Goal: Task Accomplishment & Management: Manage account settings

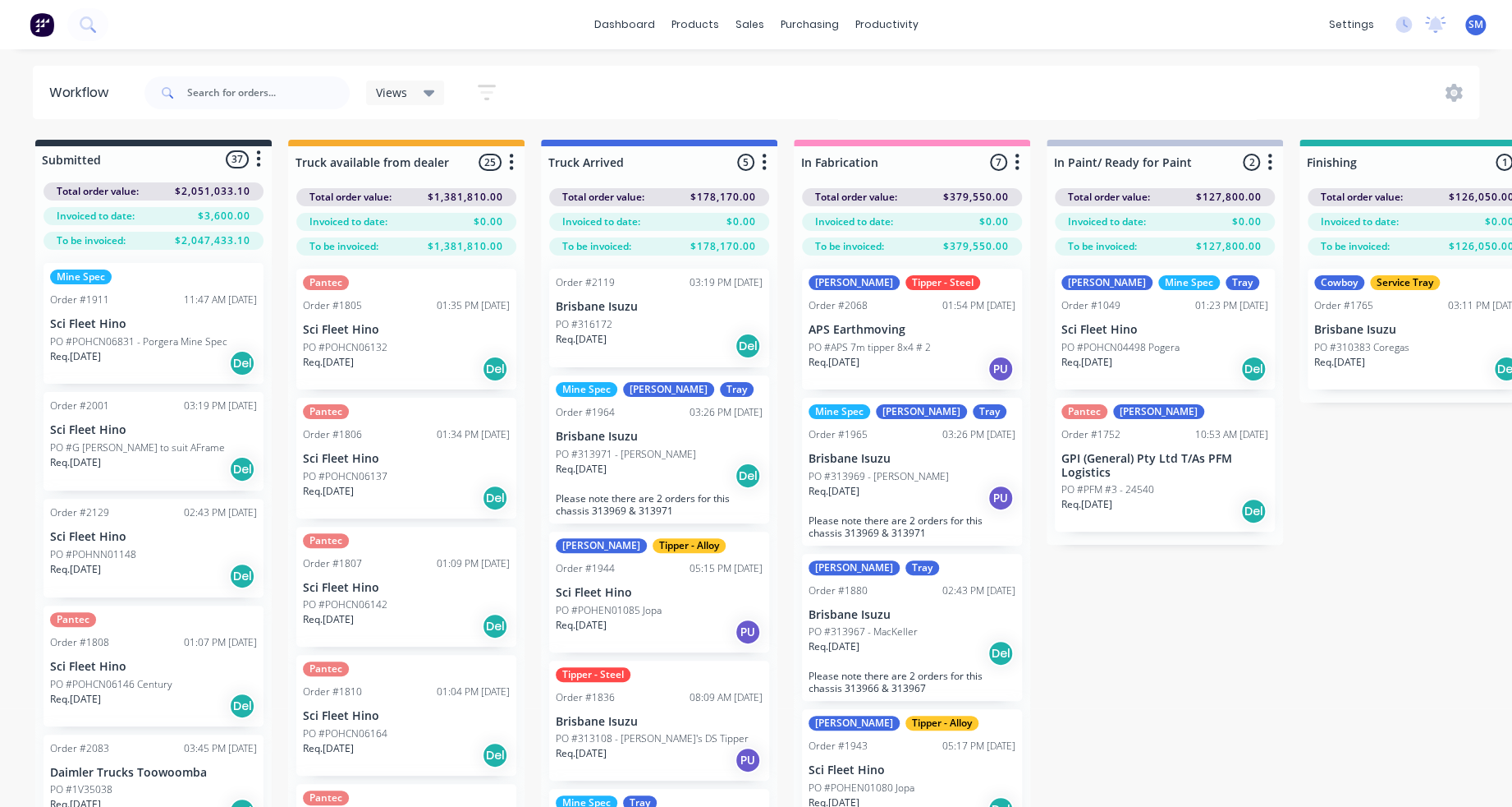
click at [1155, 647] on div "Submitted 37 Status colour #273444 hex #273444 Save Cancel Summaries Total orde…" at bounding box center [1475, 502] width 2975 height 725
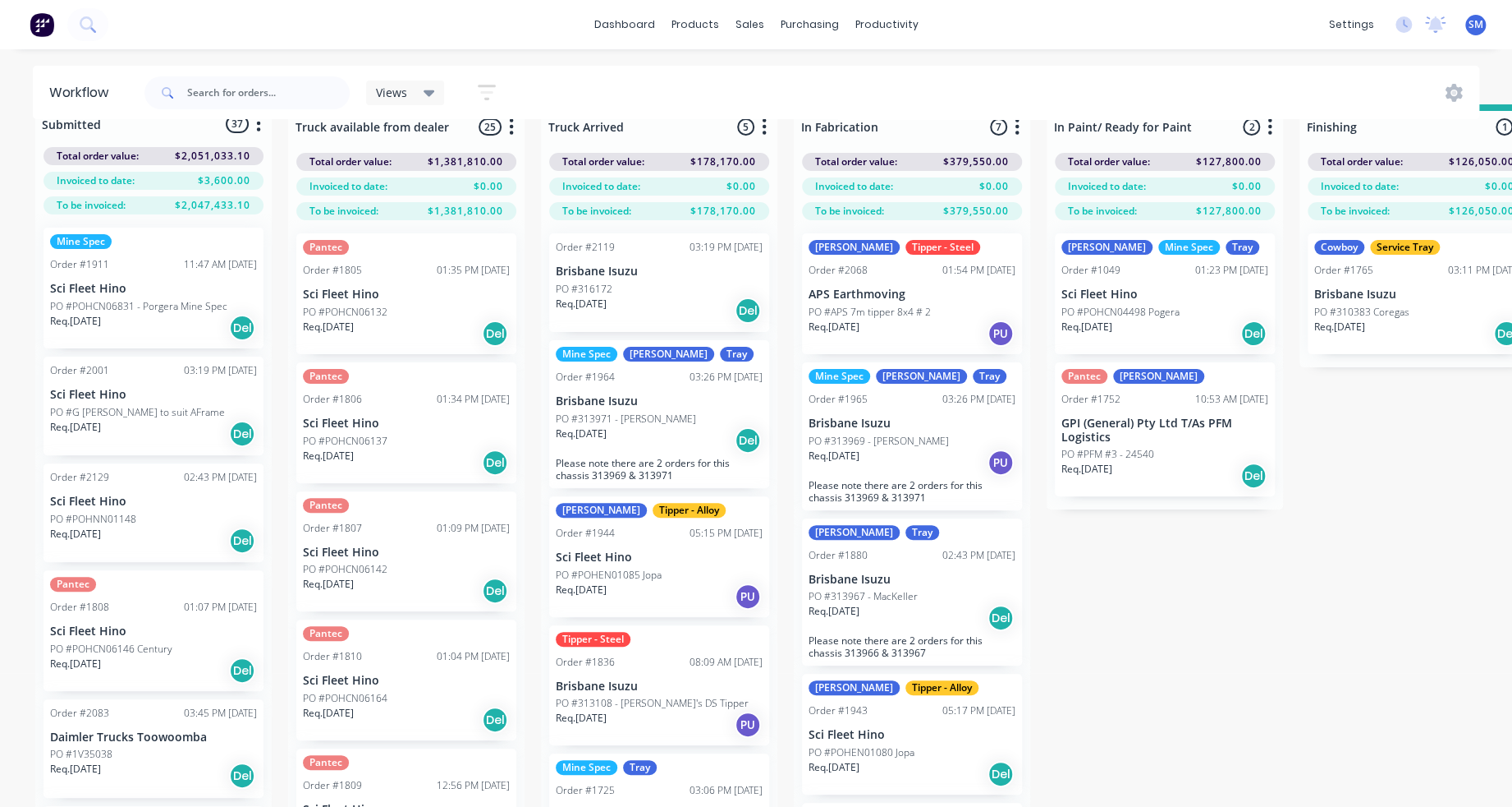
scroll to position [68, 0]
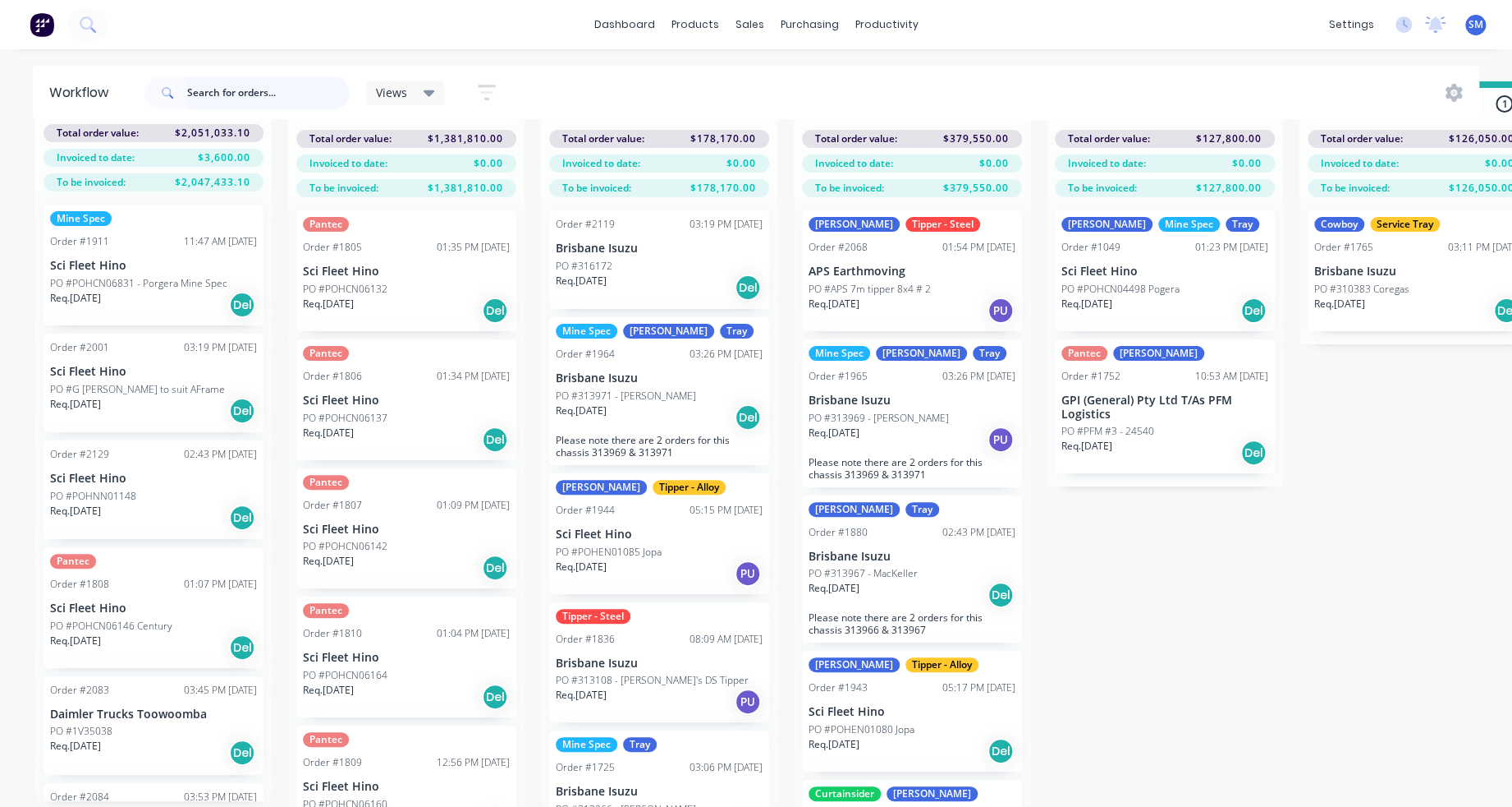
click at [227, 90] on input "text" at bounding box center [268, 93] width 162 height 32
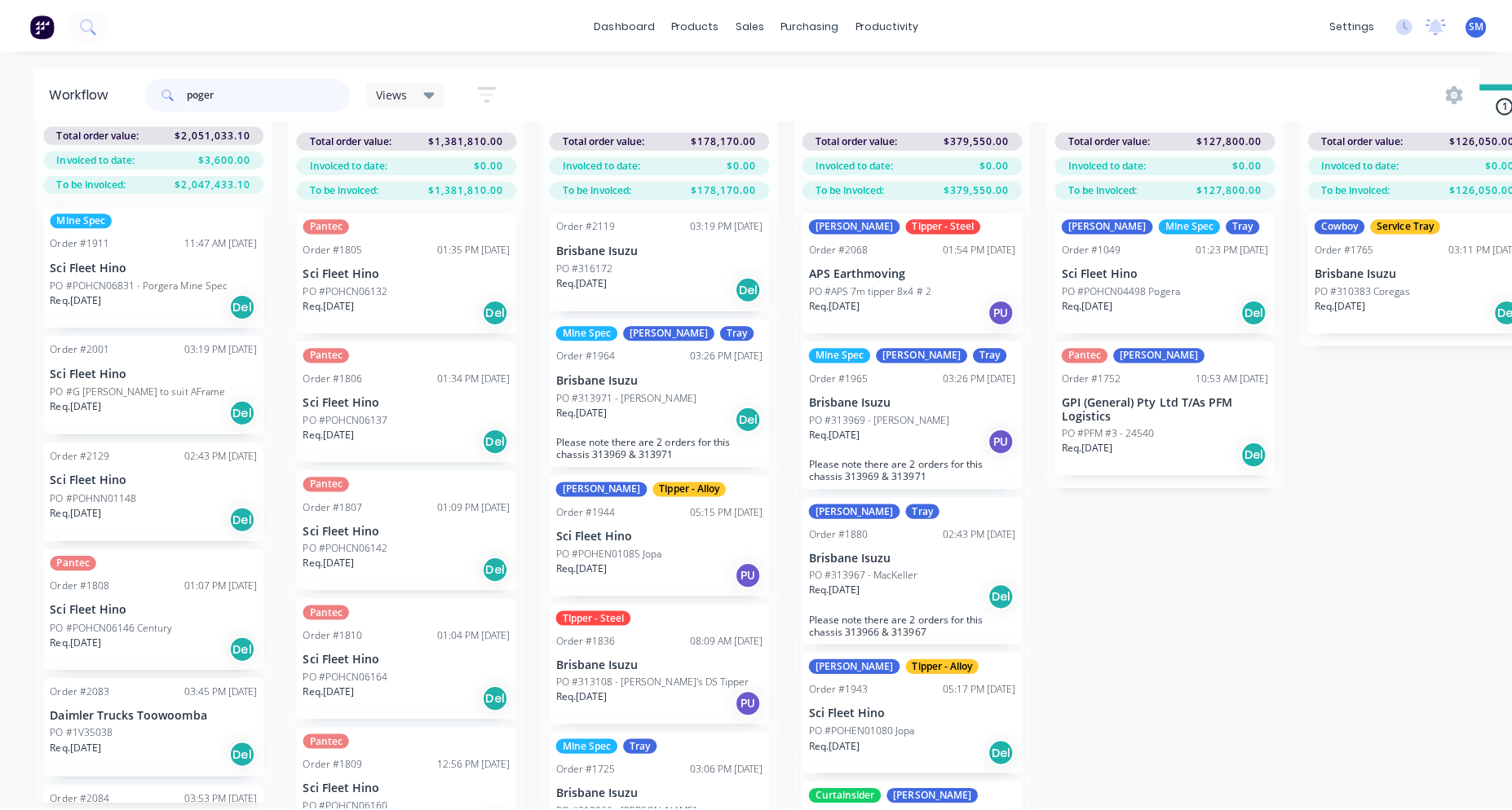
scroll to position [0, 0]
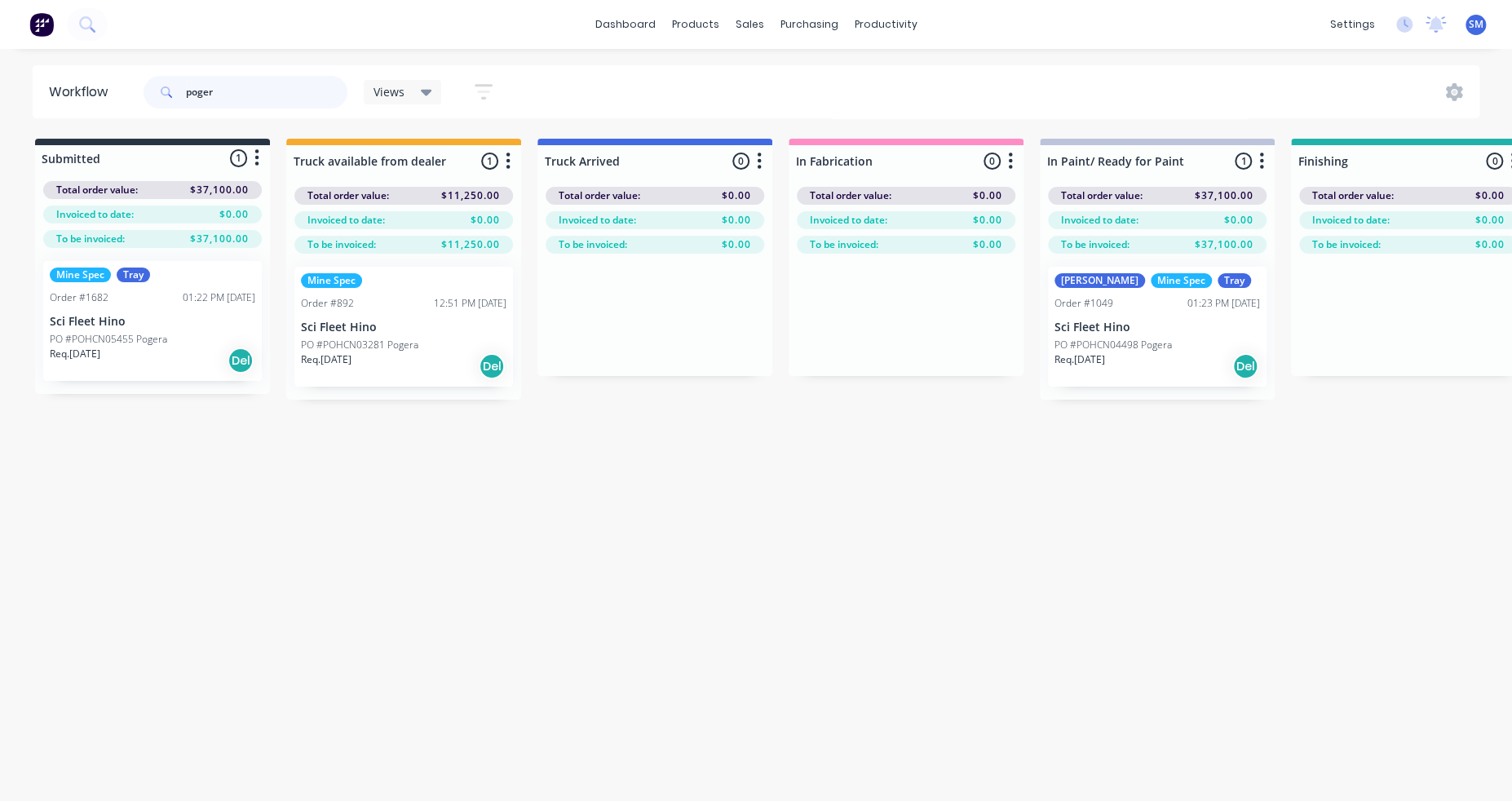
type input "poger"
click at [756, 581] on div "Workflow poger Views Save new view None (Default) edit Show/Hide statuses Show …" at bounding box center [756, 417] width 1512 height 702
drag, startPoint x: 212, startPoint y: 95, endPoint x: 127, endPoint y: 95, distance: 85.0
click at [126, 95] on header "Workflow poger Views Save new view None (Default) edit Show/Hide statuses Show …" at bounding box center [756, 91] width 1447 height 53
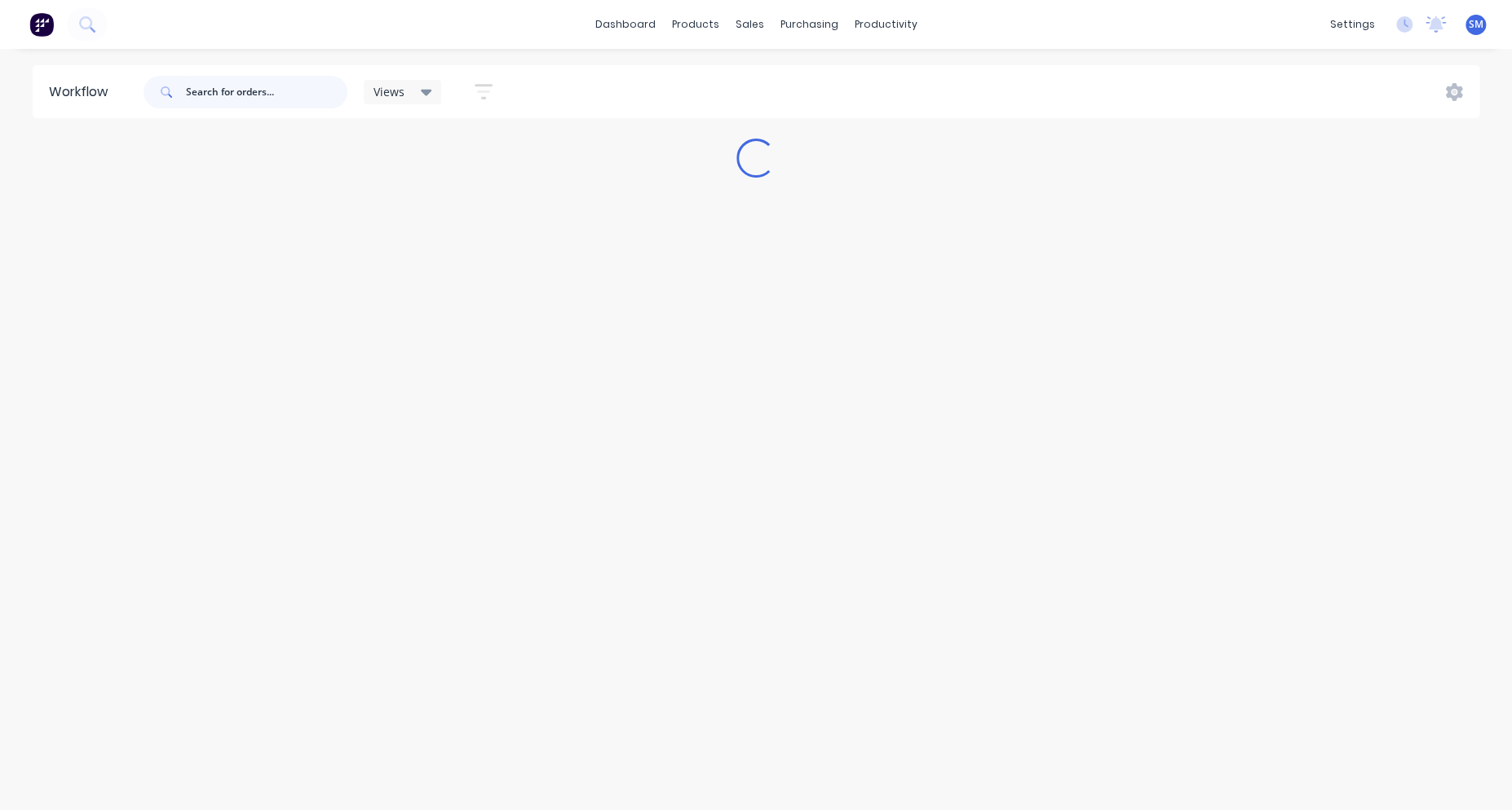
click at [234, 95] on input "text" at bounding box center [266, 92] width 161 height 32
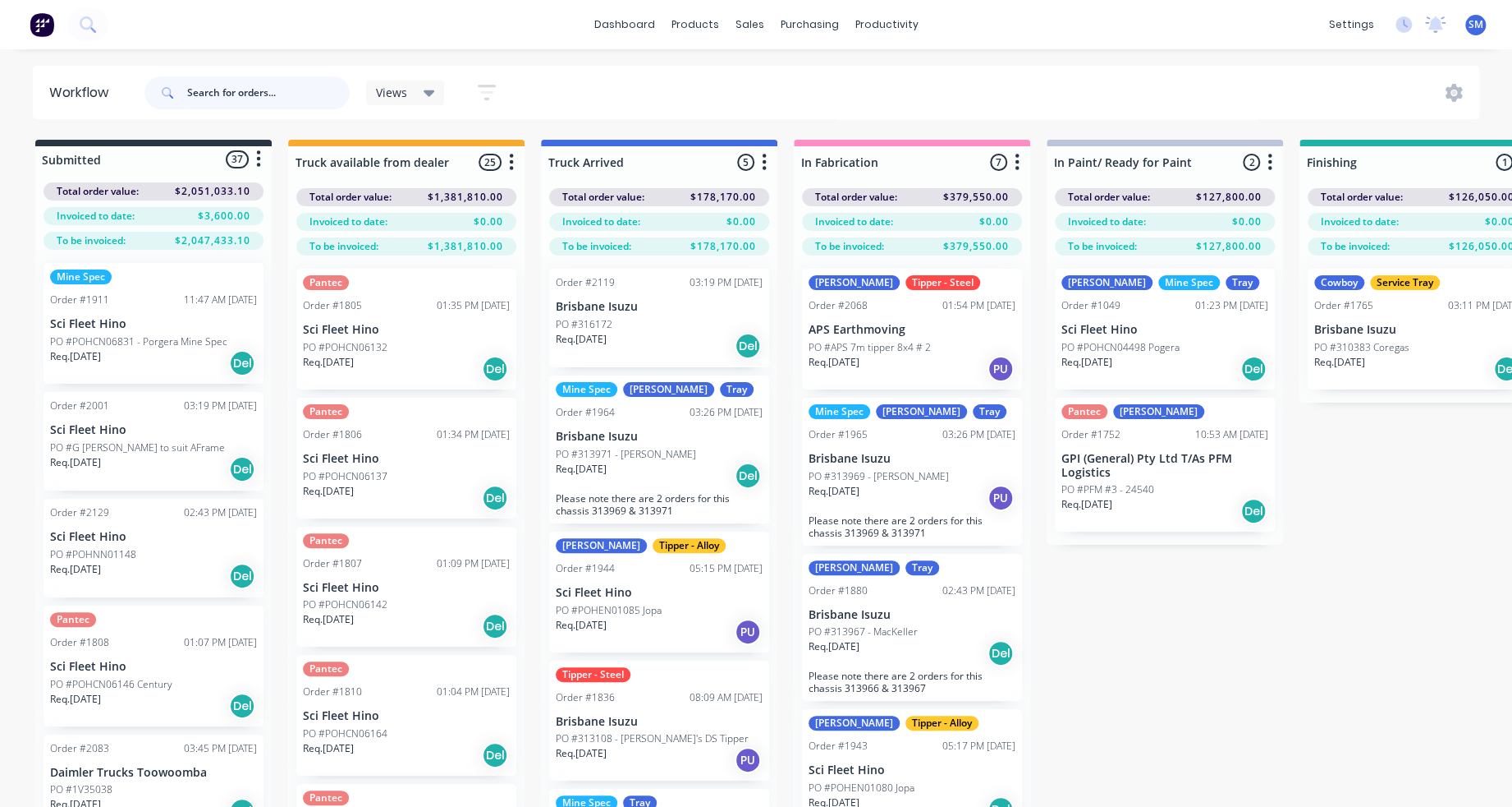
type input "p"
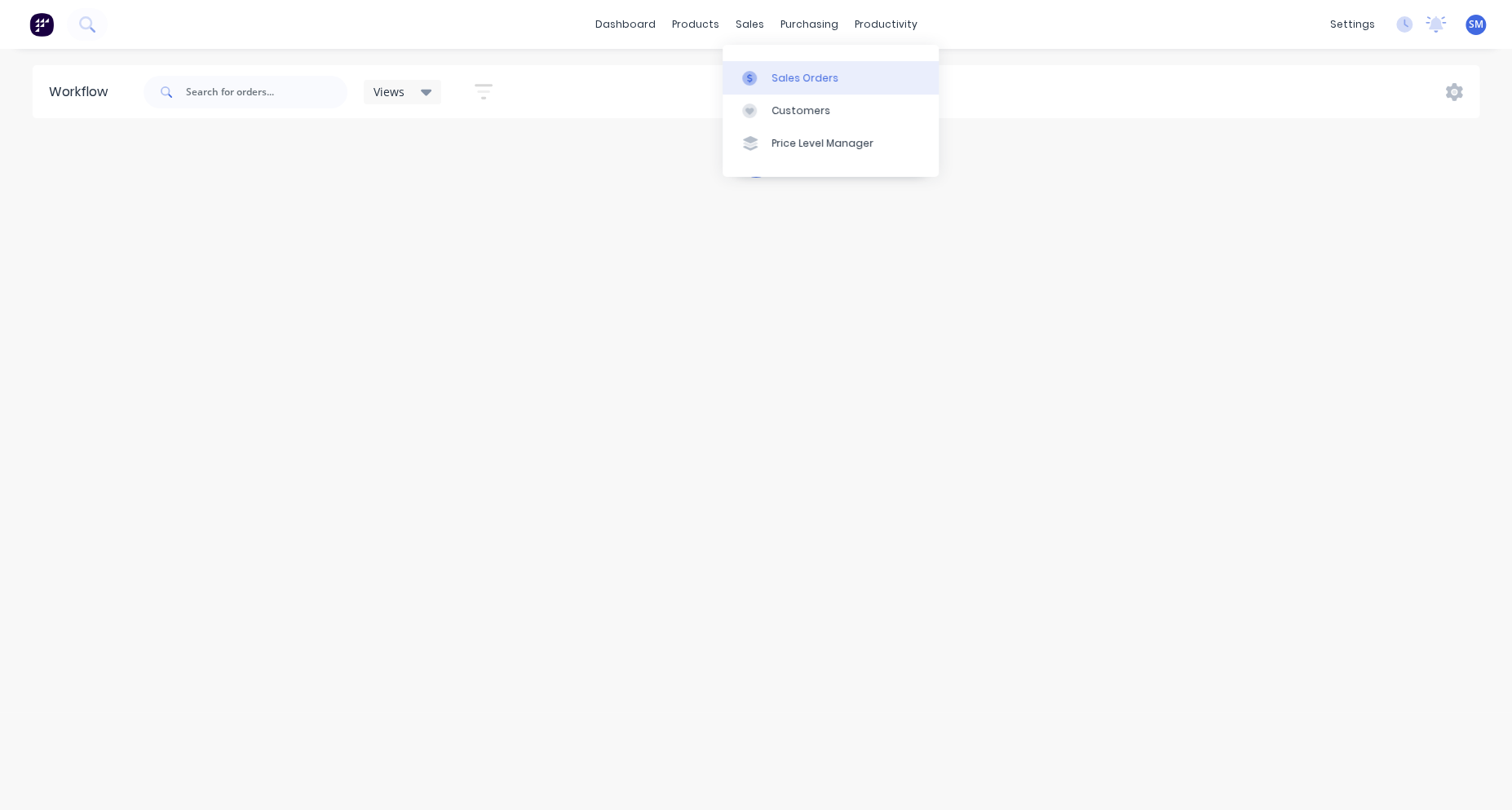
click at [793, 74] on div "Sales Orders" at bounding box center [805, 78] width 67 height 14
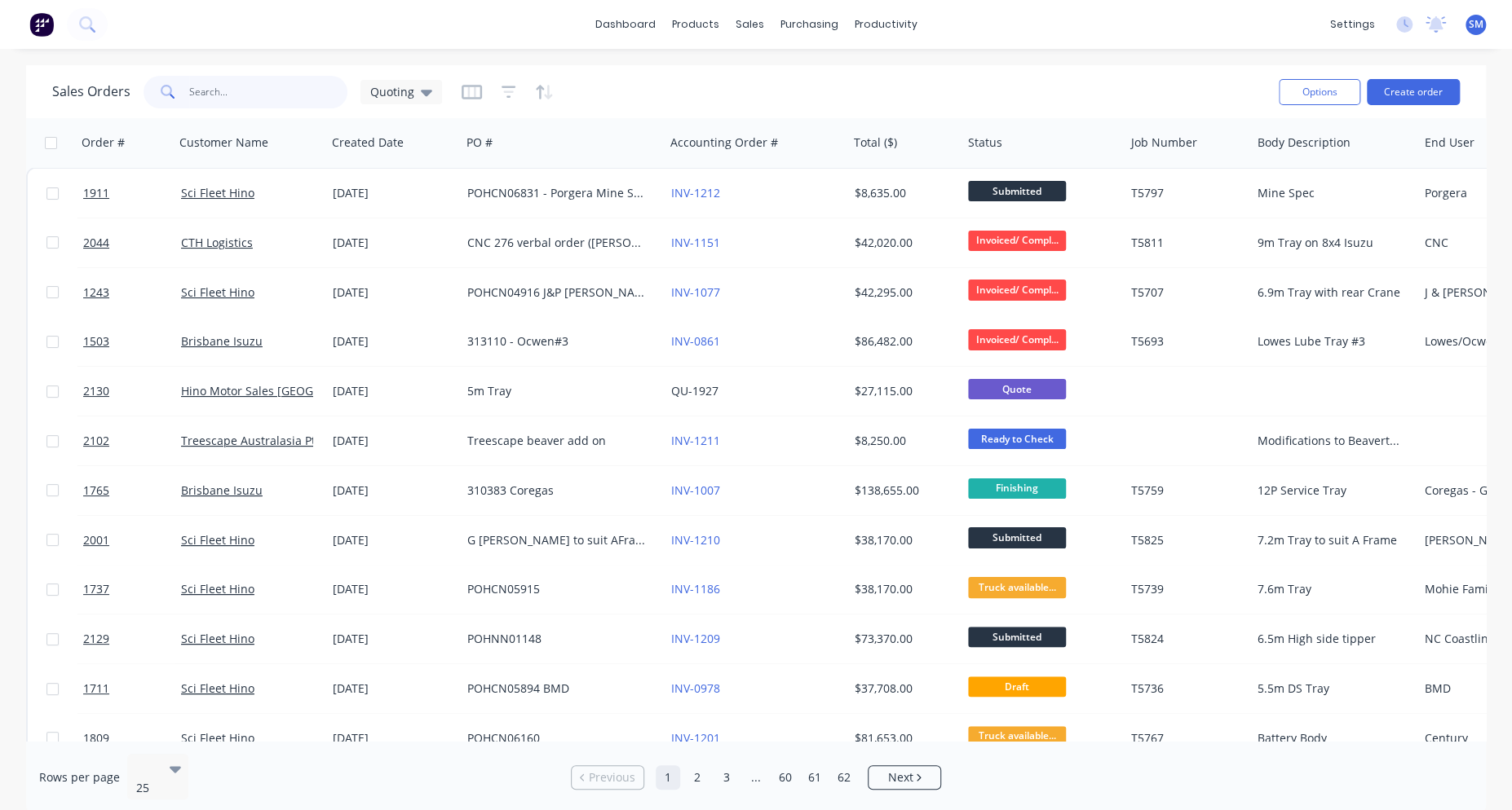
click at [229, 93] on input "text" at bounding box center [268, 92] width 159 height 32
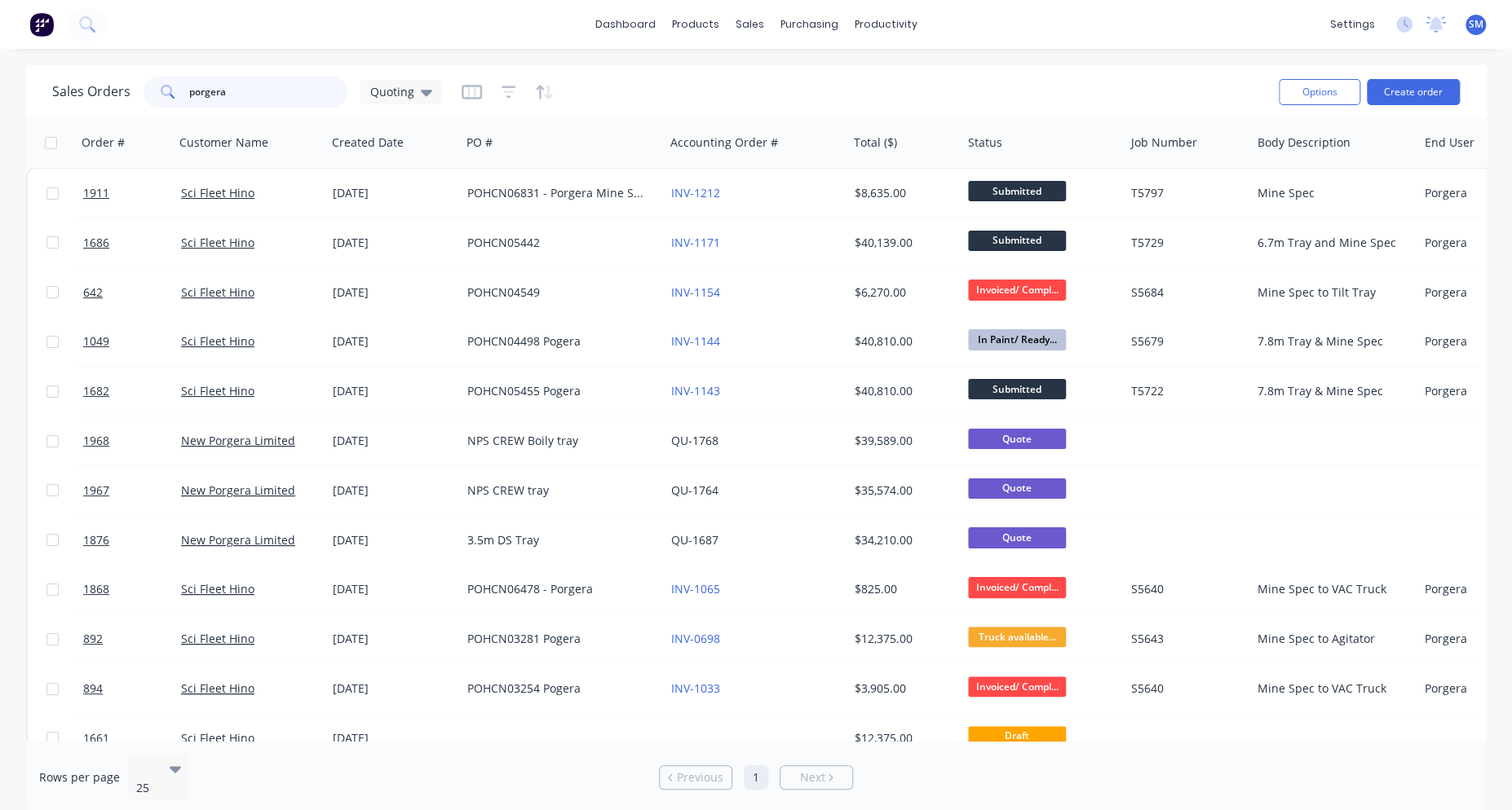
type input "pogera"
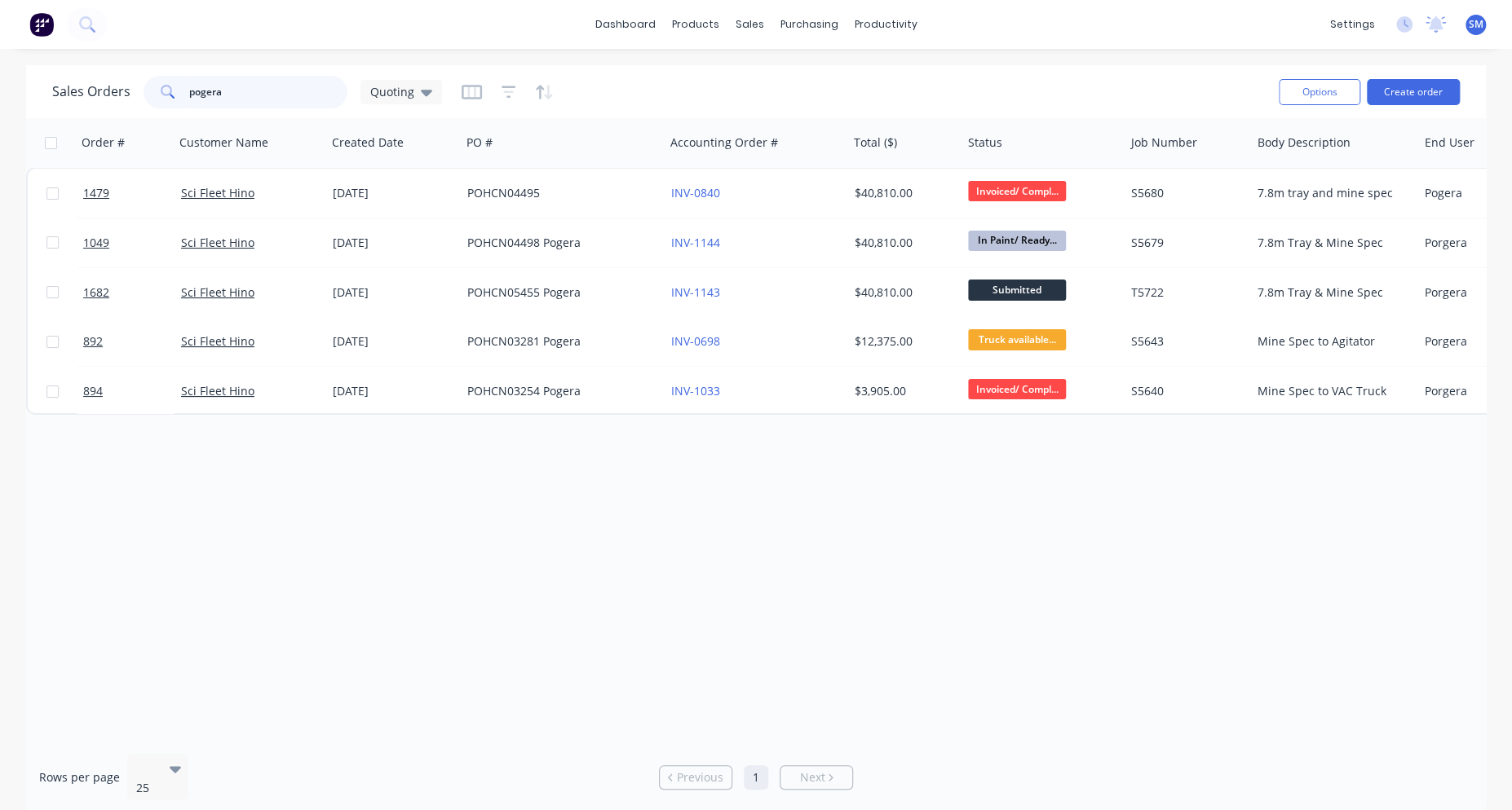
drag, startPoint x: 232, startPoint y: 88, endPoint x: 121, endPoint y: 98, distance: 111.4
click at [121, 98] on div "Sales Orders pogera Quoting" at bounding box center [246, 92] width 390 height 32
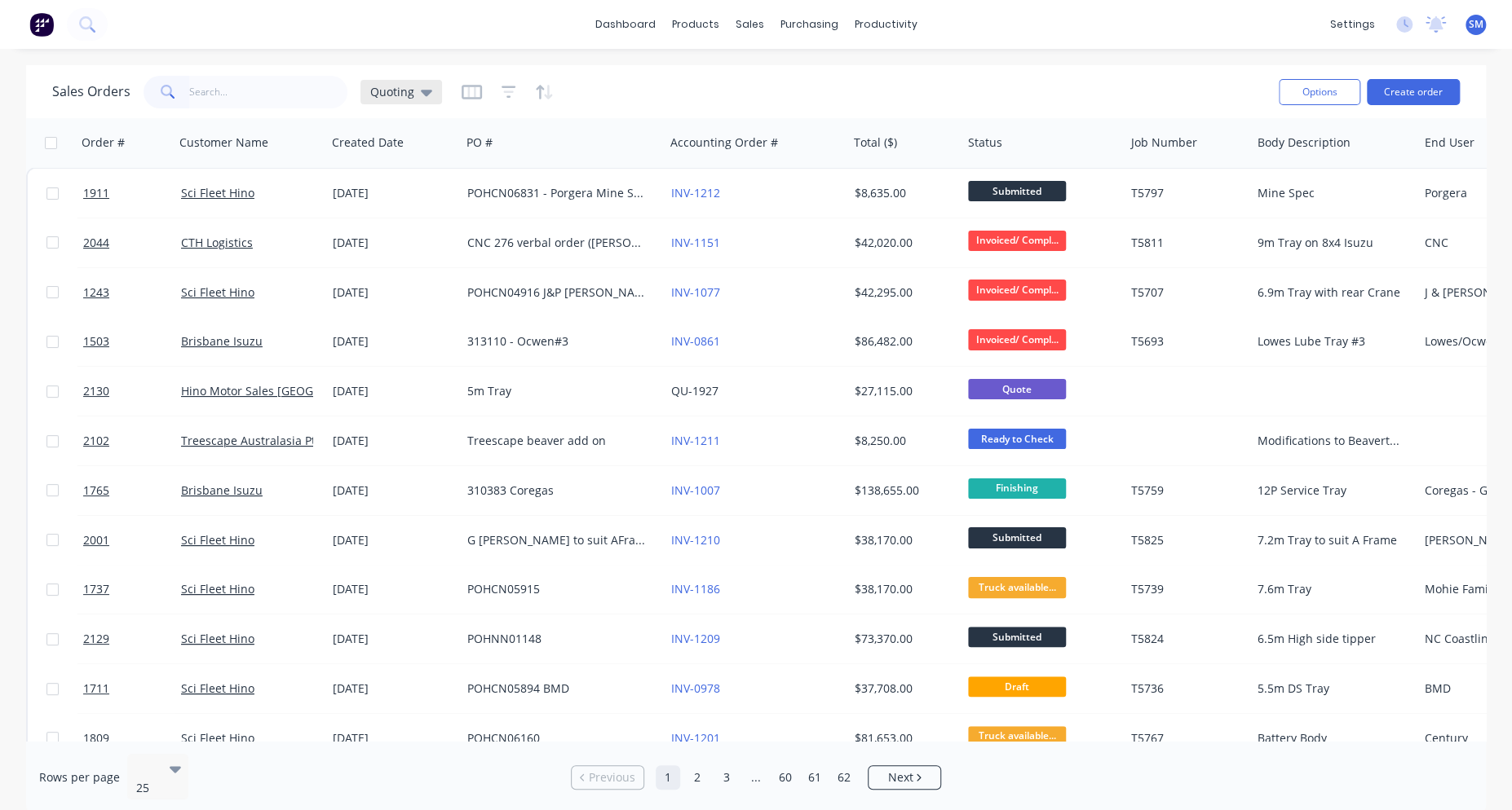
click at [421, 88] on icon at bounding box center [427, 92] width 12 height 18
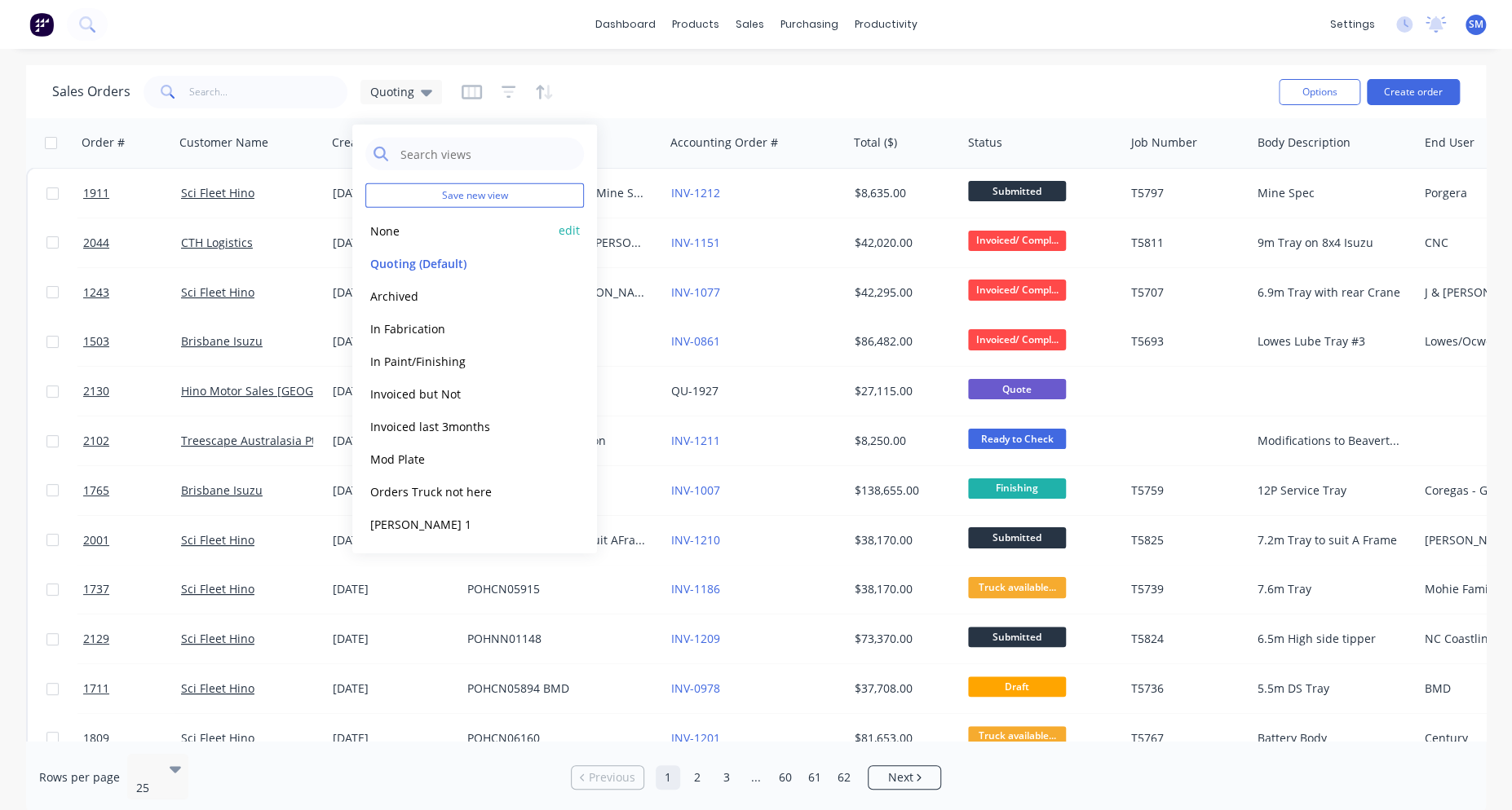
click at [378, 225] on button "None" at bounding box center [458, 230] width 186 height 19
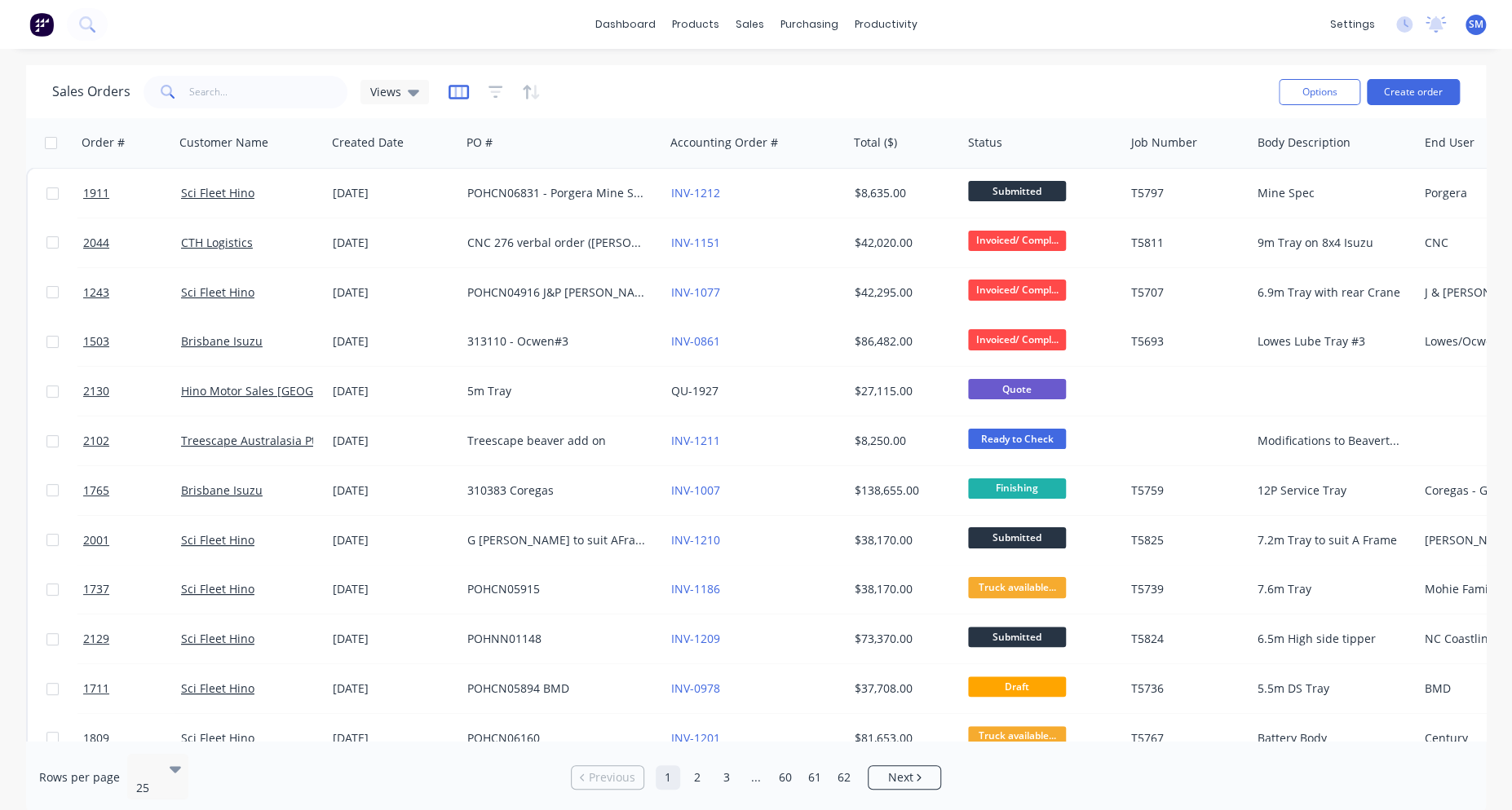
click at [457, 95] on icon "button" at bounding box center [458, 92] width 21 height 16
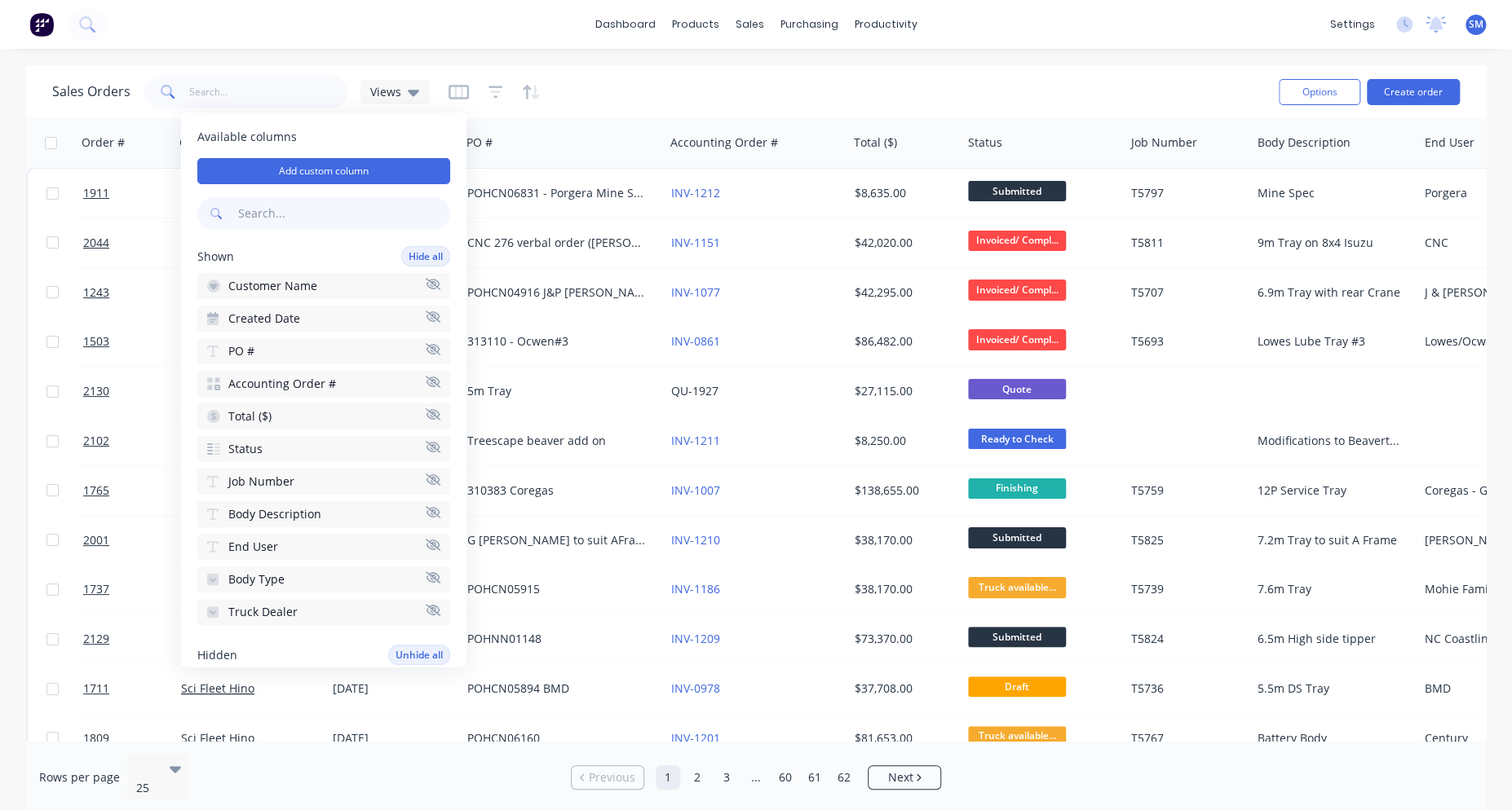
click at [244, 216] on input "text" at bounding box center [342, 213] width 215 height 32
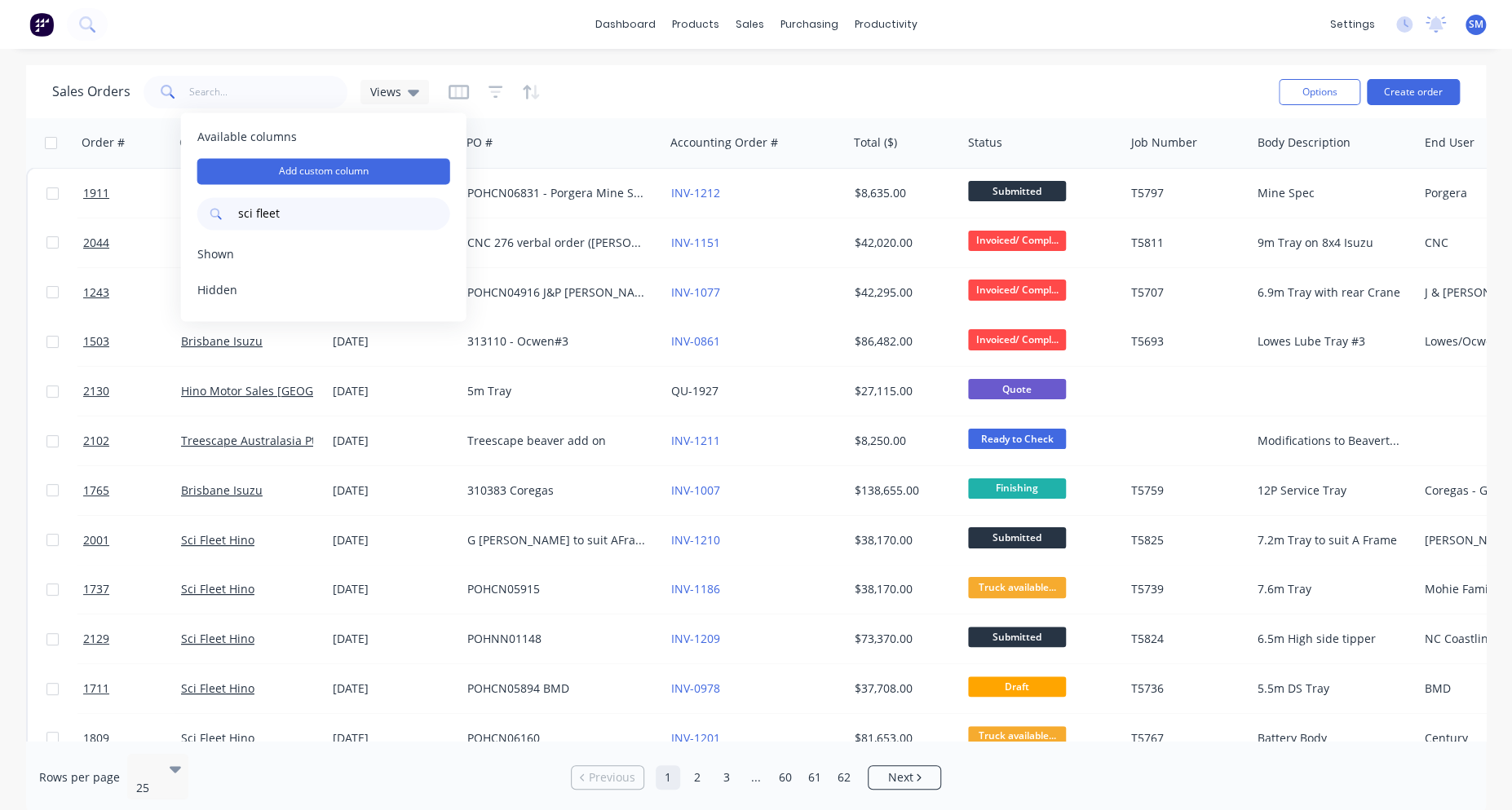
click at [305, 212] on input "sci fleet" at bounding box center [342, 213] width 215 height 32
type input "sci"
drag, startPoint x: 265, startPoint y: 212, endPoint x: 191, endPoint y: 218, distance: 74.2
click at [160, 217] on body "dashboard products sales purchasing productivity dashboard products Product Cat…" at bounding box center [756, 405] width 1512 height 810
drag, startPoint x: 257, startPoint y: 220, endPoint x: 200, endPoint y: 220, distance: 57.0
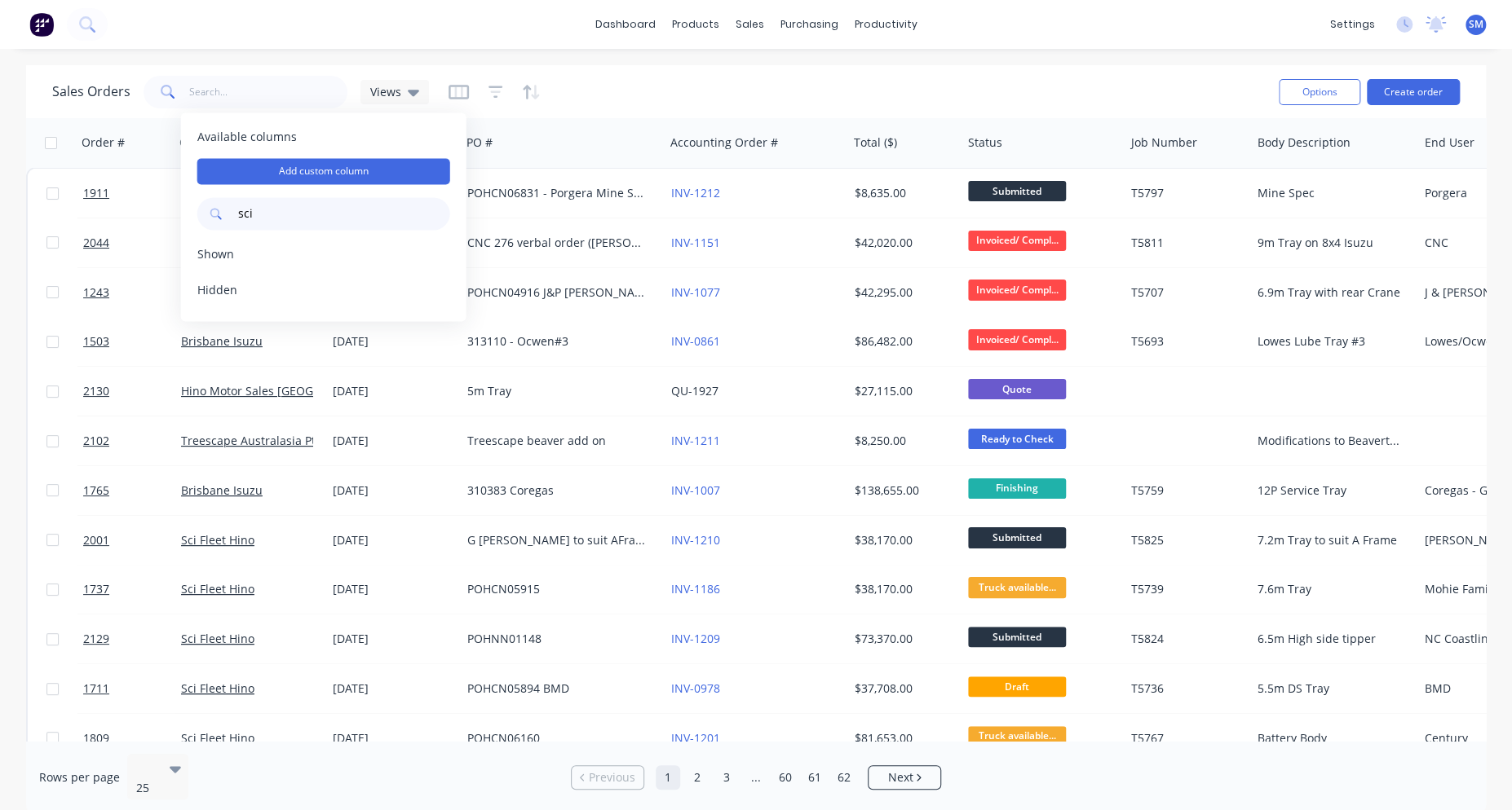
click at [200, 220] on div "sci" at bounding box center [324, 213] width 253 height 32
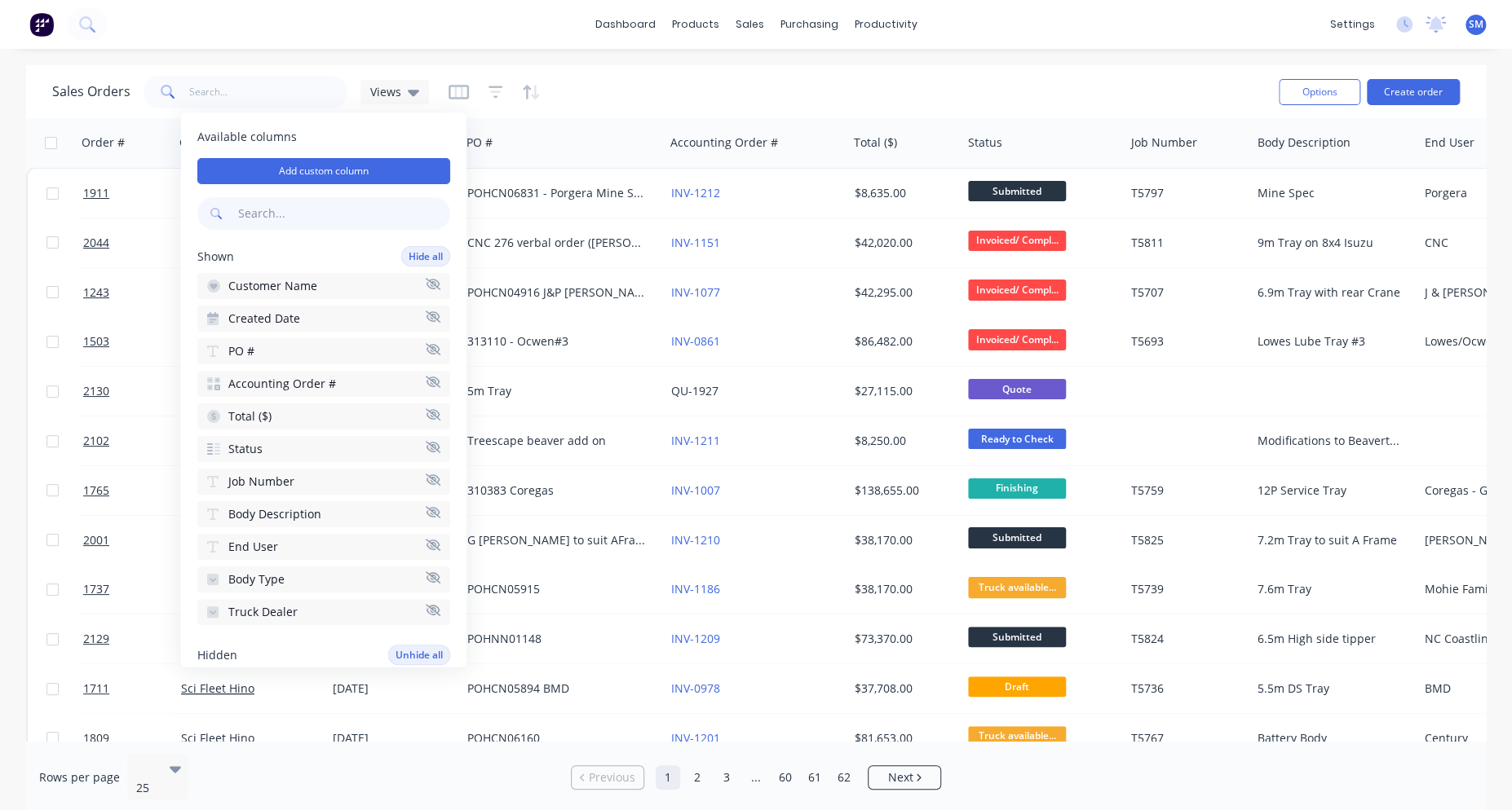
click at [330, 284] on button "Customer Name" at bounding box center [324, 286] width 253 height 26
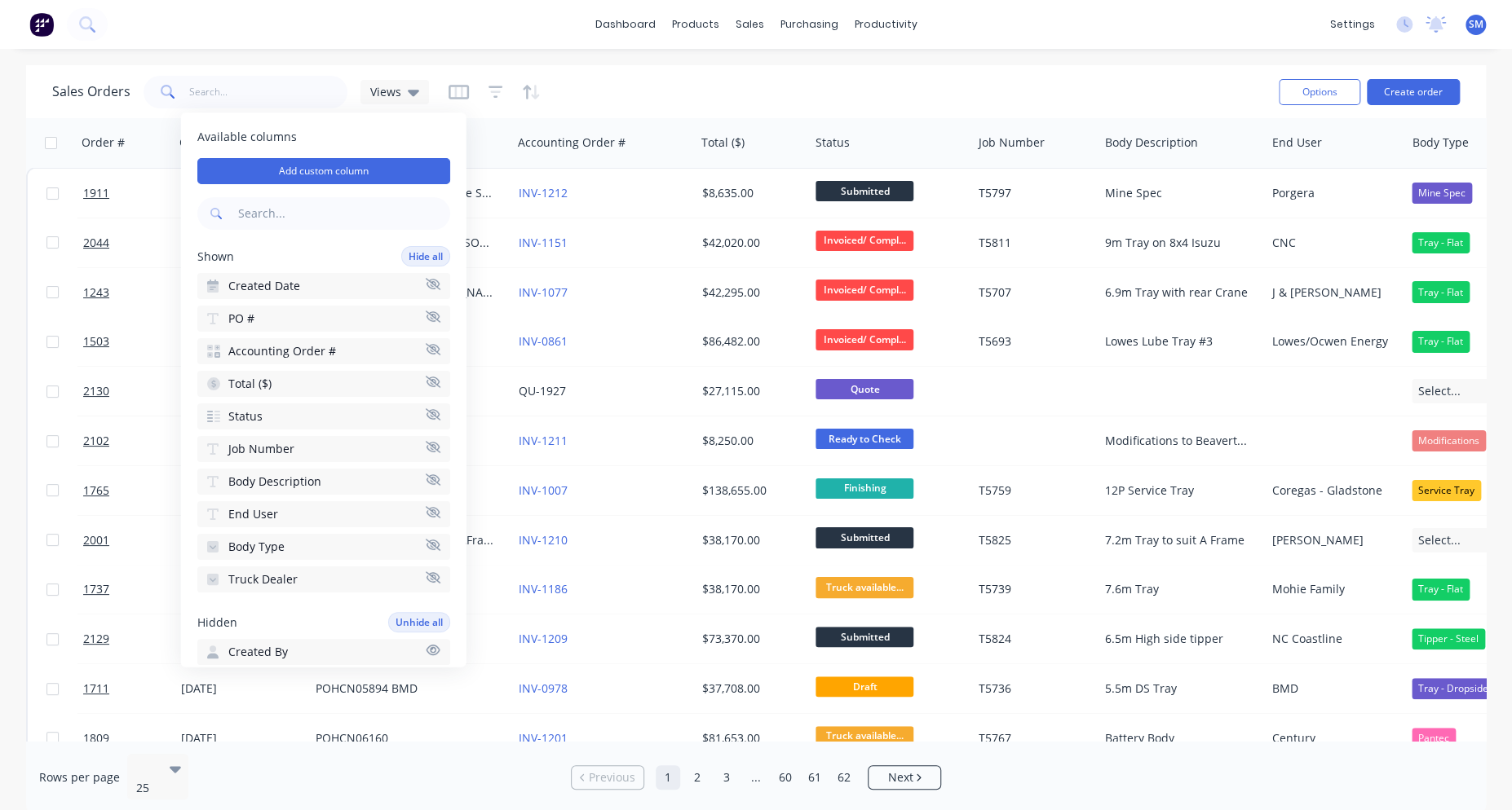
click at [330, 284] on button "Created Date" at bounding box center [324, 286] width 253 height 26
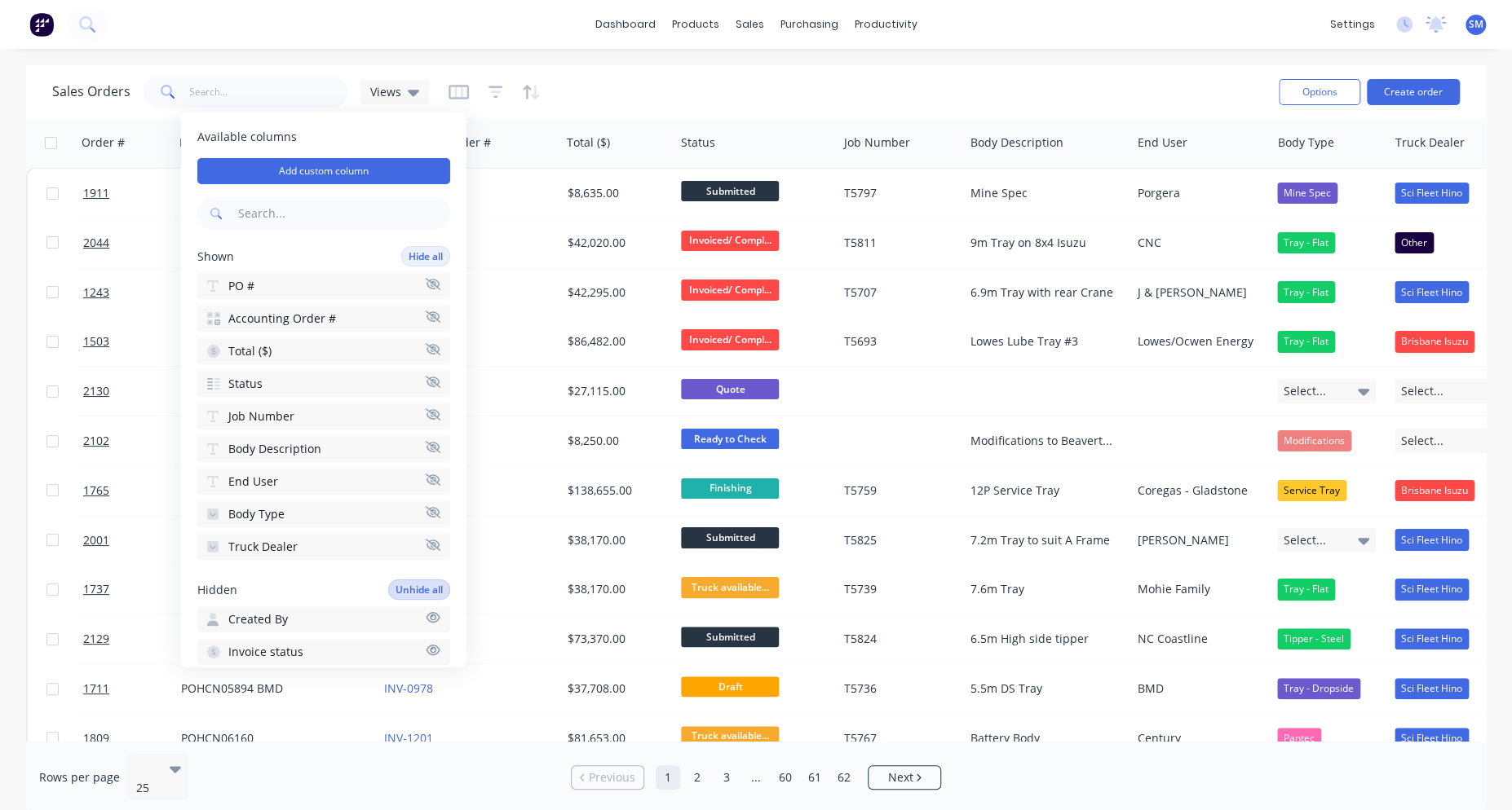
click at [416, 581] on button "Unhide all" at bounding box center [419, 590] width 62 height 21
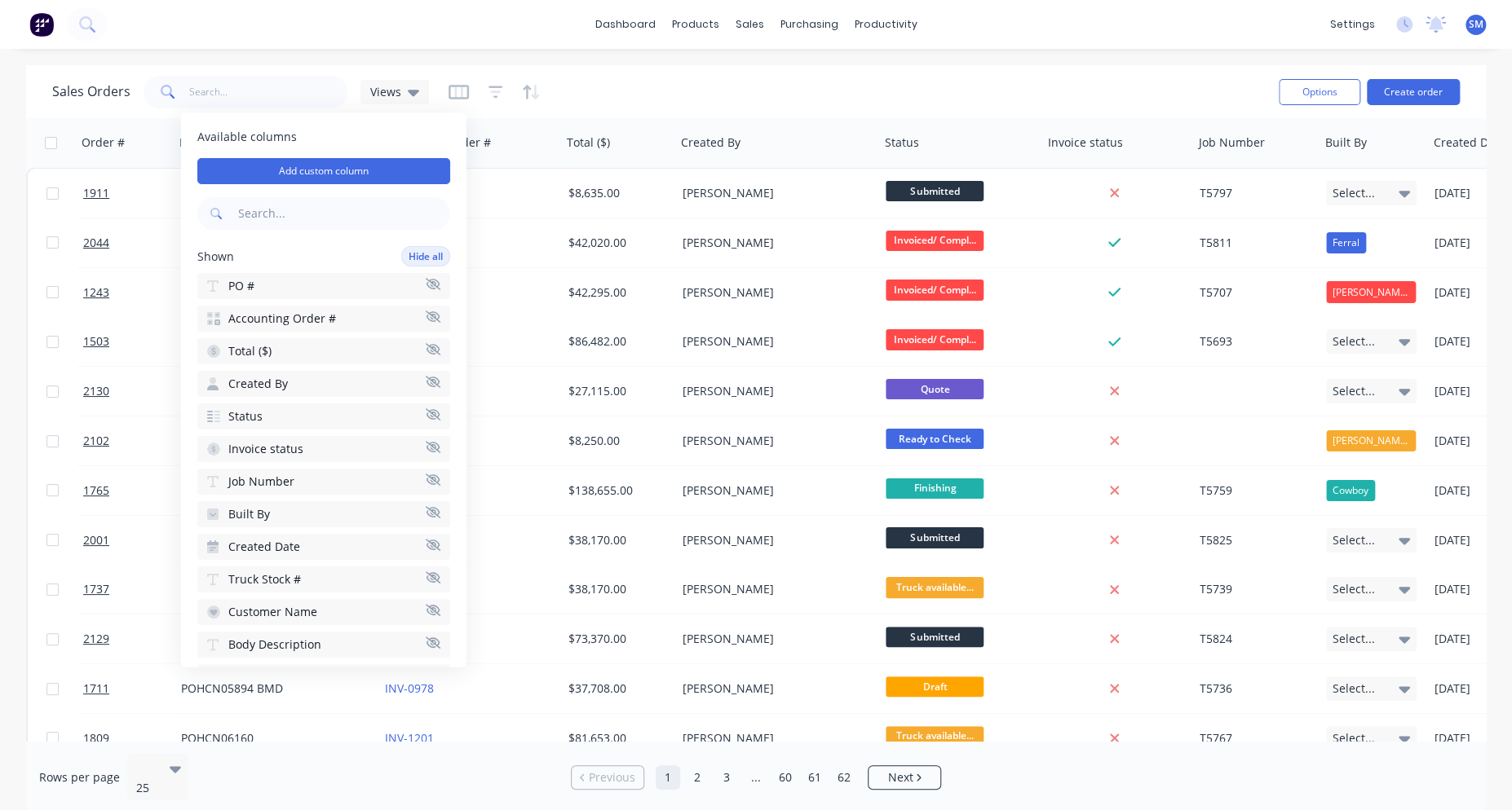
click at [341, 316] on button "Accounting Order #" at bounding box center [324, 318] width 253 height 26
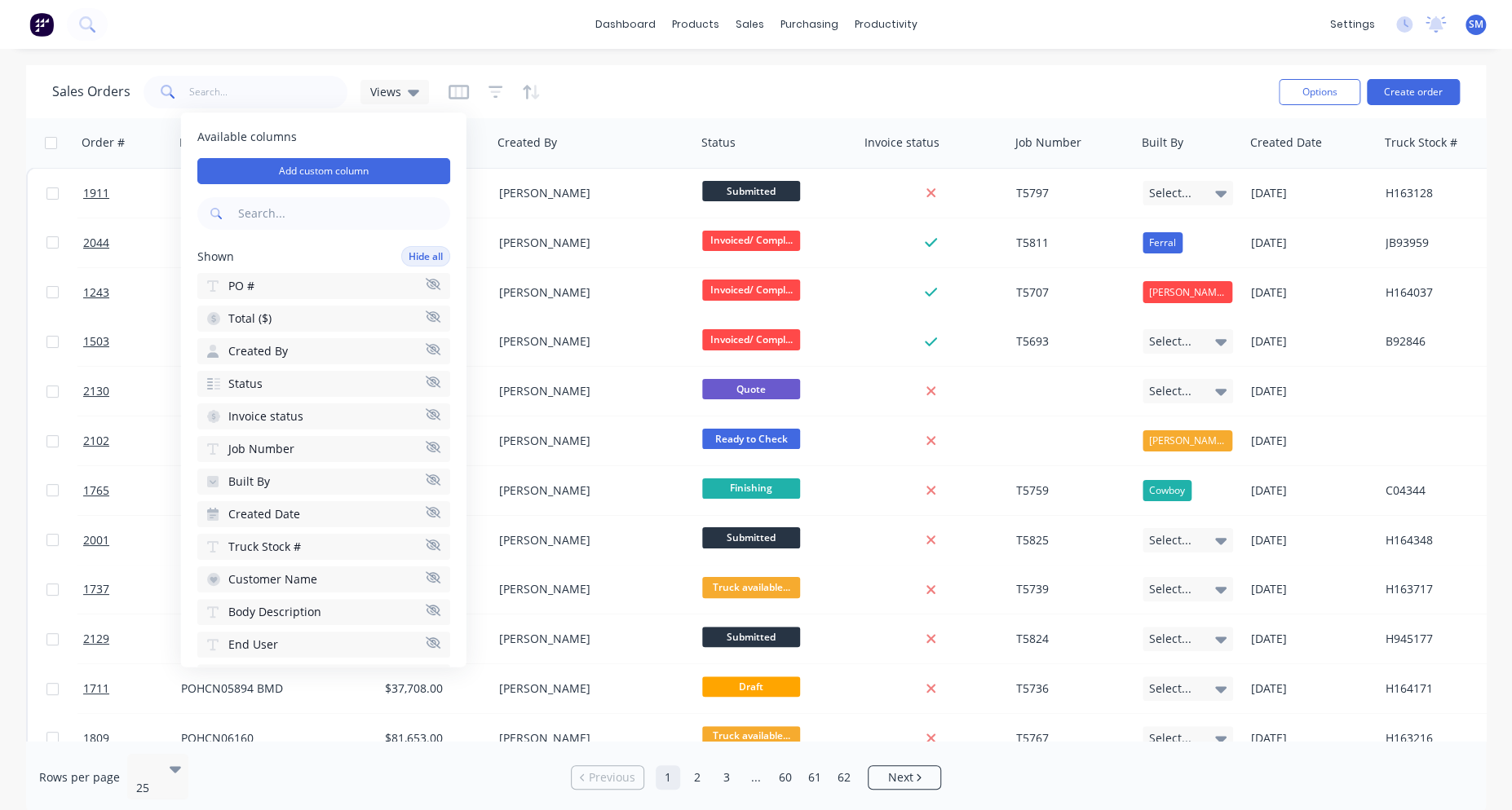
click at [303, 349] on button "Created By" at bounding box center [324, 351] width 253 height 26
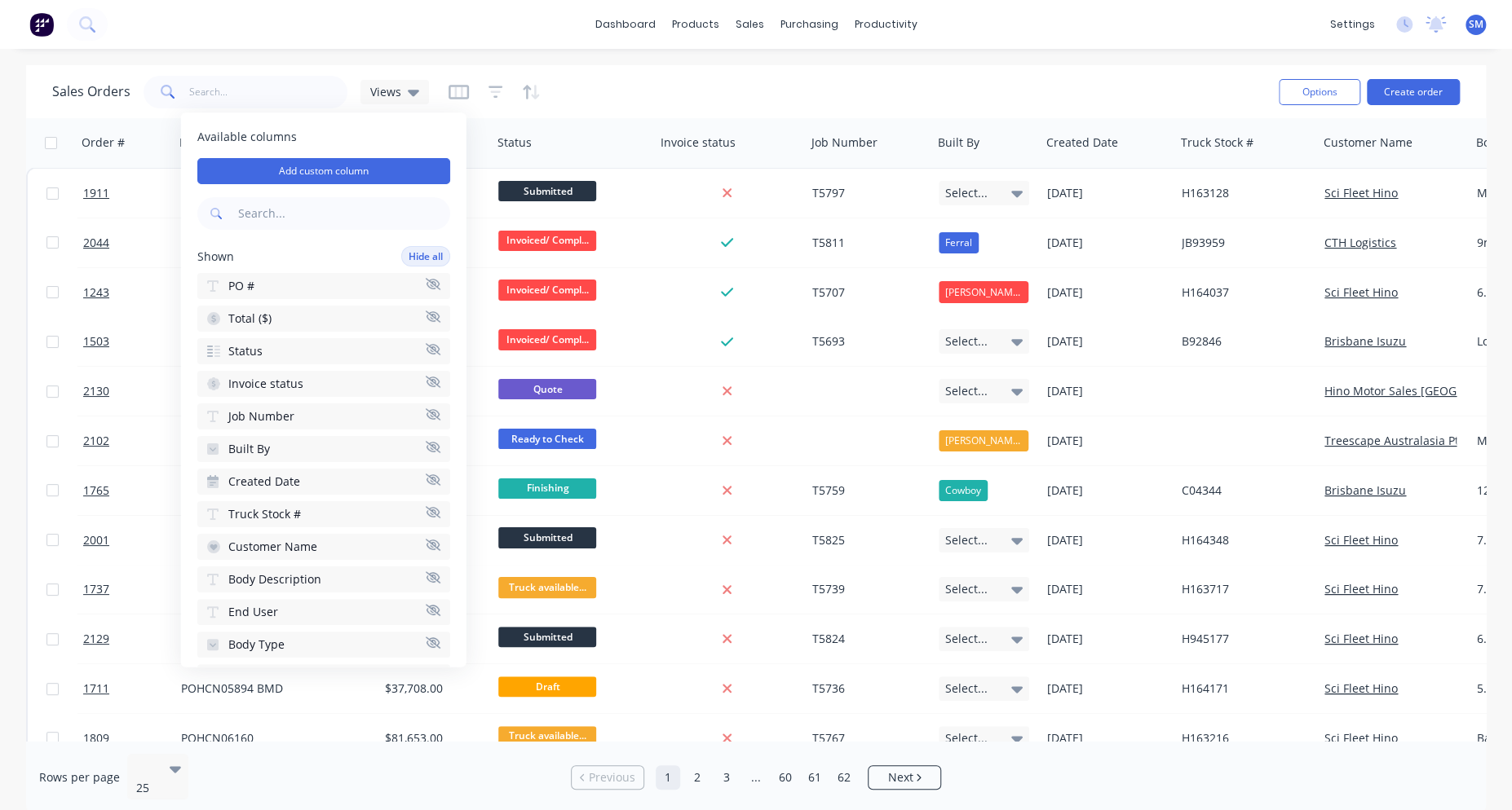
click at [327, 444] on button "Built By" at bounding box center [324, 449] width 253 height 26
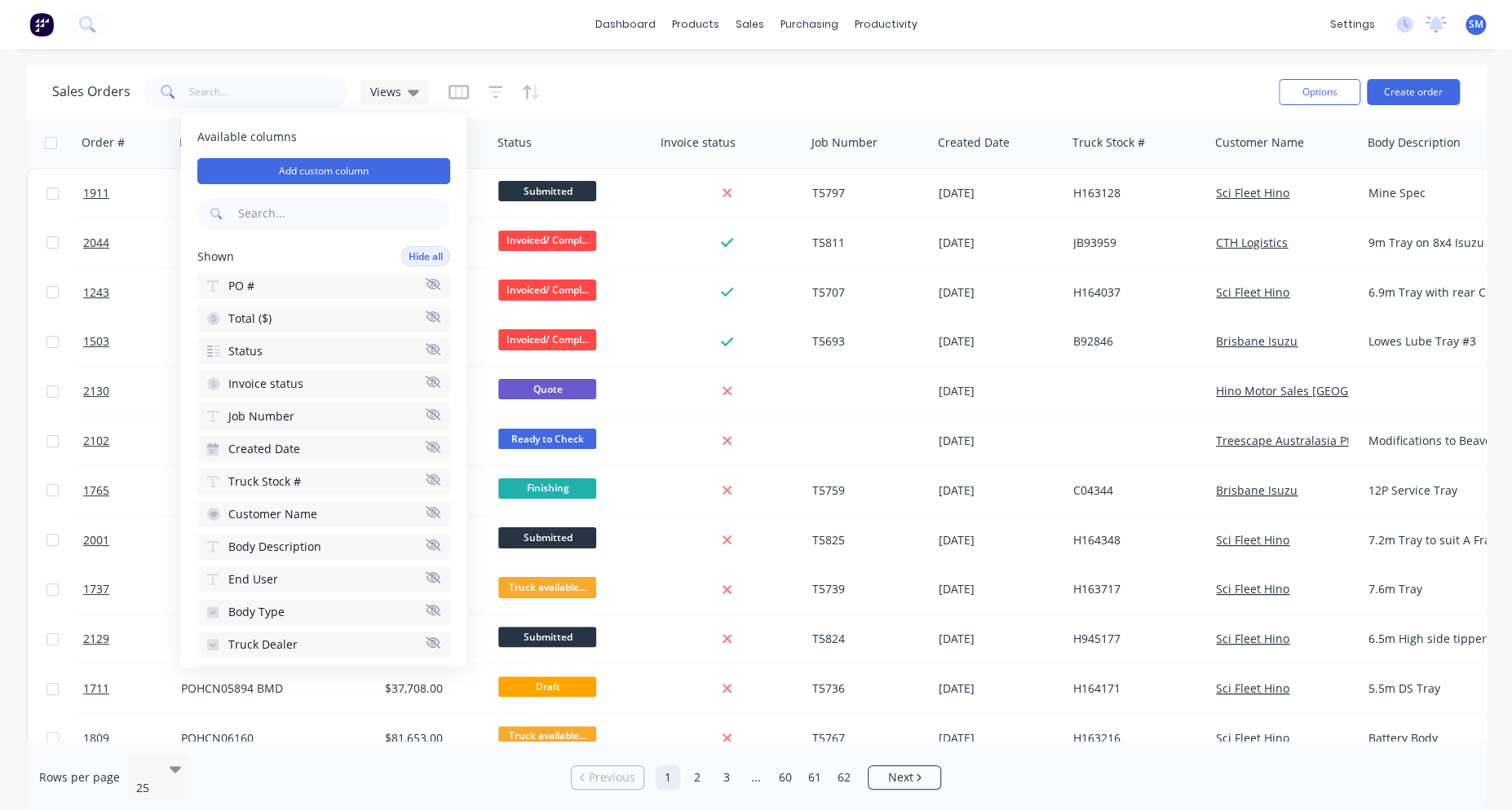
click at [333, 478] on button "Truck Stock #" at bounding box center [324, 481] width 253 height 26
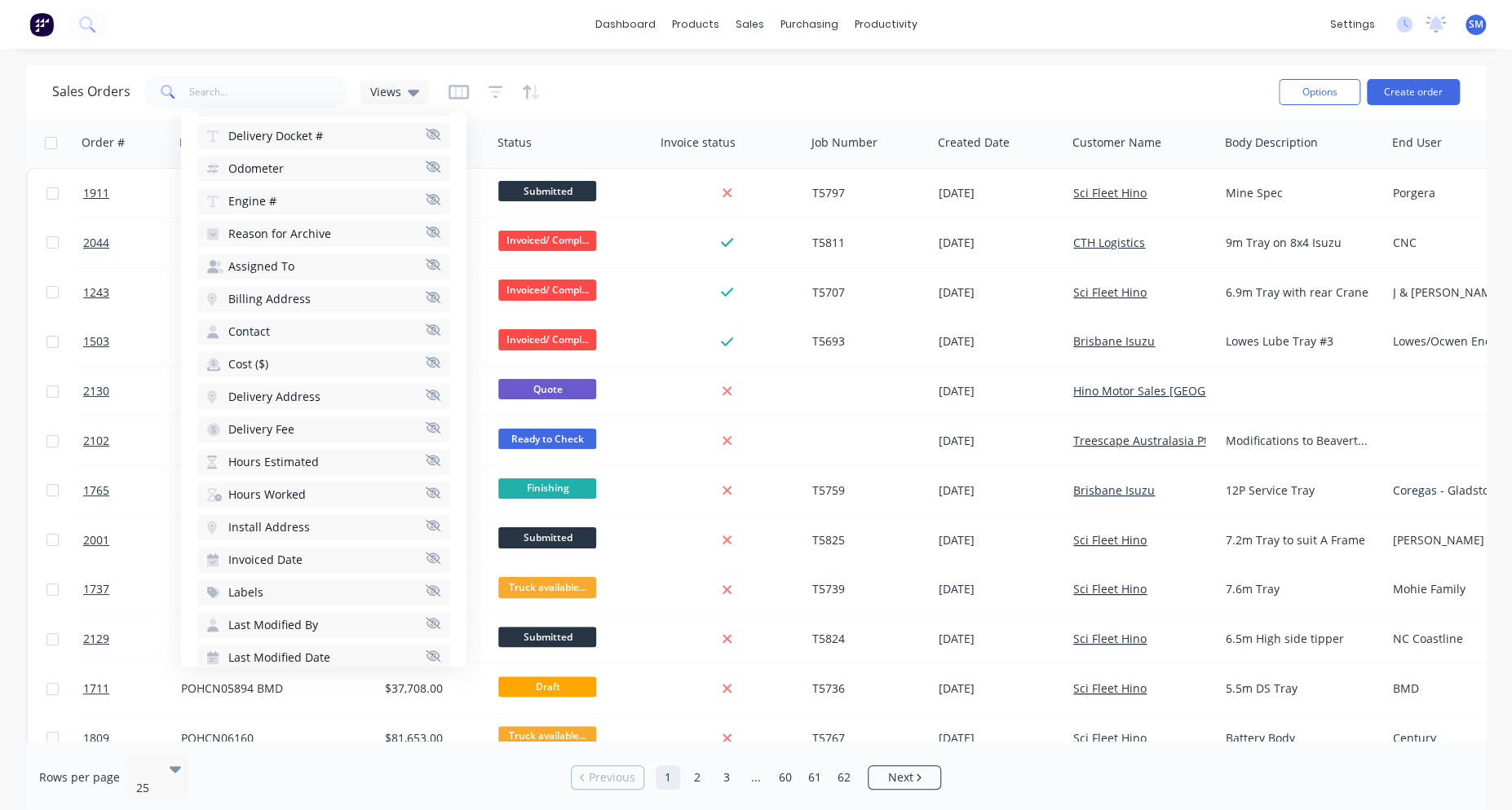
scroll to position [587, 0]
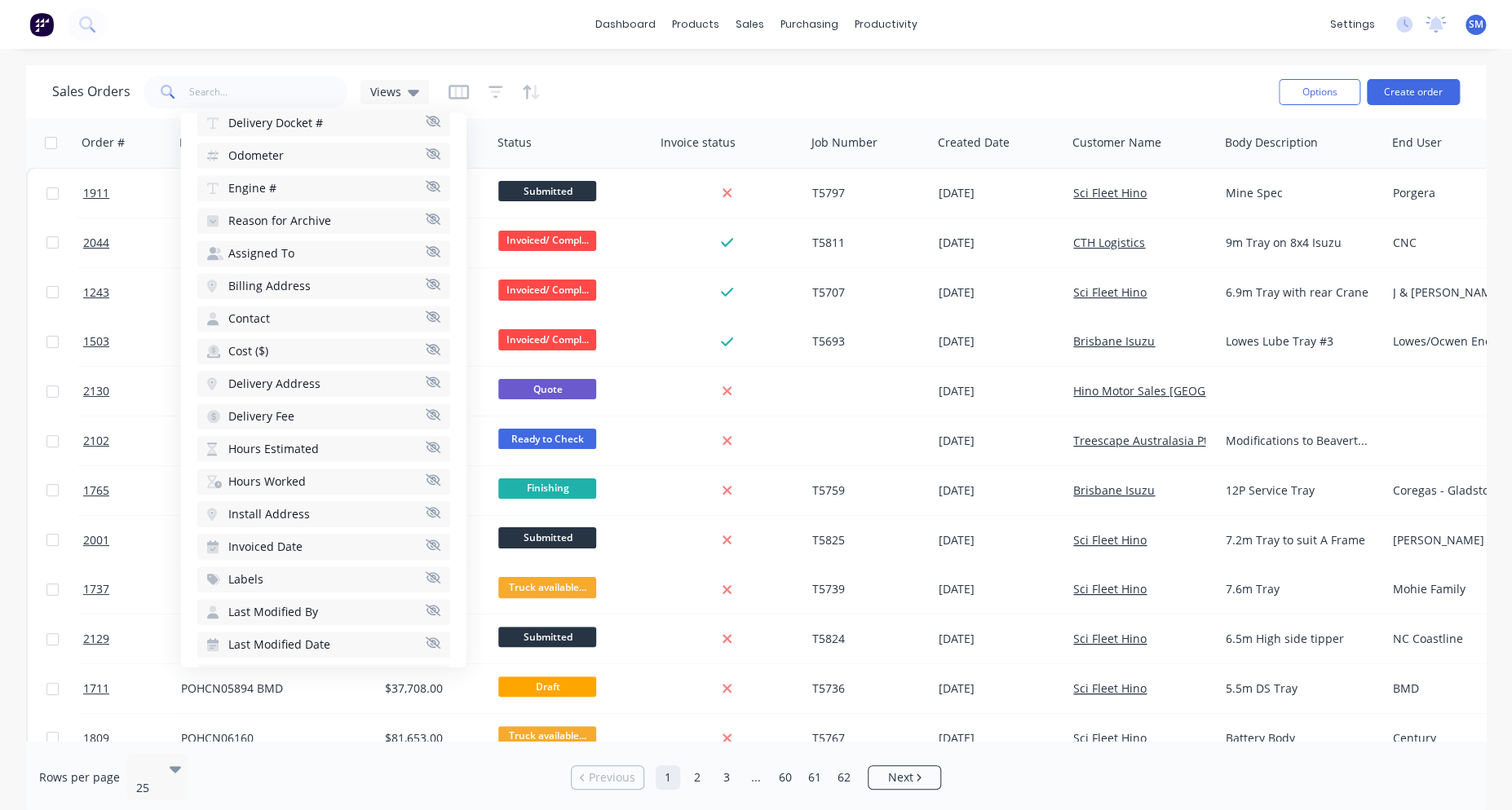
drag, startPoint x: 356, startPoint y: 399, endPoint x: 356, endPoint y: 409, distance: 10.0
click at [356, 403] on button "Delivery Fee" at bounding box center [324, 416] width 253 height 26
click at [363, 403] on button "Hours Estimated" at bounding box center [324, 416] width 253 height 26
click at [362, 403] on button "Hours Worked" at bounding box center [324, 416] width 253 height 26
click at [362, 403] on button "Install Address" at bounding box center [324, 416] width 253 height 26
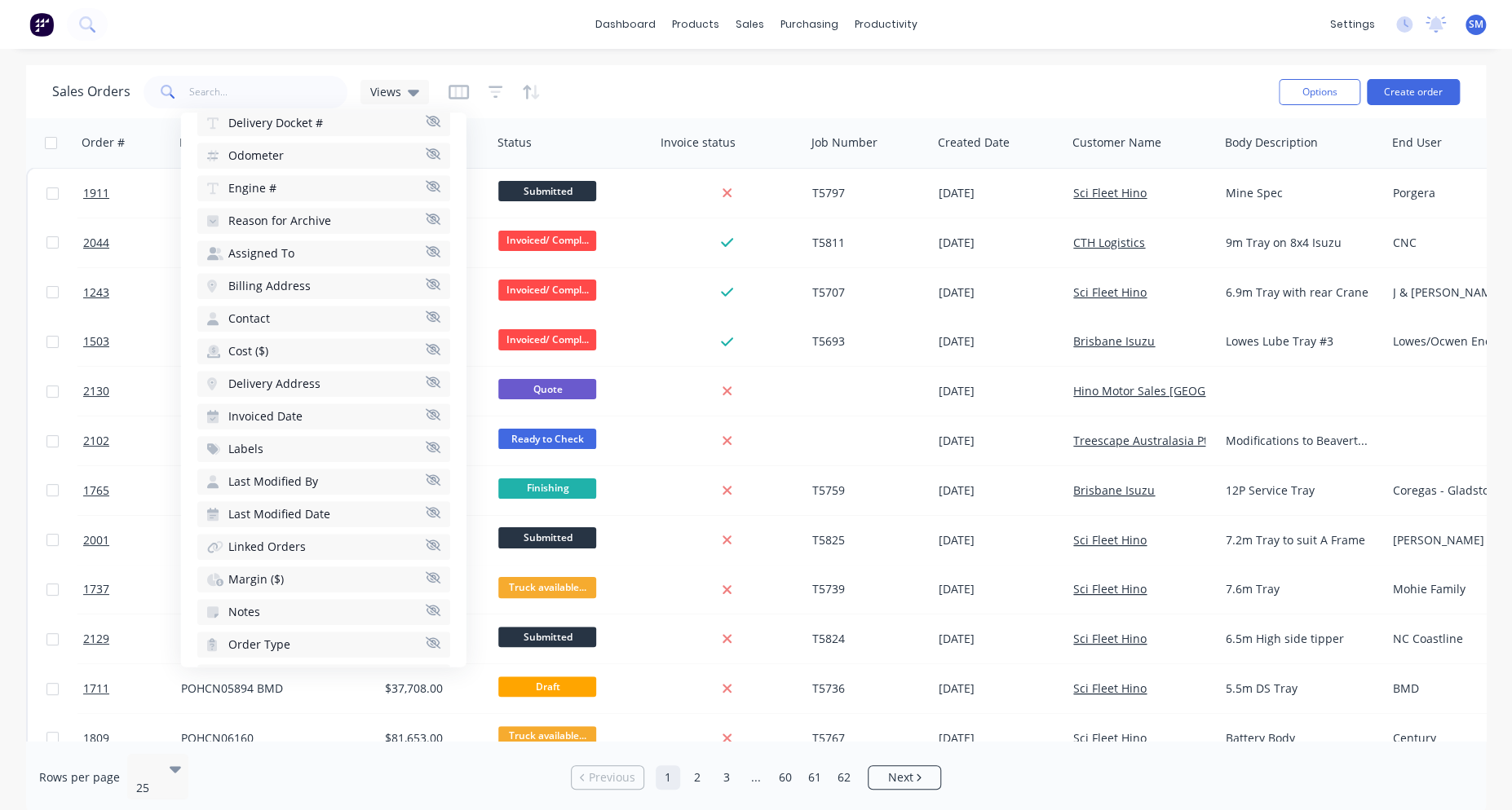
click at [362, 403] on button "Invoiced Date" at bounding box center [324, 416] width 253 height 26
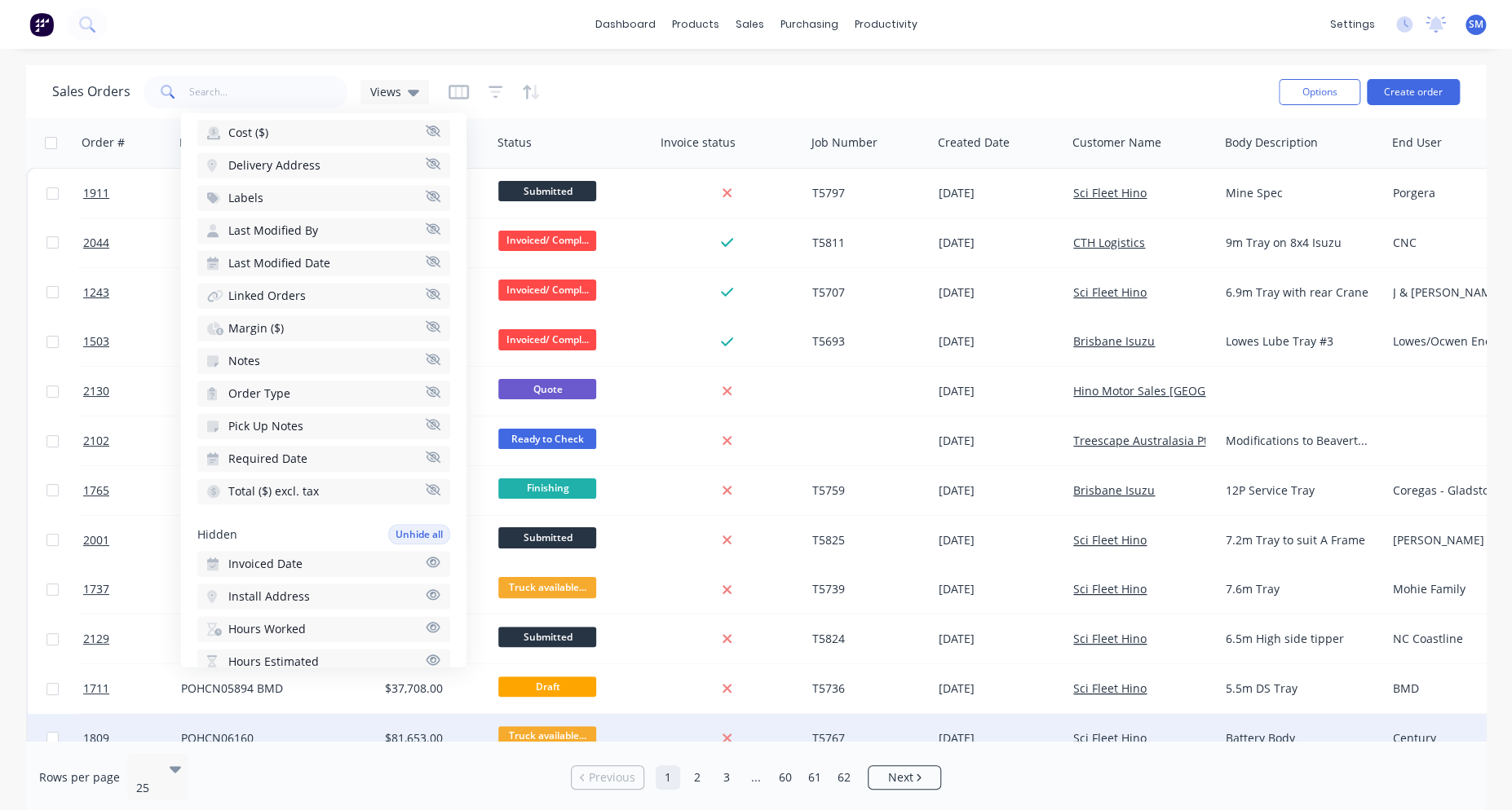
scroll to position [972, 0]
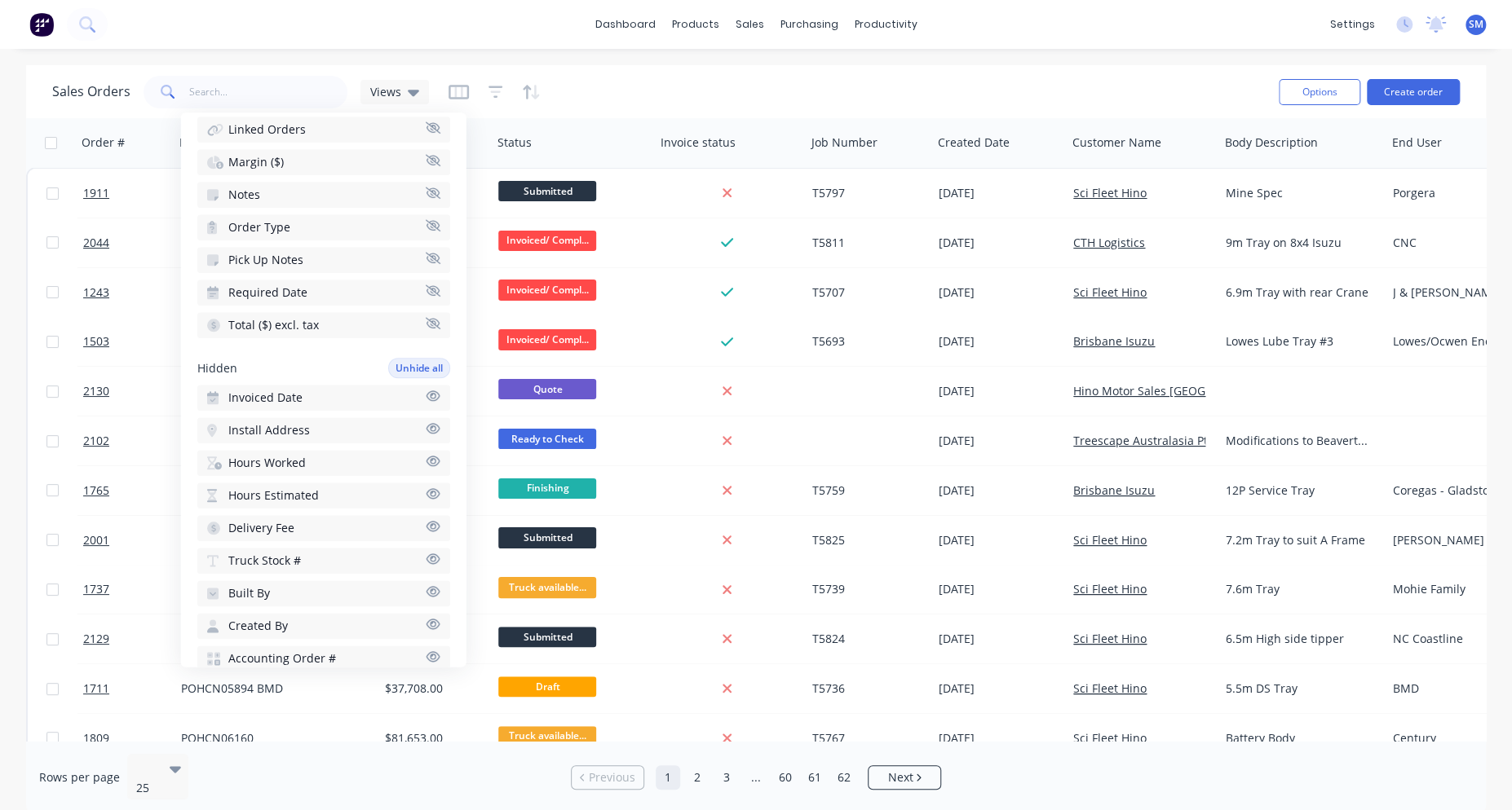
click at [281, 390] on span "Invoiced Date" at bounding box center [265, 398] width 74 height 16
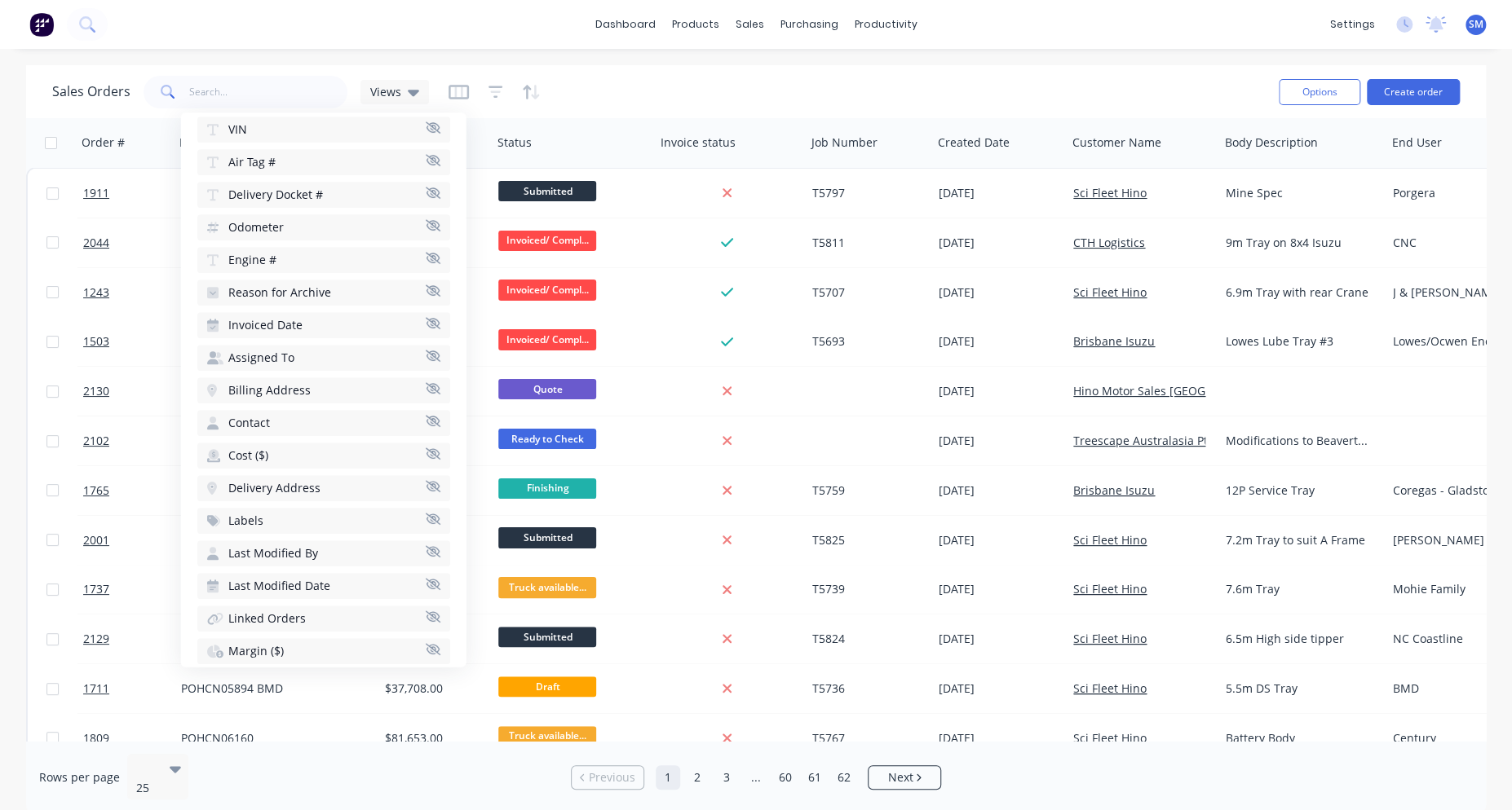
scroll to position [0, 0]
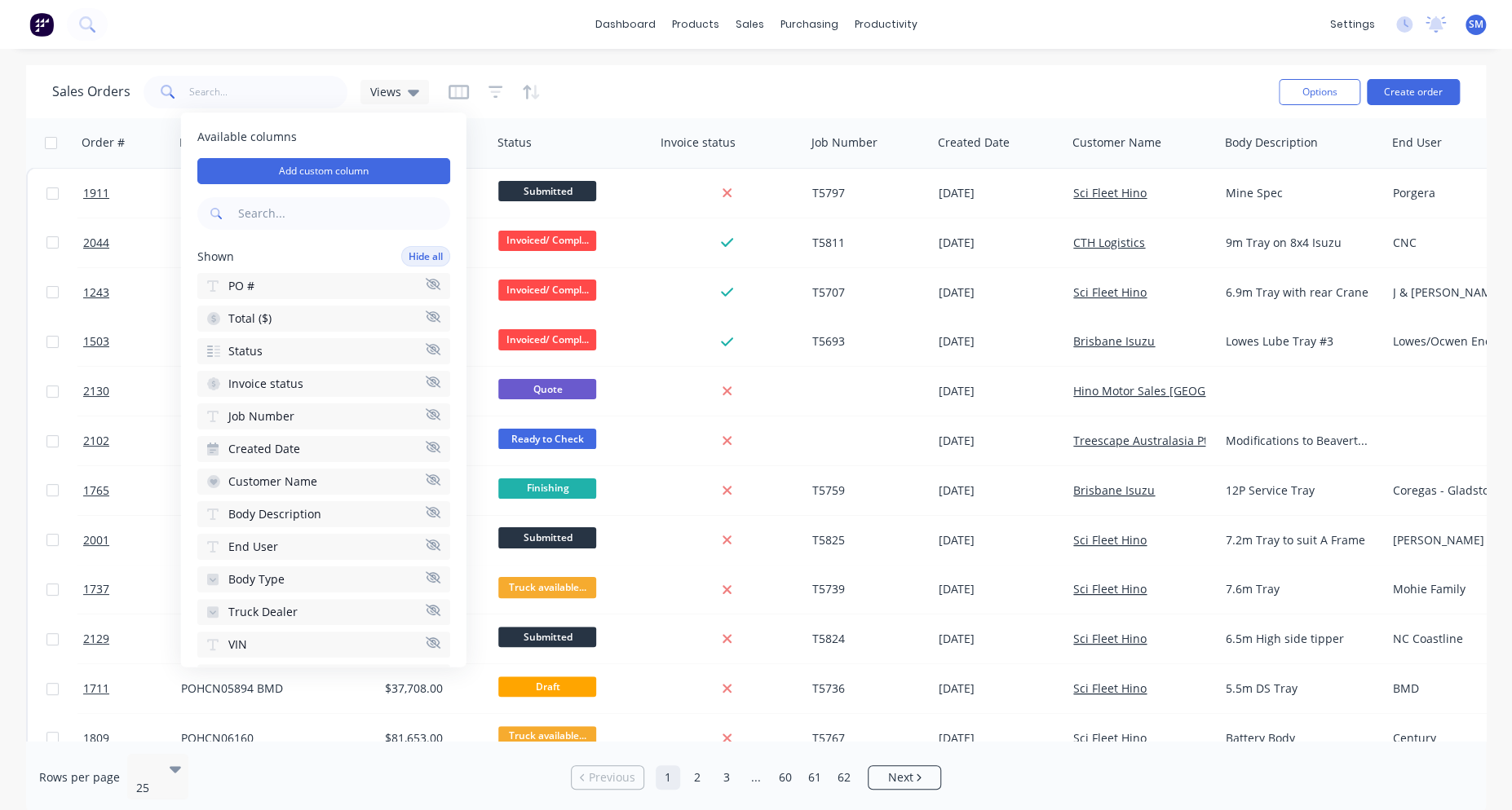
click at [568, 84] on div "Sales Orders Views" at bounding box center [659, 91] width 1214 height 40
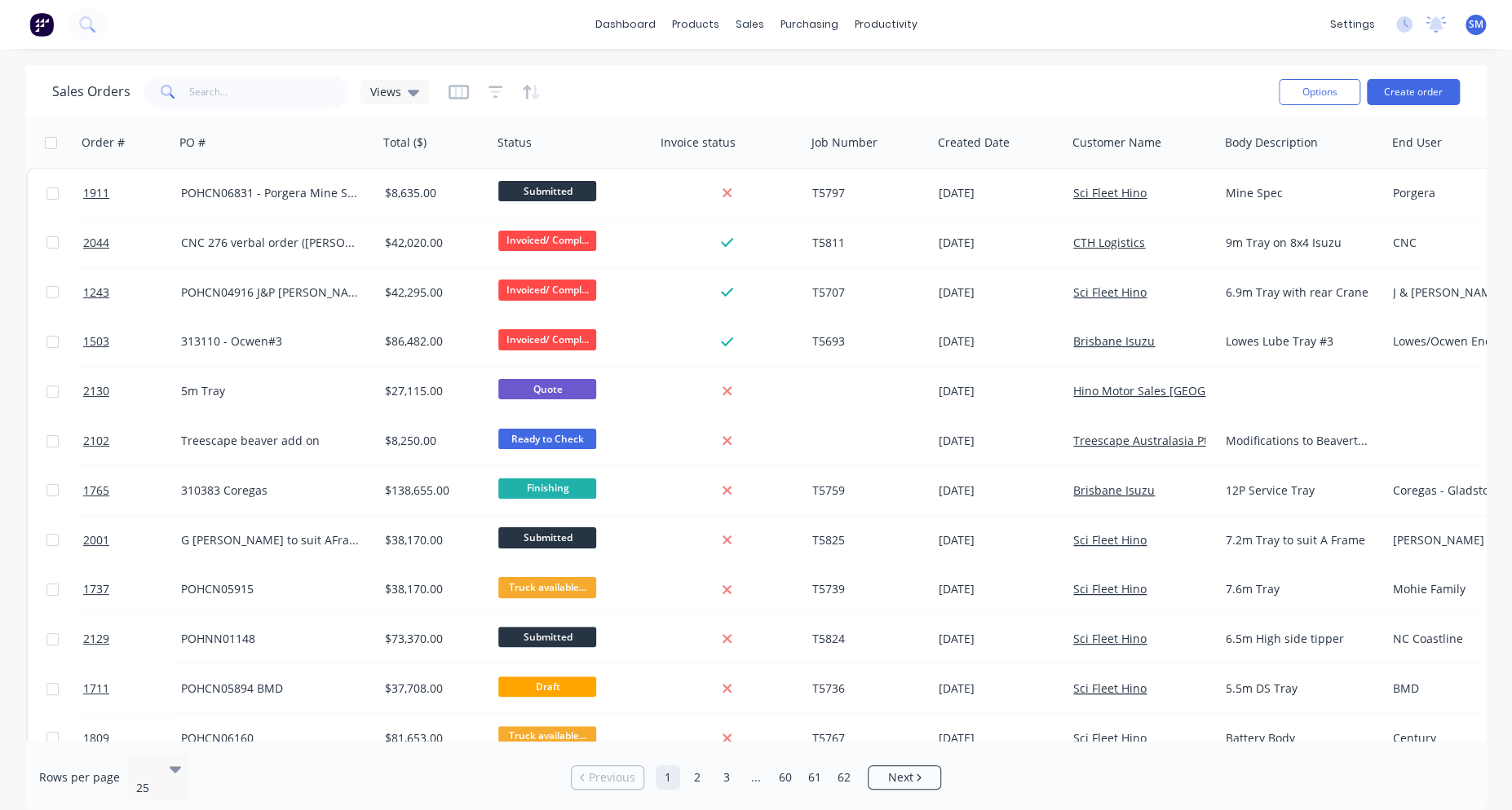
click at [728, 85] on div "Sales Orders Views" at bounding box center [659, 91] width 1214 height 40
click at [623, 86] on div "Sales Orders Views" at bounding box center [659, 91] width 1214 height 40
click at [234, 26] on div "dashboard products sales purchasing productivity dashboard products Product Cat…" at bounding box center [756, 24] width 1512 height 49
click at [683, 95] on div "Sales Orders Views" at bounding box center [659, 91] width 1214 height 40
click at [699, 88] on div "Sales Orders Views" at bounding box center [659, 91] width 1214 height 40
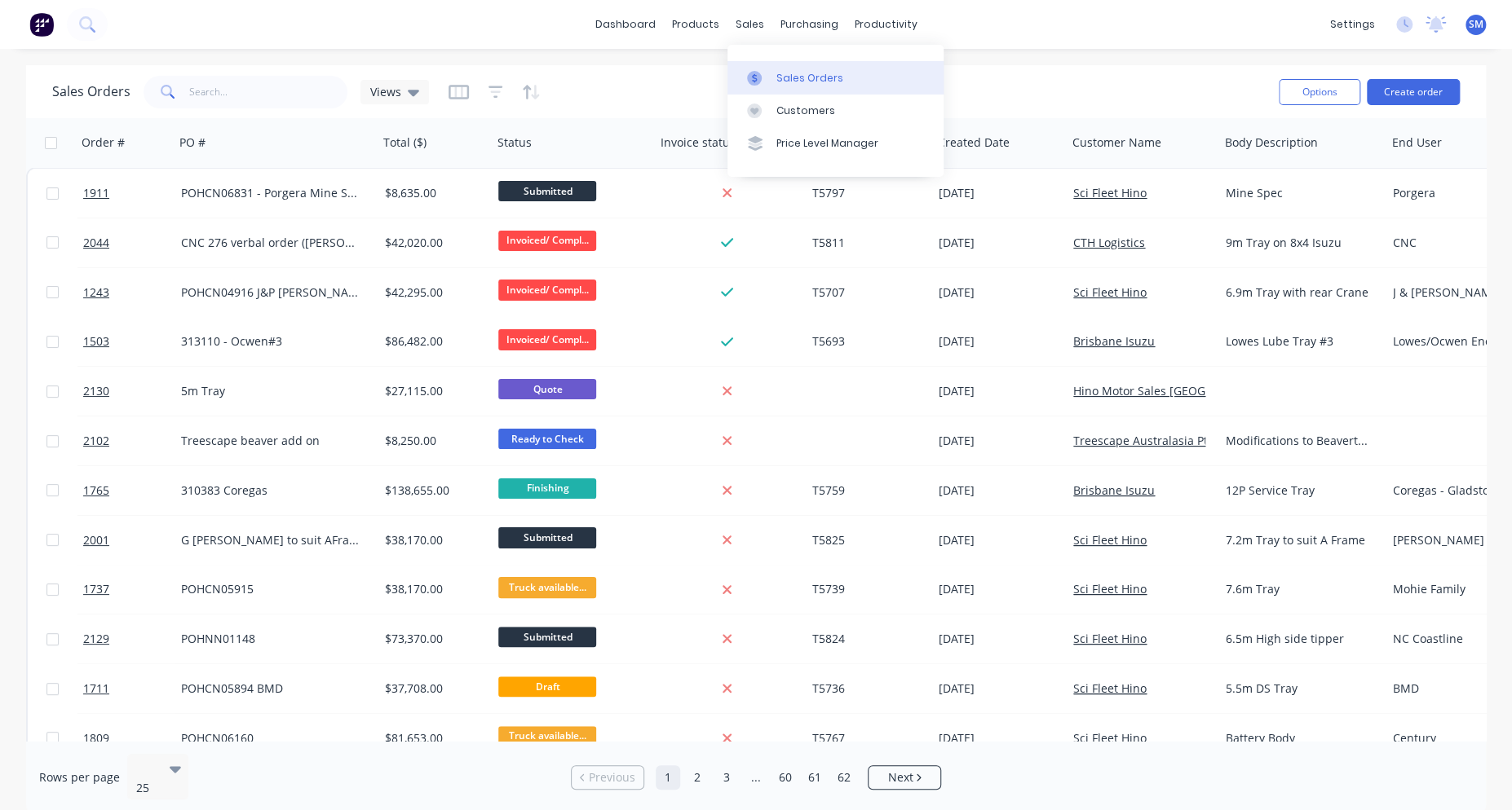
click at [812, 73] on div "Sales Orders" at bounding box center [809, 78] width 67 height 14
click at [799, 93] on div "Sales Orders Views" at bounding box center [659, 91] width 1214 height 40
click at [225, 92] on input "text" at bounding box center [268, 92] width 159 height 32
click at [739, 80] on div "Sales Orders Views" at bounding box center [659, 91] width 1214 height 40
click at [211, 90] on input "text" at bounding box center [268, 92] width 159 height 32
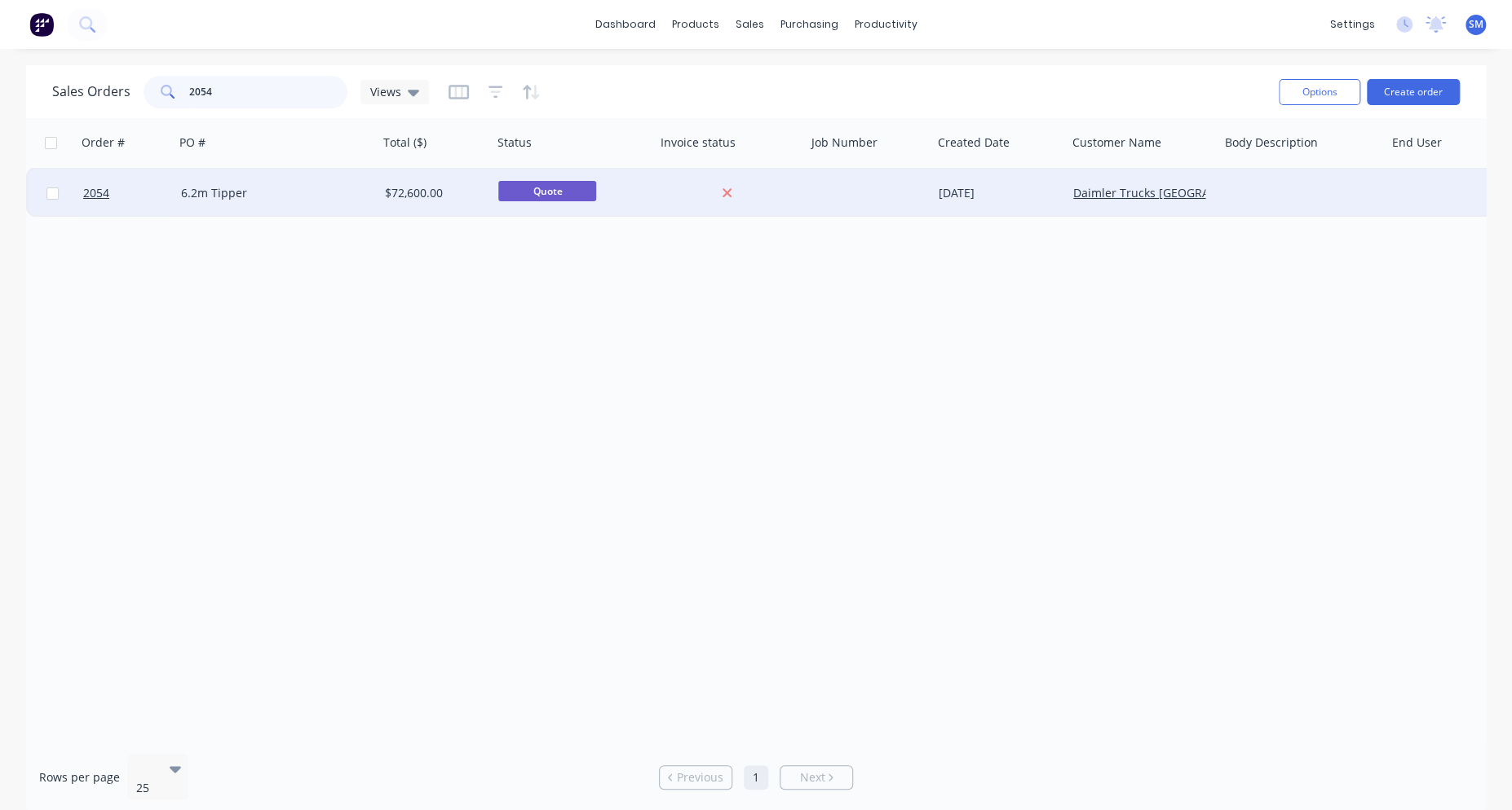
type input "2054"
click at [205, 194] on div "6.2m Tipper" at bounding box center [272, 194] width 181 height 16
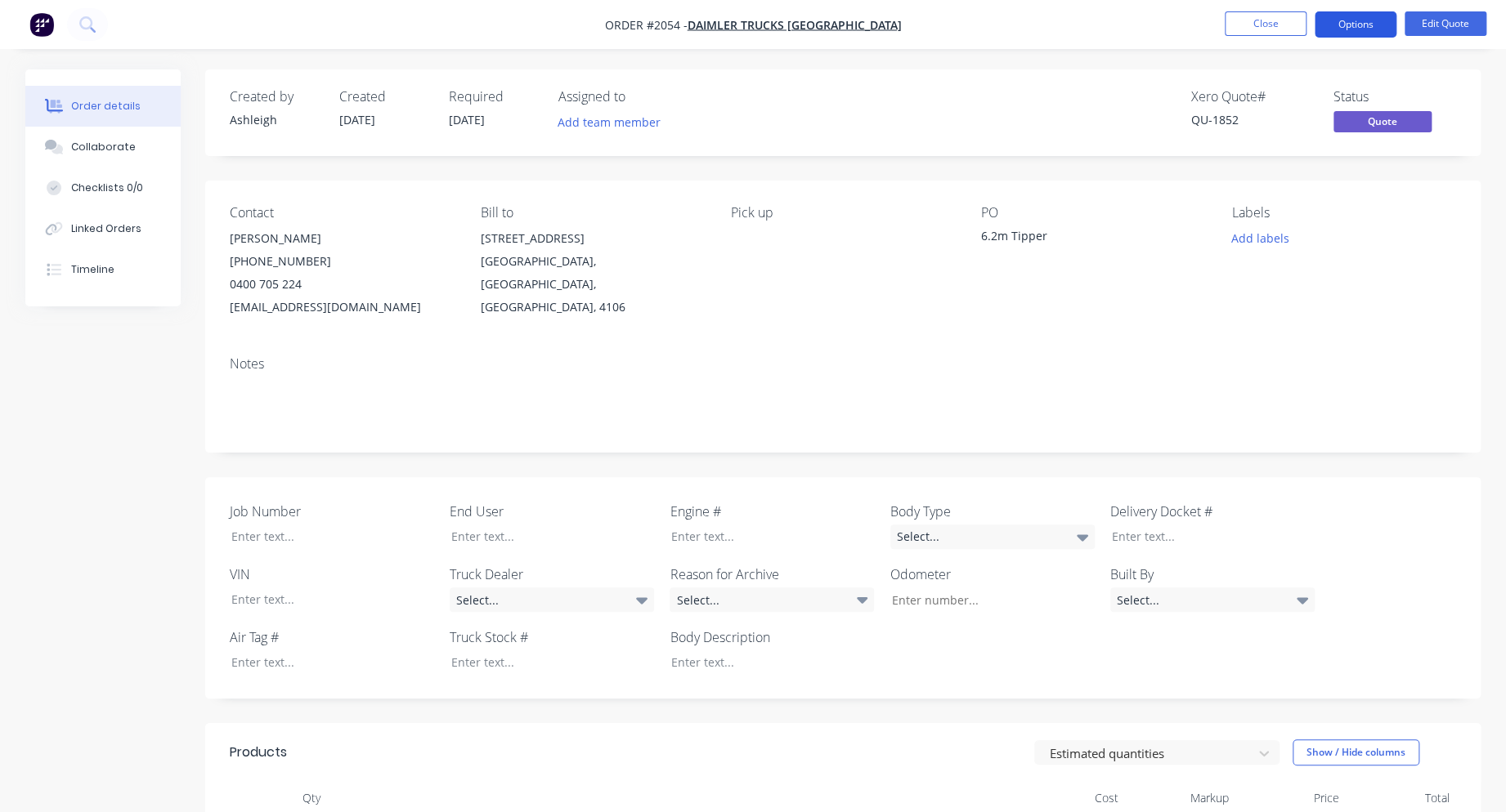
click at [1364, 22] on button "Options" at bounding box center [1355, 24] width 82 height 26
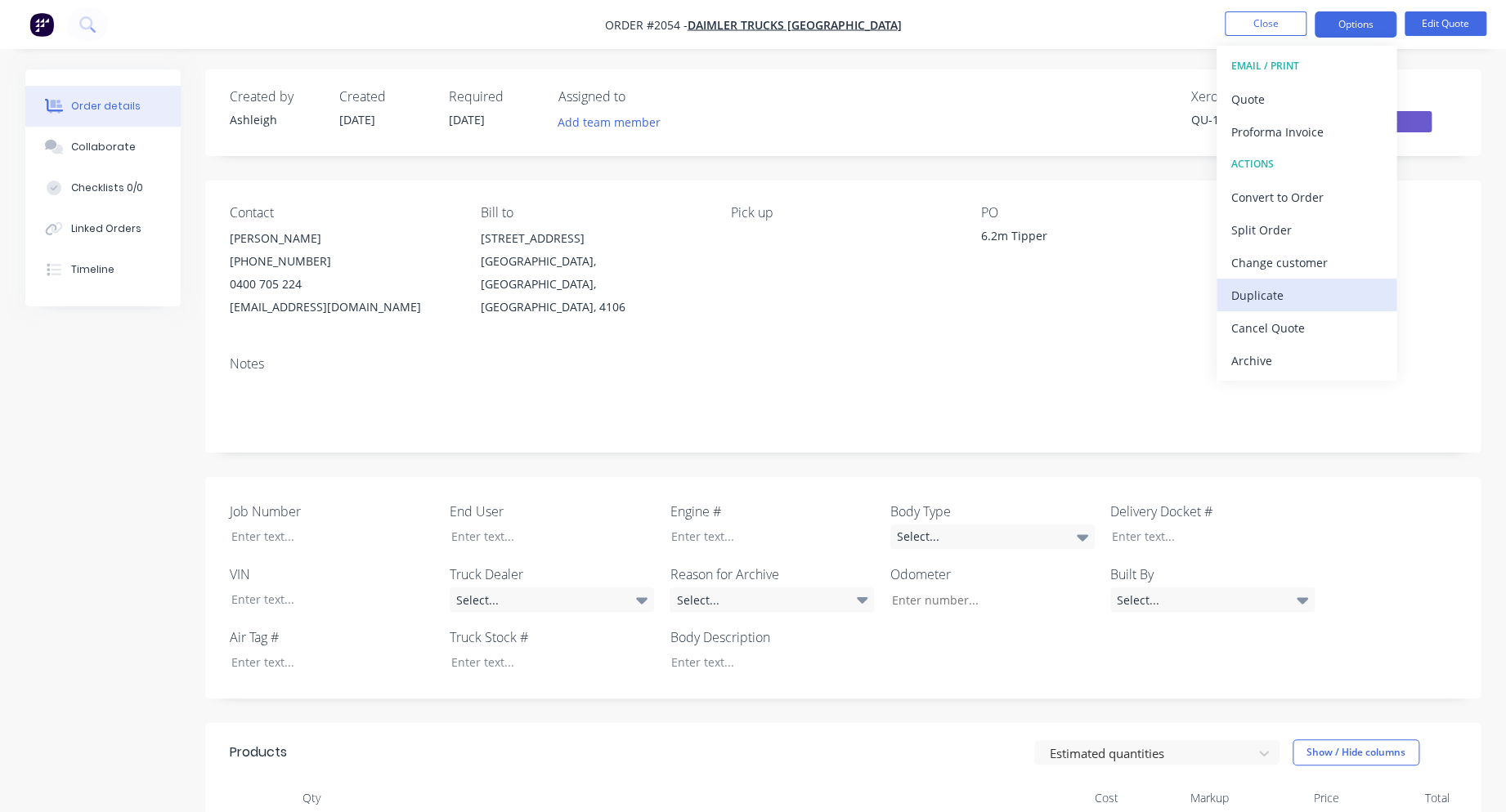
click at [1256, 286] on div "Duplicate" at bounding box center [1306, 296] width 150 height 23
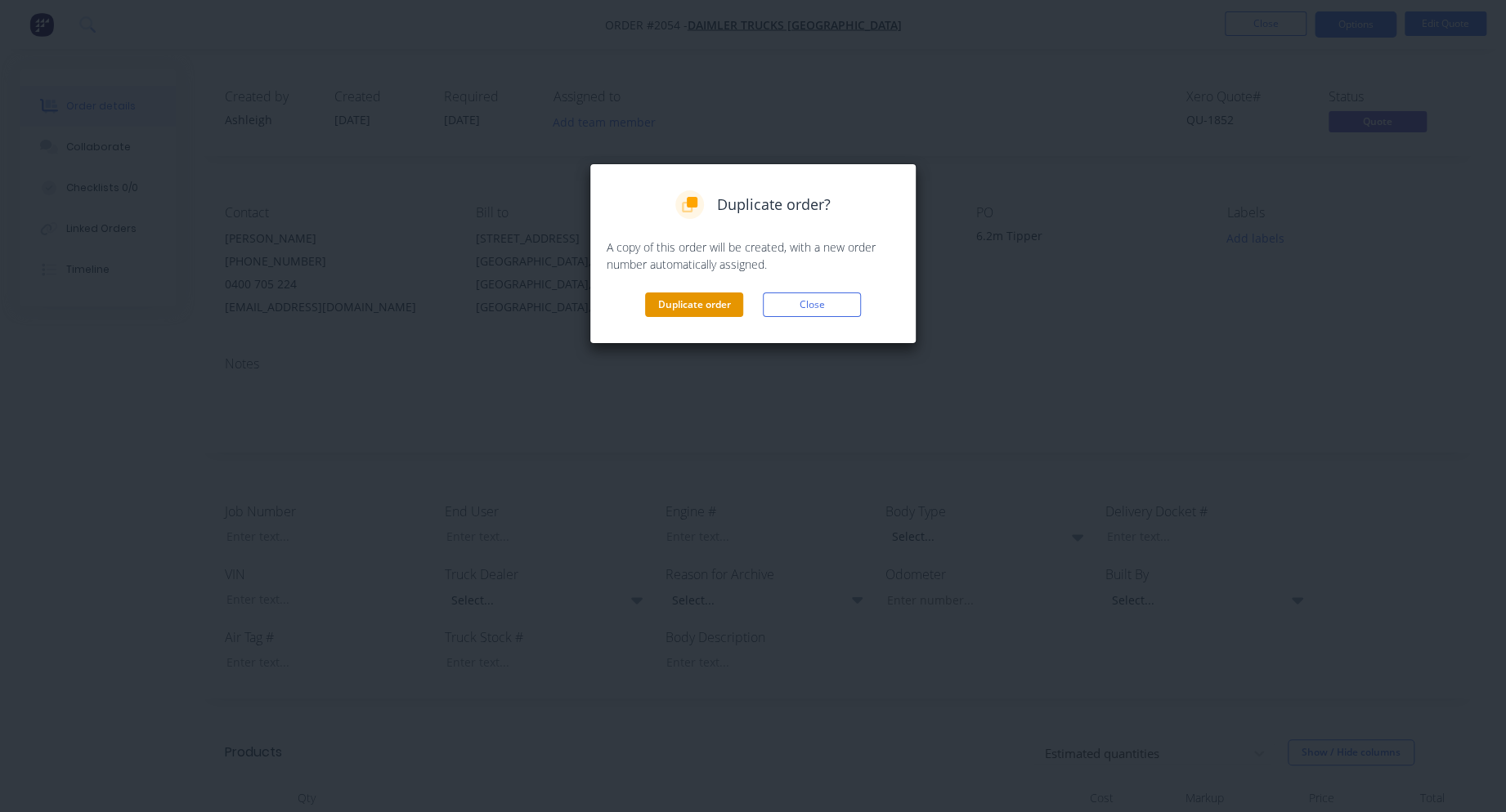
click at [695, 297] on button "Duplicate order" at bounding box center [694, 304] width 98 height 24
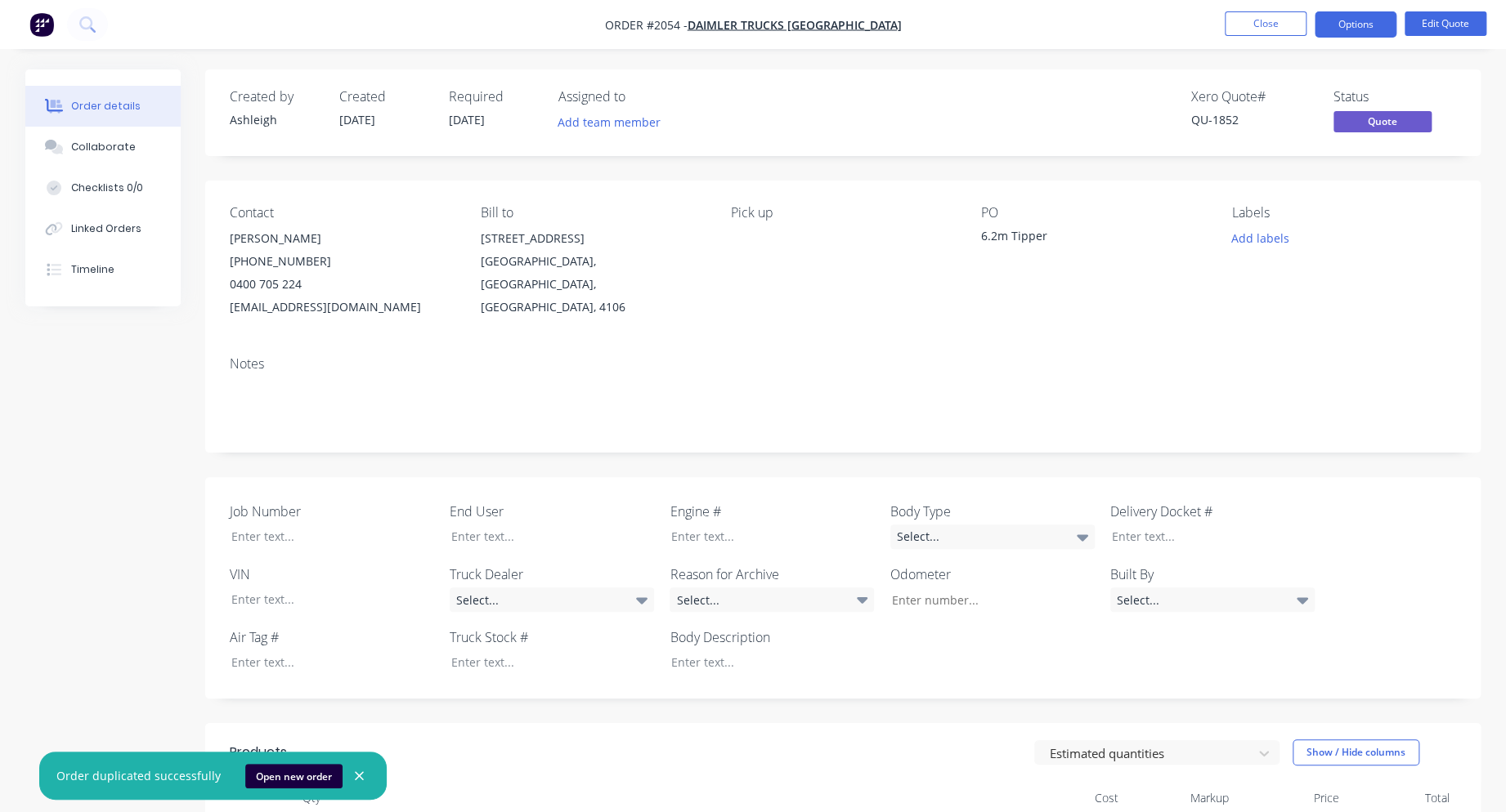
click at [354, 769] on icon "button" at bounding box center [359, 776] width 11 height 14
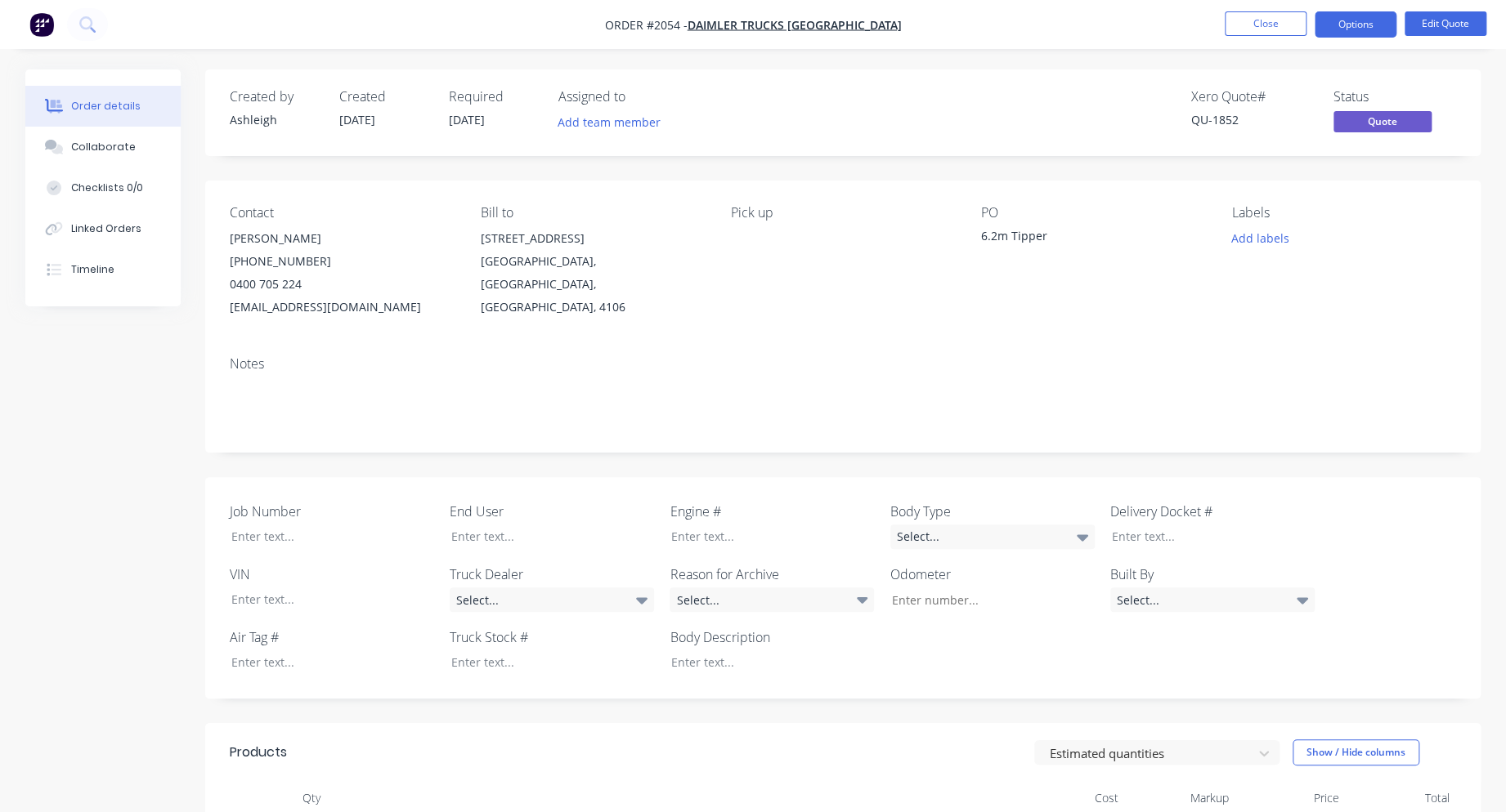
click at [712, 319] on div "Contact [PERSON_NAME] [PHONE_NUMBER] [EMAIL_ADDRESS][DOMAIN_NAME] Bill to [STRE…" at bounding box center [842, 261] width 1275 height 163
click at [1006, 236] on div "6.2m Tipper" at bounding box center [1083, 238] width 204 height 22
click at [1253, 20] on button "Close" at bounding box center [1265, 23] width 82 height 24
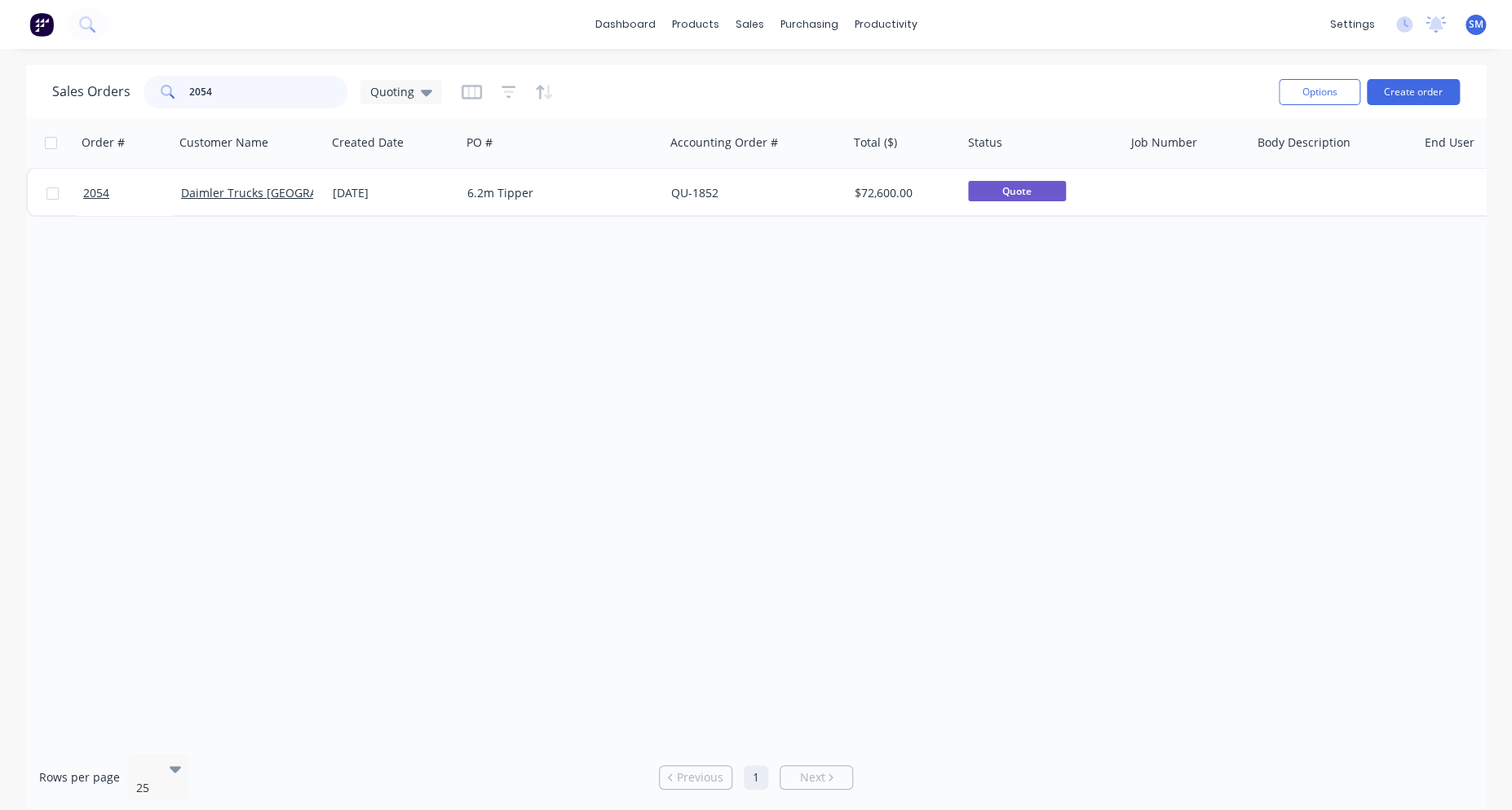
drag, startPoint x: 219, startPoint y: 90, endPoint x: 77, endPoint y: 95, distance: 142.1
click at [77, 95] on div "Sales Orders 2054 Quoting" at bounding box center [246, 92] width 390 height 32
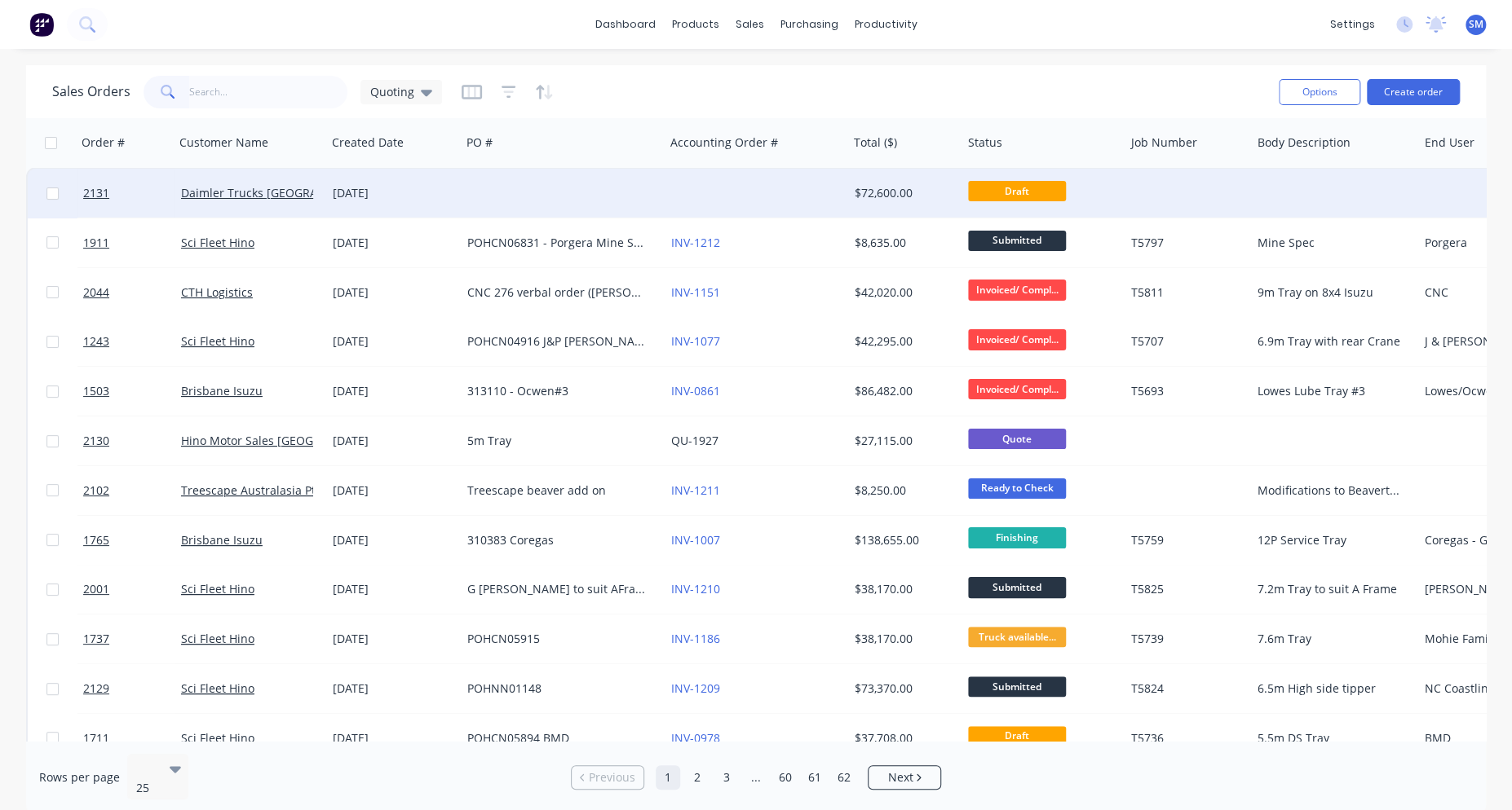
click at [368, 193] on div "[DATE]" at bounding box center [393, 194] width 122 height 16
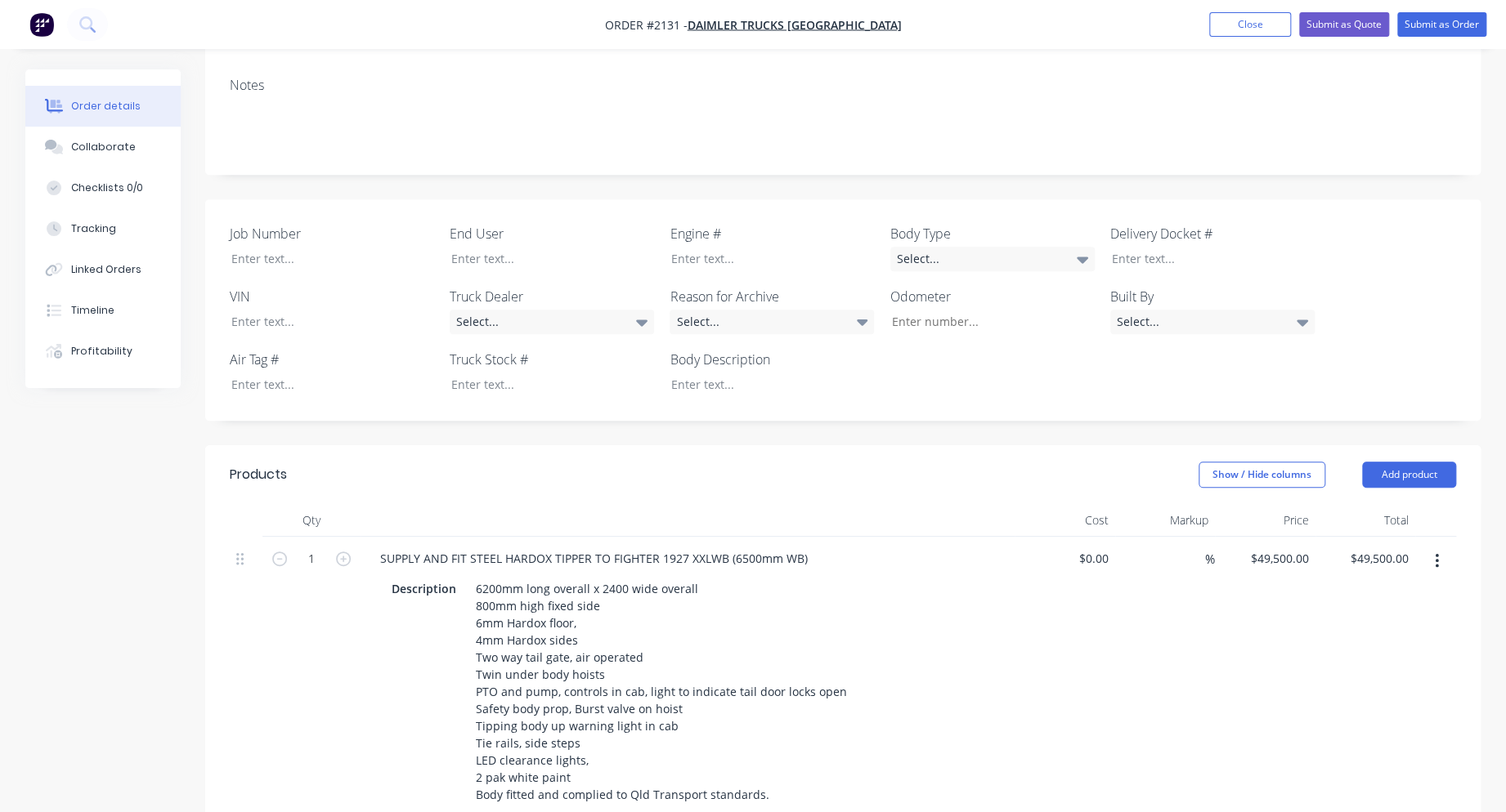
scroll to position [327, 0]
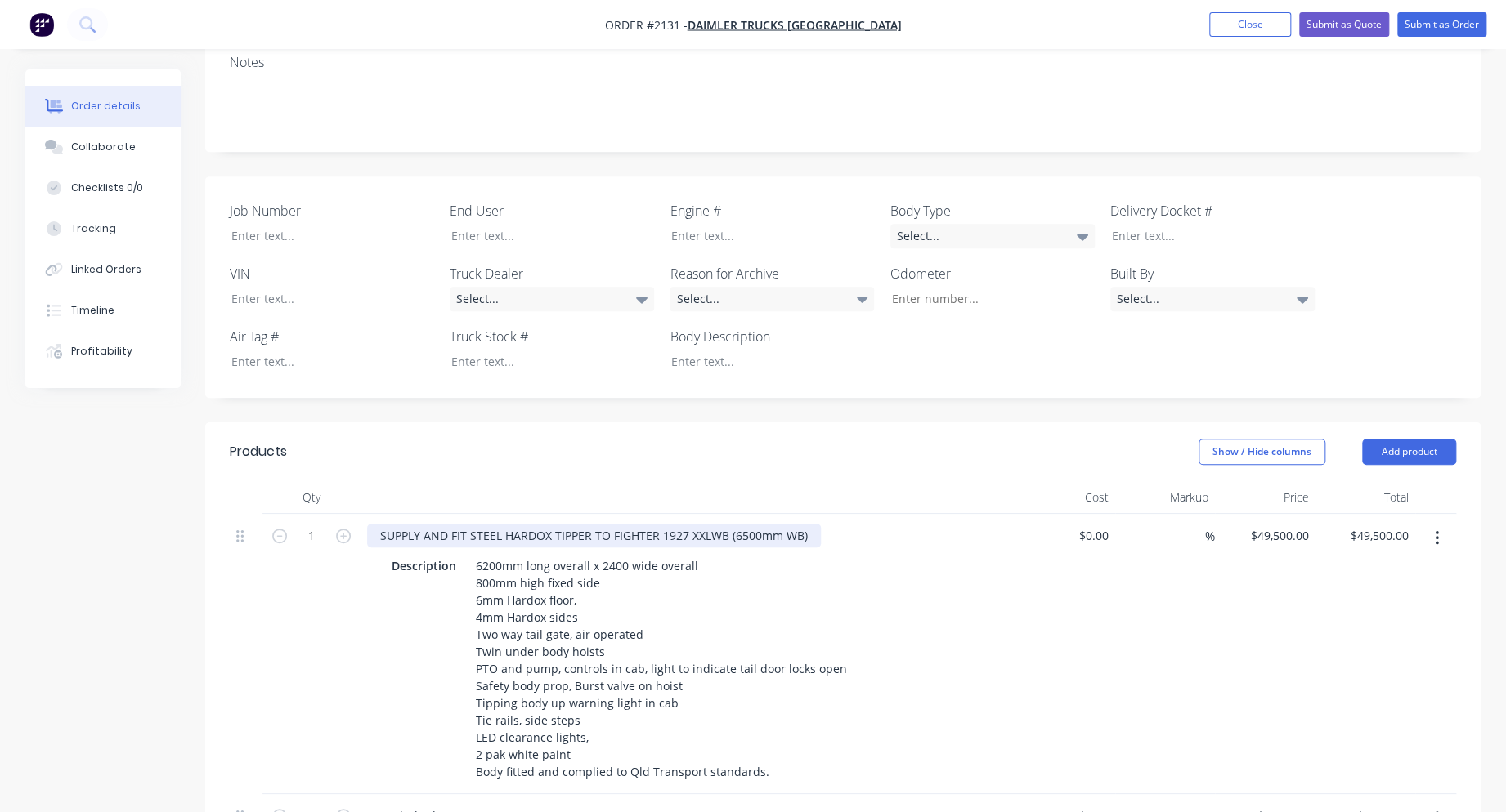
click at [667, 524] on div "SUPPLY AND FIT STEEL HARDOX TIPPER TO FIGHTER 1927 XXLWB (6500mm WB)" at bounding box center [594, 535] width 454 height 23
click at [680, 524] on div "SUPPLY AND FIT STEEL HARDOX TIPPER TO FIGHTER 1927 XXLWB (6500mm WB)" at bounding box center [594, 535] width 454 height 23
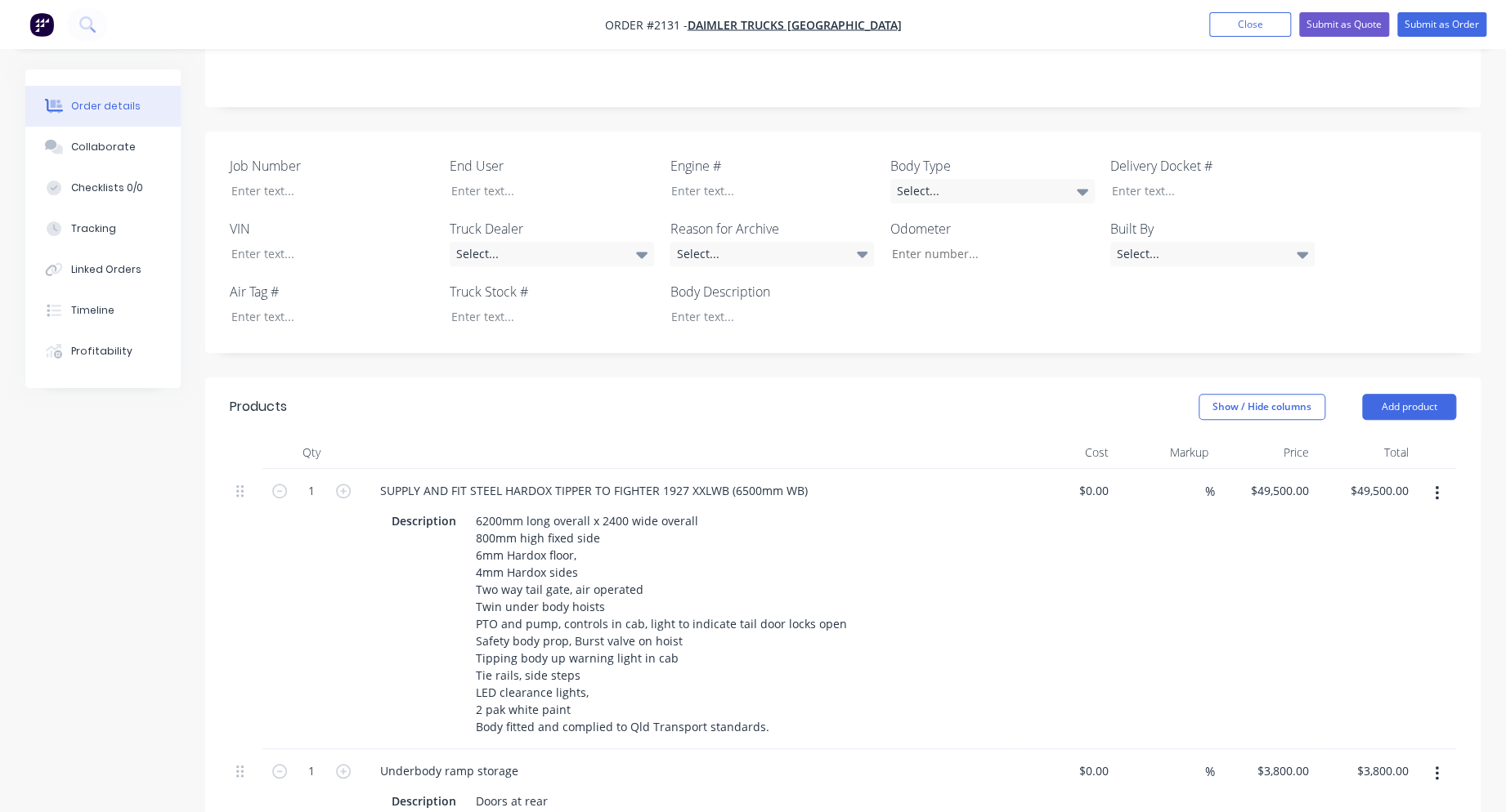
scroll to position [393, 0]
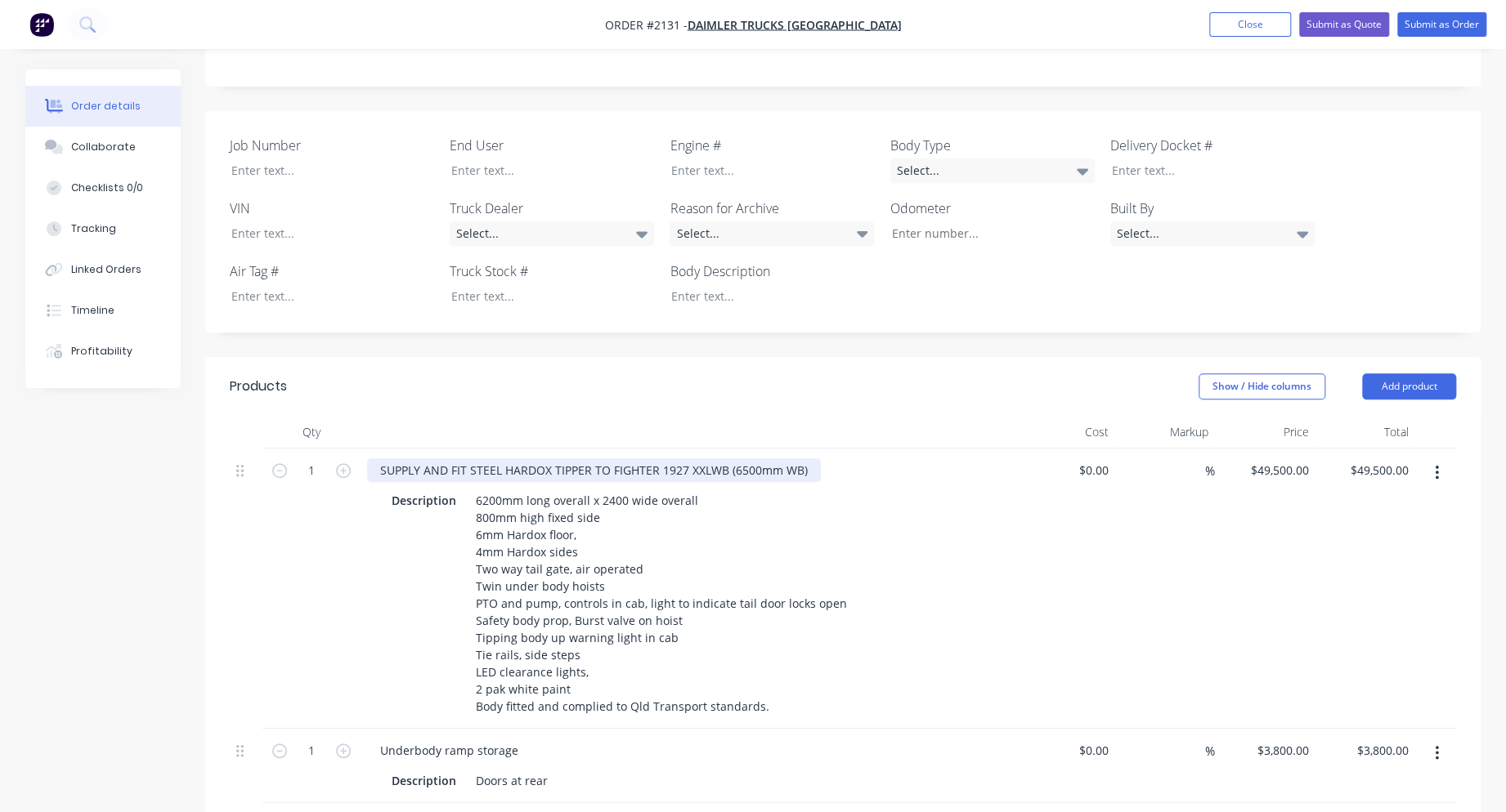
drag, startPoint x: 660, startPoint y: 449, endPoint x: 674, endPoint y: 461, distance: 18.4
click at [660, 458] on div "SUPPLY AND FIT STEEL HARDOX TIPPER TO FIGHTER 1927 XXLWB (6500mm WB)" at bounding box center [594, 470] width 454 height 23
click at [669, 458] on div "SUPPLY AND FIT STEEL HARDOX TIPPER TO FIGHTER 1927 XXLWB (6500mm WB)" at bounding box center [594, 470] width 454 height 23
click at [810, 458] on div "SUPPLY AND FIT STEEL HARDOX TIPPER TO FIGHTER 1627 XXLWB (6500mm WB)" at bounding box center [594, 470] width 454 height 23
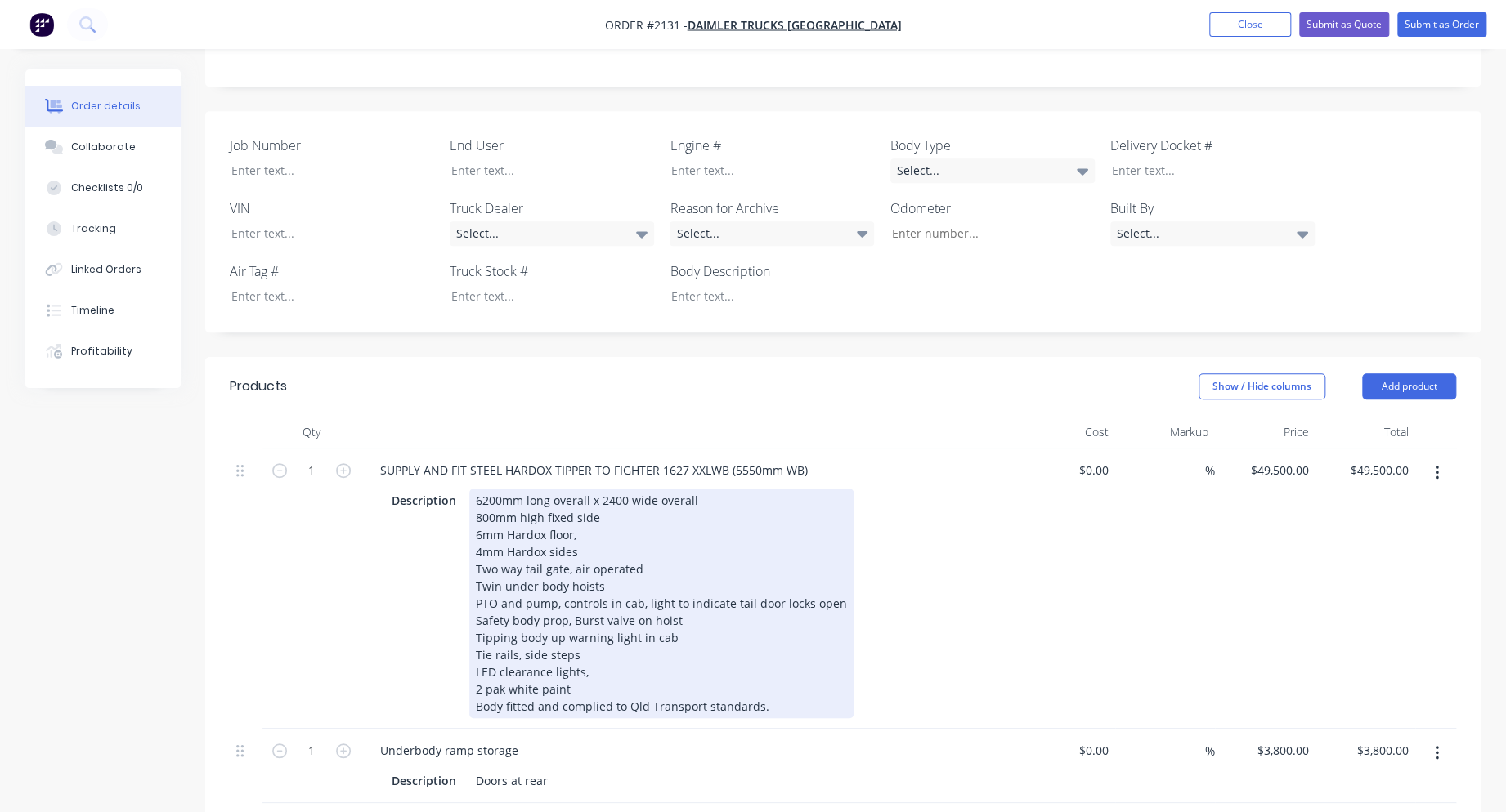
click at [491, 489] on div "6200mm long overall x 2400 wide overall 800mm high fixed side 6mm Hardox floor,…" at bounding box center [661, 604] width 385 height 230
drag, startPoint x: 489, startPoint y: 478, endPoint x: 499, endPoint y: 499, distance: 23.3
click at [490, 489] on div "6200mm long overall x 2400 wide overall 800mm high fixed side 6mm Hardox floor,…" at bounding box center [661, 604] width 385 height 230
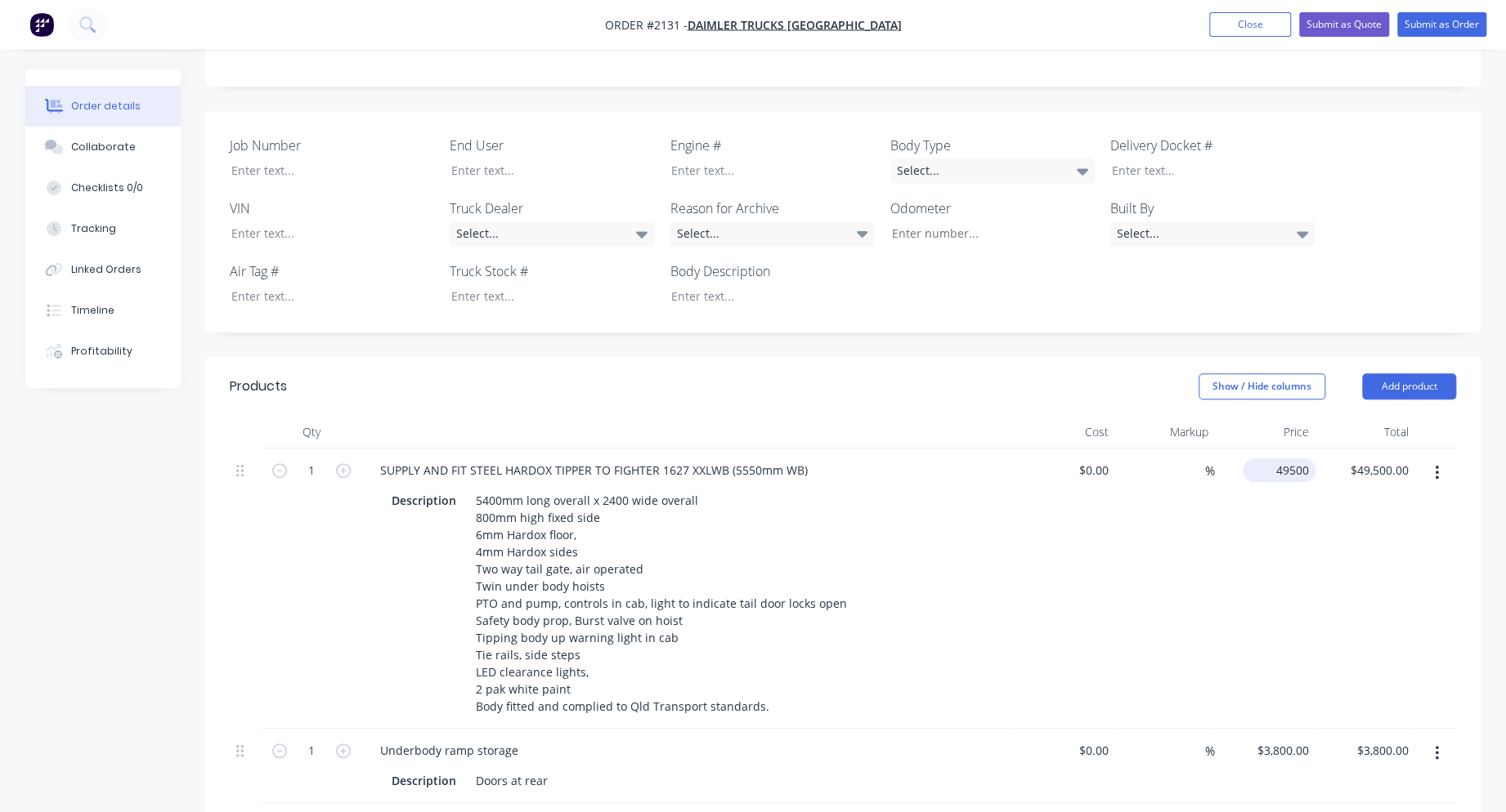
click at [1283, 458] on input "49500" at bounding box center [1282, 470] width 66 height 23
type input "$46,500.00"
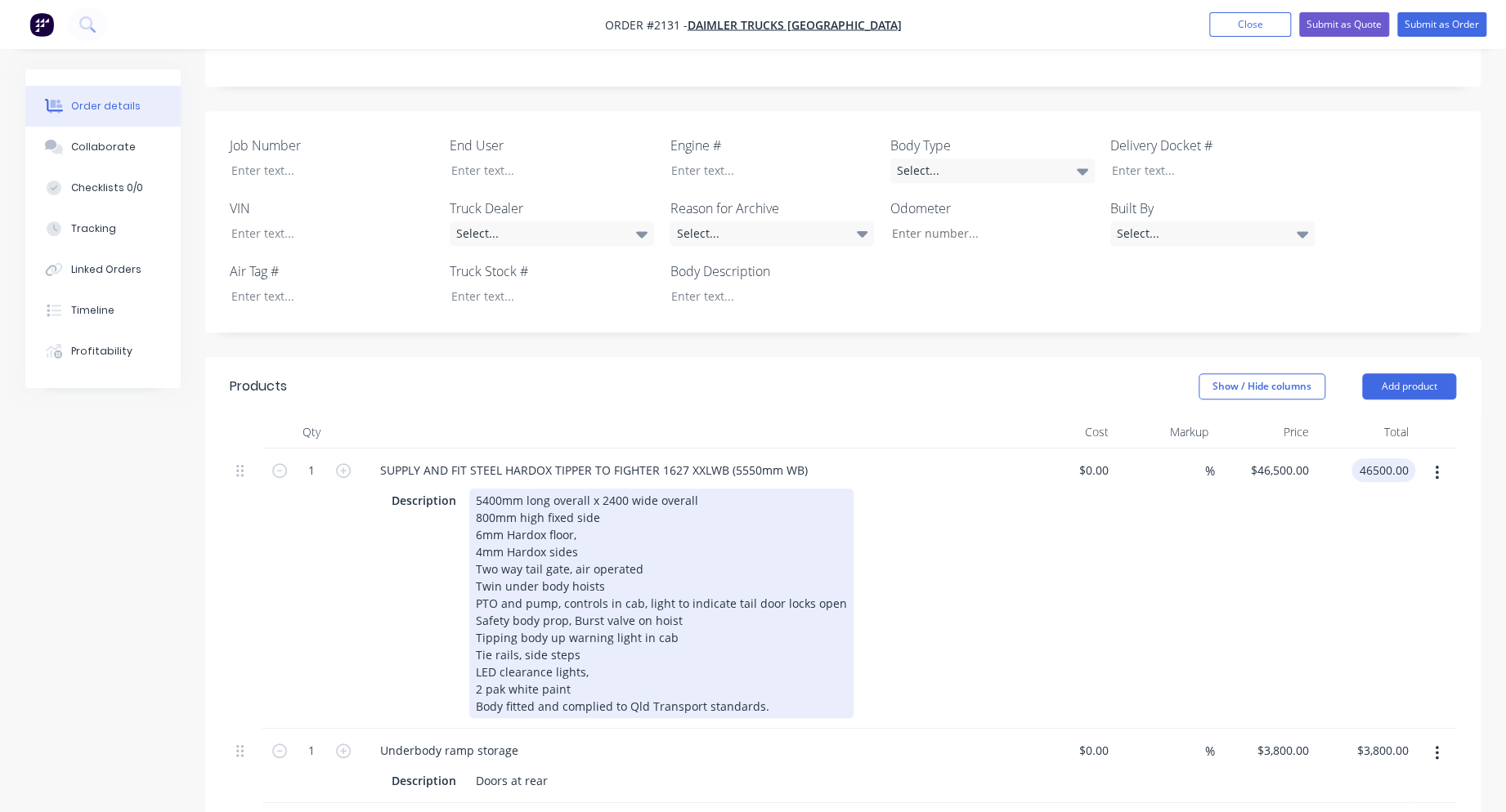
type input "$46,500.00"
drag, startPoint x: 482, startPoint y: 500, endPoint x: 483, endPoint y: 522, distance: 22.0
click at [482, 503] on div "5400mm long overall x 2400 wide overall 800mm high fixed side 6mm Hardox floor,…" at bounding box center [661, 604] width 385 height 230
drag, startPoint x: 480, startPoint y: 496, endPoint x: 479, endPoint y: 509, distance: 13.0
click at [479, 497] on div "5400mm long overall x 2400 wide overall 800mm high fixed side 6mm Hardox floor,…" at bounding box center [661, 604] width 385 height 230
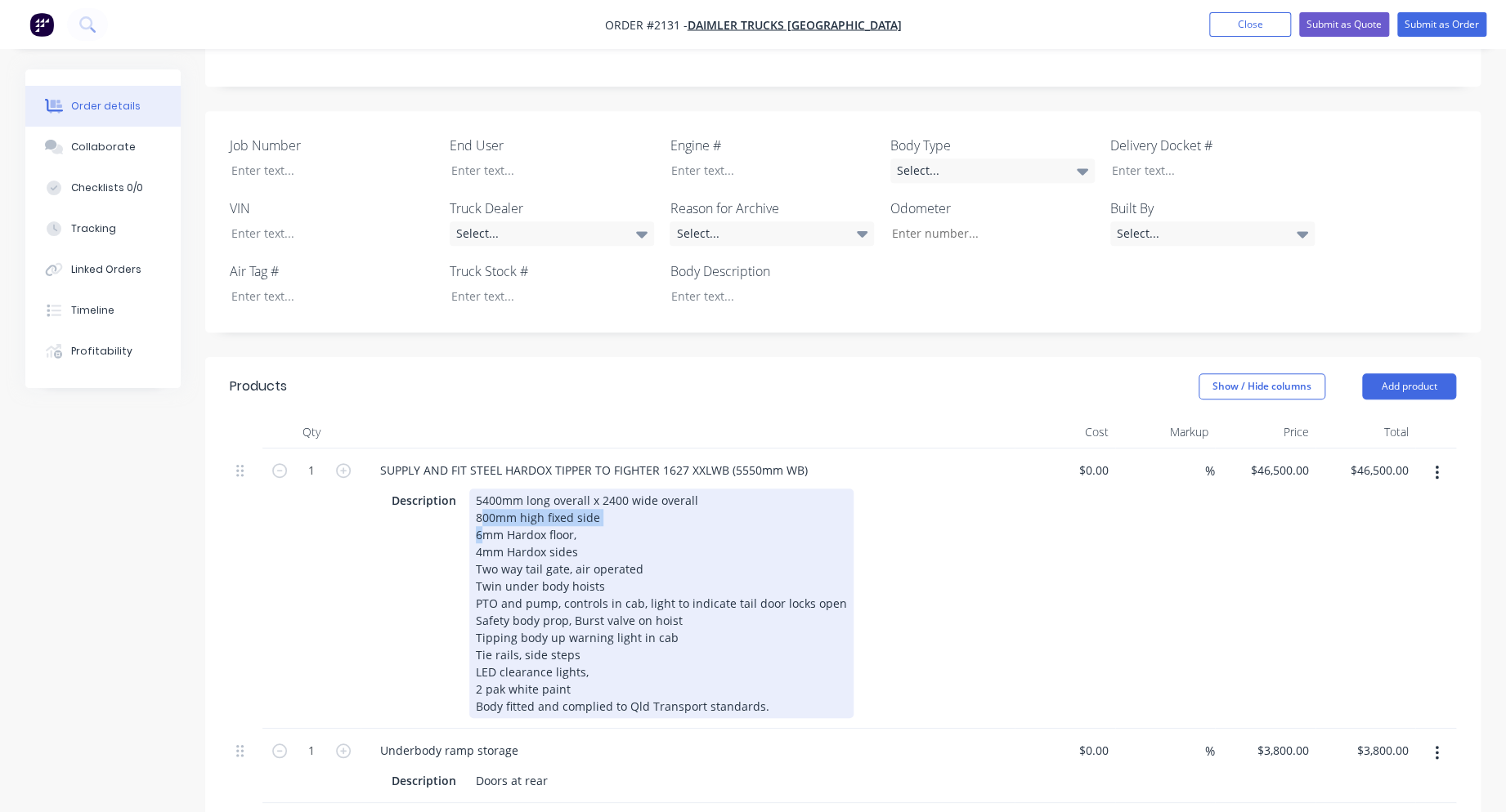
drag, startPoint x: 477, startPoint y: 501, endPoint x: 482, endPoint y: 510, distance: 10.3
click at [477, 502] on div "5400mm long overall x 2400 wide overall 800mm high fixed side 6mm Hardox floor,…" at bounding box center [661, 604] width 385 height 230
click at [492, 495] on div "5400mm long overall x 2400 wide overall 800mm high fixed side 6mm Hardox floor,…" at bounding box center [661, 604] width 385 height 230
click at [481, 494] on div "5400mm long overall x 2400 wide overall 800mm high fixed side 6mm Hardox floor,…" at bounding box center [661, 604] width 385 height 230
drag, startPoint x: 656, startPoint y: 543, endPoint x: 663, endPoint y: 554, distance: 13.0
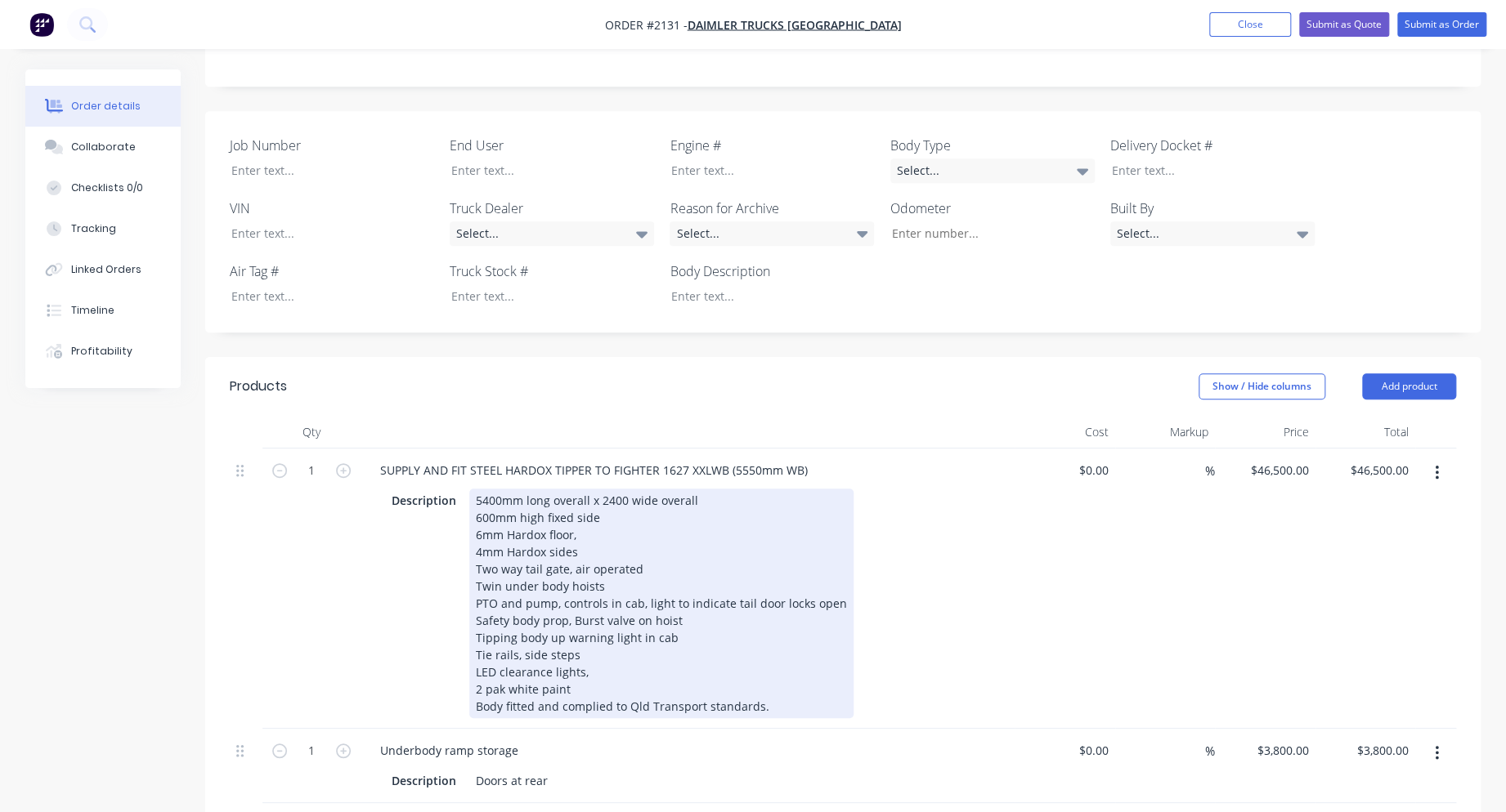
click at [655, 543] on div "5400mm long overall x 2400 wide overall 600mm high fixed side 6mm Hardox floor,…" at bounding box center [661, 604] width 385 height 230
click at [611, 560] on div "5400mm long overall x 2400 wide overall 600mm high fixed side 6mm Hardox floor,…" at bounding box center [661, 604] width 385 height 230
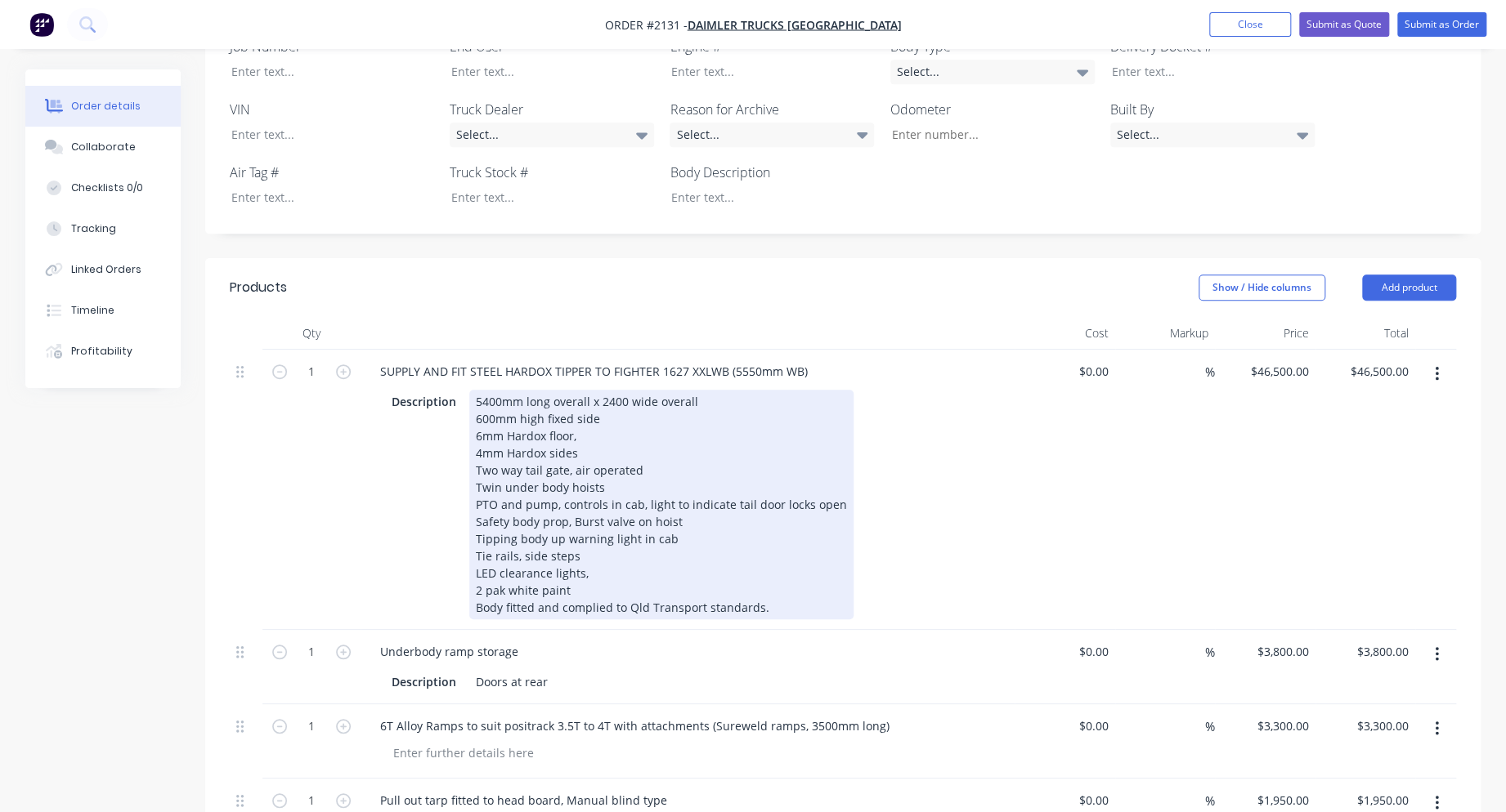
scroll to position [523, 0]
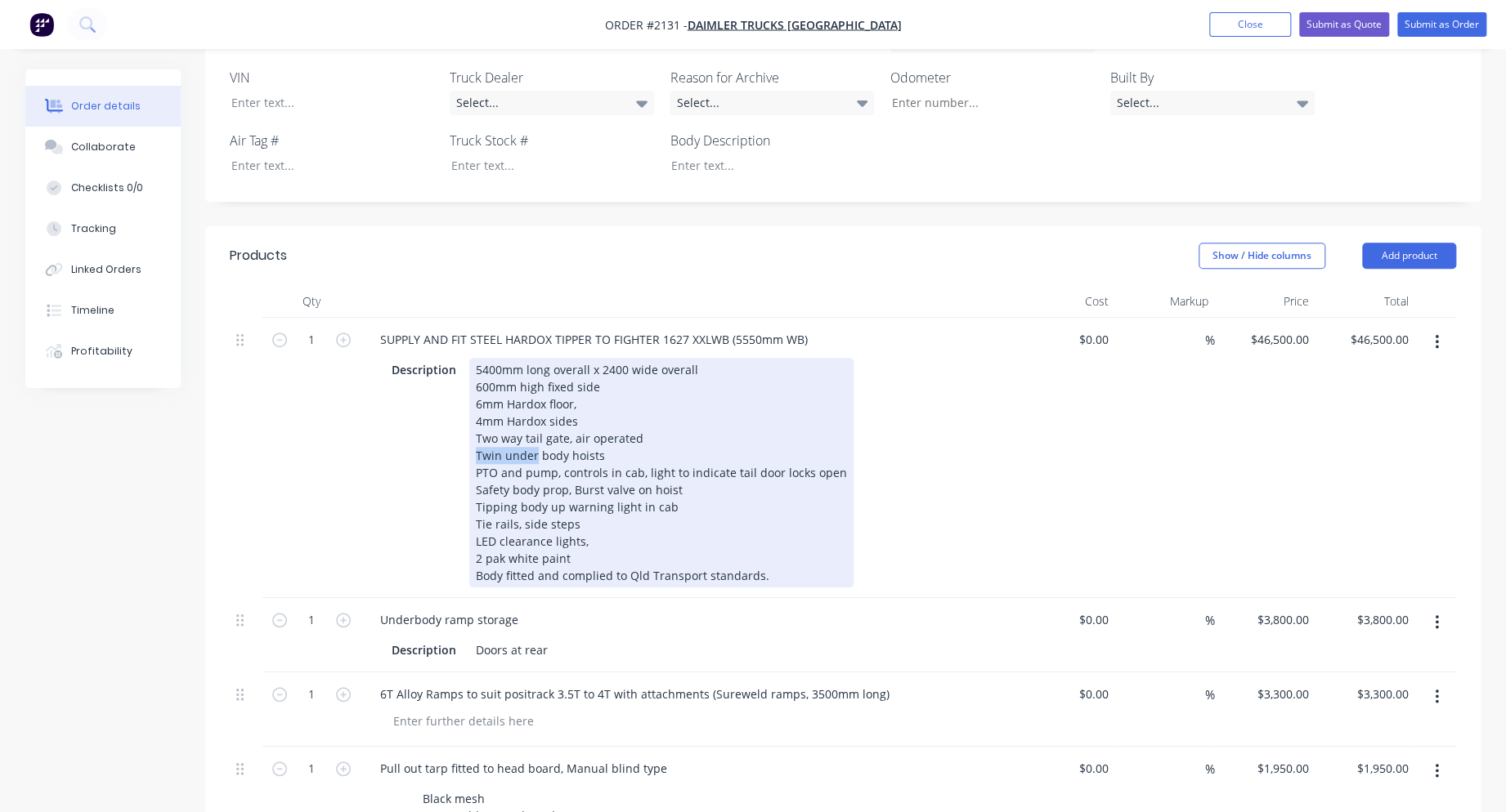
drag, startPoint x: 535, startPoint y: 432, endPoint x: 444, endPoint y: 437, distance: 91.1
click at [444, 437] on div "Description 5400mm long overall x 2400 wide overall 600mm high fixed side 6mm H…" at bounding box center [685, 473] width 598 height 230
click at [676, 481] on div "5400mm long overall x 2400 wide overall 600mm high fixed side 6mm Hardox floor,…" at bounding box center [661, 473] width 385 height 230
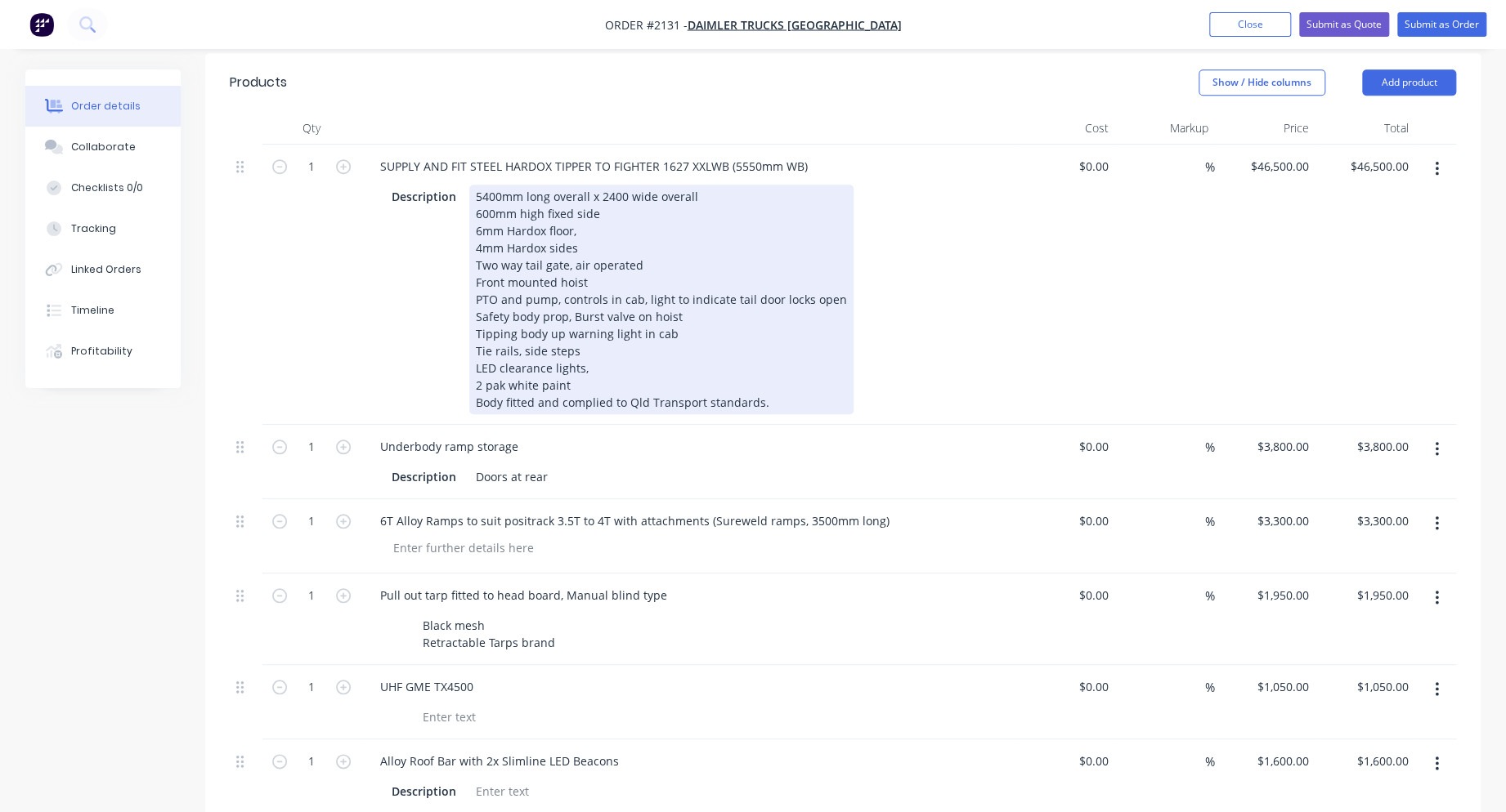
scroll to position [719, 0]
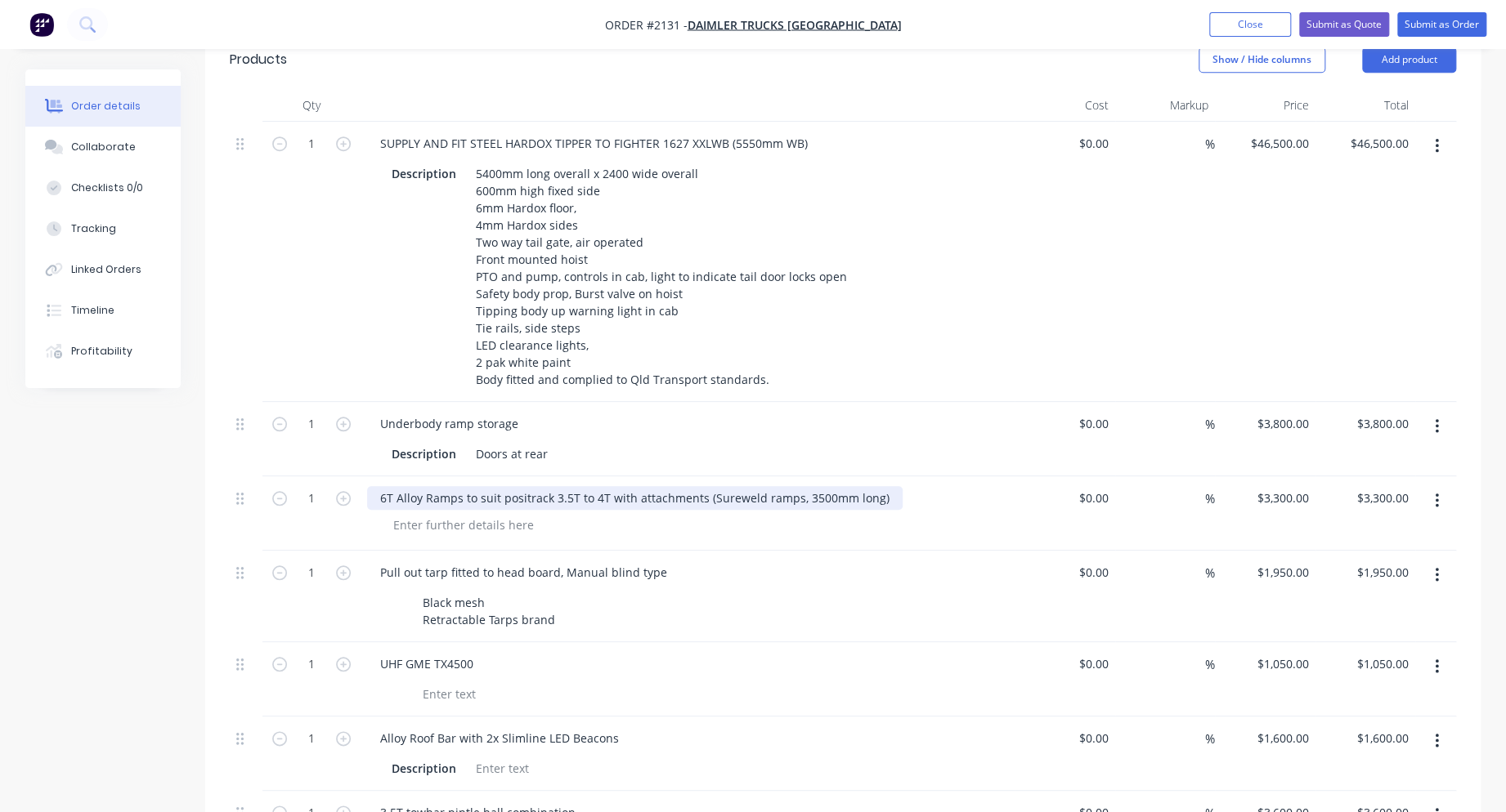
drag, startPoint x: 604, startPoint y: 472, endPoint x: 605, endPoint y: 485, distance: 13.0
click at [604, 486] on div "6T Alloy Ramps to suit positrack 3.5T to 4T with attachments (Sureweld ramps, 3…" at bounding box center [635, 498] width 536 height 23
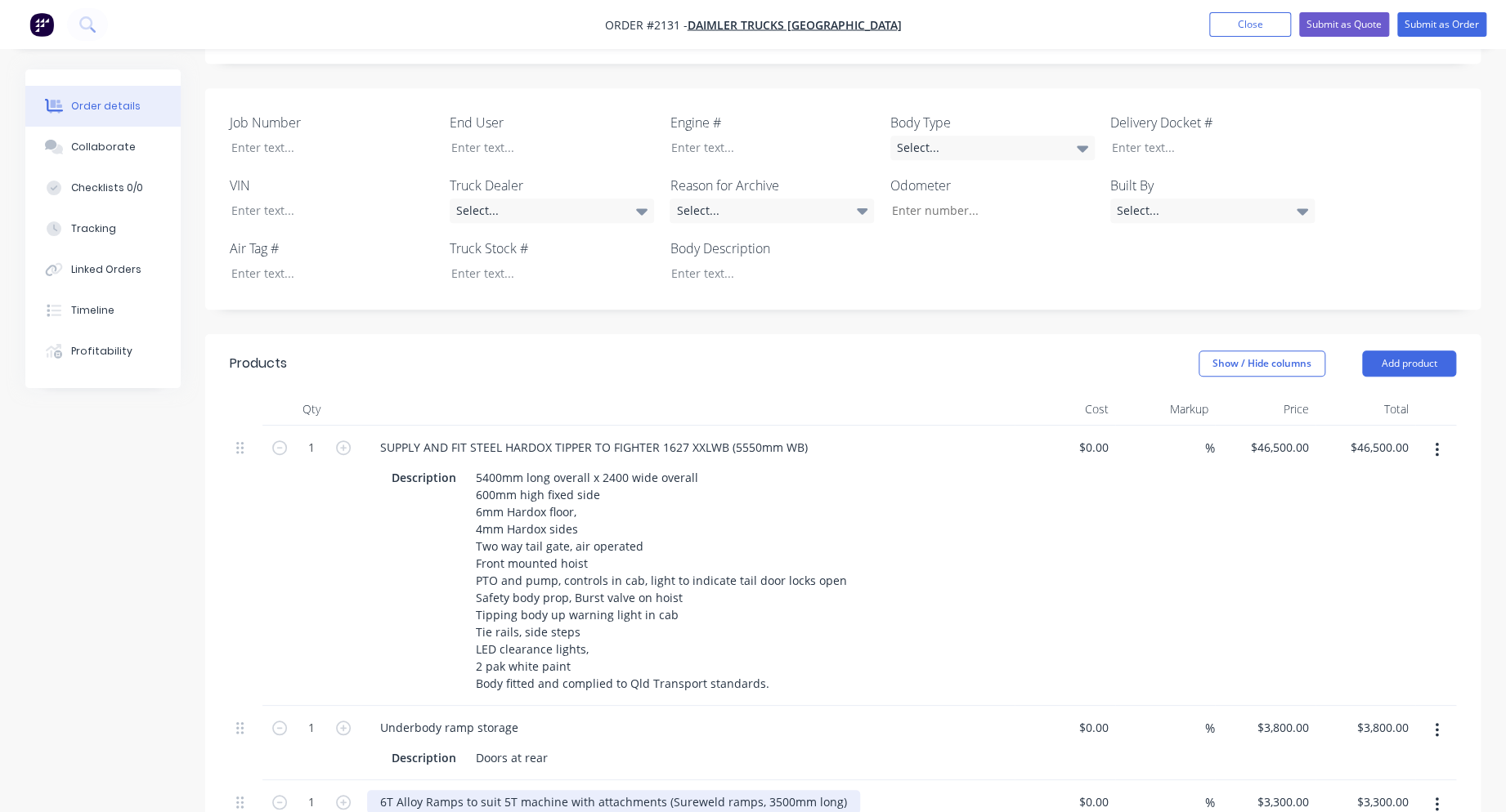
scroll to position [393, 0]
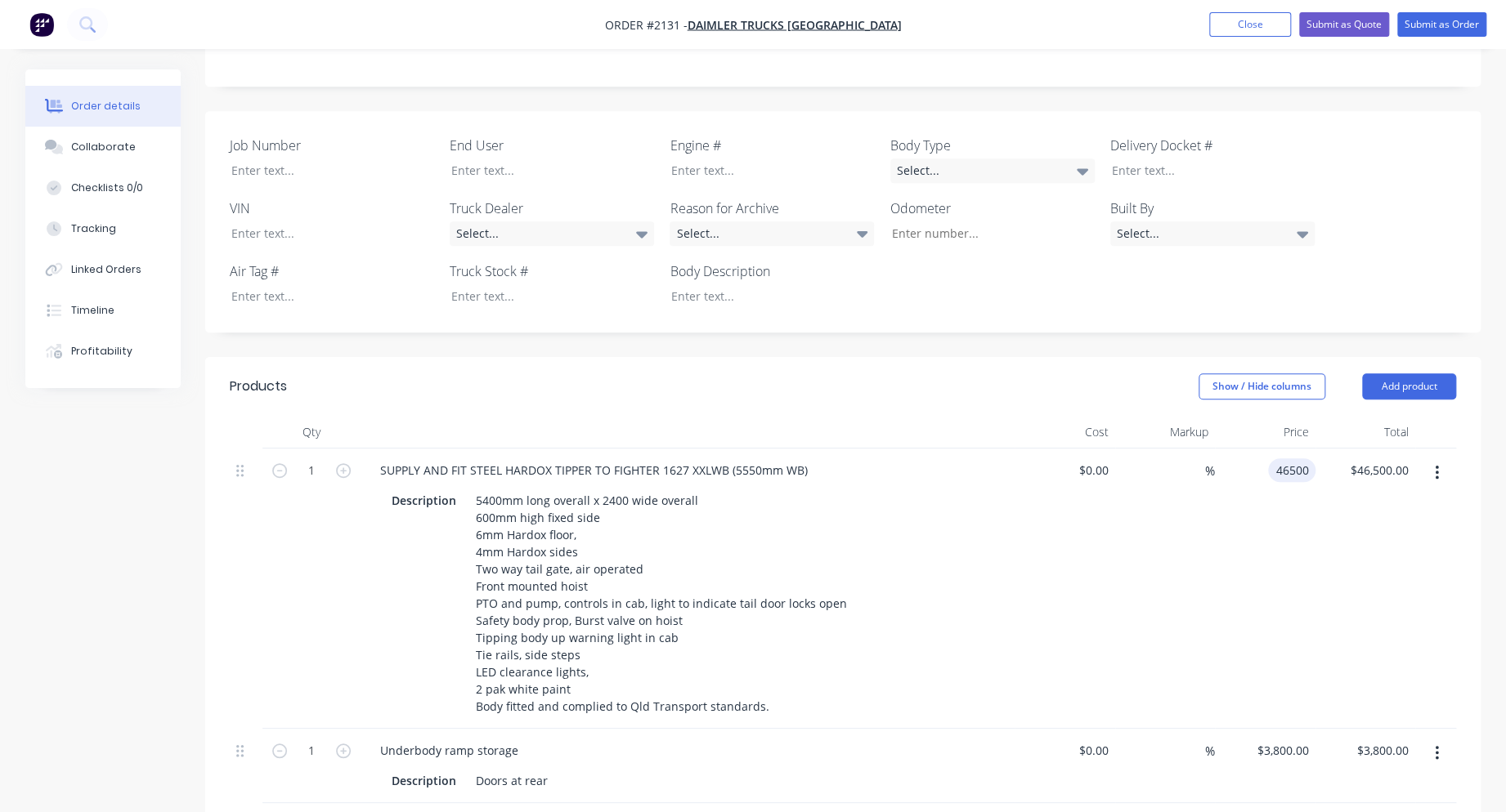
click at [1268, 458] on div "46500 46500" at bounding box center [1291, 470] width 48 height 23
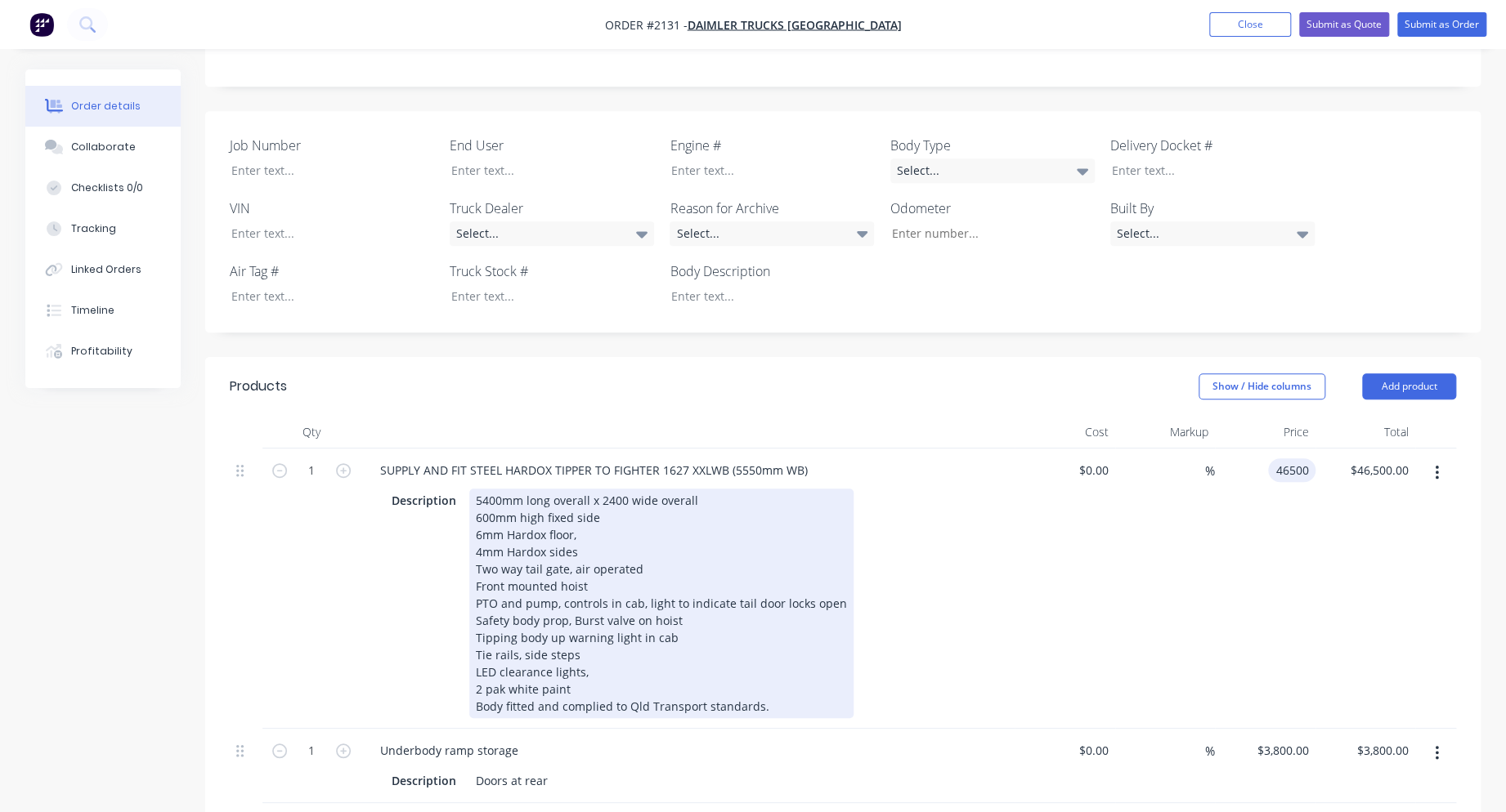
scroll to position [458, 0]
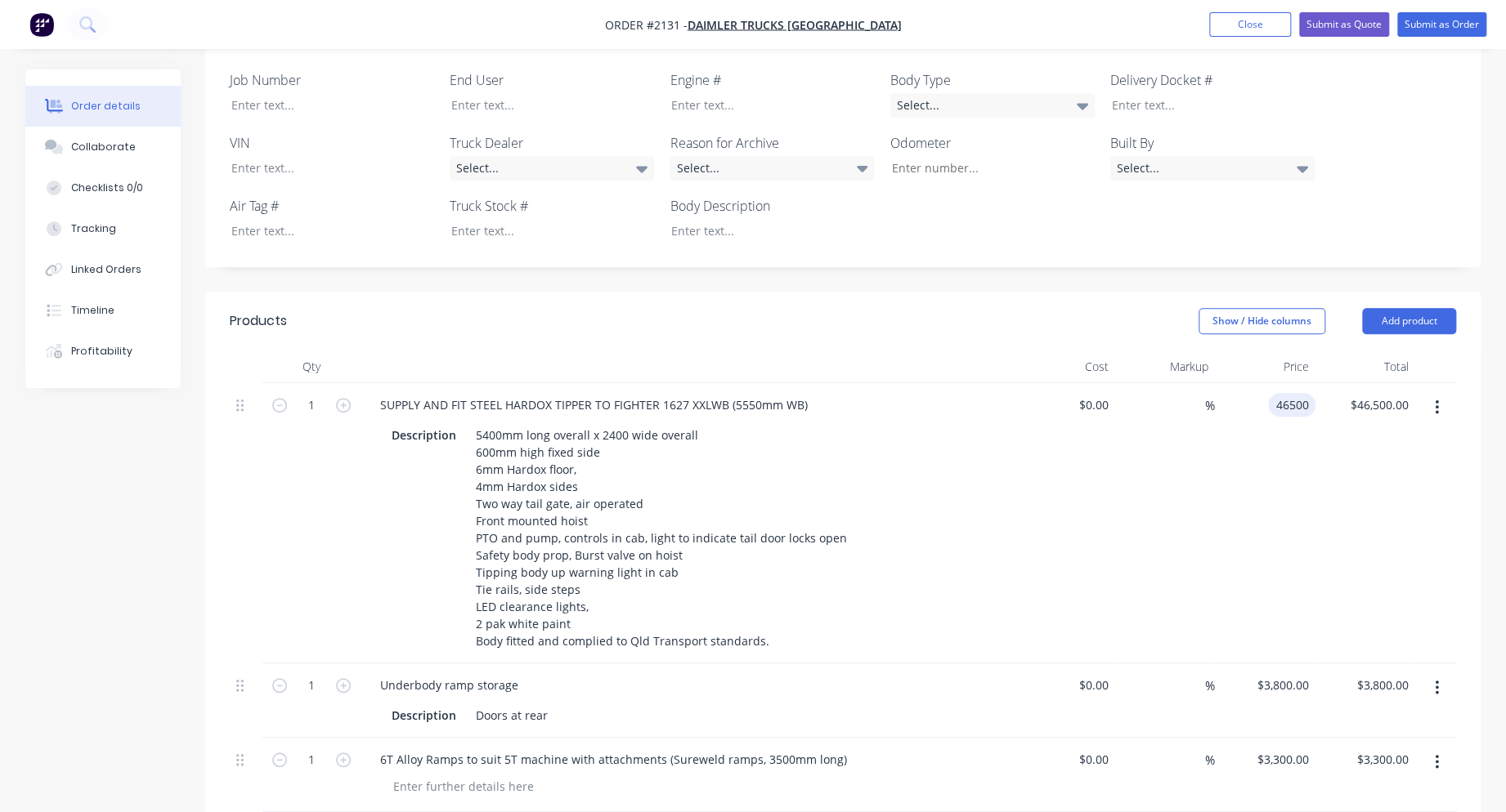
click at [1286, 393] on input "46500" at bounding box center [1295, 405] width 40 height 23
click at [1296, 393] on input "46500" at bounding box center [1295, 405] width 40 height 23
type input "$46,800.00"
click at [1351, 21] on button "Submit as Quote" at bounding box center [1344, 24] width 90 height 24
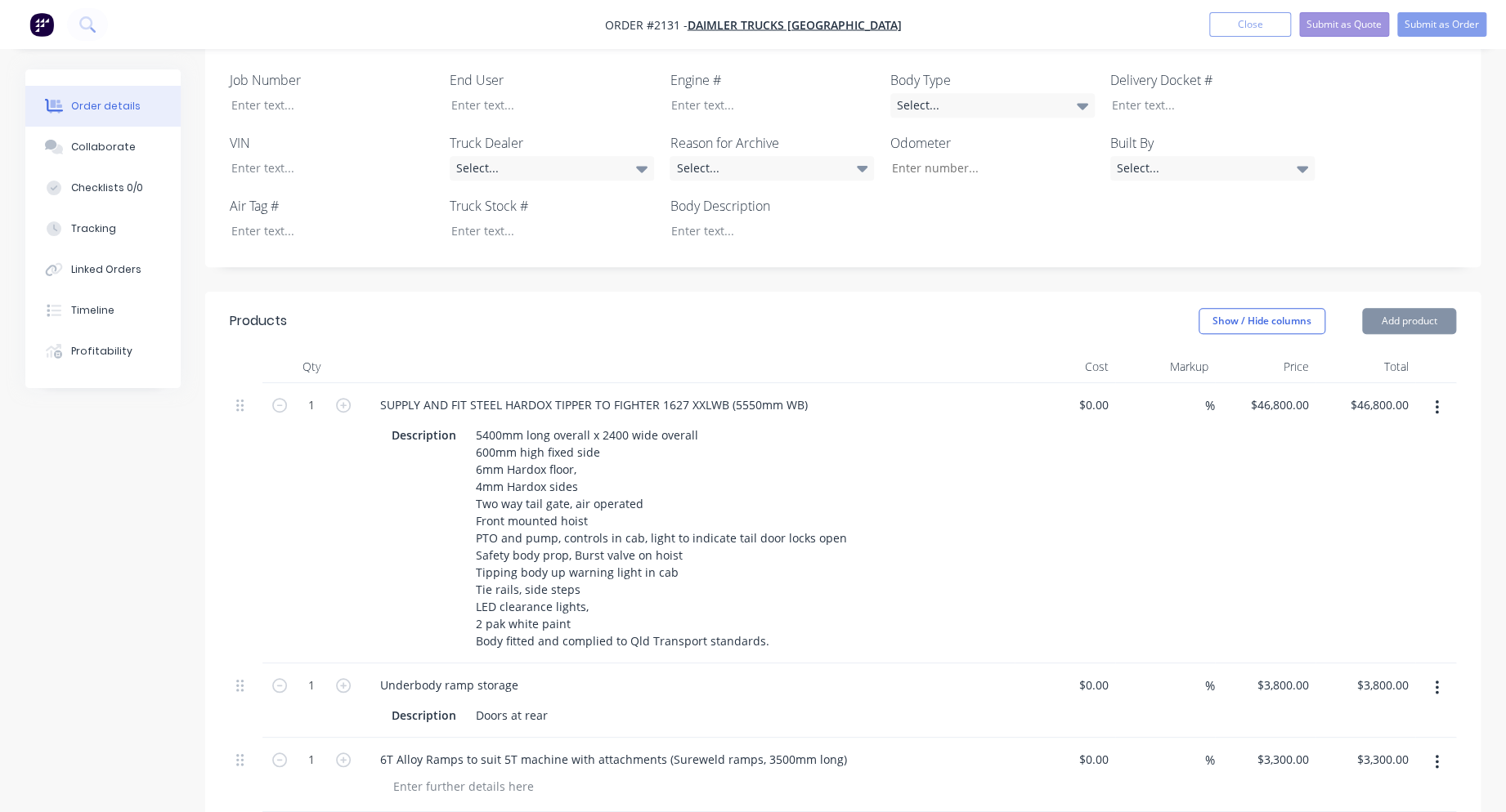
scroll to position [0, 0]
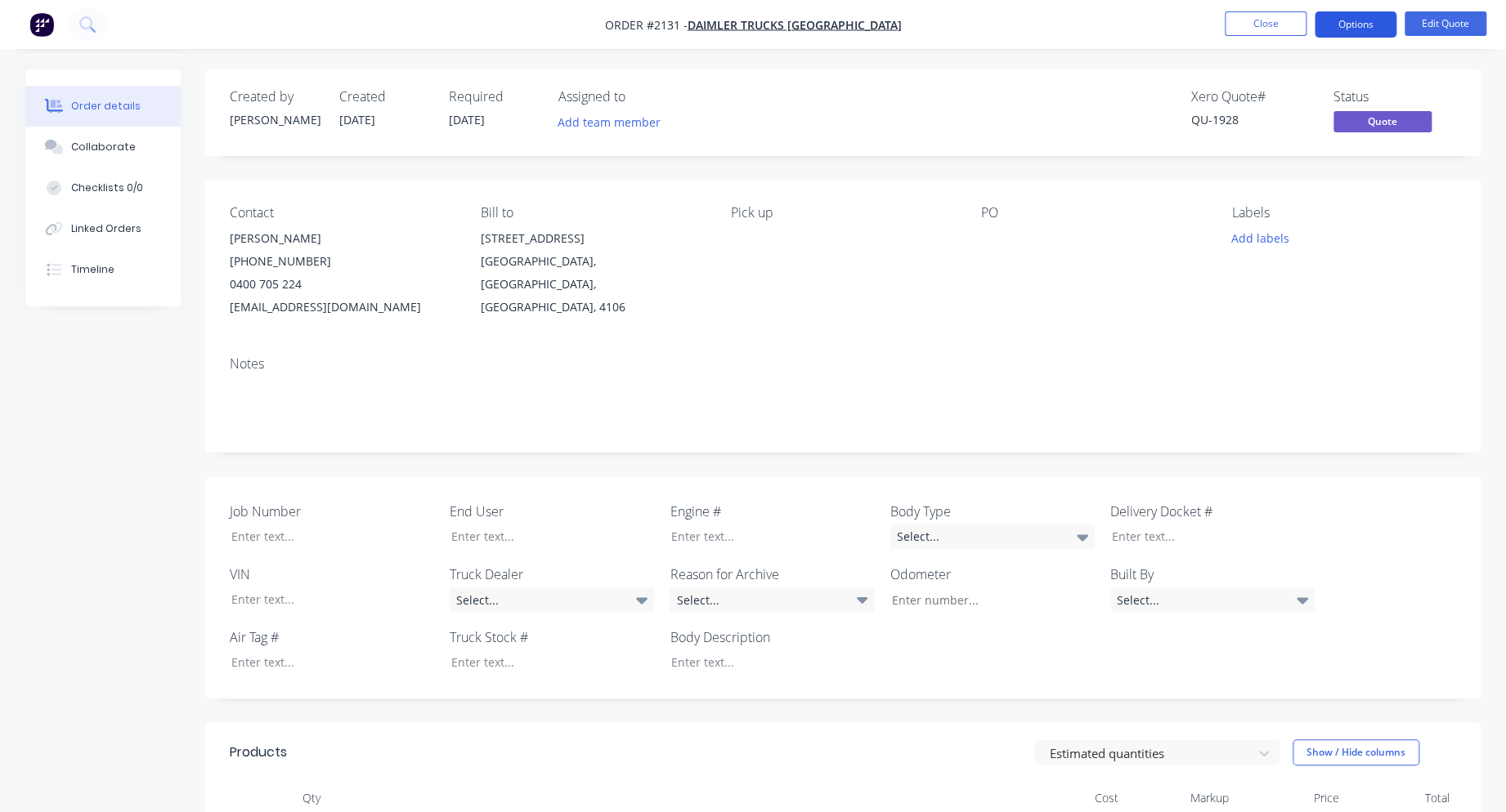
click at [1367, 25] on button "Options" at bounding box center [1355, 24] width 82 height 26
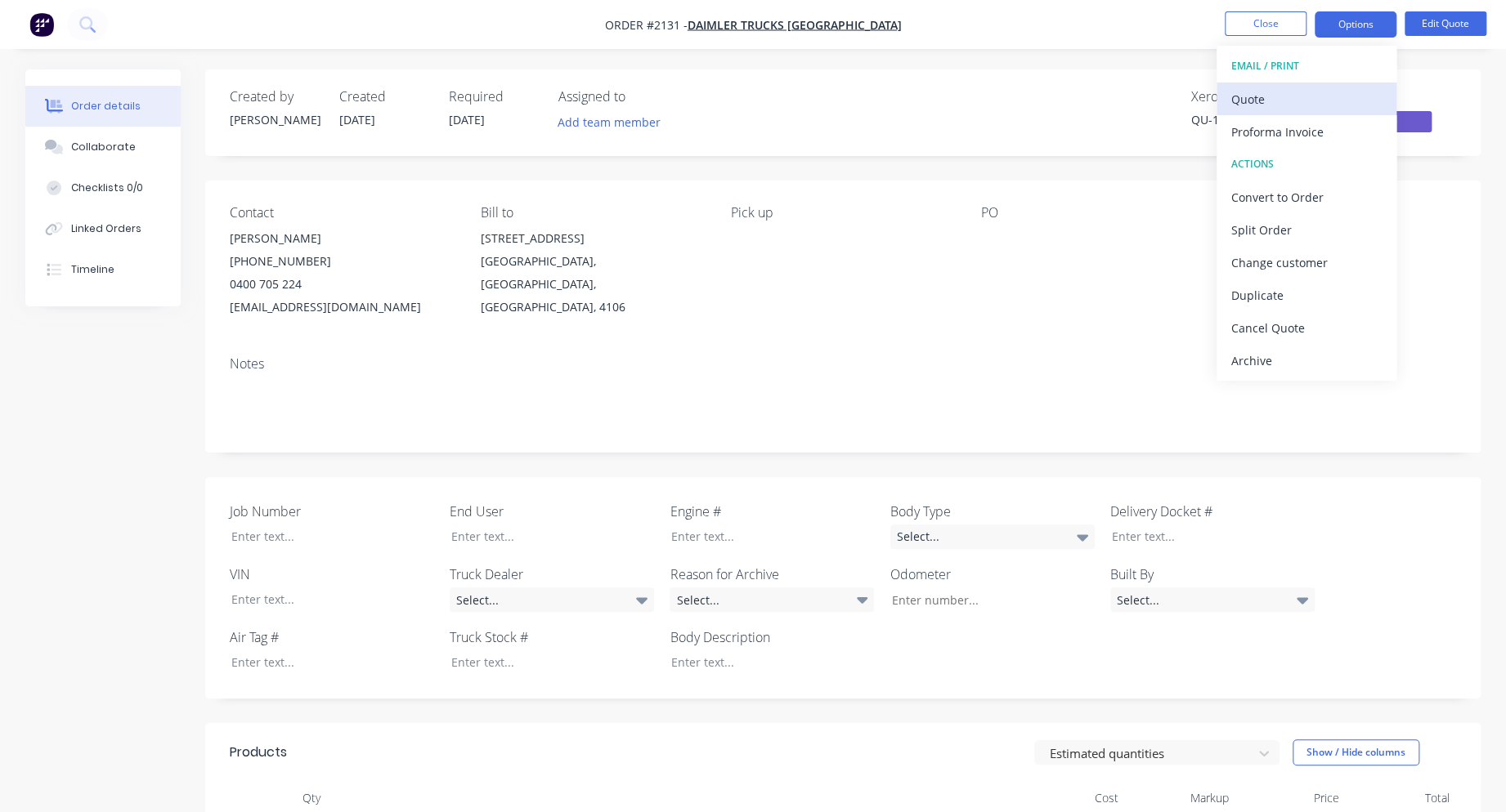
click at [1250, 95] on div "Quote" at bounding box center [1306, 99] width 150 height 23
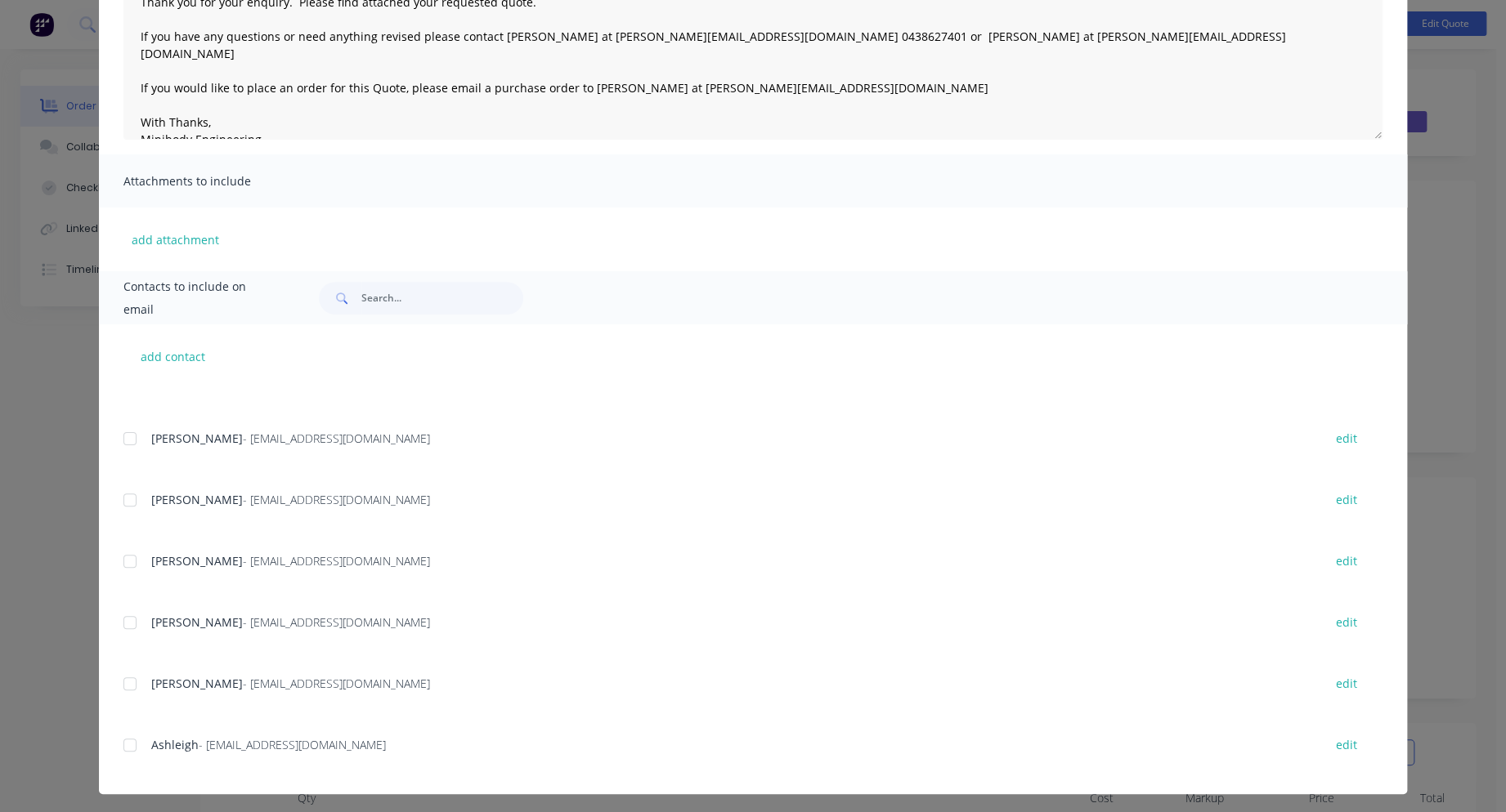
scroll to position [215, 0]
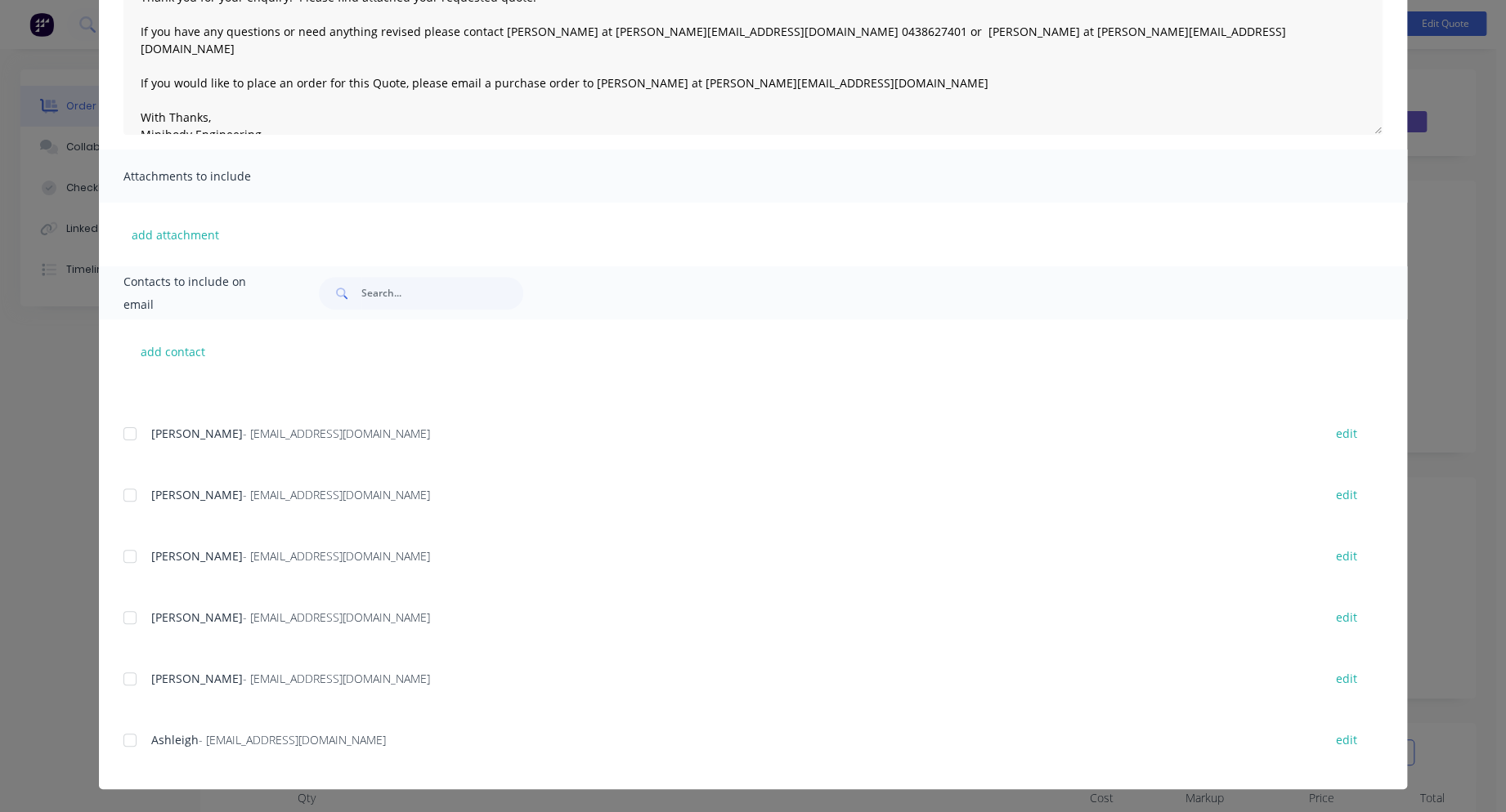
click at [126, 678] on div at bounding box center [129, 679] width 32 height 32
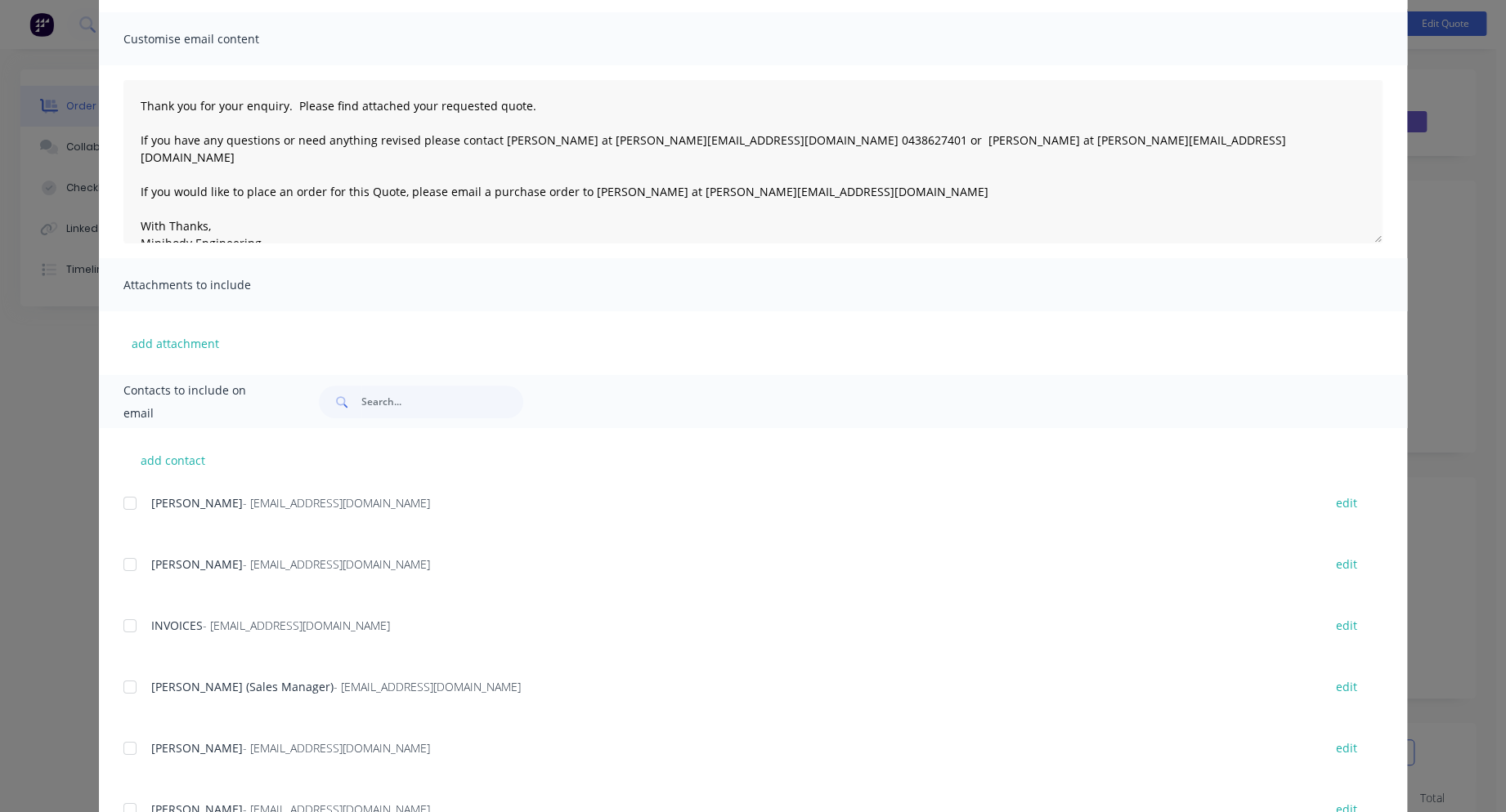
scroll to position [0, 0]
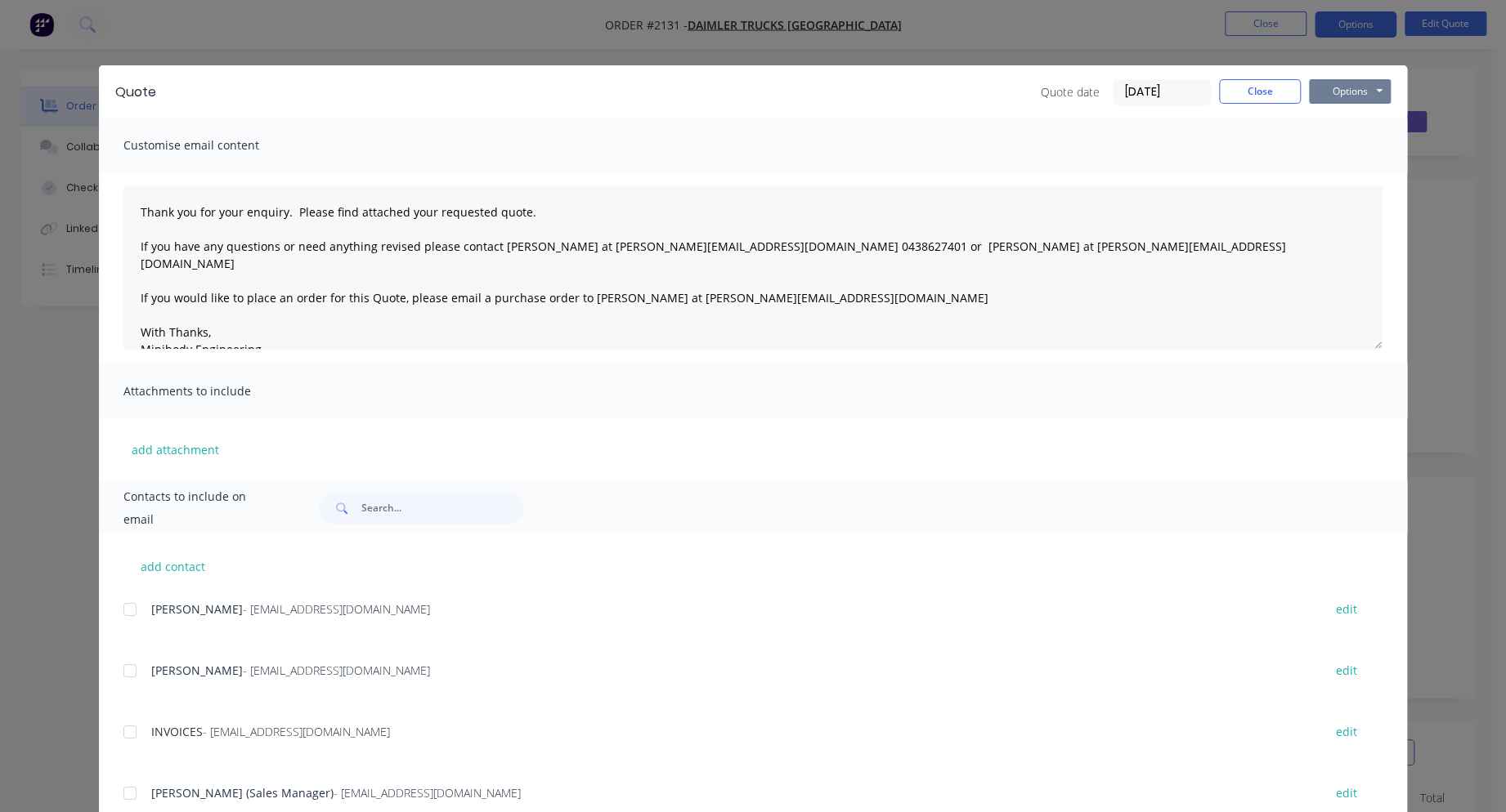
click at [1340, 87] on button "Options" at bounding box center [1350, 91] width 82 height 24
click at [1352, 167] on button "Email" at bounding box center [1361, 174] width 104 height 27
click at [131, 775] on icon "button" at bounding box center [137, 778] width 11 height 14
click at [1253, 84] on button "Close" at bounding box center [1260, 91] width 82 height 24
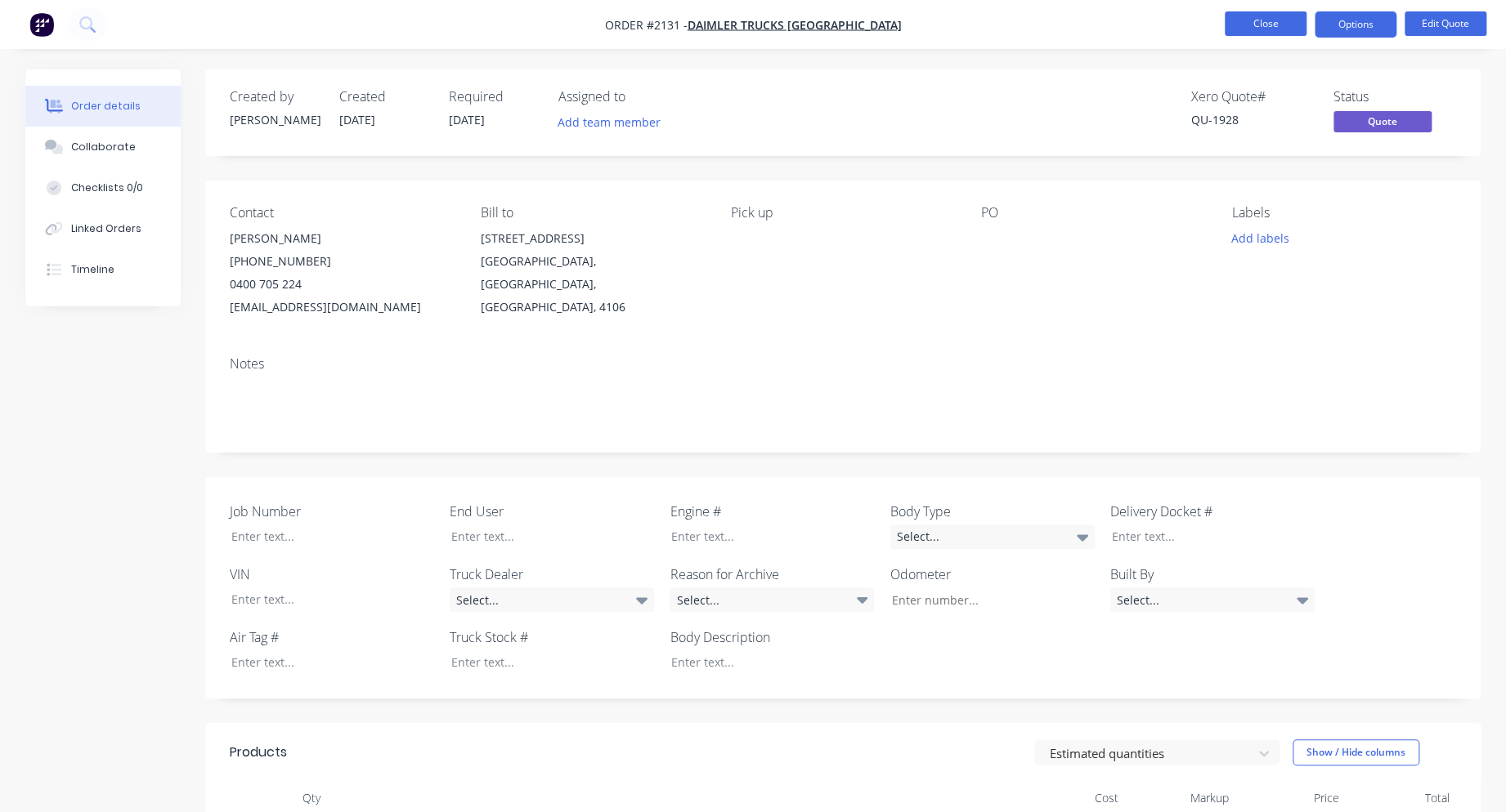
click at [1271, 22] on button "Close" at bounding box center [1265, 23] width 82 height 24
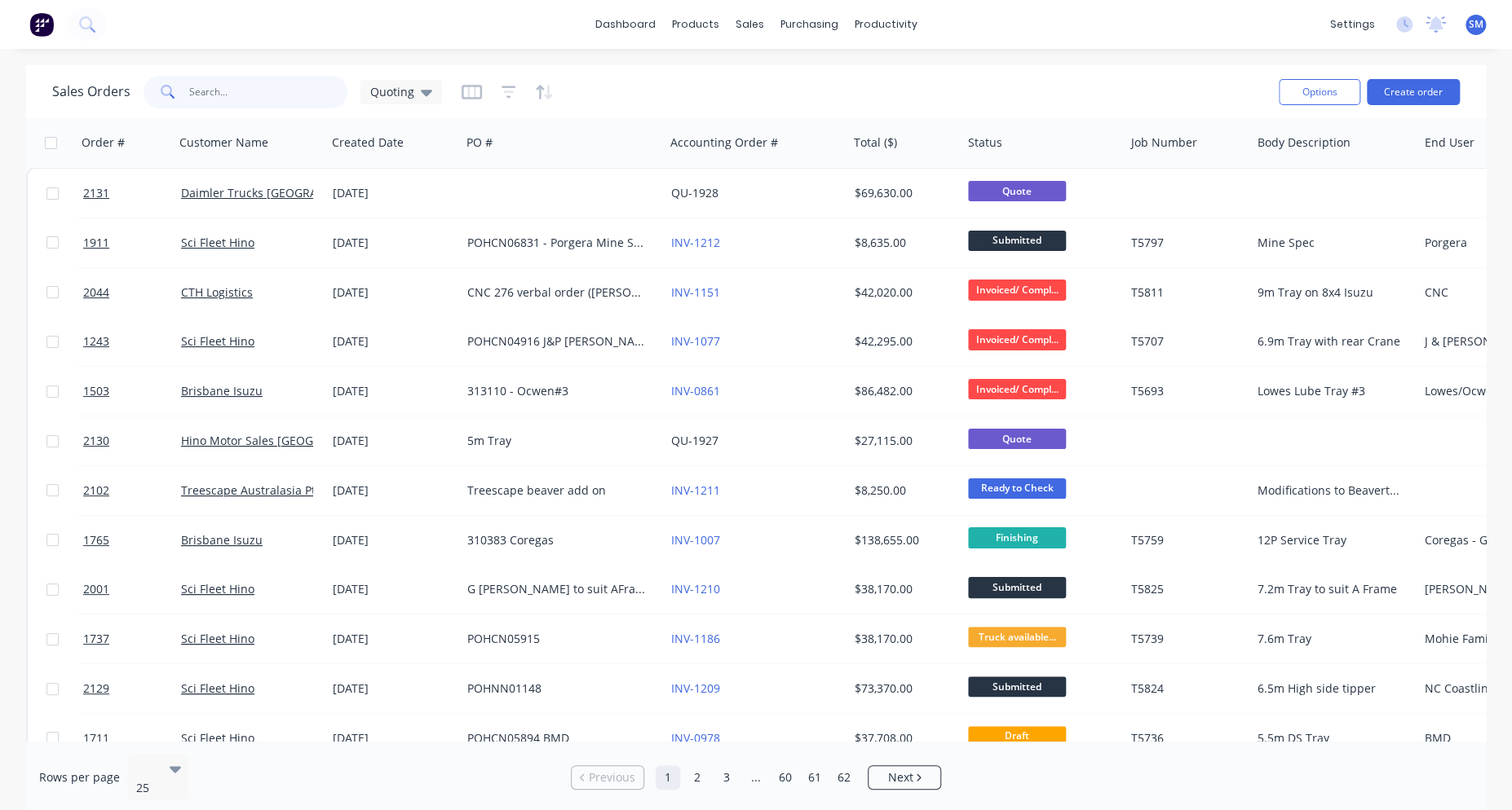
click at [194, 99] on input "text" at bounding box center [268, 92] width 159 height 32
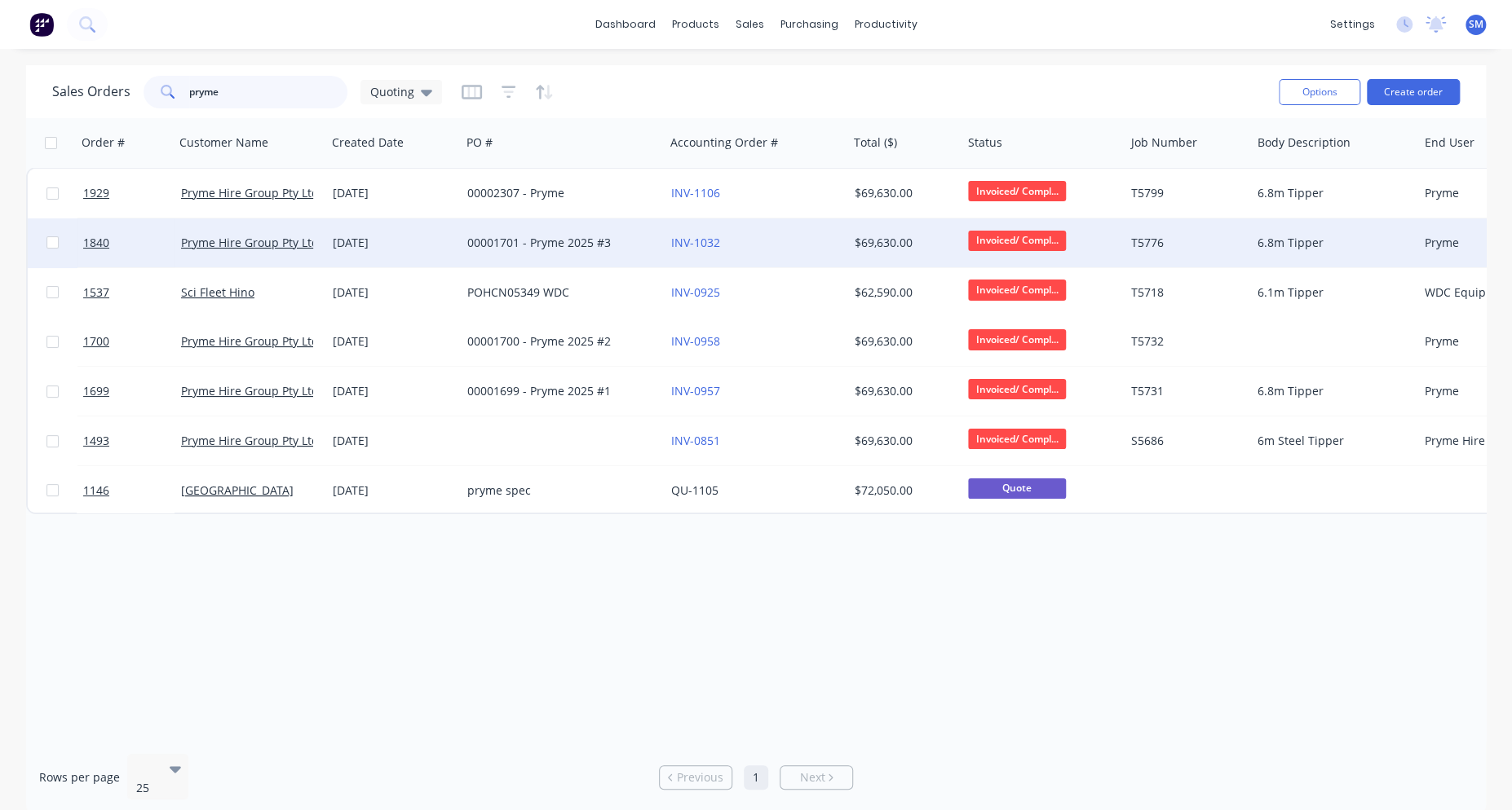
type input "pryme"
click at [540, 236] on div "00001701 - Pryme 2025 #3" at bounding box center [557, 243] width 181 height 16
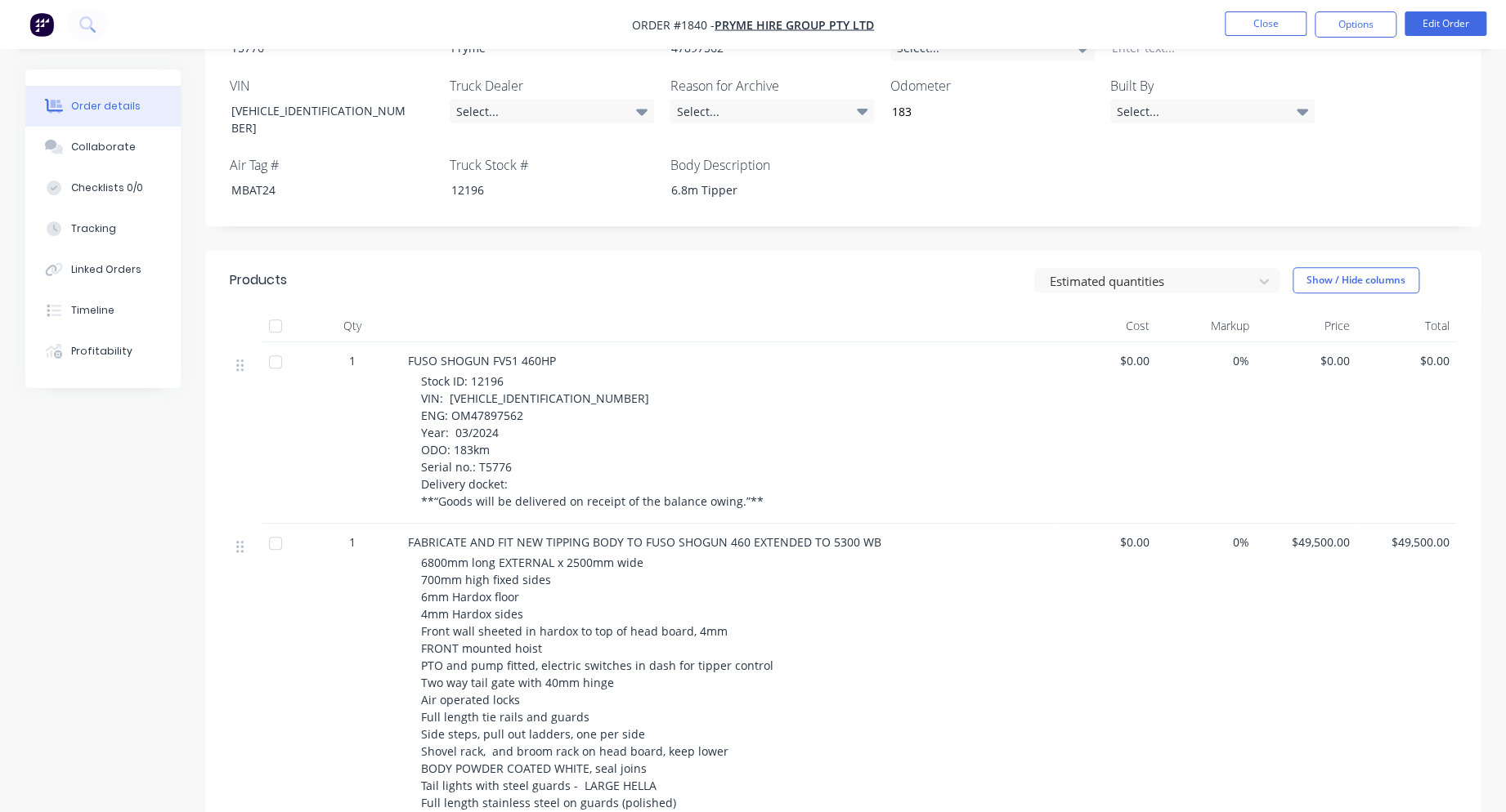
scroll to position [131, 0]
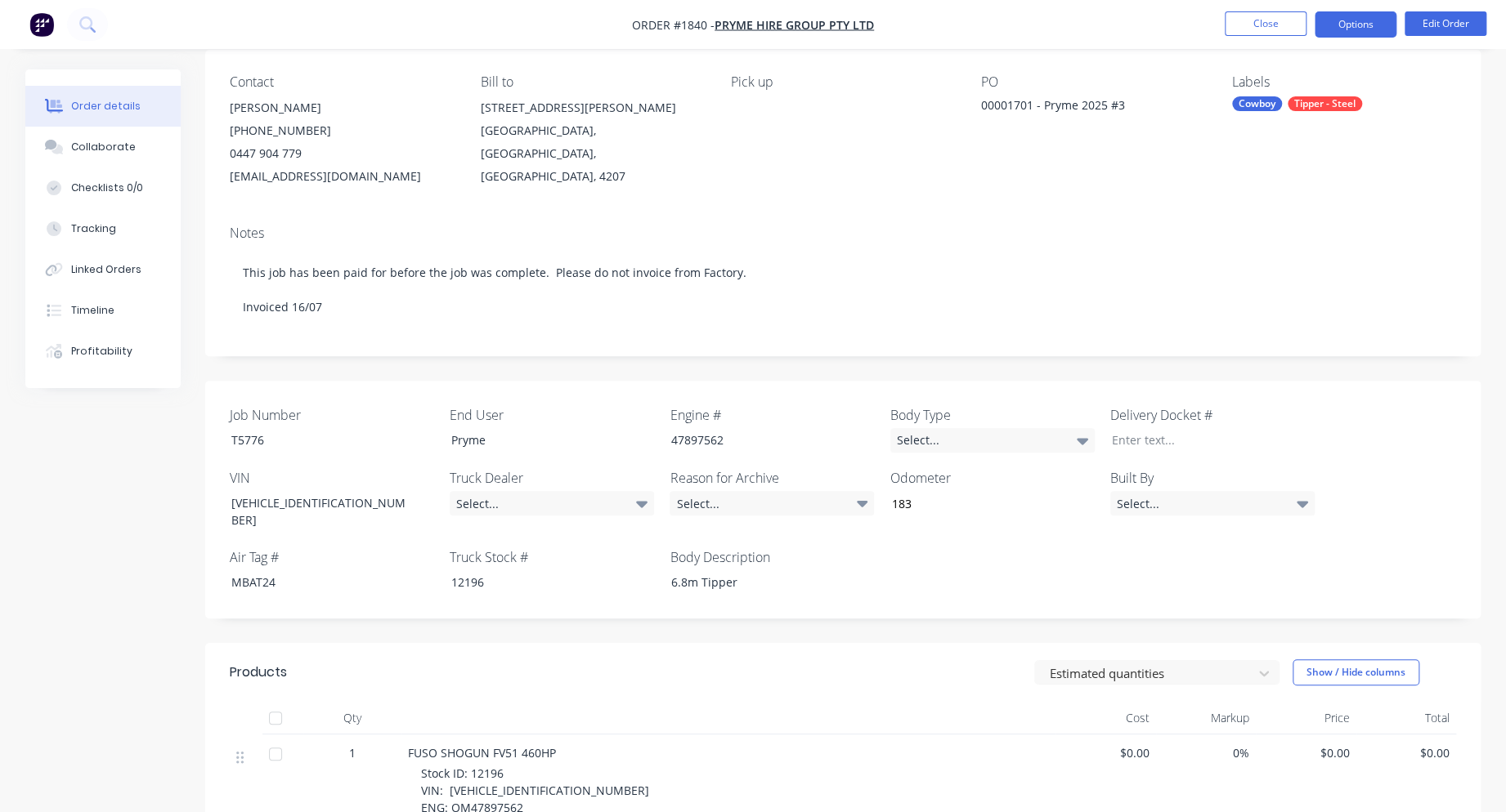
click at [1367, 13] on button "Options" at bounding box center [1355, 24] width 82 height 26
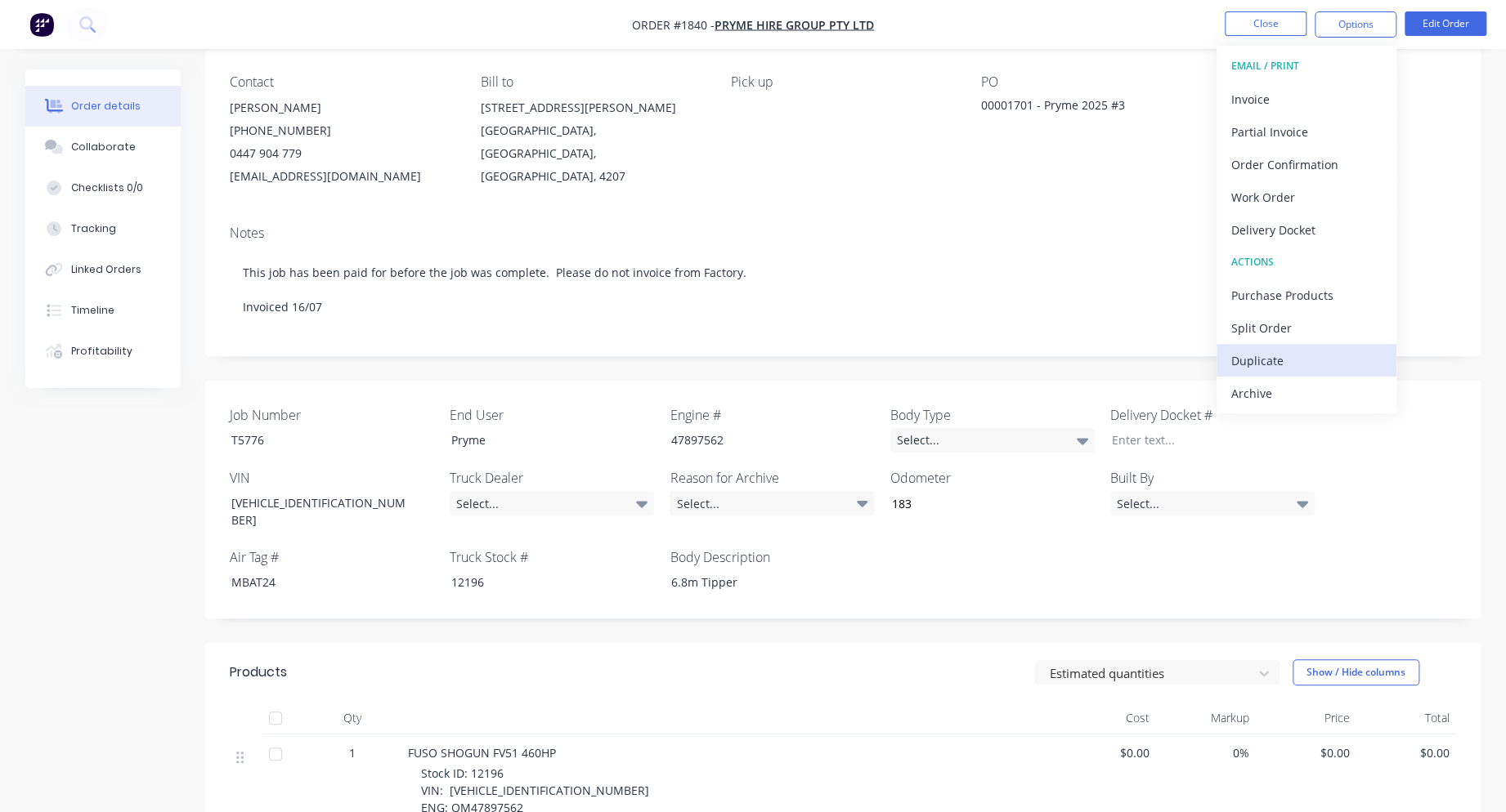
click at [1268, 355] on div "Duplicate" at bounding box center [1306, 361] width 150 height 23
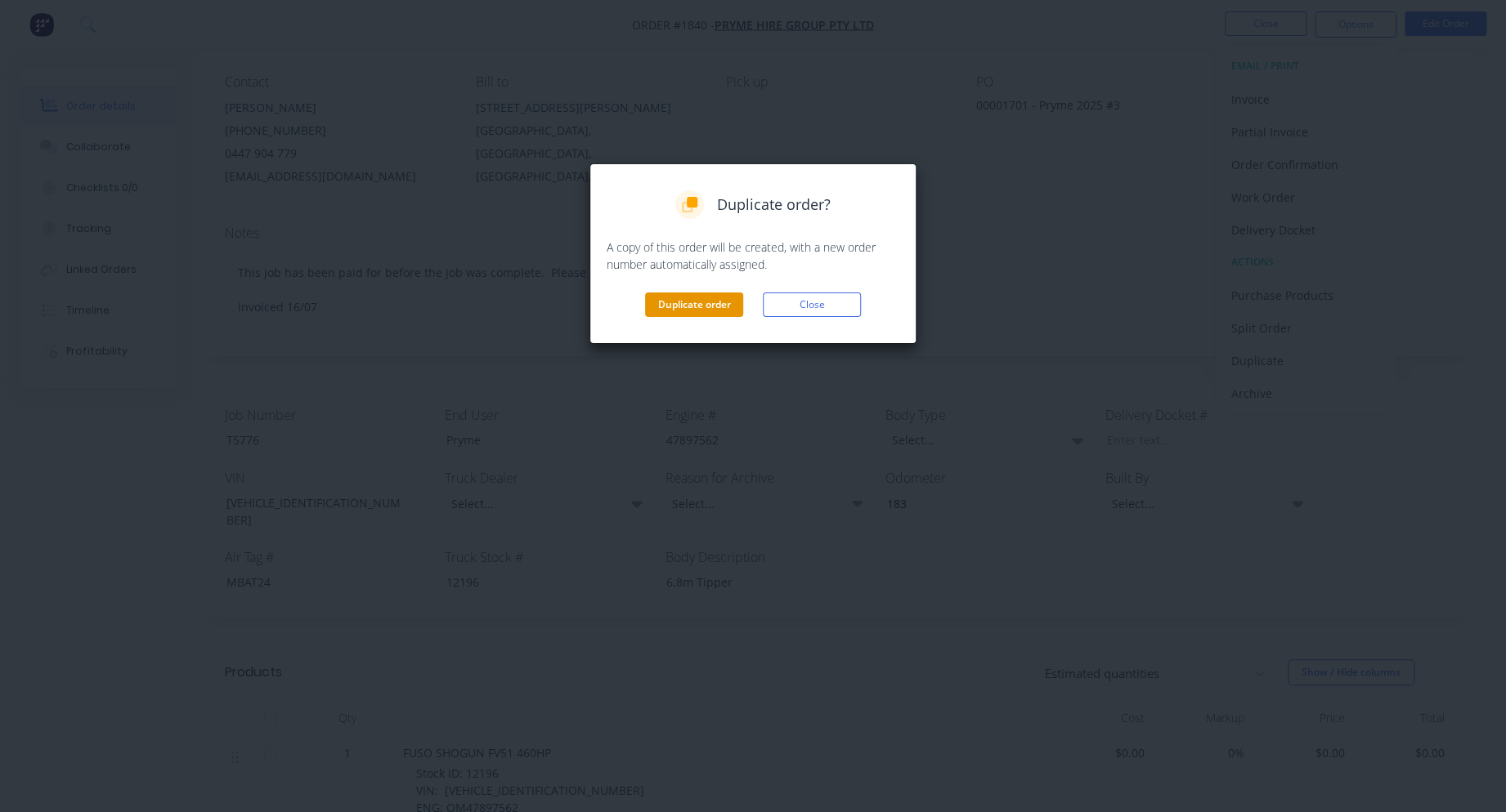
click at [675, 302] on button "Duplicate order" at bounding box center [694, 304] width 98 height 24
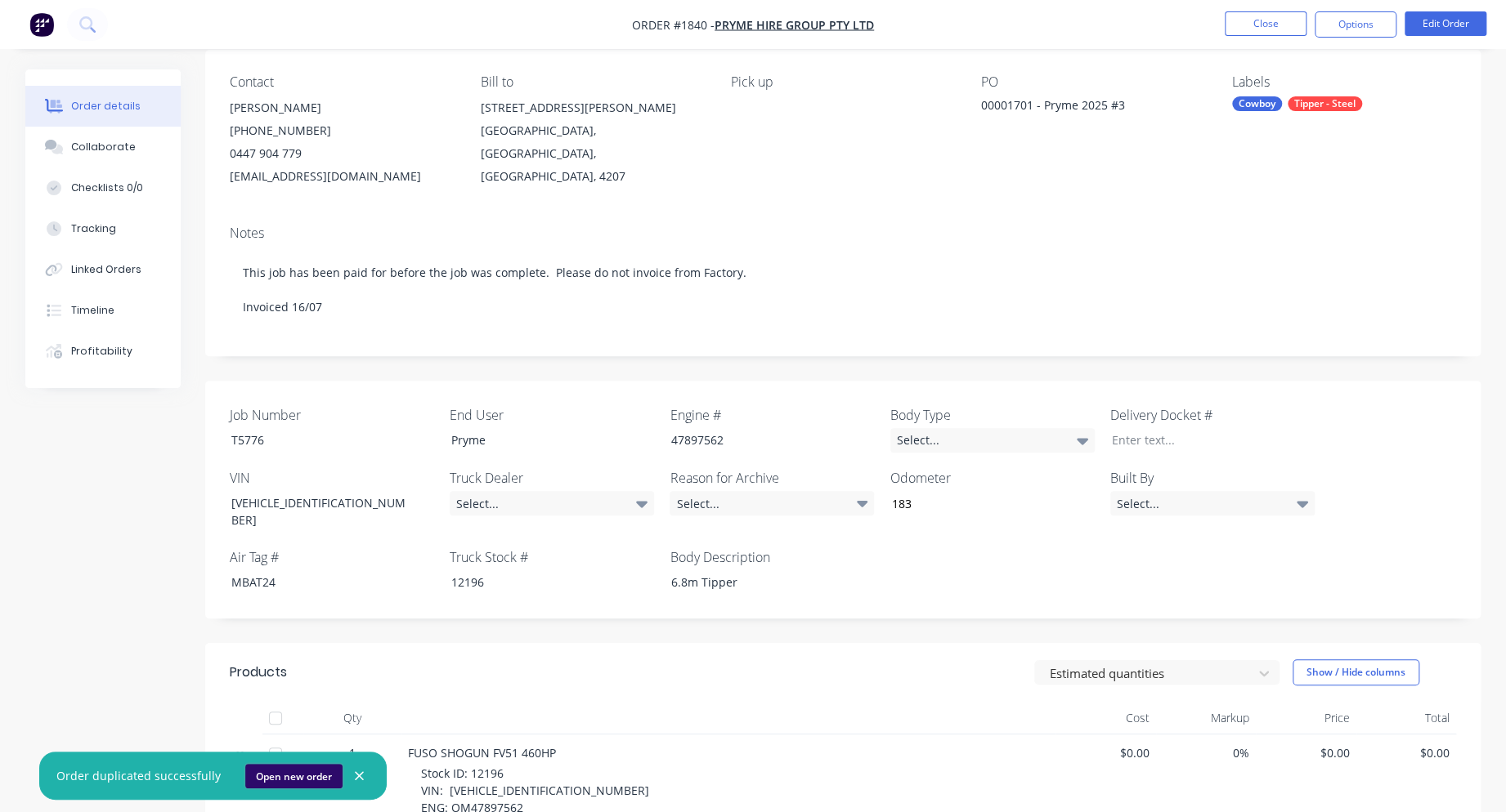
click at [288, 769] on button "Open new order" at bounding box center [294, 776] width 97 height 24
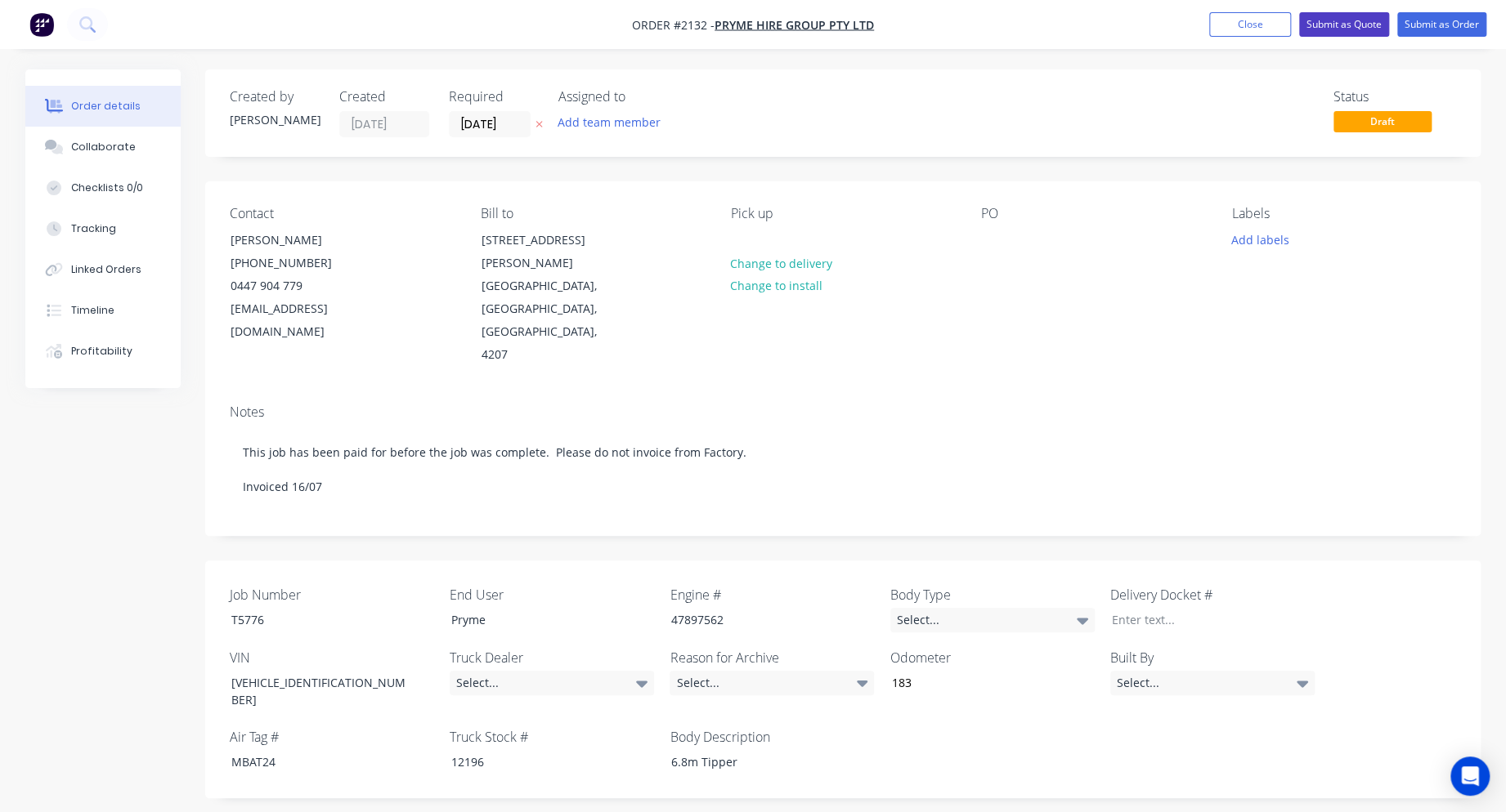
click at [1340, 18] on button "Submit as Quote" at bounding box center [1344, 24] width 90 height 24
type input "183"
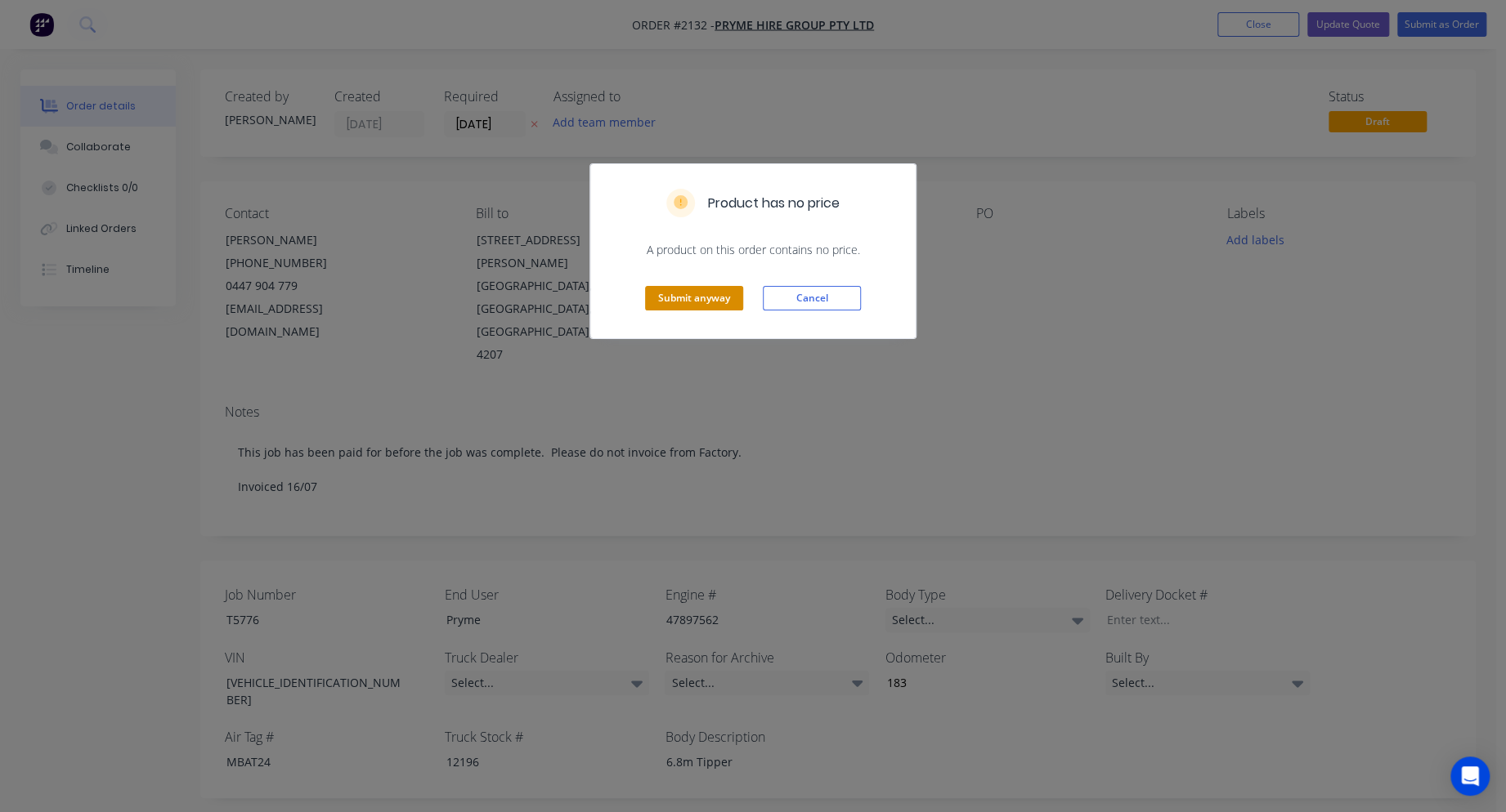
click at [686, 295] on button "Submit anyway" at bounding box center [694, 297] width 98 height 24
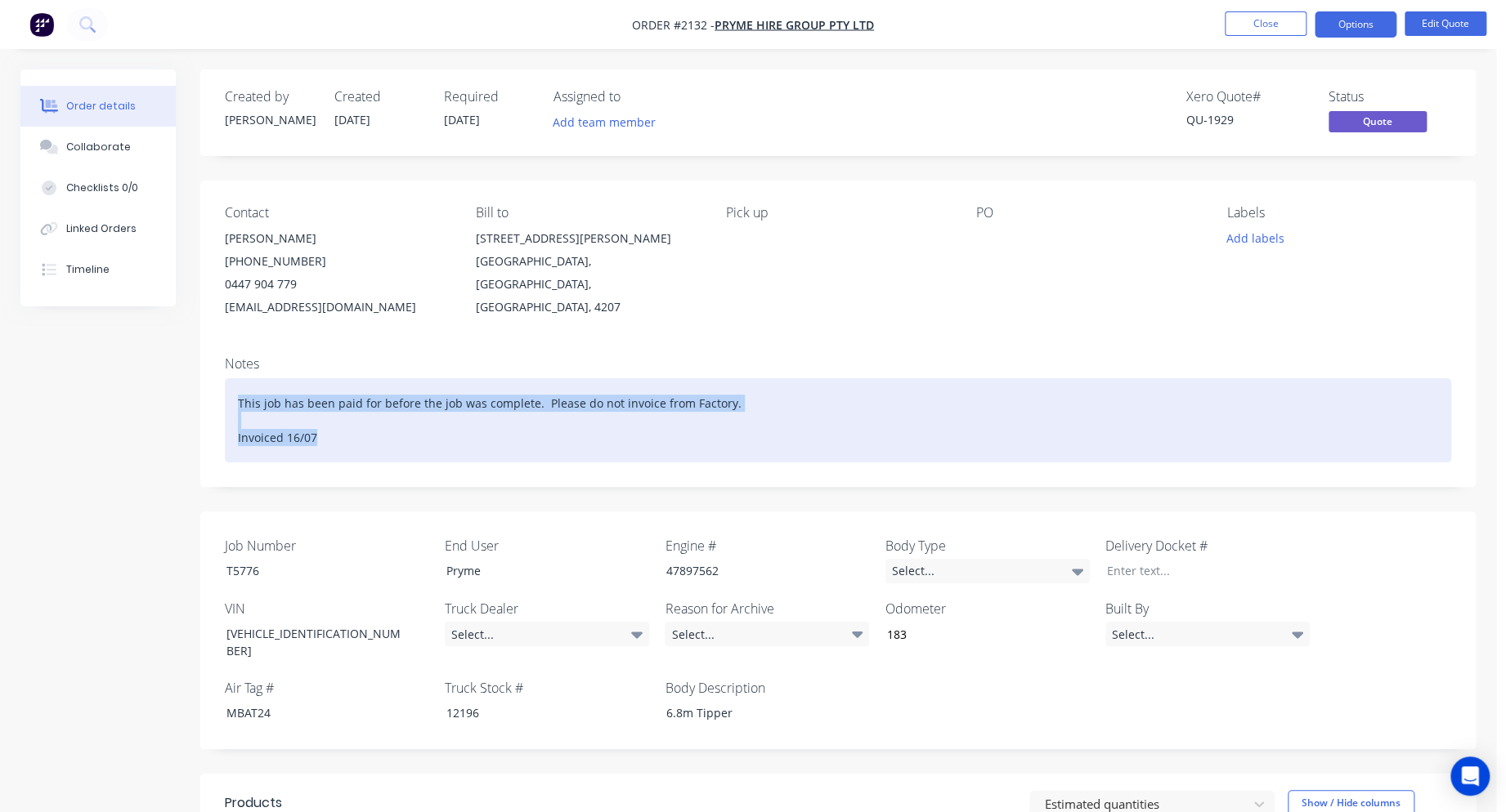
drag, startPoint x: 343, startPoint y: 438, endPoint x: 204, endPoint y: 384, distance: 149.1
click at [204, 384] on div "Notes This job has been paid for before the job was complete. Please do not inv…" at bounding box center [837, 415] width 1275 height 144
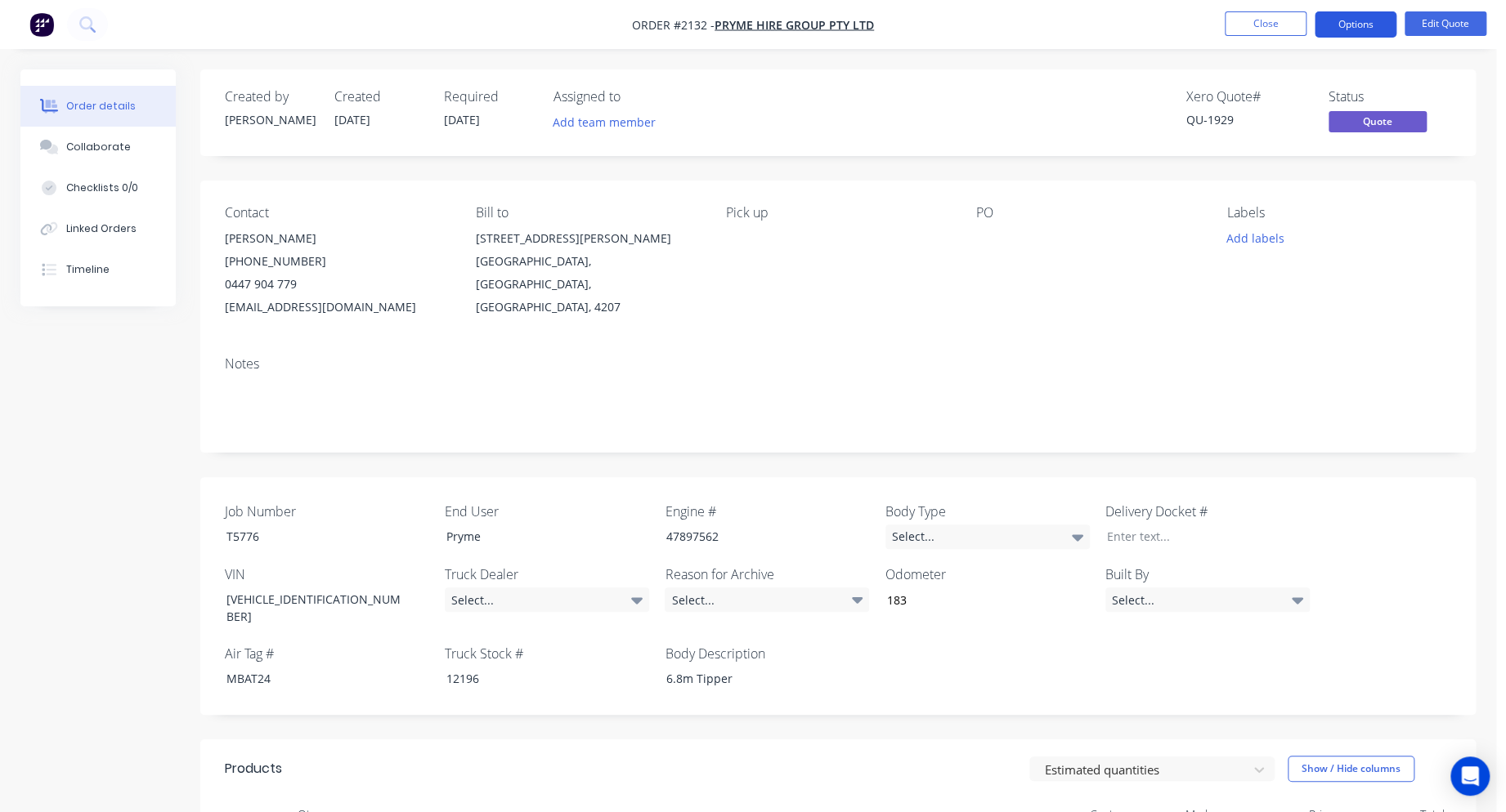
click at [1358, 22] on button "Options" at bounding box center [1355, 24] width 82 height 26
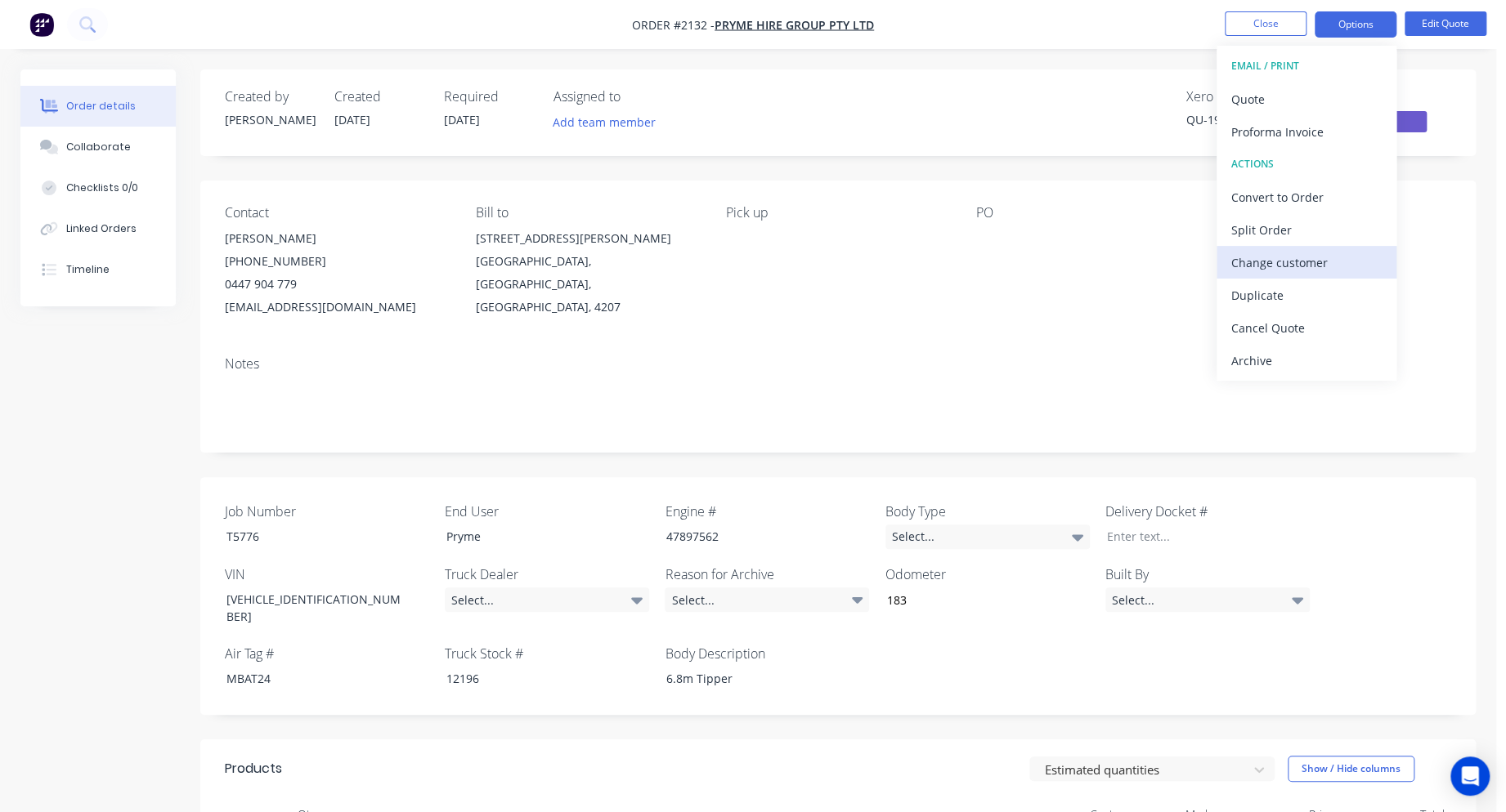
click at [1274, 269] on div "Change customer" at bounding box center [1306, 262] width 150 height 23
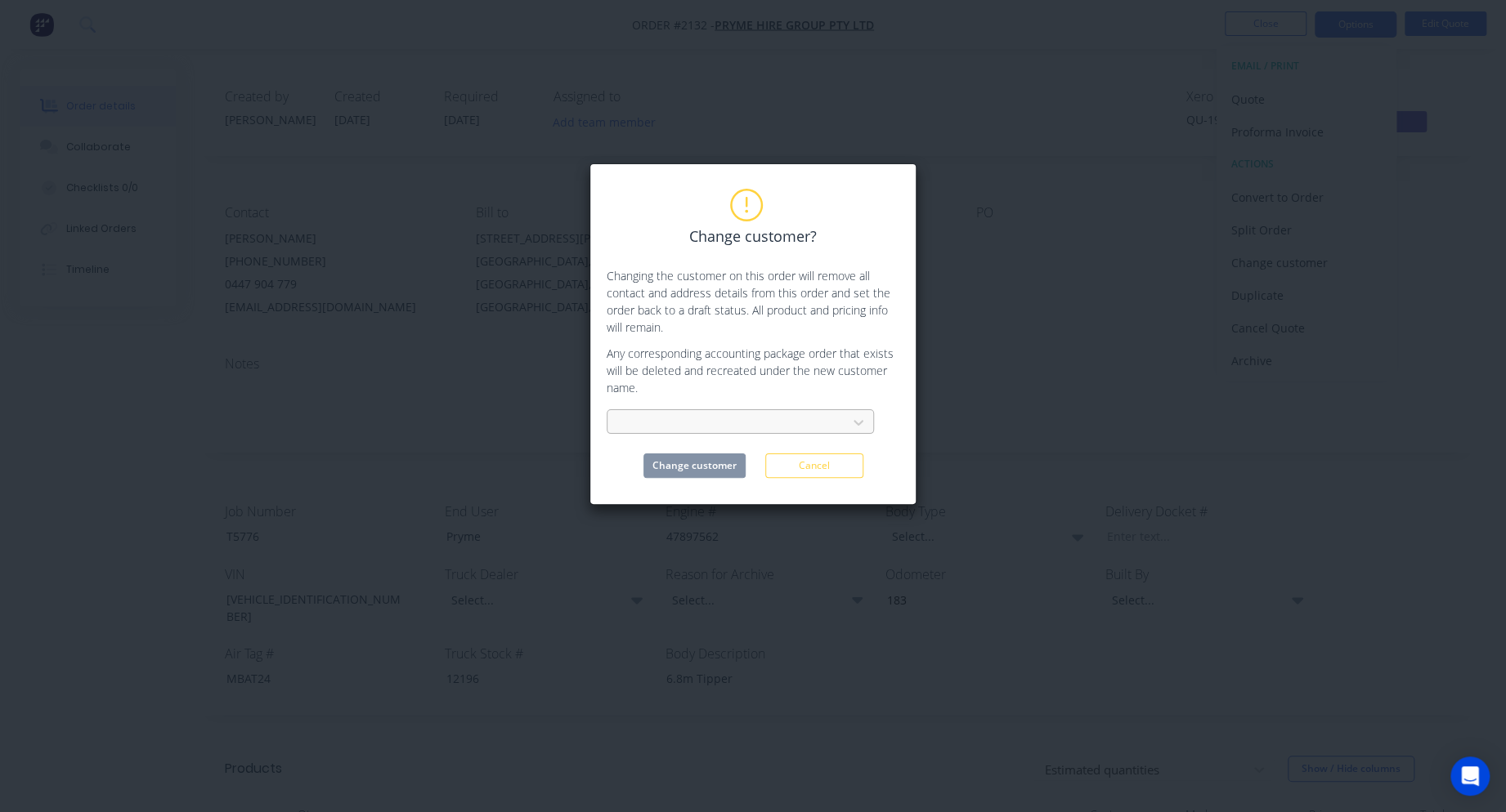
click at [746, 421] on div at bounding box center [730, 422] width 218 height 21
type input "sci"
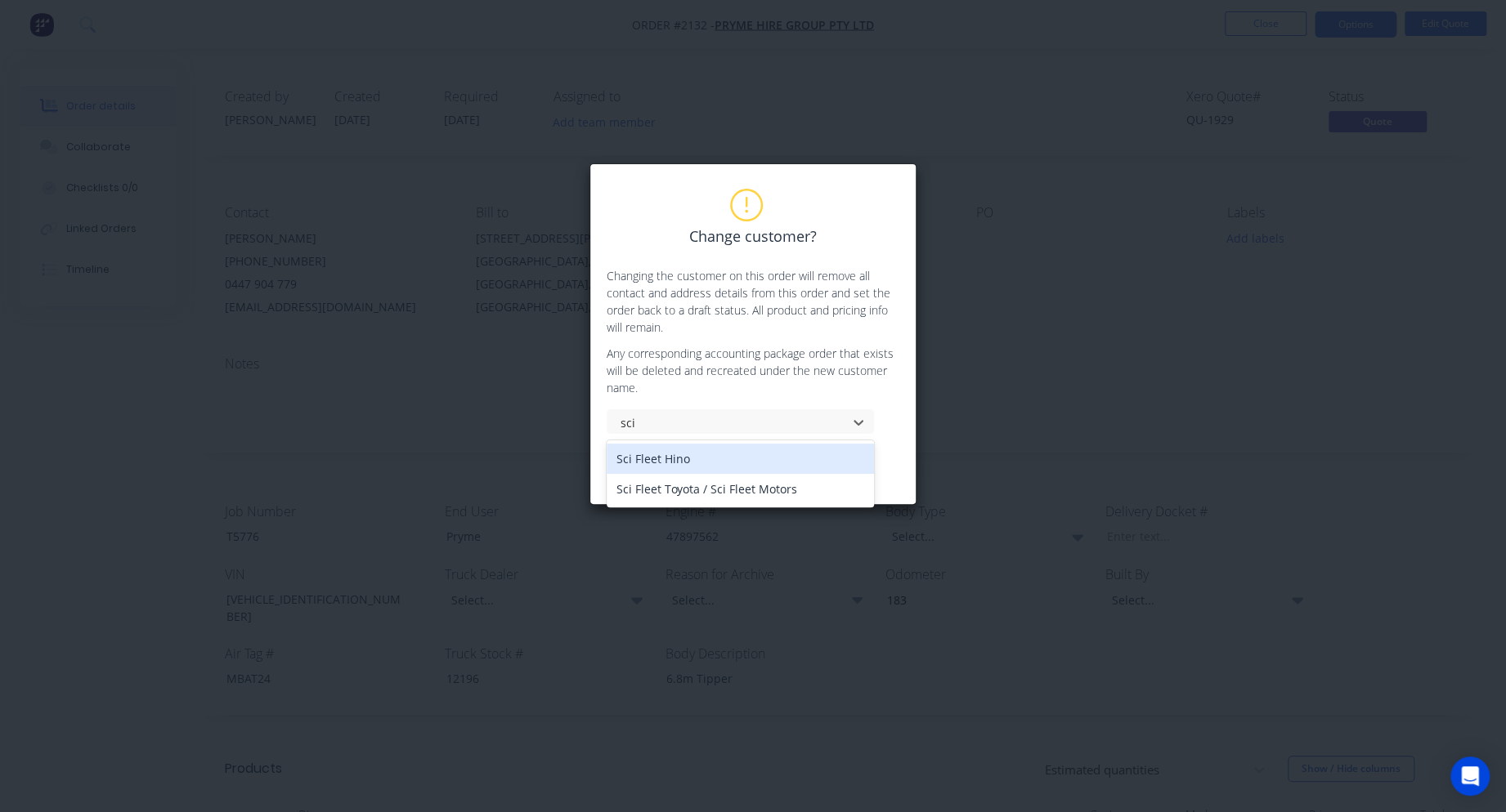
click at [660, 459] on div "Sci Fleet Hino" at bounding box center [740, 459] width 268 height 31
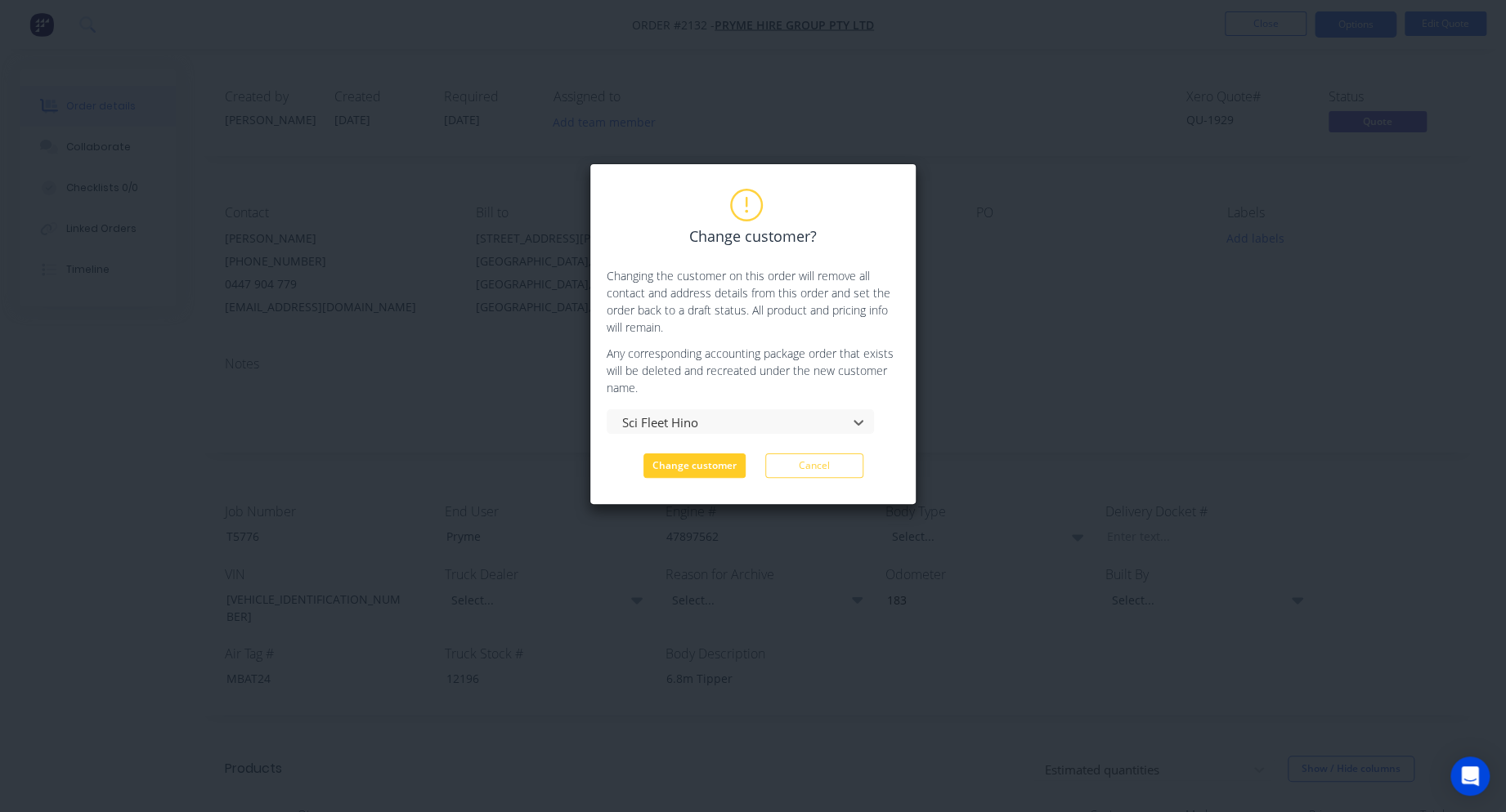
click at [709, 467] on button "Change customer" at bounding box center [695, 465] width 102 height 24
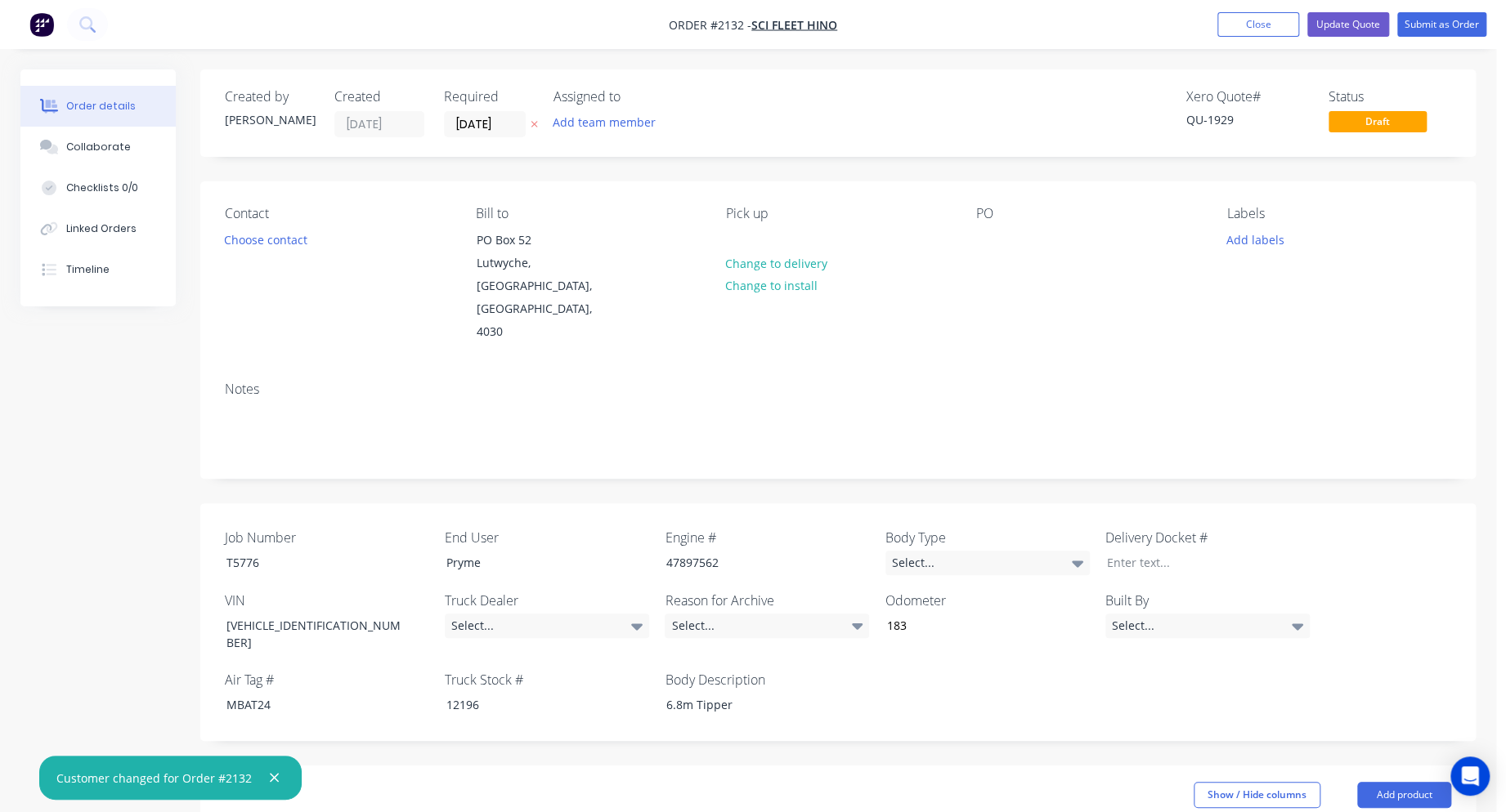
drag, startPoint x: 274, startPoint y: 772, endPoint x: 445, endPoint y: 657, distance: 206.1
click at [274, 774] on icon "button" at bounding box center [274, 778] width 11 height 14
click at [995, 247] on div at bounding box center [988, 240] width 26 height 23
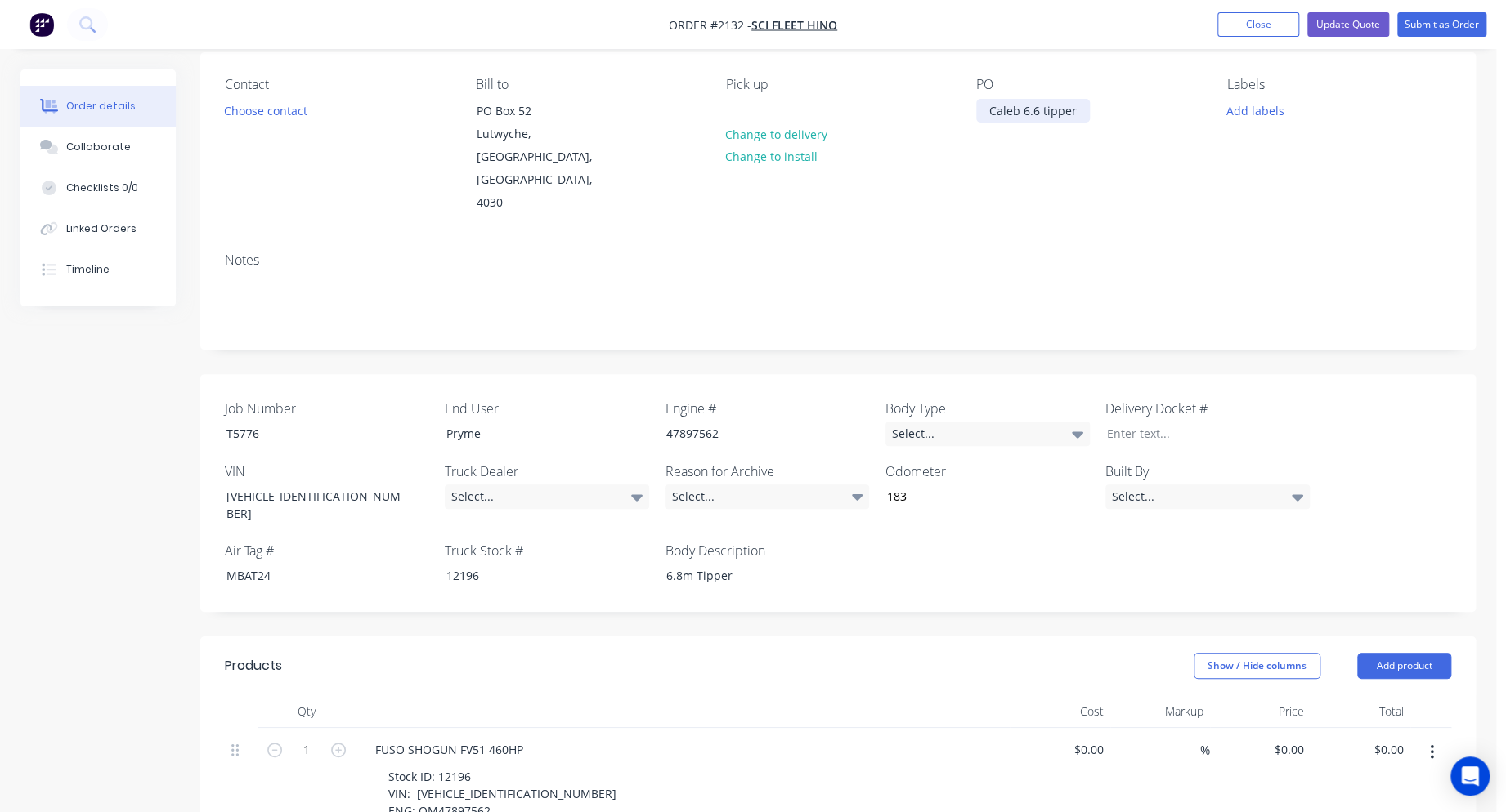
scroll to position [131, 0]
drag, startPoint x: 371, startPoint y: 385, endPoint x: 337, endPoint y: 378, distance: 34.7
click at [341, 379] on div "Job Number T5776 End User Pryme Engine # 47897562 Body Type Select... Delivery …" at bounding box center [837, 491] width 1275 height 238
drag, startPoint x: 283, startPoint y: 385, endPoint x: 223, endPoint y: 380, distance: 60.2
click at [224, 420] on div "T5776" at bounding box center [314, 432] width 204 height 23
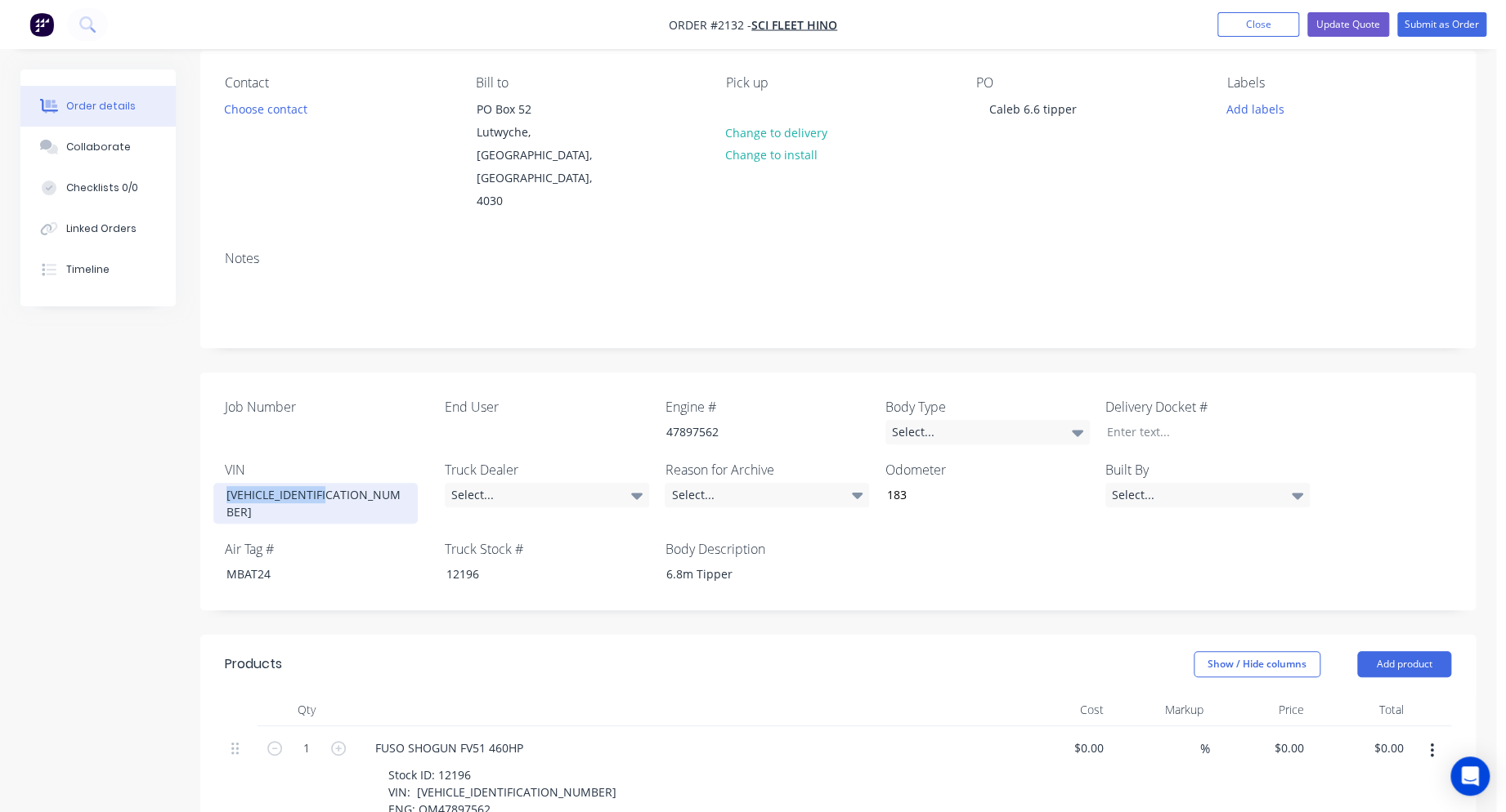
drag, startPoint x: 358, startPoint y: 448, endPoint x: 111, endPoint y: 434, distance: 247.4
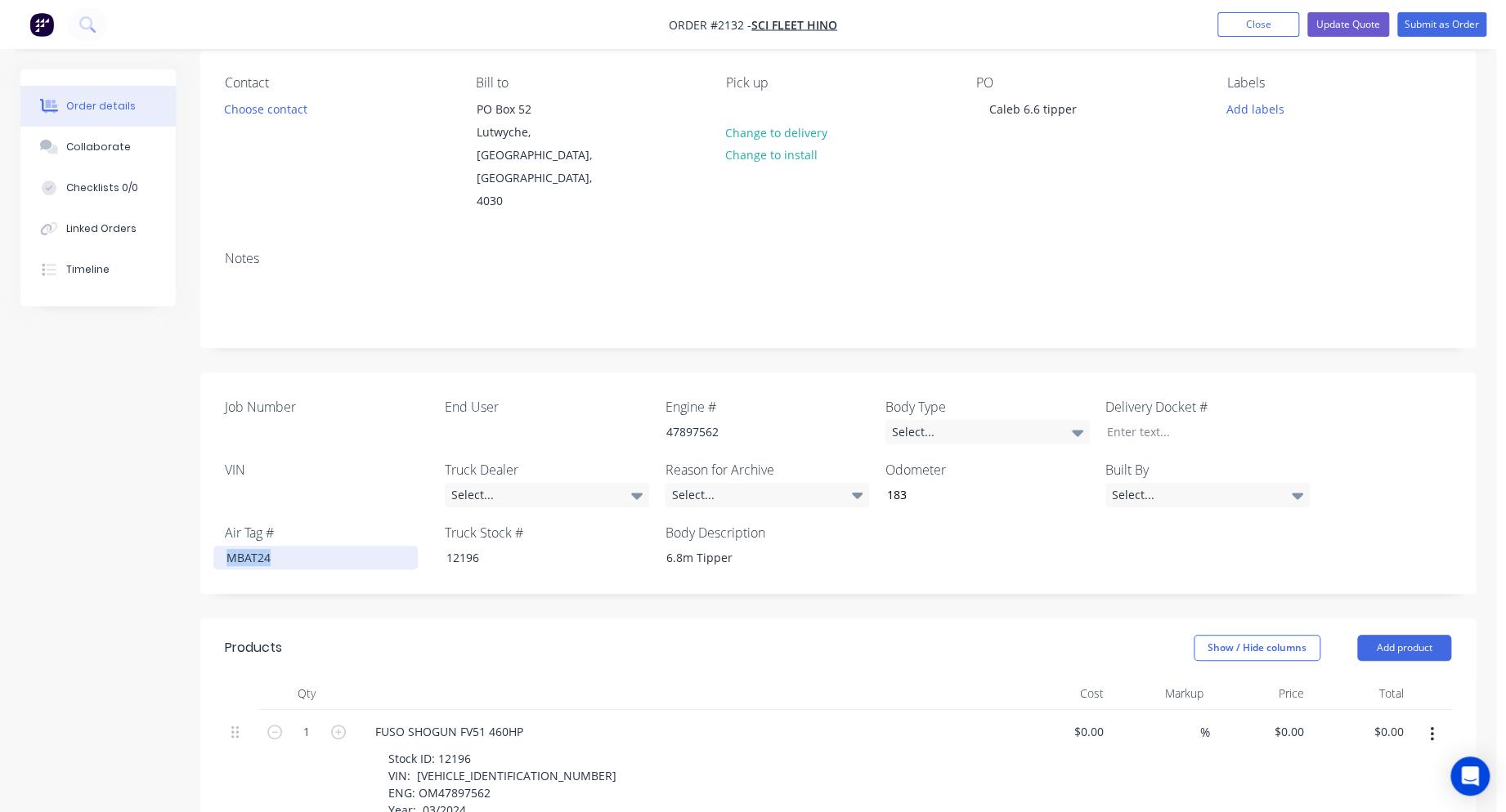
drag, startPoint x: 273, startPoint y: 508, endPoint x: 183, endPoint y: 494, distance: 91.1
drag, startPoint x: 505, startPoint y: 512, endPoint x: 383, endPoint y: 507, distance: 122.1
click at [383, 507] on div "Job Number End User Engine # 47897562 Body Type Select... Delivery Docket # VIN…" at bounding box center [837, 483] width 1275 height 222
click at [617, 513] on div "Job Number End User Engine # 47897562 Body Type Select... Delivery Docket # VIN…" at bounding box center [837, 483] width 1275 height 222
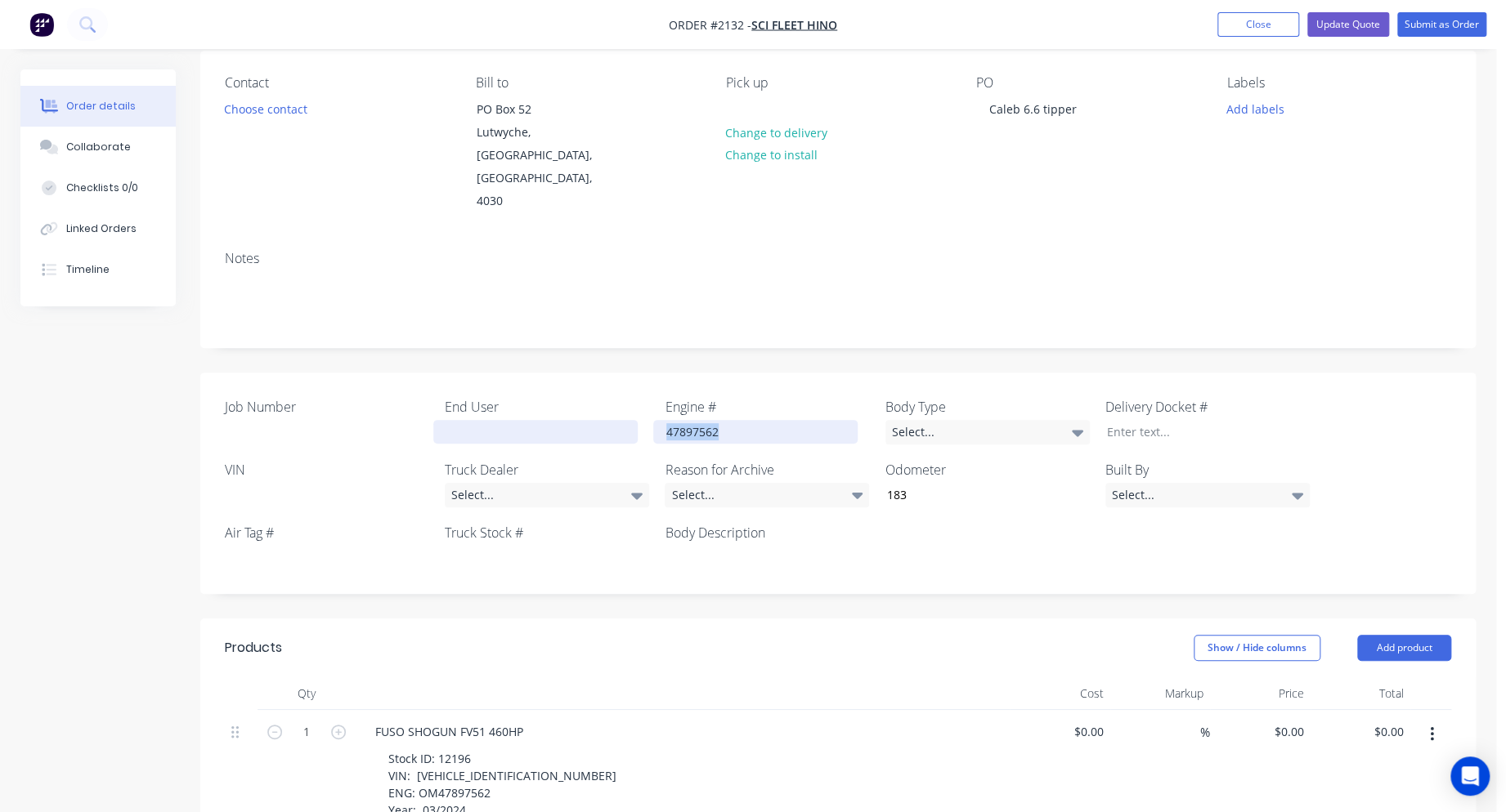
drag, startPoint x: 730, startPoint y: 385, endPoint x: 621, endPoint y: 383, distance: 109.0
click at [621, 383] on div "Job Number End User Engine # 47897562 Body Type Select... Delivery Docket # VIN…" at bounding box center [837, 483] width 1275 height 222
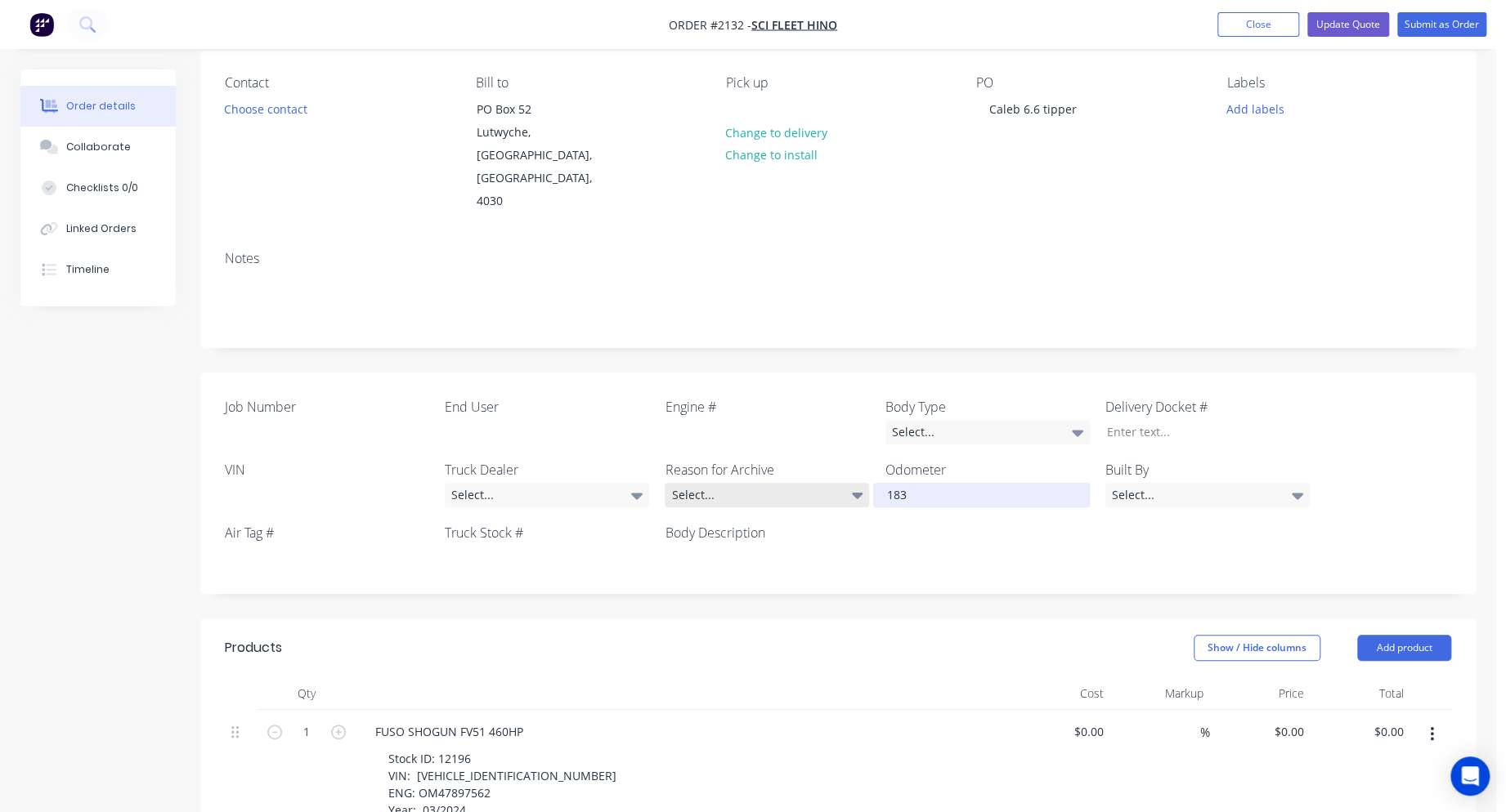
drag, startPoint x: 918, startPoint y: 446, endPoint x: 854, endPoint y: 442, distance: 64.1
click at [855, 443] on div "Job Number End User Engine # Body Type Select... Delivery Docket # VIN Truck De…" at bounding box center [837, 483] width 1275 height 222
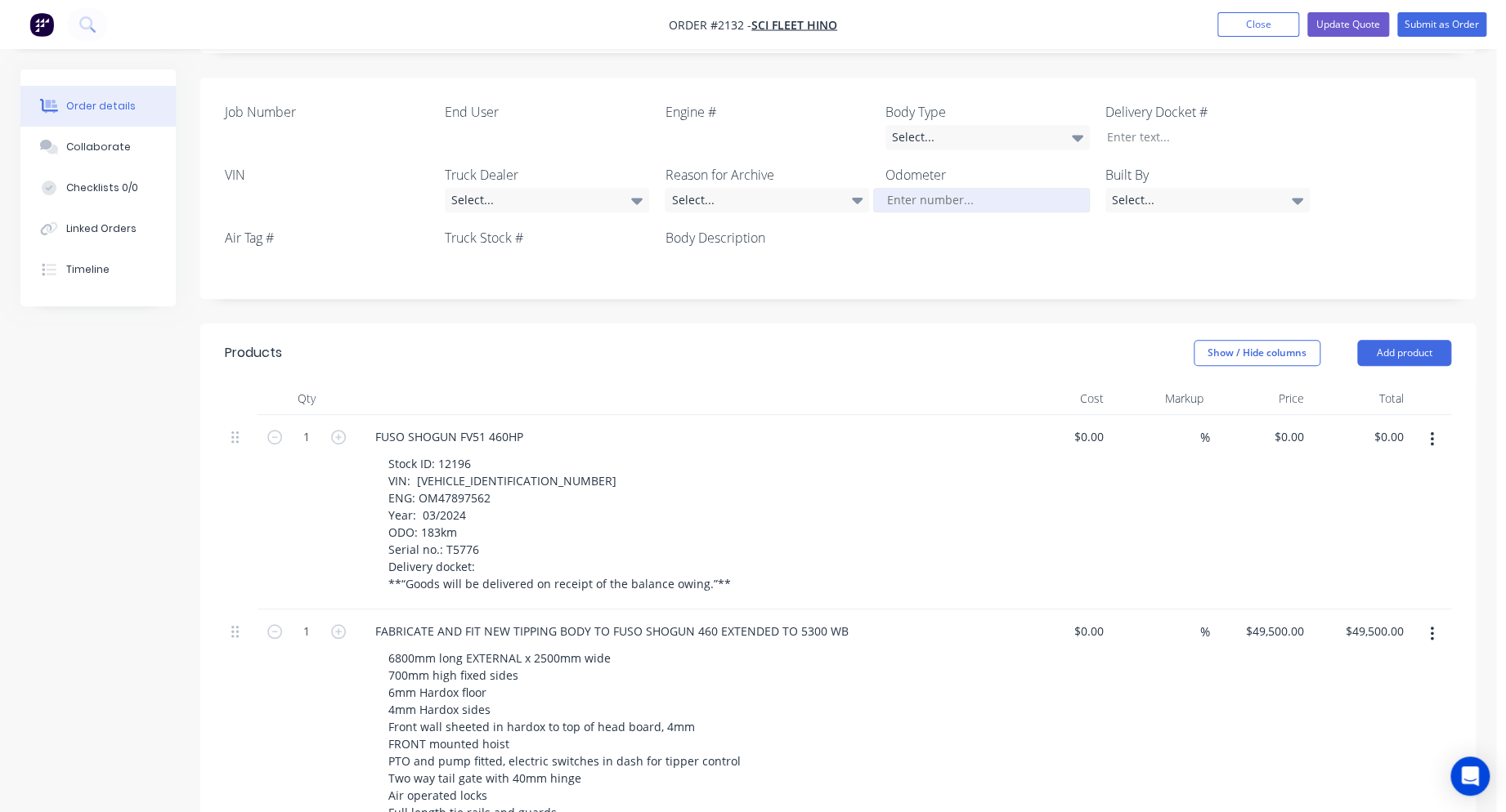
scroll to position [458, 0]
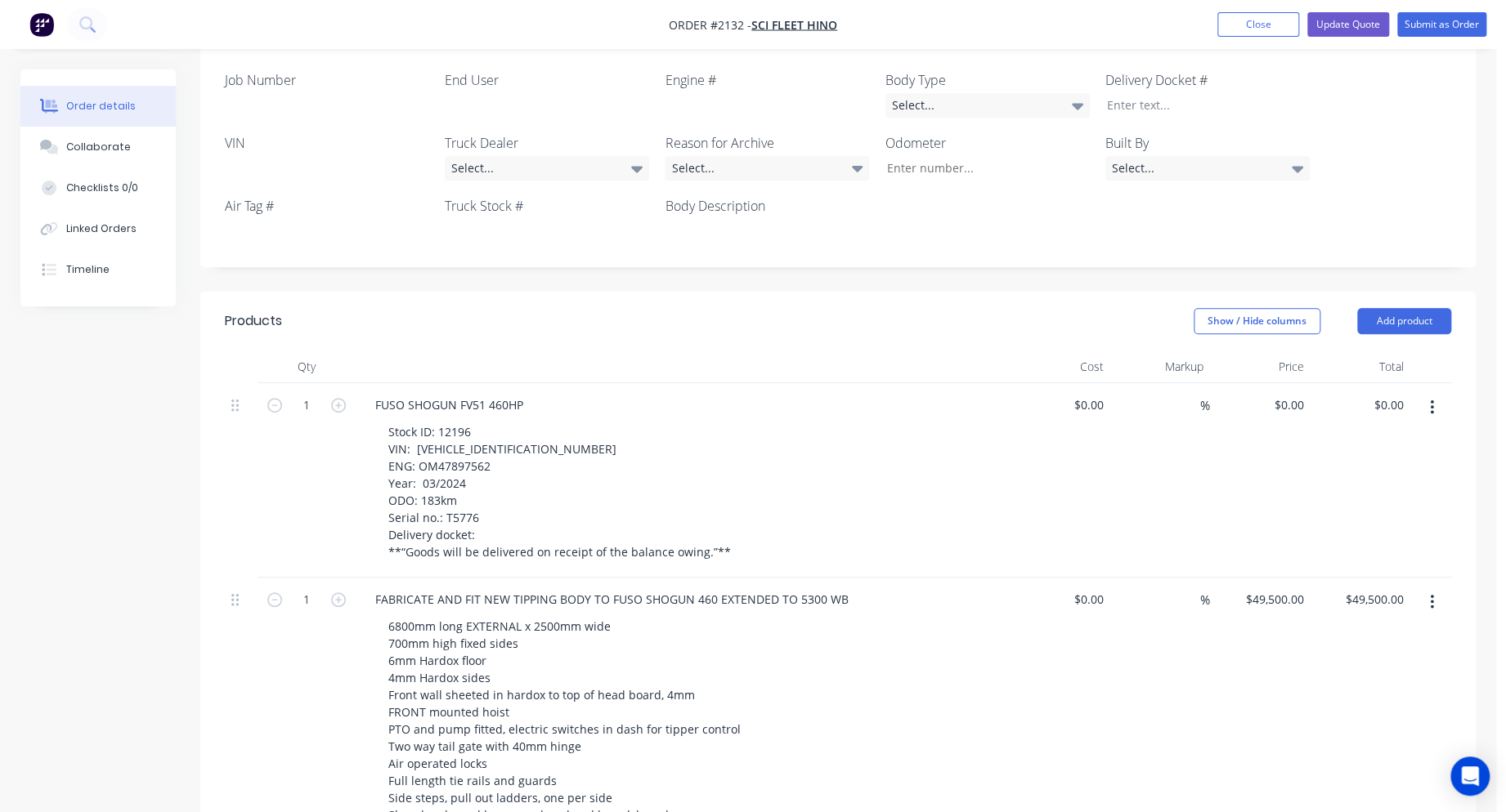
click at [1434, 393] on button "button" at bounding box center [1431, 408] width 39 height 30
click at [1355, 537] on div "Delete" at bounding box center [1374, 549] width 126 height 23
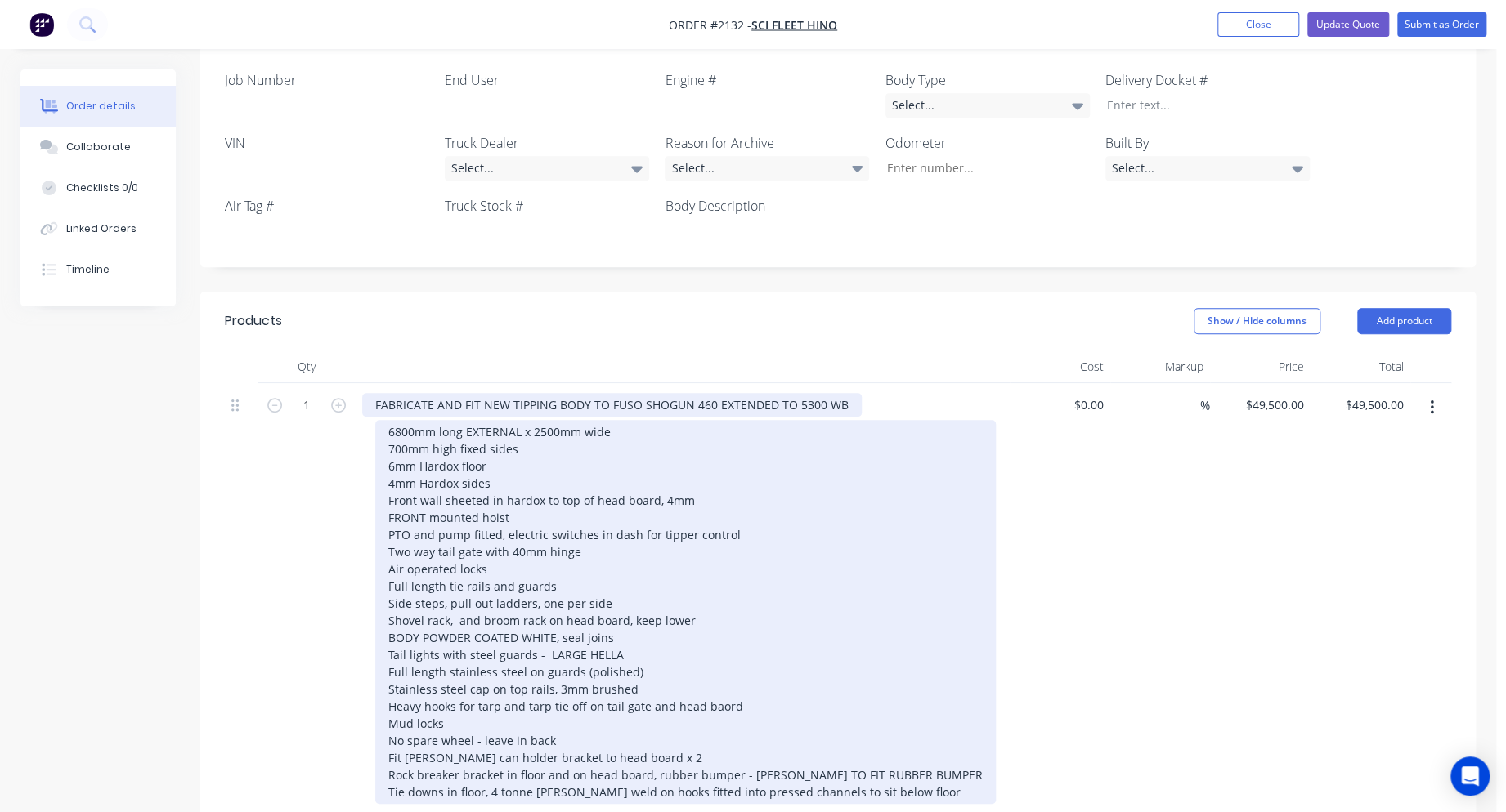
drag, startPoint x: 637, startPoint y: 357, endPoint x: 638, endPoint y: 375, distance: 18.0
click at [638, 393] on div "FABRICATE AND FIT NEW TIPPING BODY TO FUSO SHOGUN 460 EXTENDED TO 5300 WB" at bounding box center [612, 405] width 500 height 23
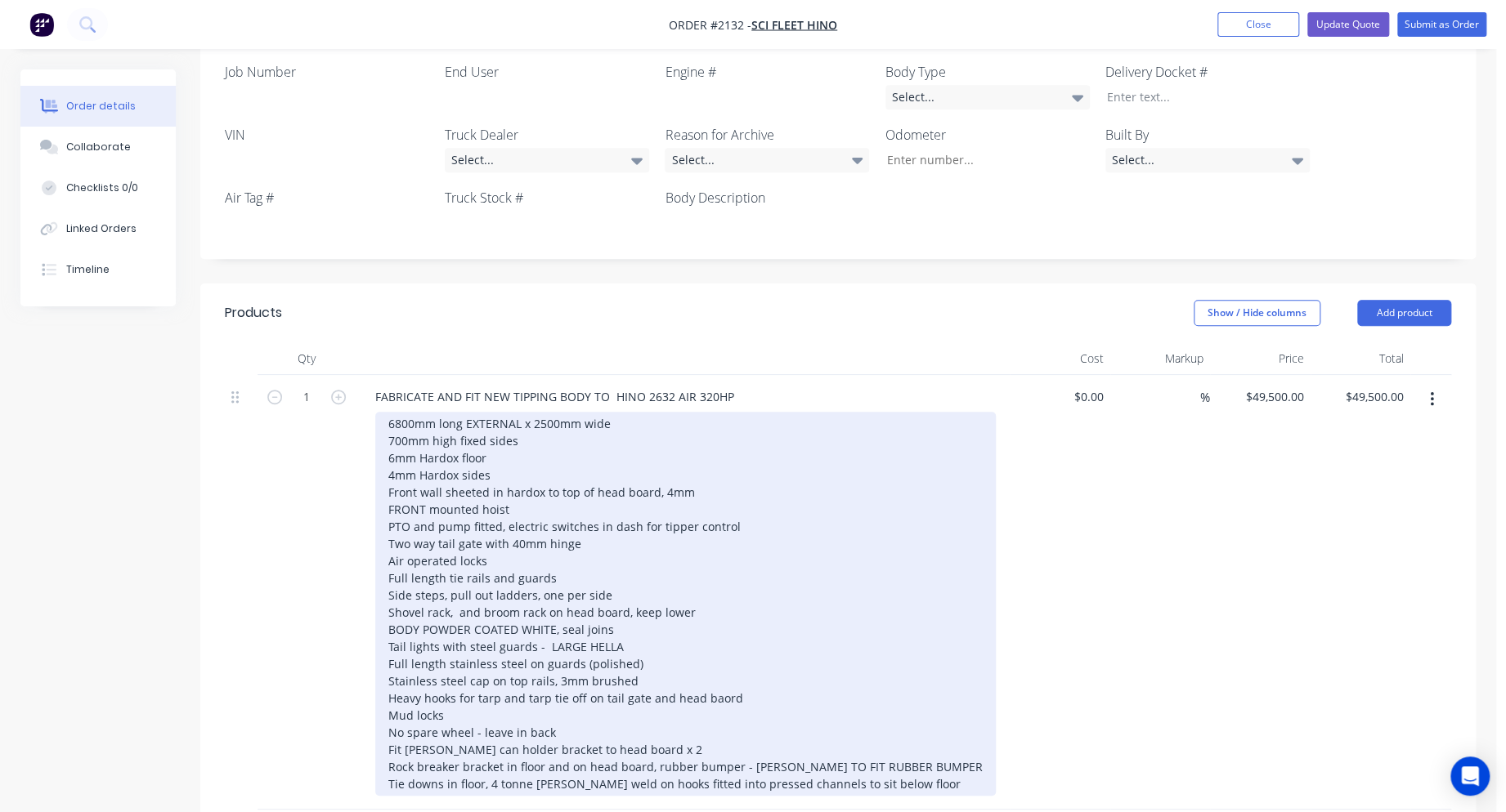
scroll to position [523, 0]
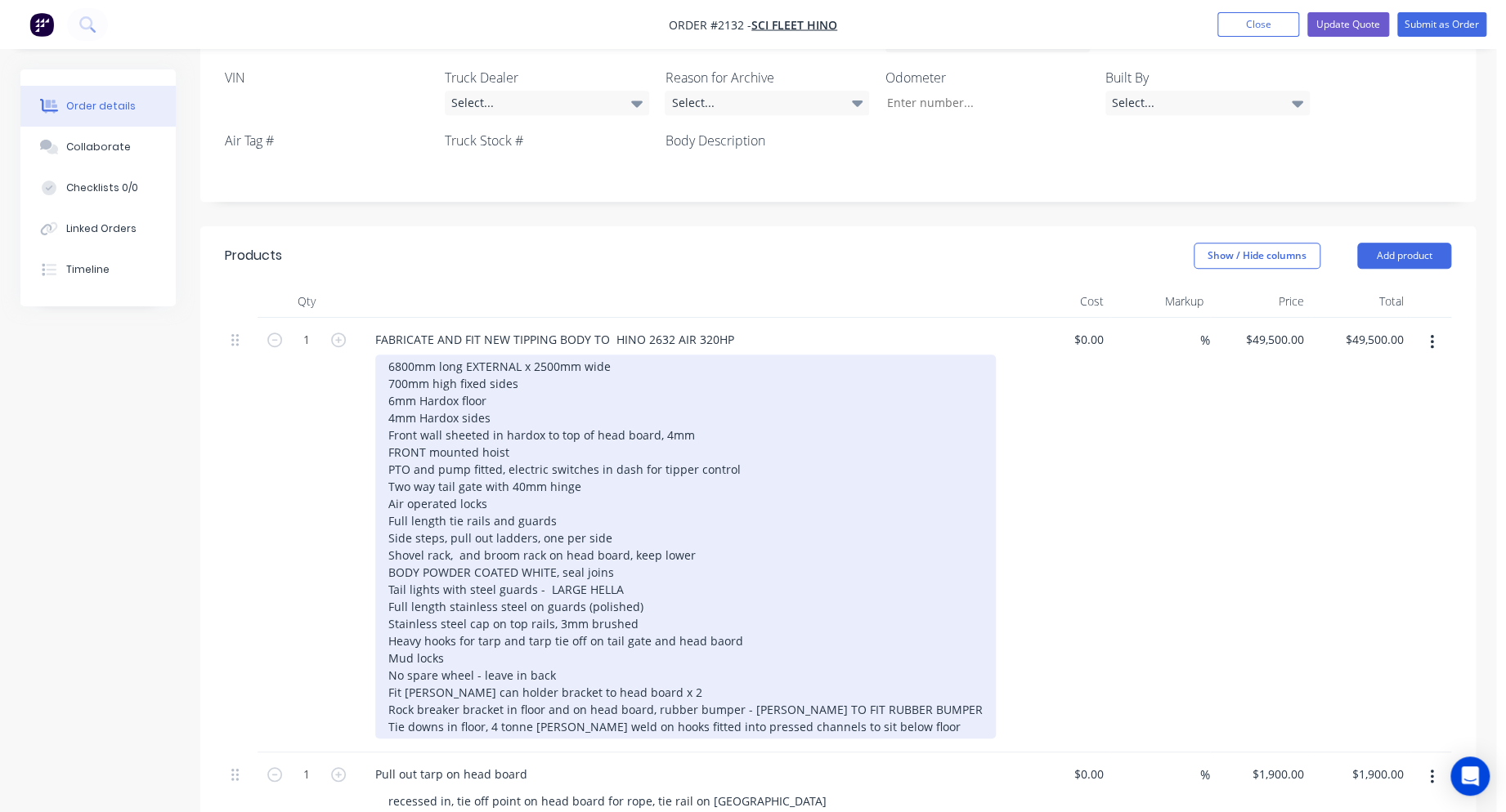
click at [399, 355] on div "6800mm long EXTERNAL x 2500mm wide 700mm high fixed sides 6mm Hardox floor 4mm …" at bounding box center [686, 547] width 621 height 384
click at [393, 355] on div "600mm long EXTERNAL x 2500mm wide 700mm high fixed sides 6mm Hardox floor 4mm H…" at bounding box center [686, 547] width 621 height 384
click at [390, 355] on div "6500mm long EXTERNAL x 2500mm wide 700mm high fixed sides 6mm Hardox floor 4mm …" at bounding box center [686, 547] width 621 height 384
click at [700, 510] on div "6500mm long EXTERNAL x 2500mm wide 700mm high fixed sides 6mm Hardox floor 4mm …" at bounding box center [686, 547] width 621 height 384
drag, startPoint x: 598, startPoint y: 528, endPoint x: 388, endPoint y: 528, distance: 210.0
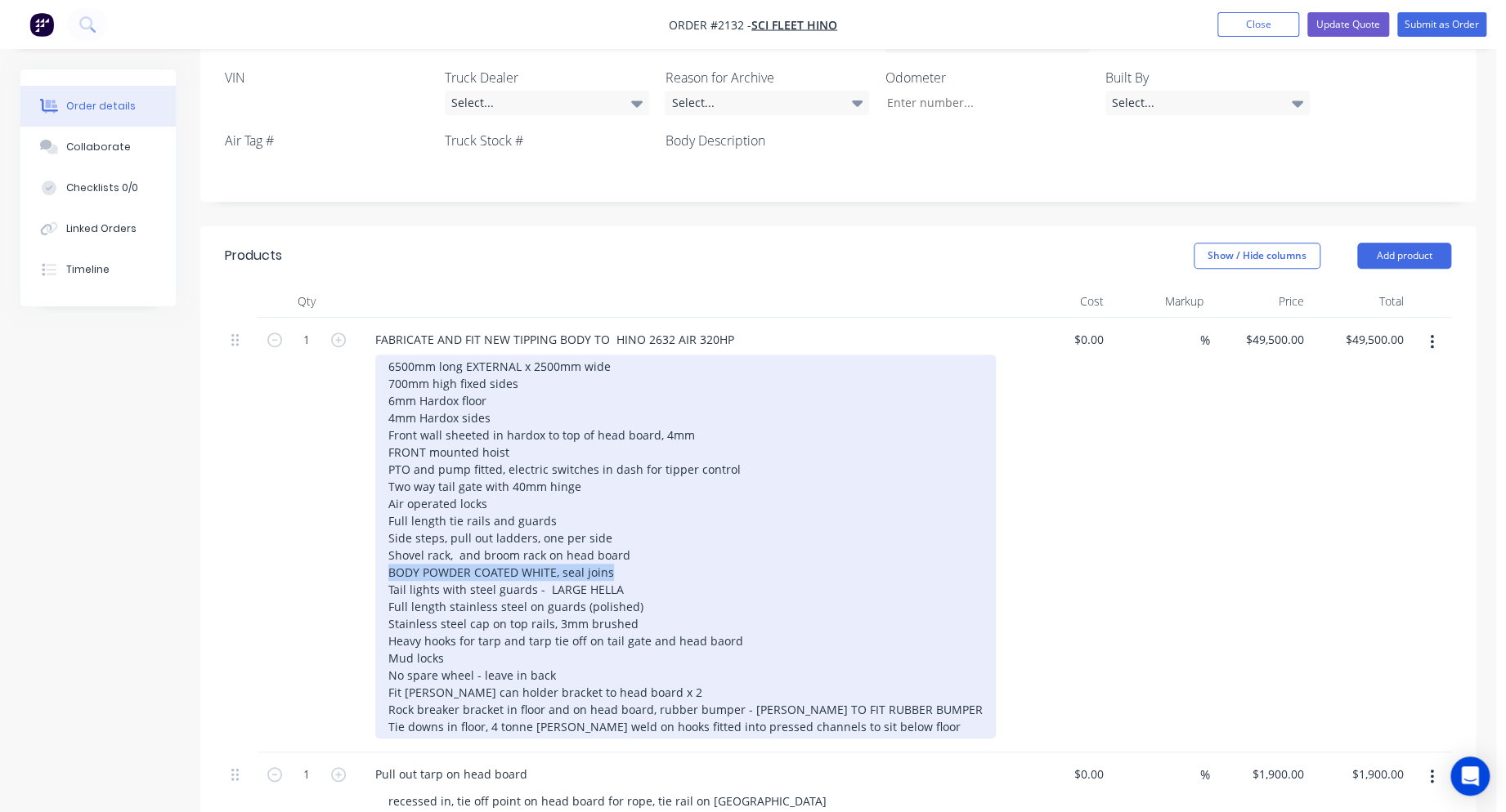
click at [390, 526] on div "6500mm long EXTERNAL x 2500mm wide 700mm high fixed sides 6mm Hardox floor 4mm …" at bounding box center [686, 547] width 621 height 384
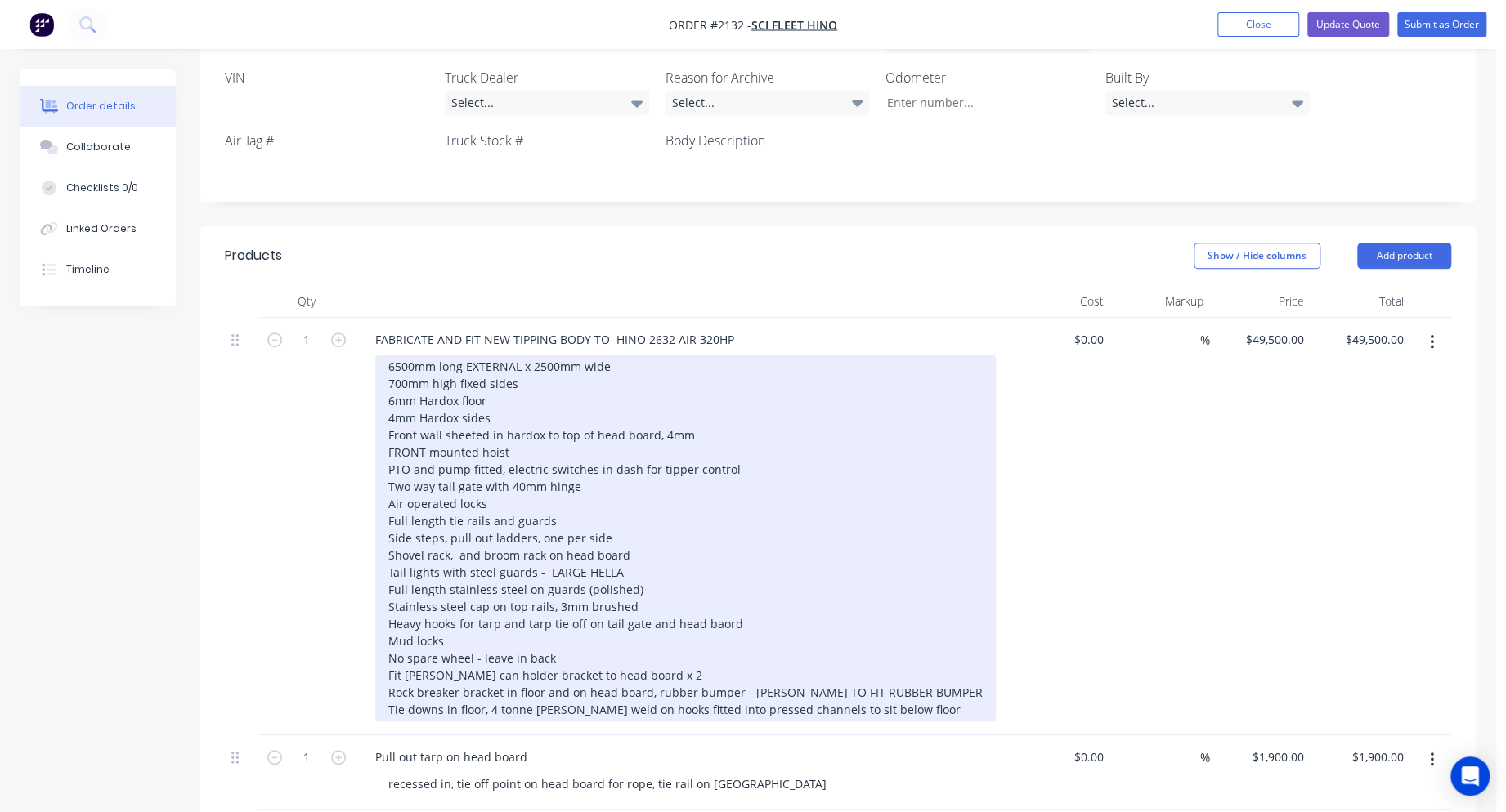
click at [617, 531] on div "6500mm long EXTERNAL x 2500mm wide 700mm high fixed sides 6mm Hardox floor 4mm …" at bounding box center [686, 538] width 621 height 367
drag, startPoint x: 593, startPoint y: 540, endPoint x: 402, endPoint y: 541, distance: 191.0
click at [403, 541] on div "6500mm long EXTERNAL x 2500mm wide 700mm high fixed sides 6mm Hardox floor 4mm …" at bounding box center [686, 538] width 621 height 367
click at [639, 562] on div "6500mm long EXTERNAL x 2500mm wide 700mm high fixed sides 6mm Hardox floor 4mm …" at bounding box center [686, 538] width 621 height 367
drag, startPoint x: 579, startPoint y: 562, endPoint x: 382, endPoint y: 549, distance: 197.4
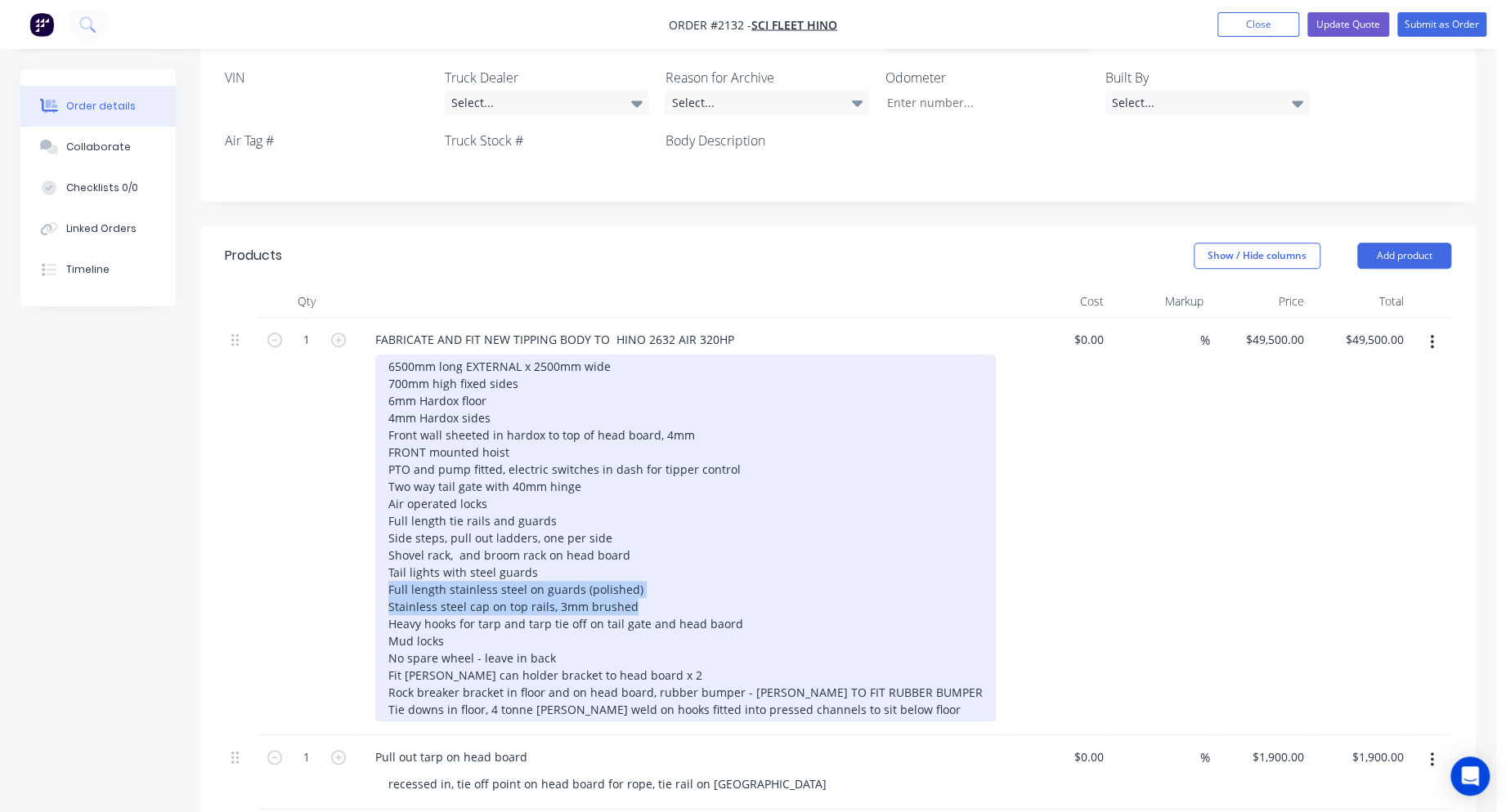
click at [382, 549] on div "6500mm long EXTERNAL x 2500mm wide 700mm high fixed sides 6mm Hardox floor 4mm …" at bounding box center [686, 538] width 621 height 367
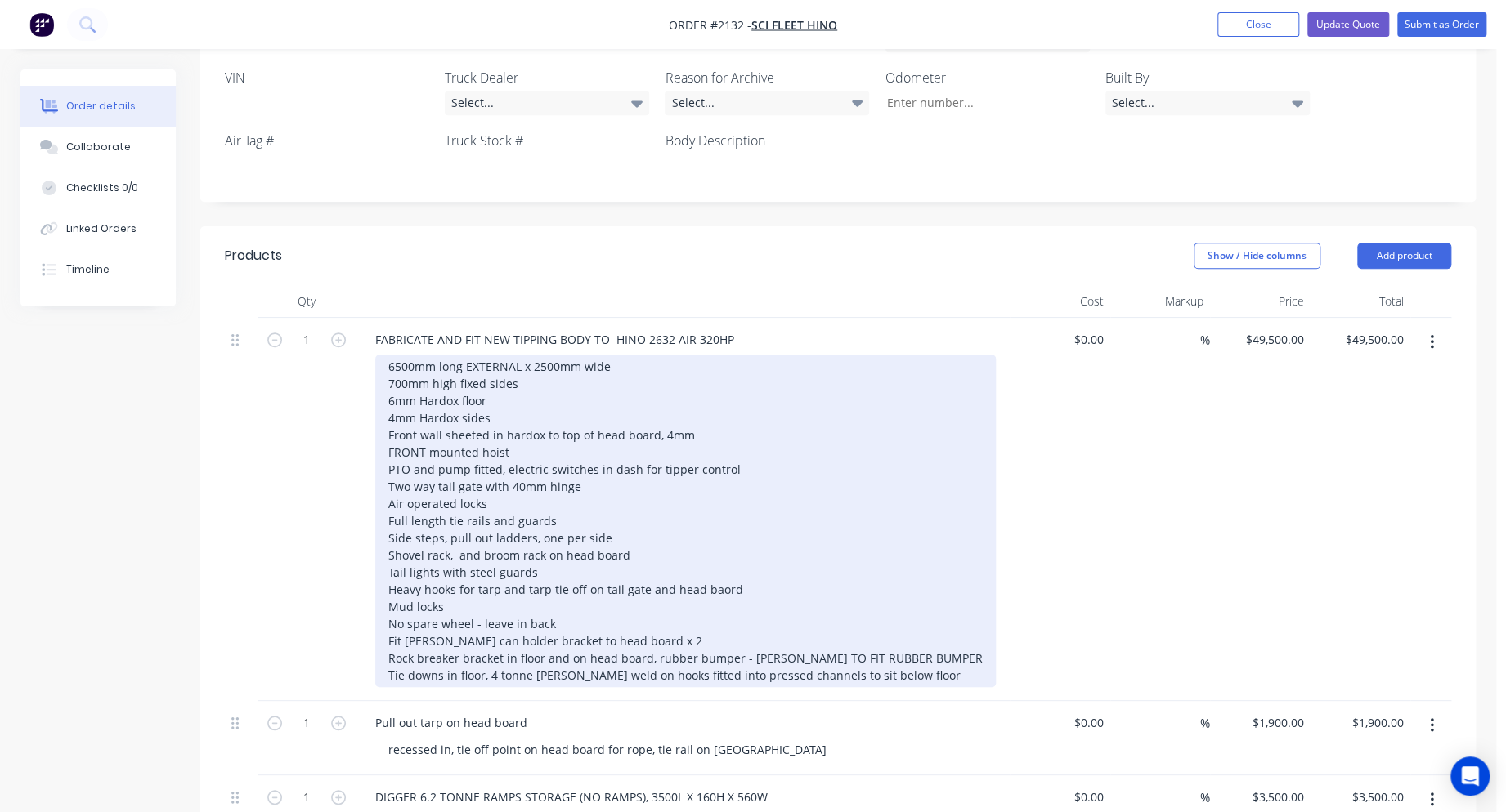
click at [442, 558] on div "6500mm long EXTERNAL x 2500mm wide 700mm high fixed sides 6mm Hardox floor 4mm …" at bounding box center [686, 521] width 621 height 332
drag, startPoint x: 566, startPoint y: 578, endPoint x: 368, endPoint y: 578, distance: 198.0
click at [368, 578] on div "FABRICATE AND FIT NEW TIPPING BODY TO HINO 2632 AIR 320HP 6500mm long EXTERNAL …" at bounding box center [683, 509] width 654 height 384
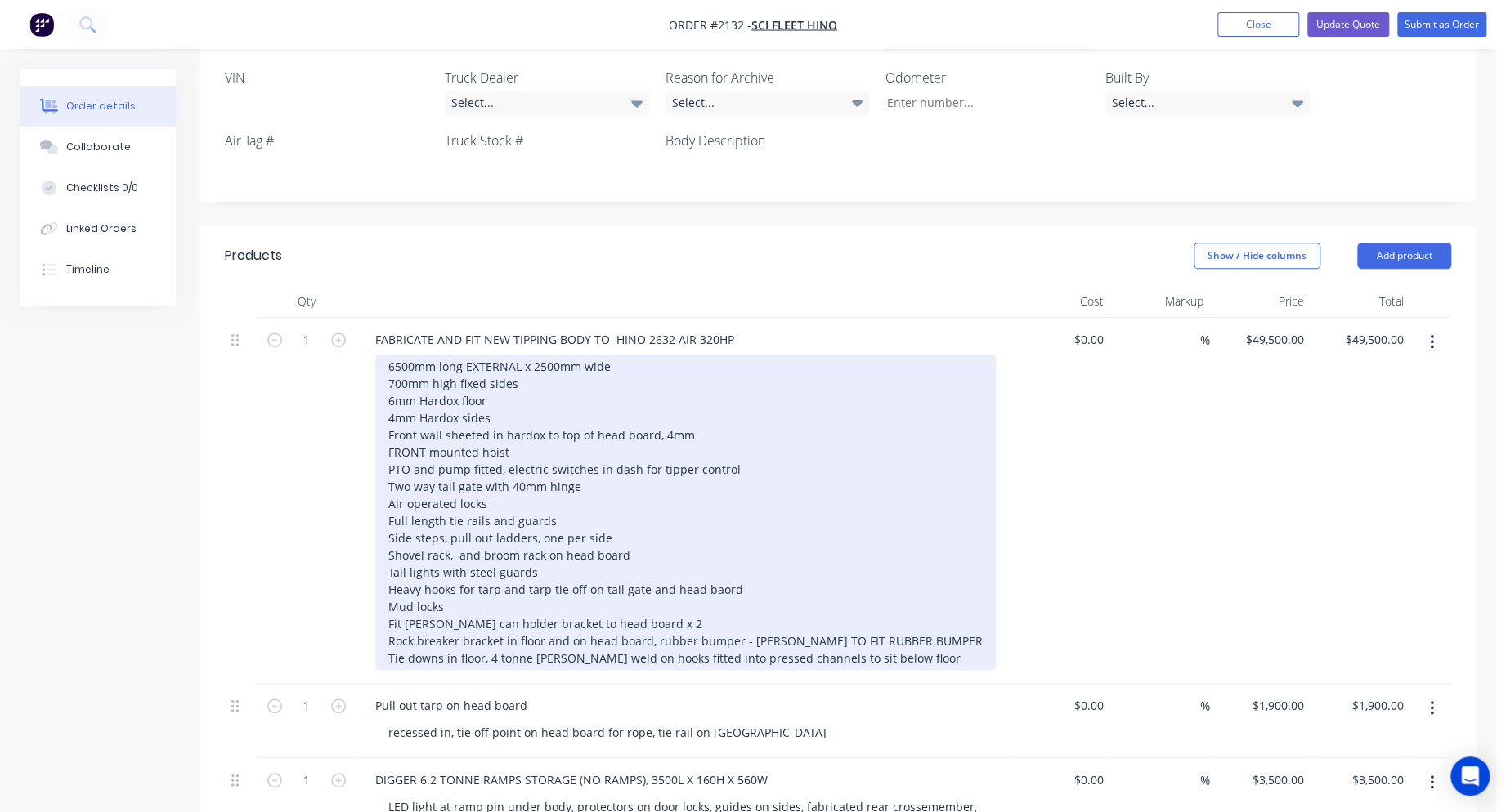
click at [648, 580] on div "6500mm long EXTERNAL x 2500mm wide 700mm high fixed sides 6mm Hardox floor 4mm …" at bounding box center [686, 512] width 621 height 315
drag, startPoint x: 641, startPoint y: 576, endPoint x: 312, endPoint y: 576, distance: 329.0
click at [313, 576] on div "1 FABRICATE AND FIT NEW TIPPING BODY TO HINO 2632 AIR 320HP 6500mm long EXTERNA…" at bounding box center [837, 501] width 1227 height 366
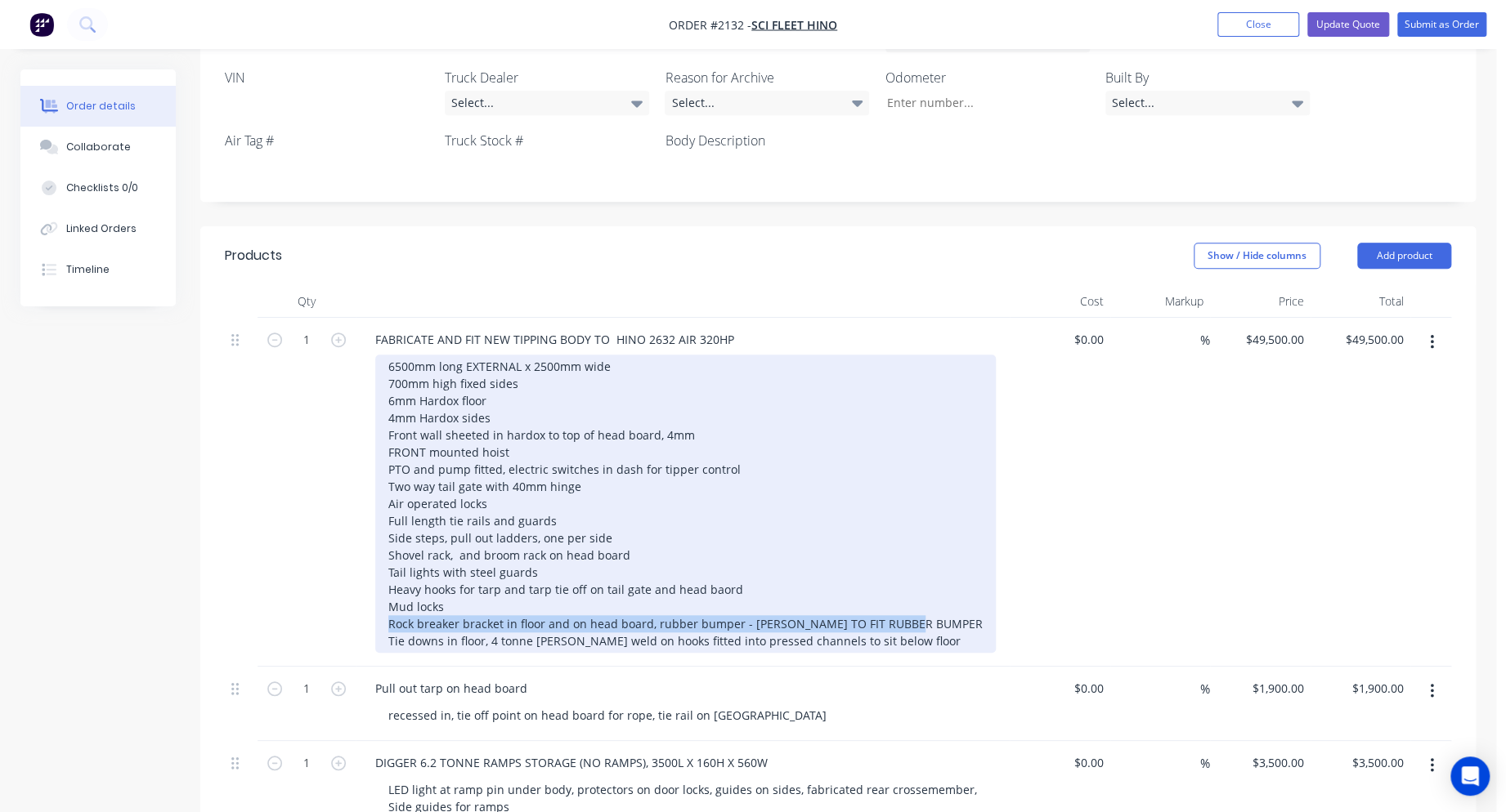
drag, startPoint x: 917, startPoint y: 576, endPoint x: 341, endPoint y: 581, distance: 576.0
click at [341, 581] on div "1 FABRICATE AND FIT NEW TIPPING BODY TO HINO 2632 AIR 320HP 6500mm long EXTERNA…" at bounding box center [837, 492] width 1227 height 349
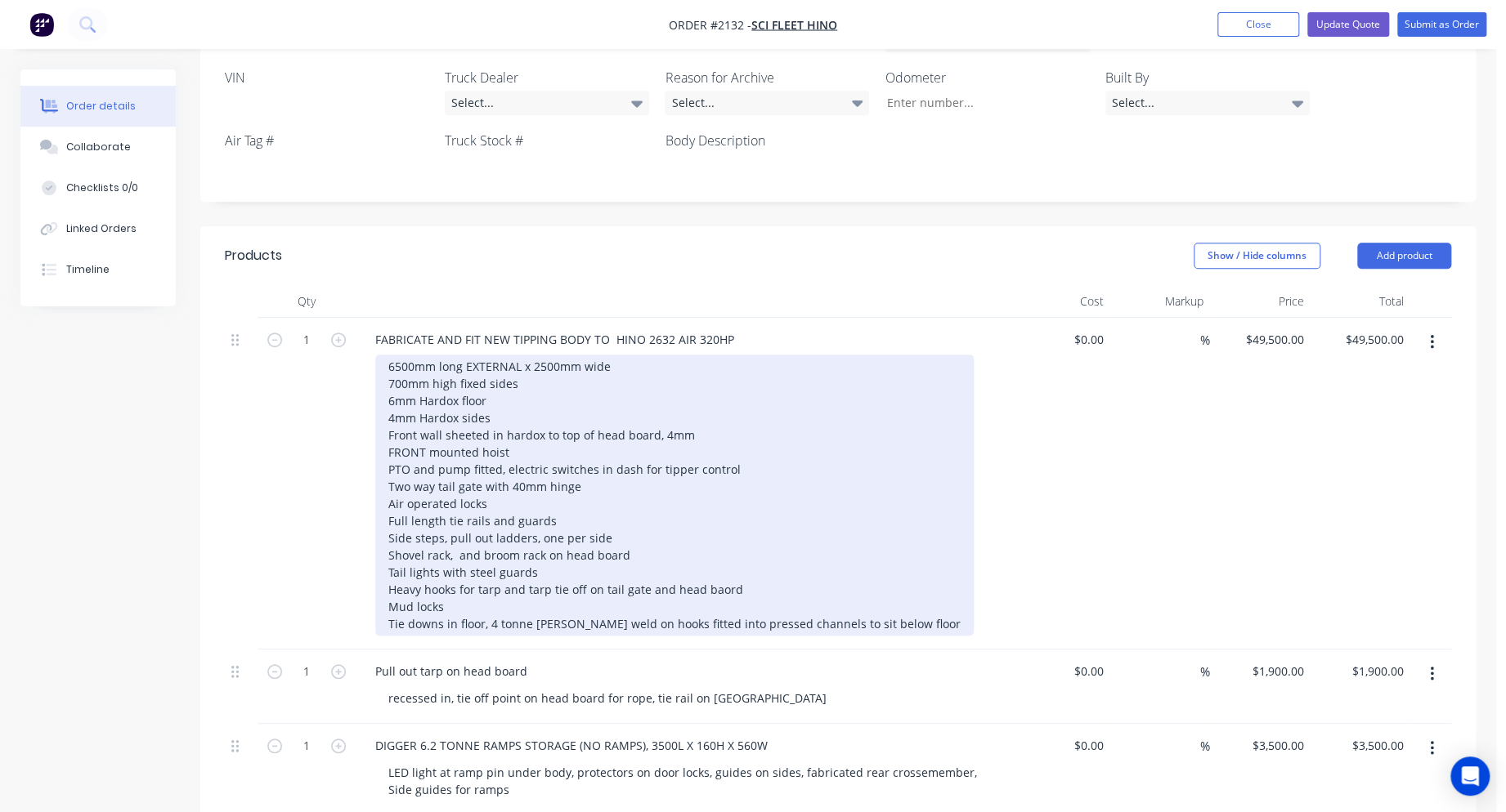
click at [884, 578] on div "6500mm long EXTERNAL x 2500mm wide 700mm high fixed sides 6mm Hardox floor 4mm …" at bounding box center [675, 495] width 598 height 281
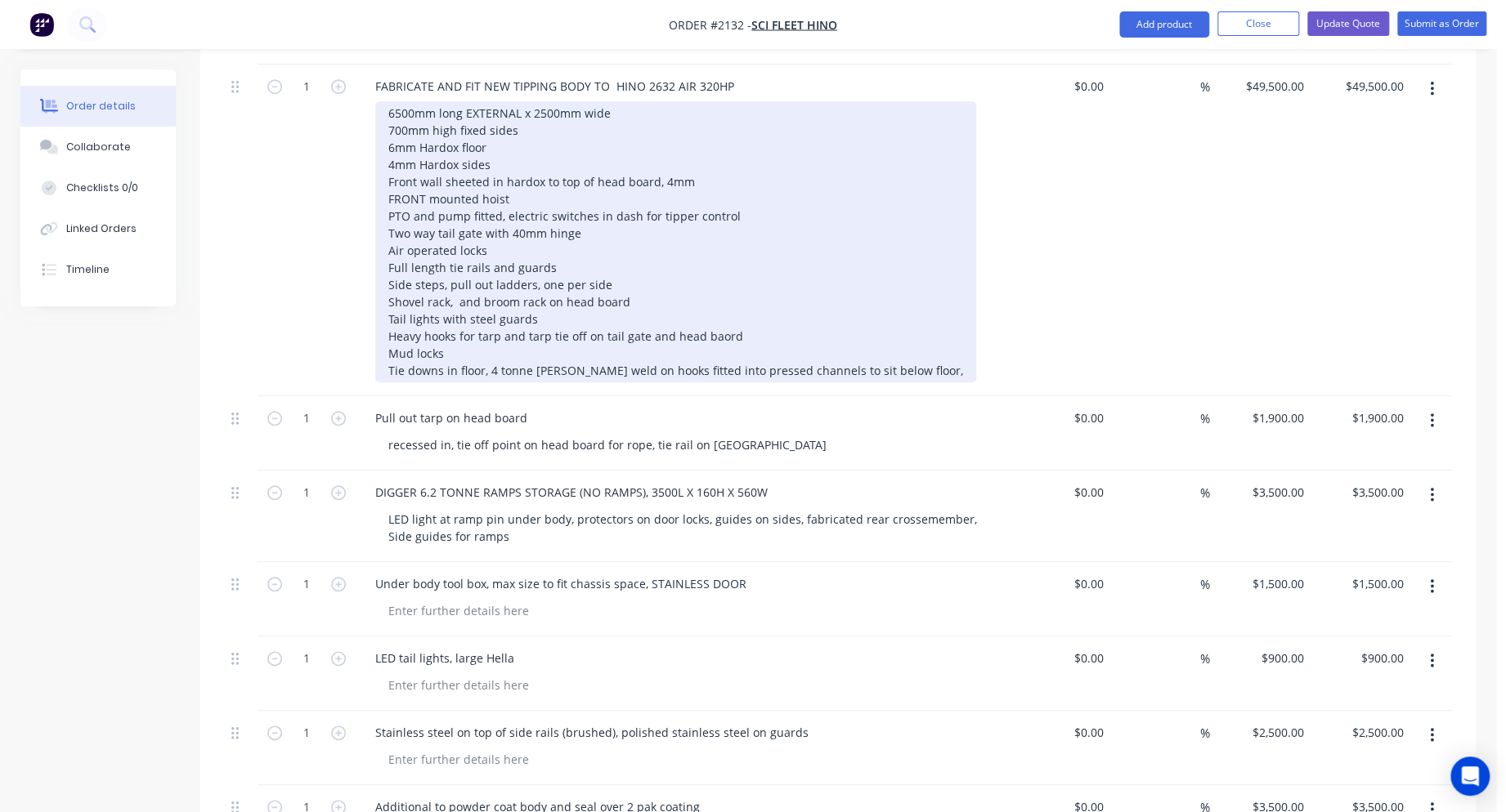
scroll to position [784, 0]
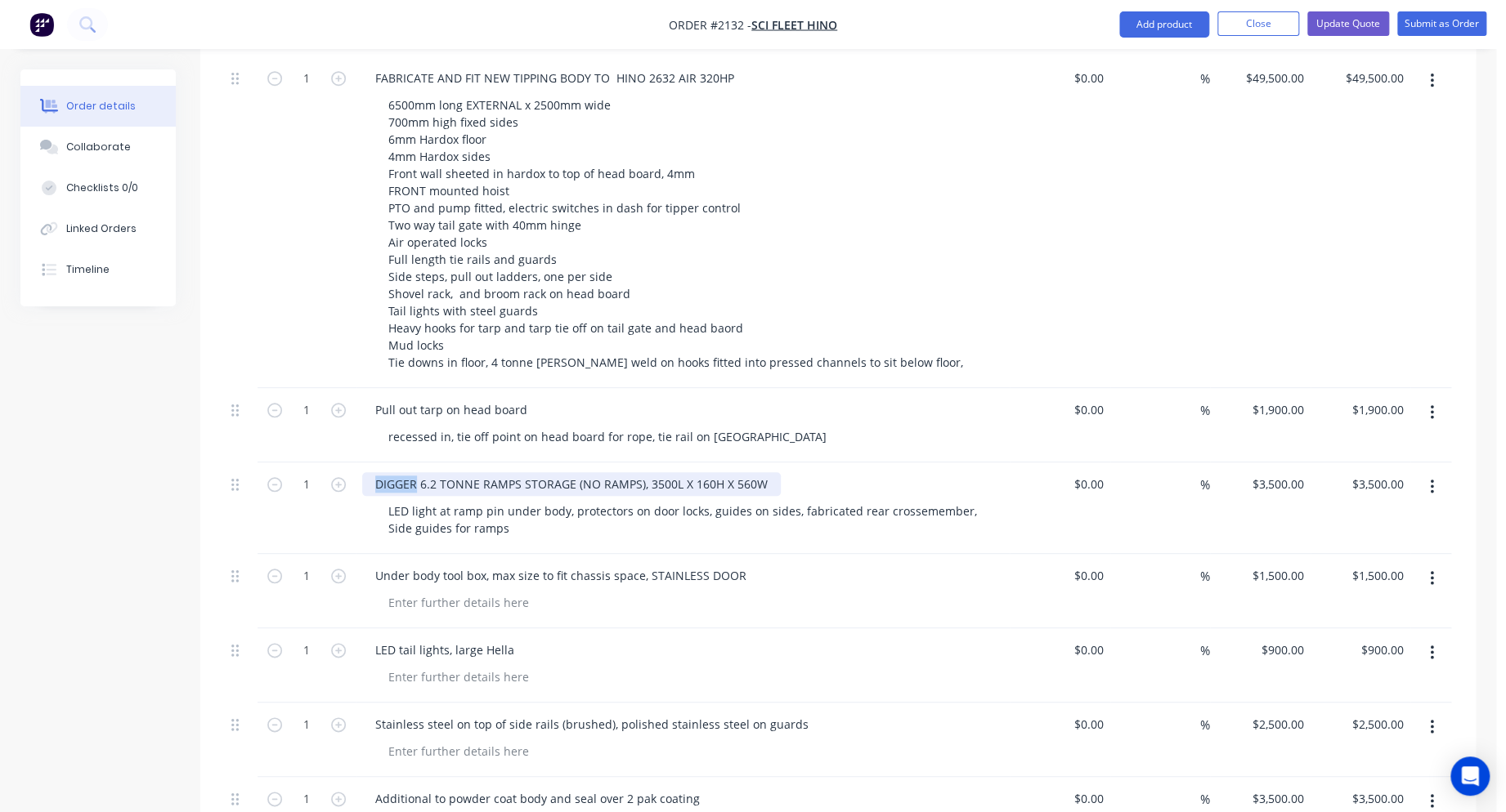
drag, startPoint x: 413, startPoint y: 437, endPoint x: 353, endPoint y: 435, distance: 60.0
click at [359, 463] on div "DIGGER 6.2 TONNE RAMPS STORAGE (NO RAMPS), 3500L X 160H X 560W LED light at ram…" at bounding box center [683, 508] width 654 height 92
click at [699, 472] on div "6.2 TONNE RAMPS STORAGE (NO RAMPS), 3500L X 160H X 560W" at bounding box center [549, 484] width 374 height 23
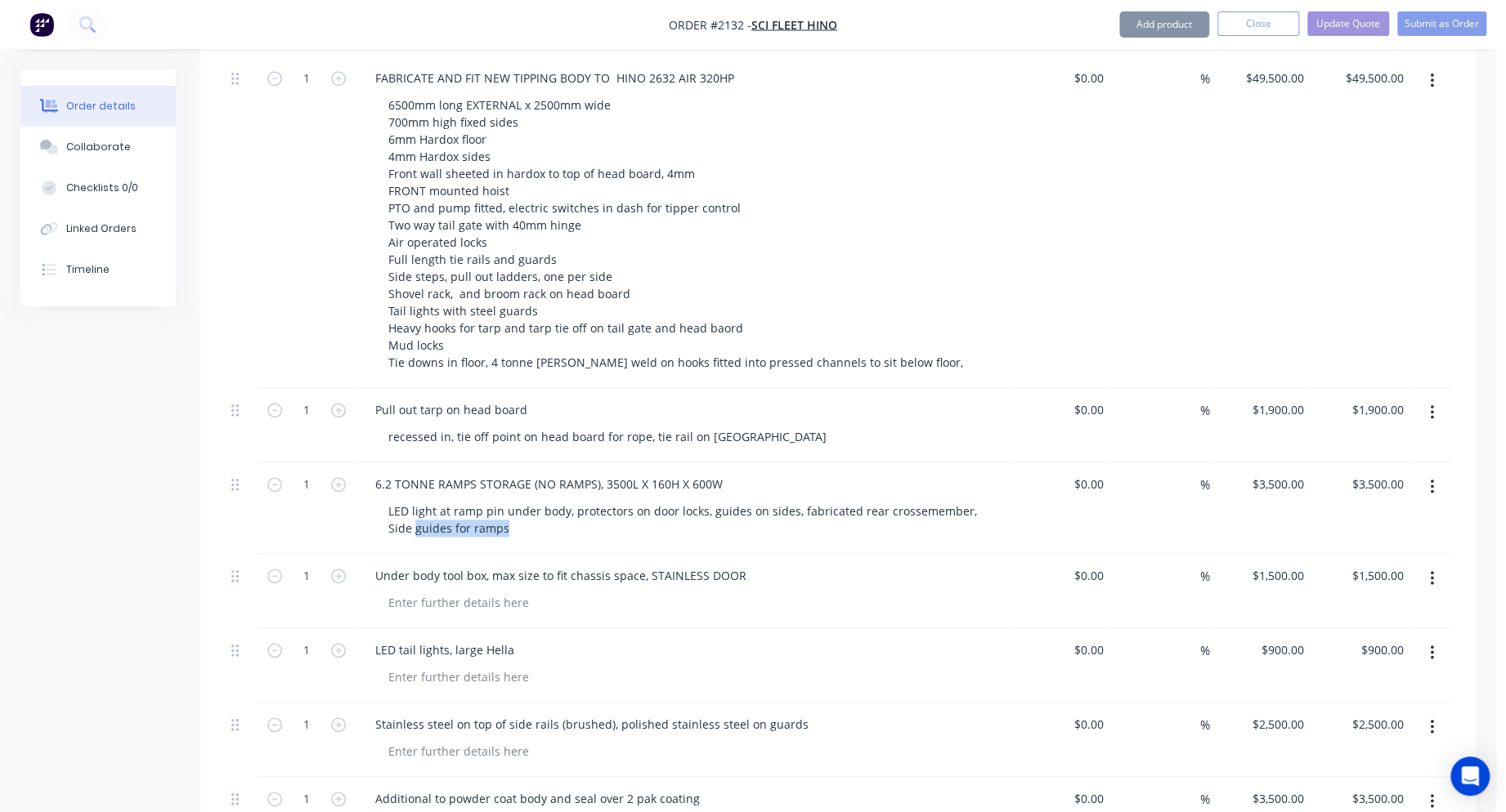
drag, startPoint x: 482, startPoint y: 484, endPoint x: 356, endPoint y: 481, distance: 126.0
click at [356, 481] on div "6.2 TONNE RAMPS STORAGE (NO RAMPS), 3500L X 160H X 600W LED light at ramp pin u…" at bounding box center [683, 508] width 654 height 92
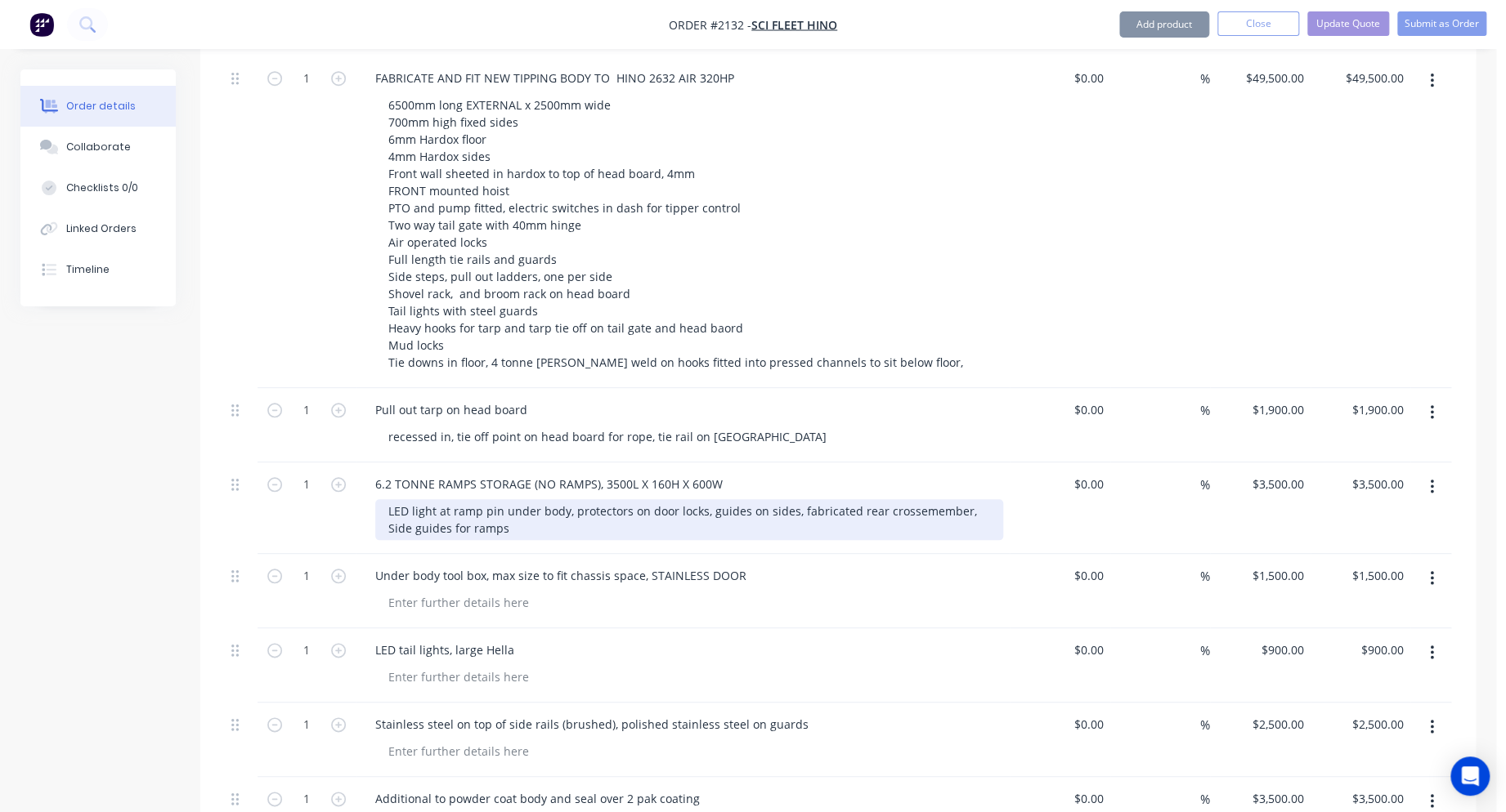
drag, startPoint x: 356, startPoint y: 481, endPoint x: 437, endPoint y: 462, distance: 83.2
click at [437, 499] on div "LED light at ramp pin under body, protectors on door locks, guides on sides, fa…" at bounding box center [689, 519] width 628 height 40
drag, startPoint x: 452, startPoint y: 463, endPoint x: 346, endPoint y: 463, distance: 106.0
click at [346, 463] on div "1 6.2 TONNE RAMPS STORAGE (NO RAMPS), 3500L X 160H X 600W LED light at ramp pin…" at bounding box center [837, 508] width 1227 height 92
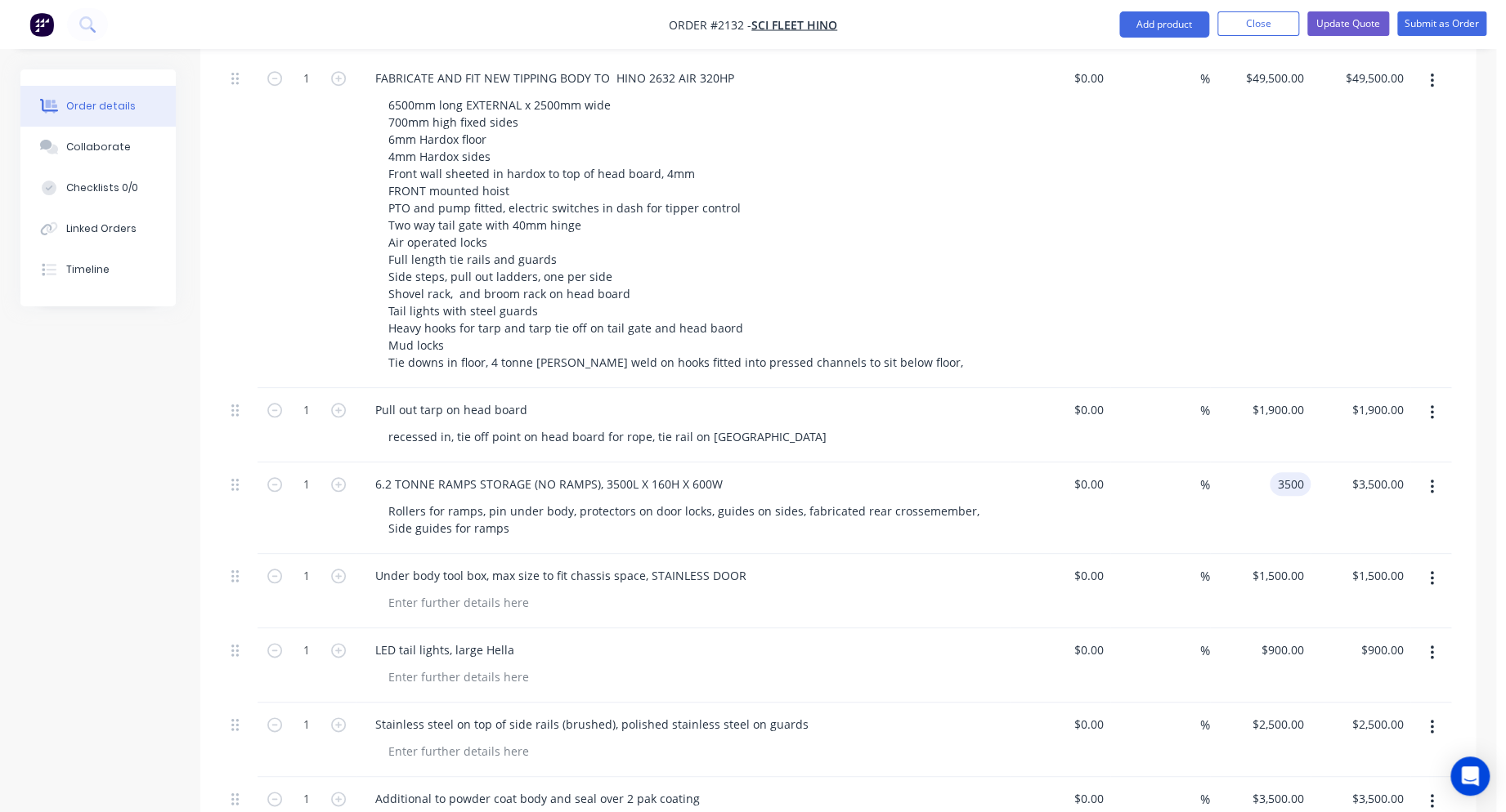
click at [1276, 472] on input "3500" at bounding box center [1293, 484] width 34 height 23
type input "$3,800.00"
click at [742, 564] on div "Under body tool box, max size to fit chassis space, STAINLESS DOOR" at bounding box center [561, 576] width 397 height 23
click at [1283, 564] on input "1500" at bounding box center [1293, 576] width 34 height 23
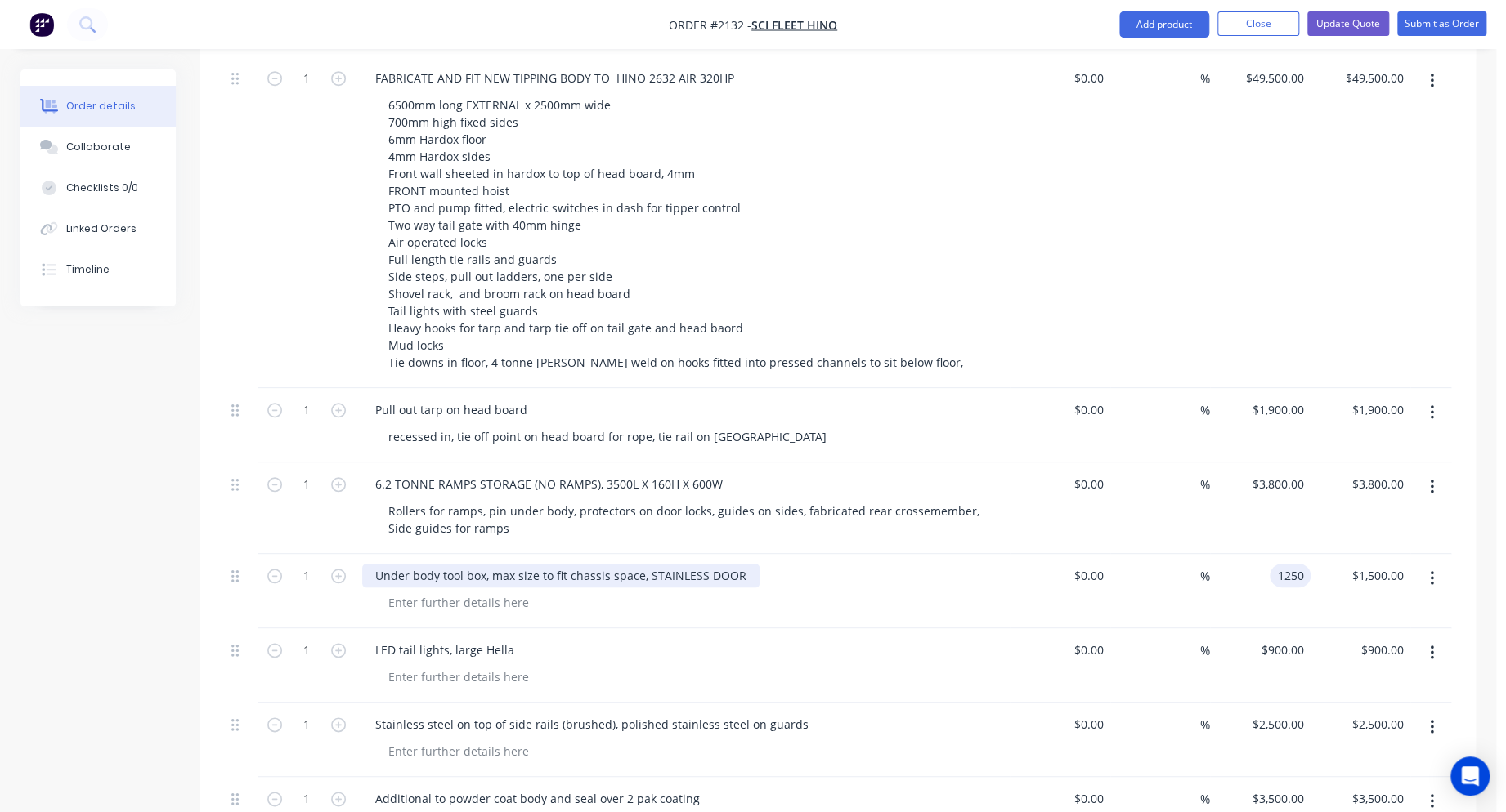
type input "$1,250.00"
click at [740, 564] on div "Under body tool box, max size to fit chassis space, STAINLESS DOOR" at bounding box center [561, 576] width 397 height 23
drag, startPoint x: 685, startPoint y: 528, endPoint x: 742, endPoint y: 541, distance: 58.5
click at [685, 564] on div "Under body tool box, max size to fit chassis space, STAINLESS DOOR" at bounding box center [561, 576] width 397 height 23
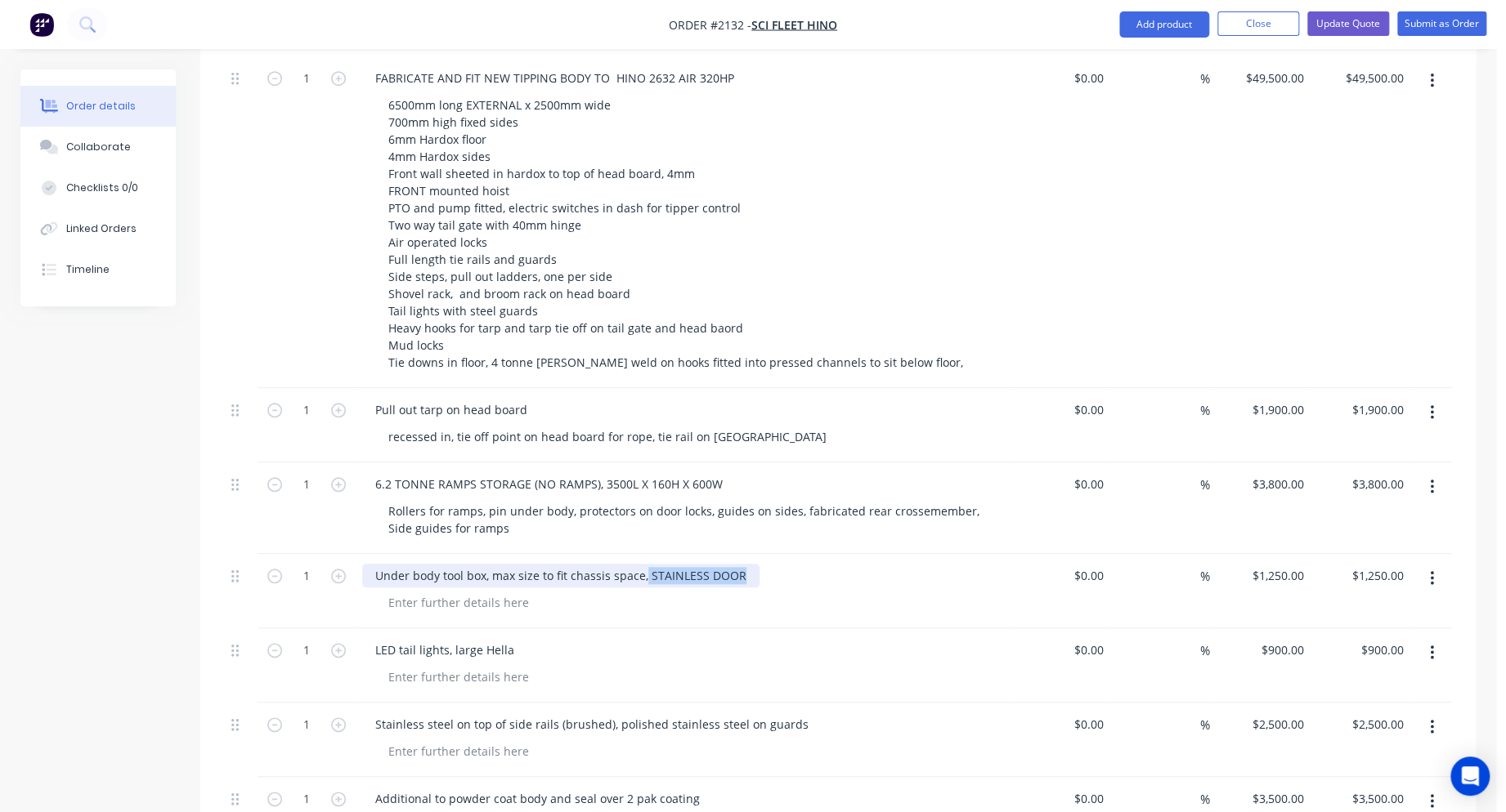
drag, startPoint x: 739, startPoint y: 528, endPoint x: 642, endPoint y: 531, distance: 97.0
click at [642, 564] on div "Under body tool box, max size to fit chassis space, STAINLESS DOOR" at bounding box center [561, 576] width 397 height 23
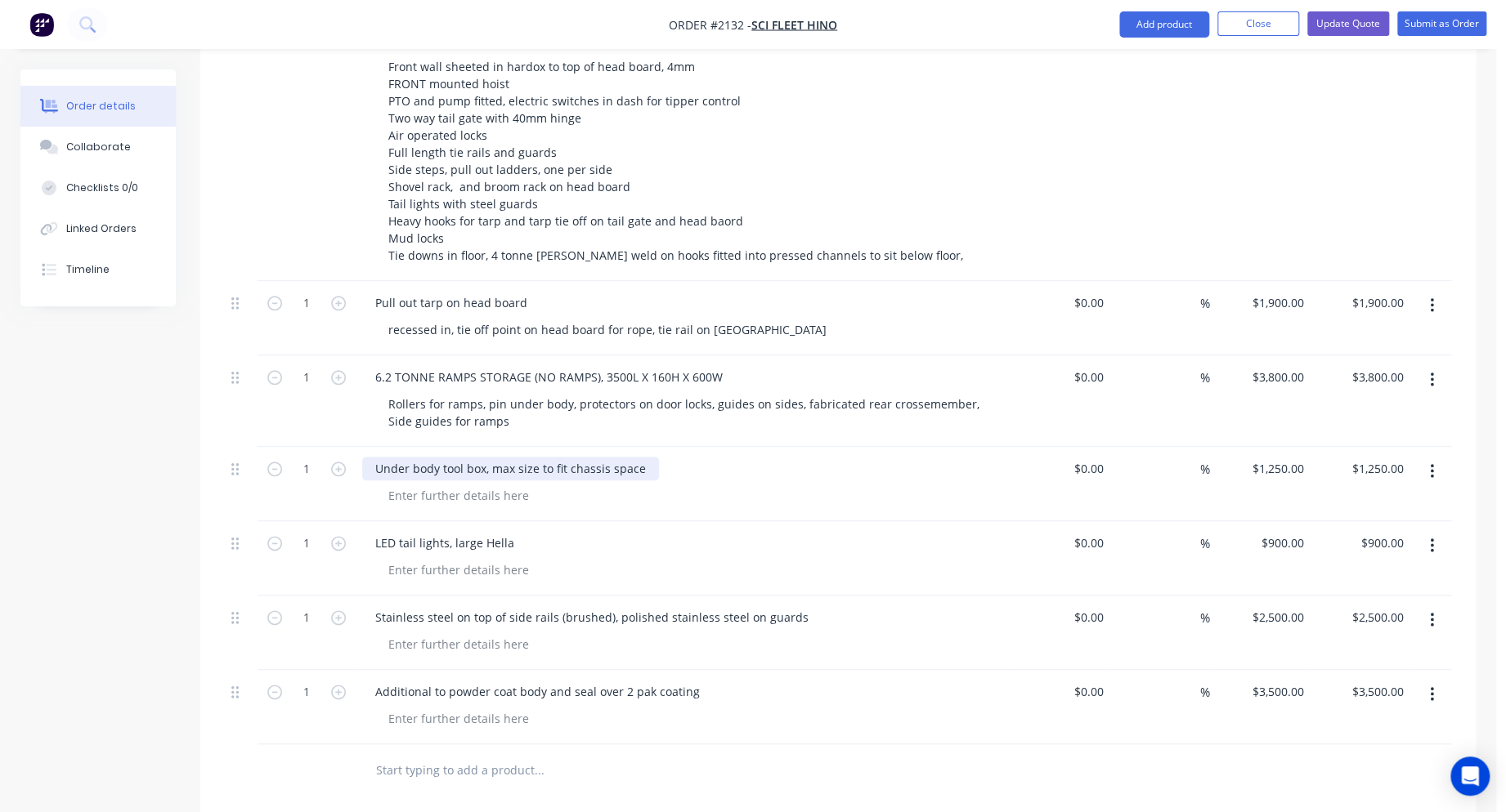
scroll to position [915, 0]
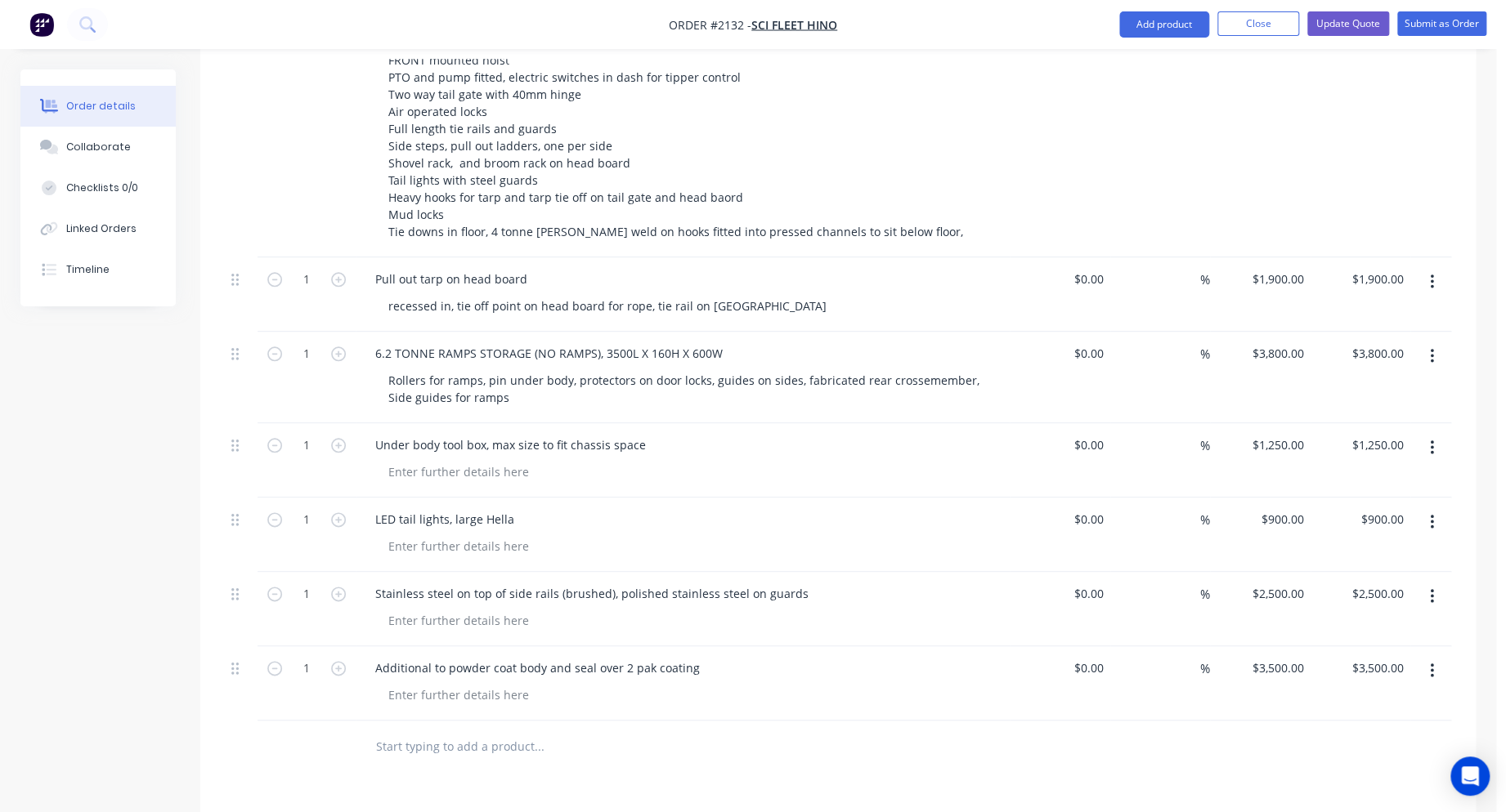
click at [1436, 508] on button "button" at bounding box center [1431, 522] width 39 height 30
click at [1350, 651] on div "Delete" at bounding box center [1374, 663] width 126 height 23
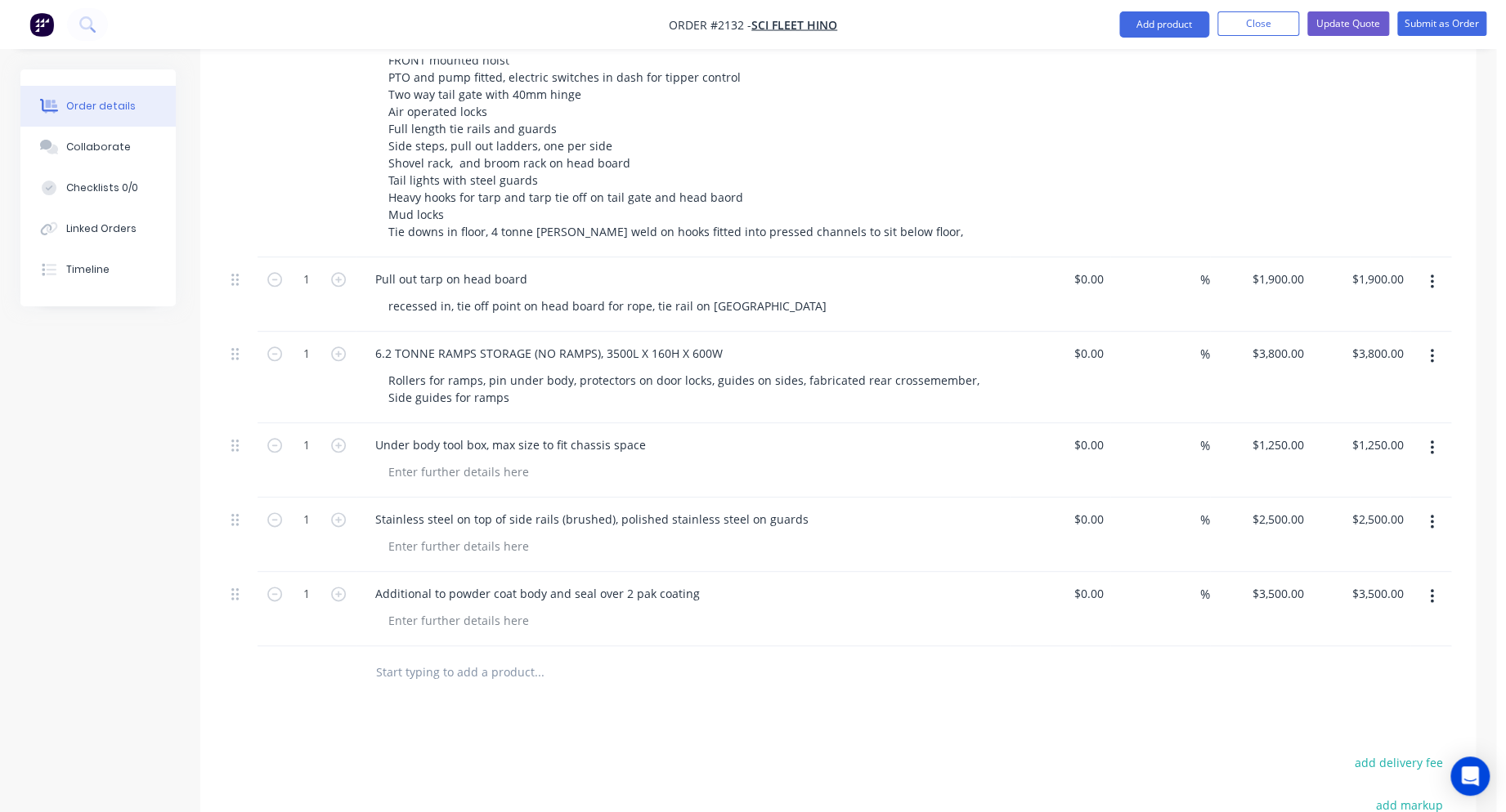
click at [1428, 508] on button "button" at bounding box center [1431, 522] width 39 height 30
click at [1341, 651] on div "Delete" at bounding box center [1374, 663] width 126 height 23
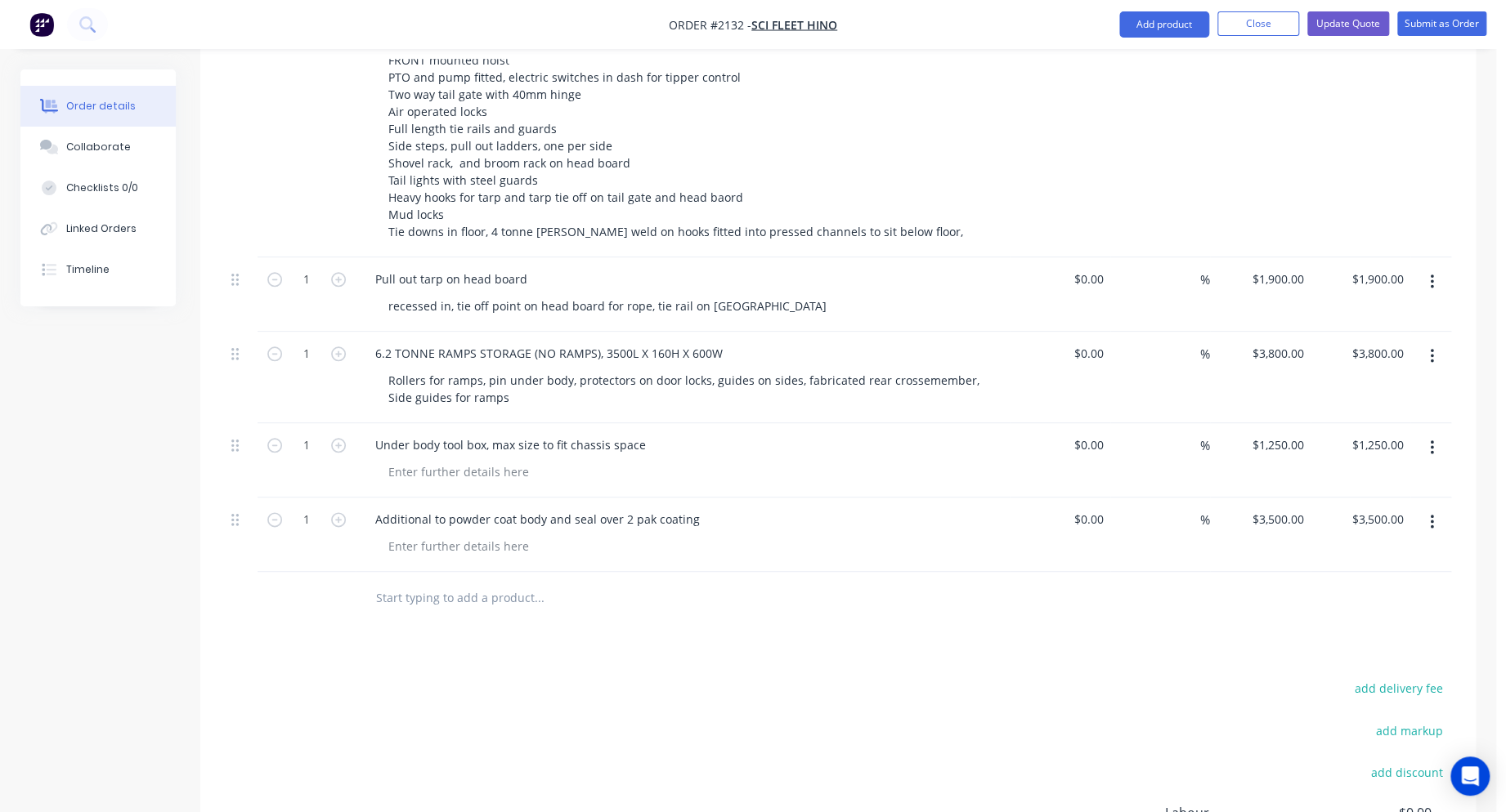
click at [1436, 508] on button "button" at bounding box center [1431, 522] width 39 height 30
click at [1334, 651] on div "Delete" at bounding box center [1374, 663] width 126 height 23
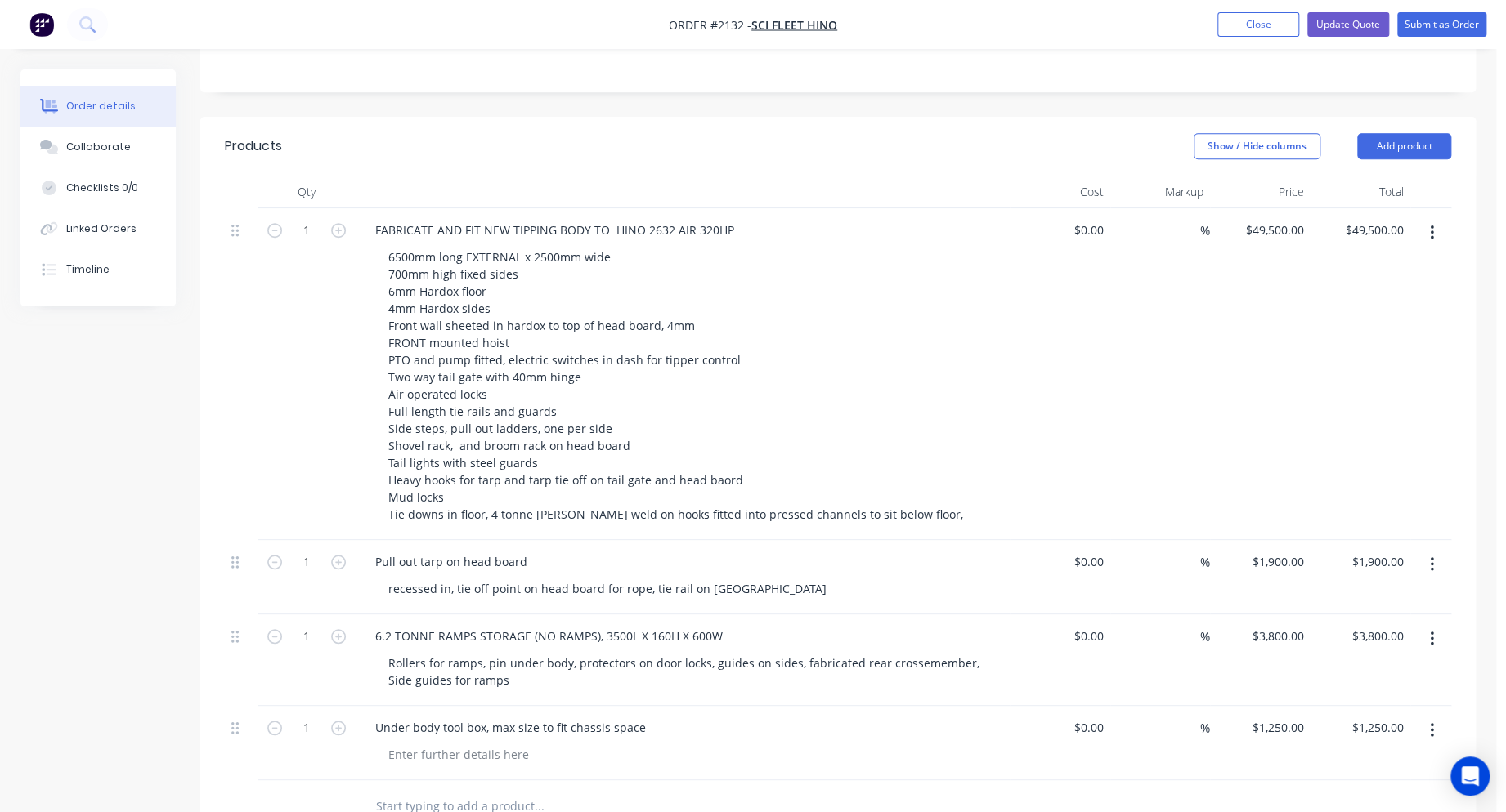
scroll to position [523, 0]
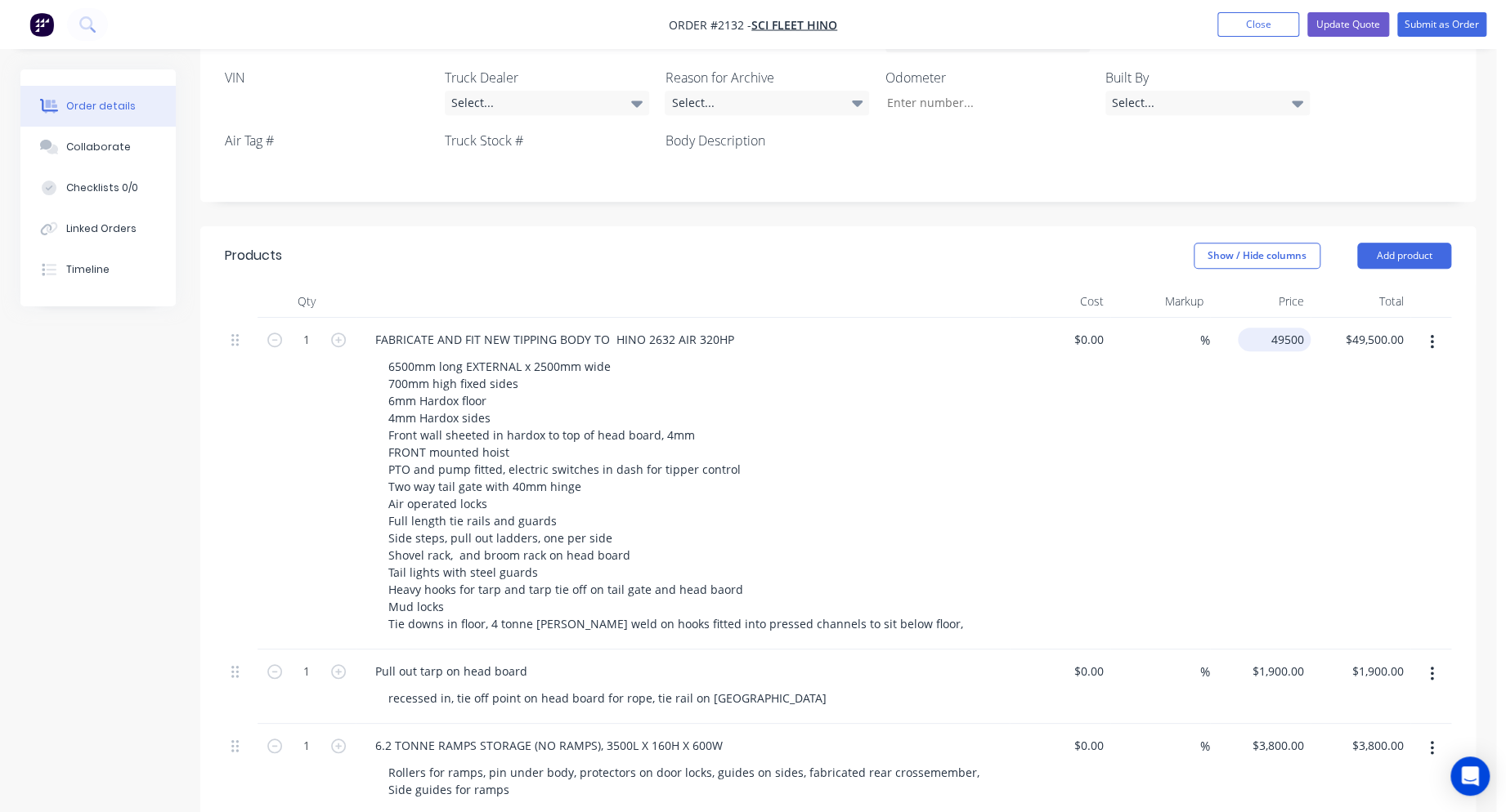
click at [1275, 328] on input "49500" at bounding box center [1278, 340] width 66 height 23
type input "$54,800.00"
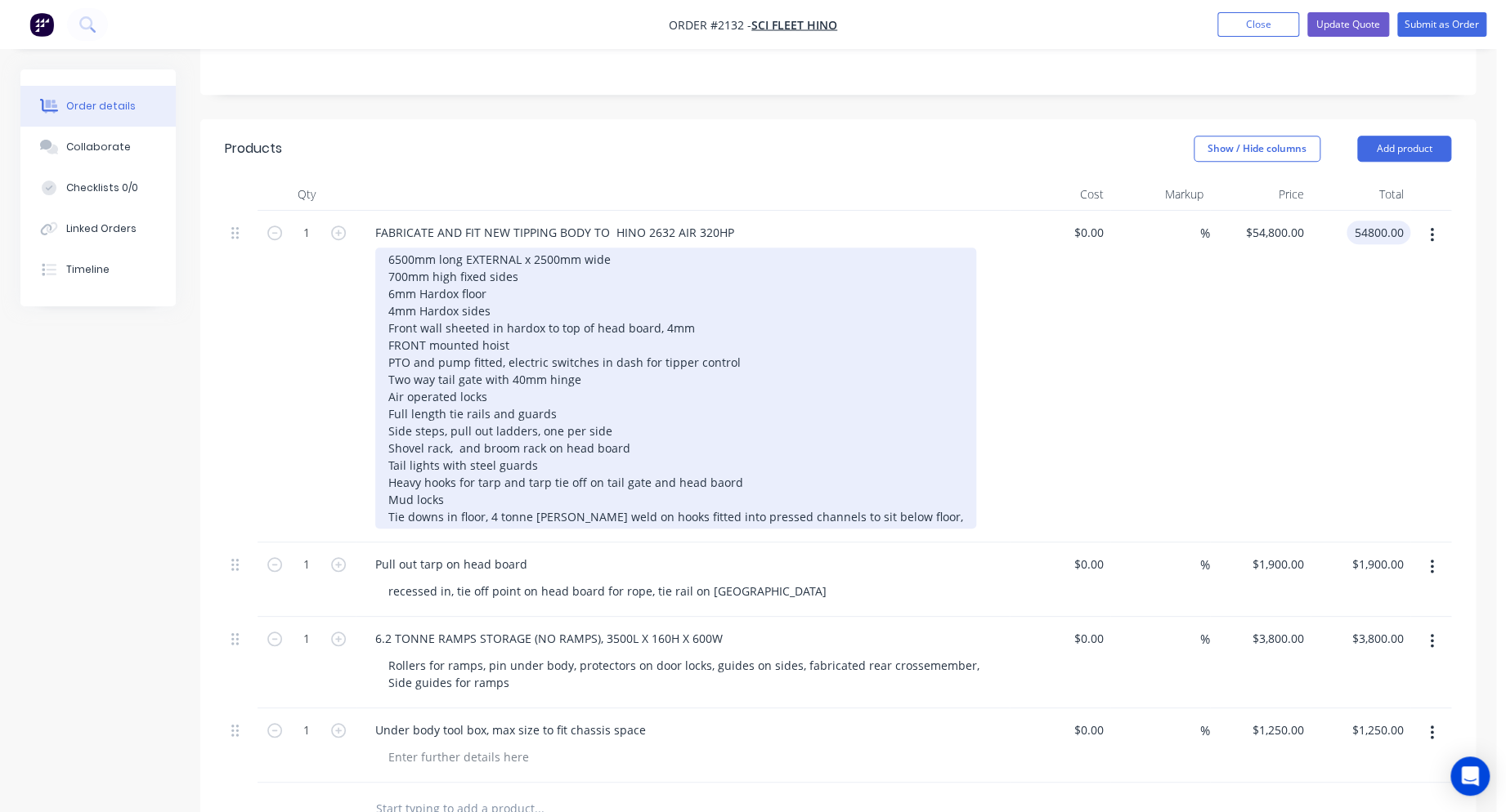
scroll to position [654, 0]
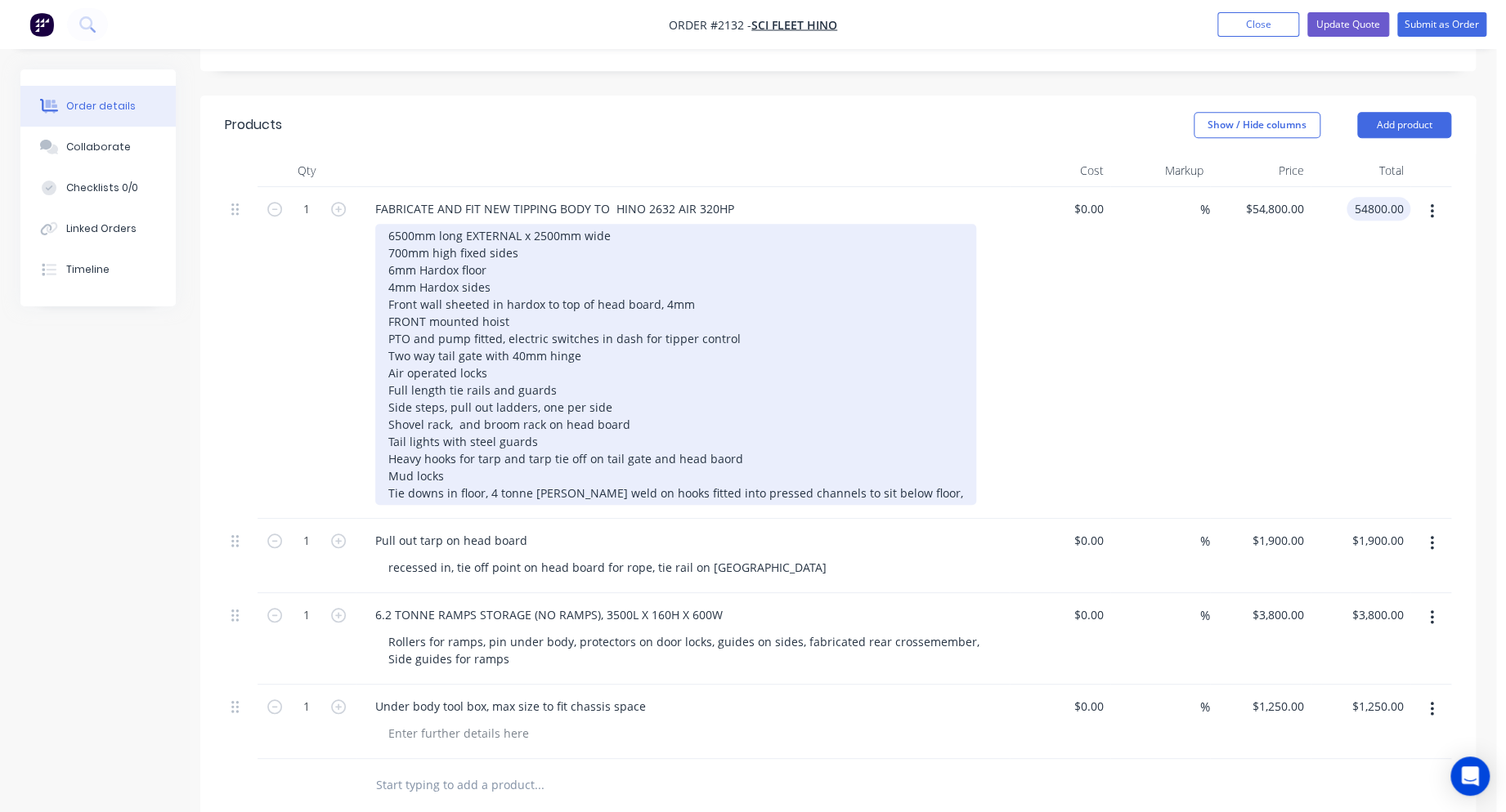
type input "$54,800.00"
drag, startPoint x: 385, startPoint y: 444, endPoint x: 395, endPoint y: 458, distance: 17.2
click at [385, 445] on div "6500mm long EXTERNAL x 2500mm wide 700mm high fixed sides 6mm Hardox floor 4mm …" at bounding box center [676, 364] width 601 height 281
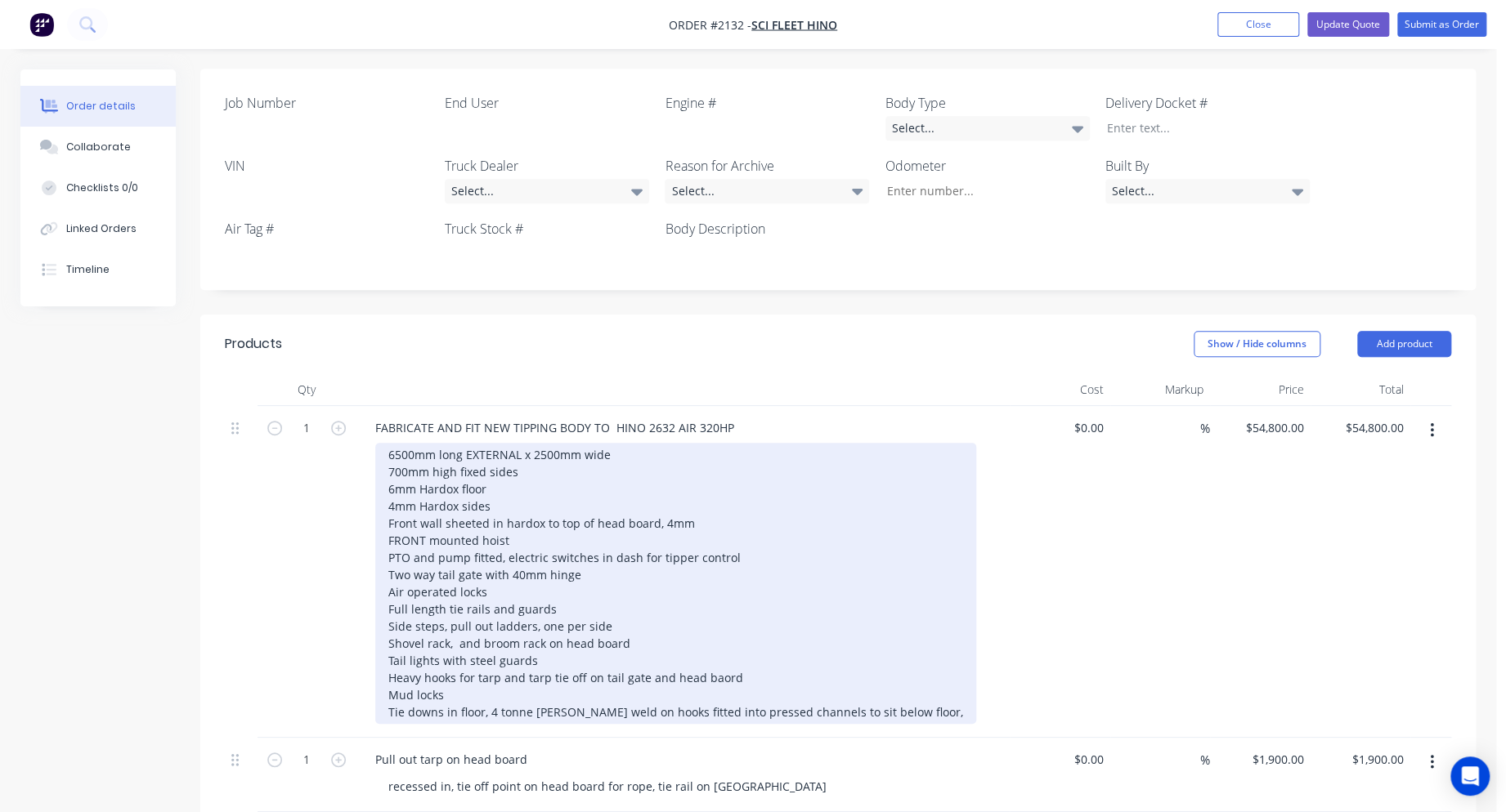
scroll to position [566, 0]
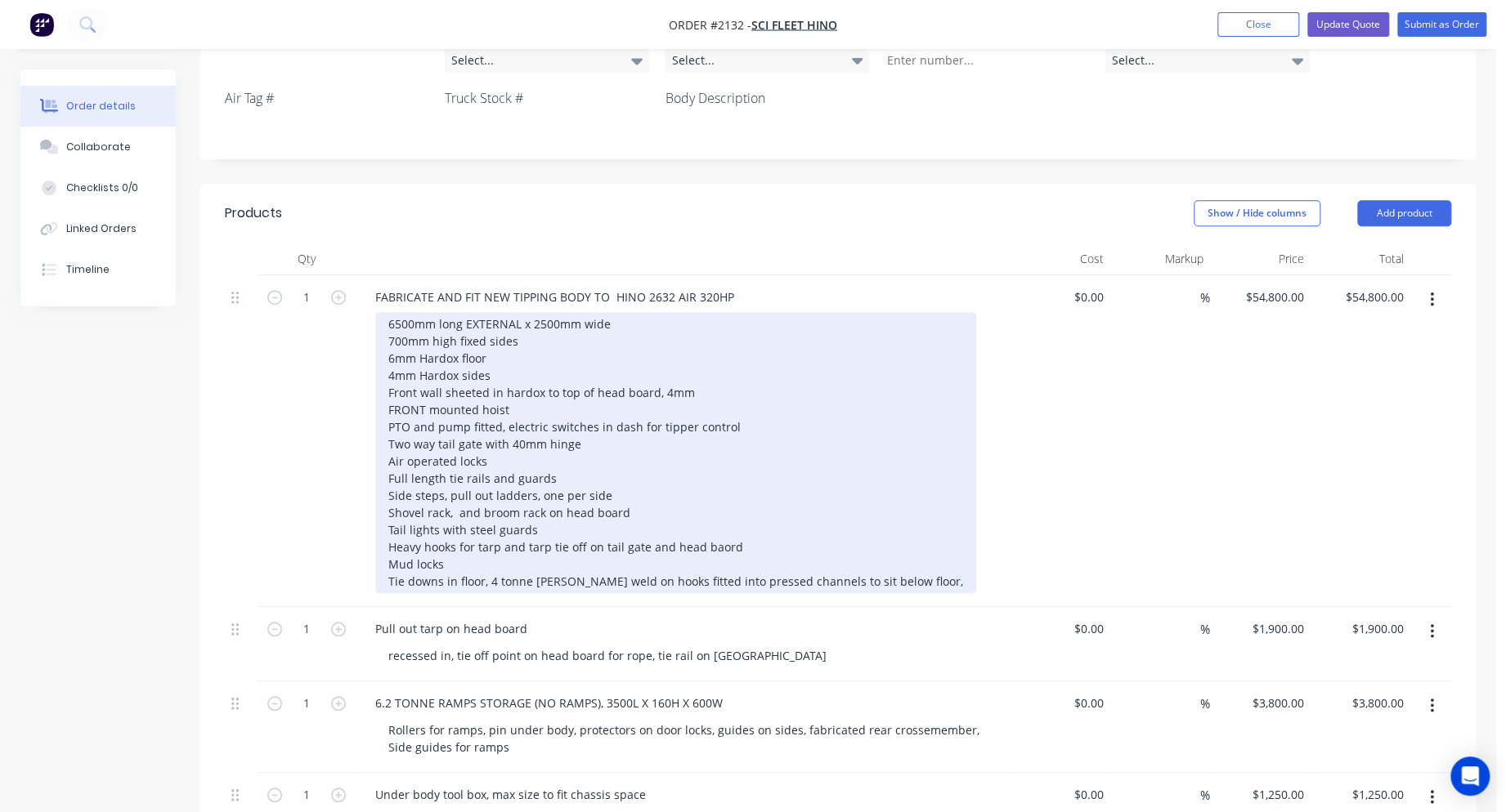
click at [386, 534] on div "6500mm long EXTERNAL x 2500mm wide 700mm high fixed sides 6mm Hardox floor 4mm …" at bounding box center [676, 453] width 601 height 281
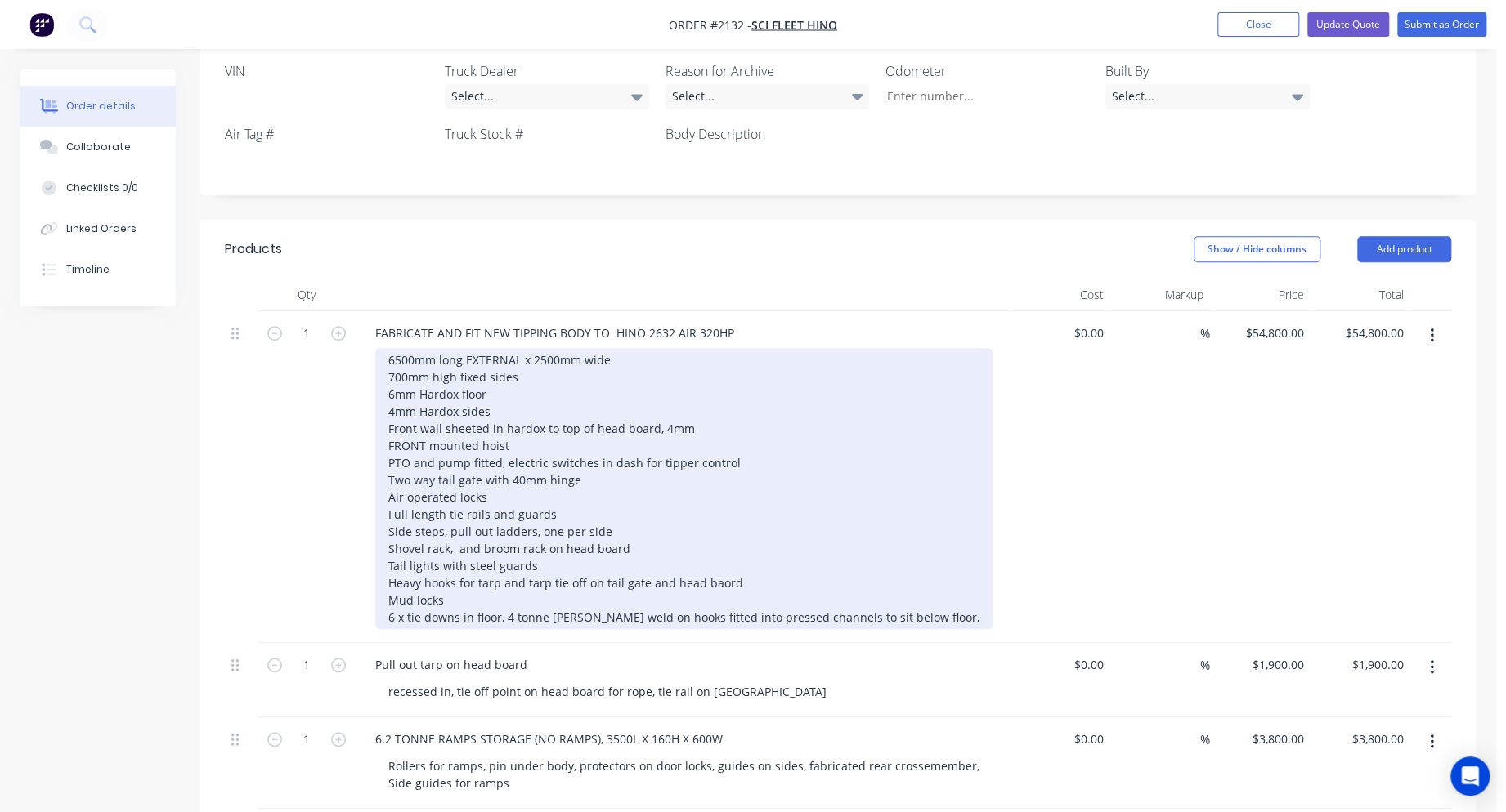
scroll to position [500, 0]
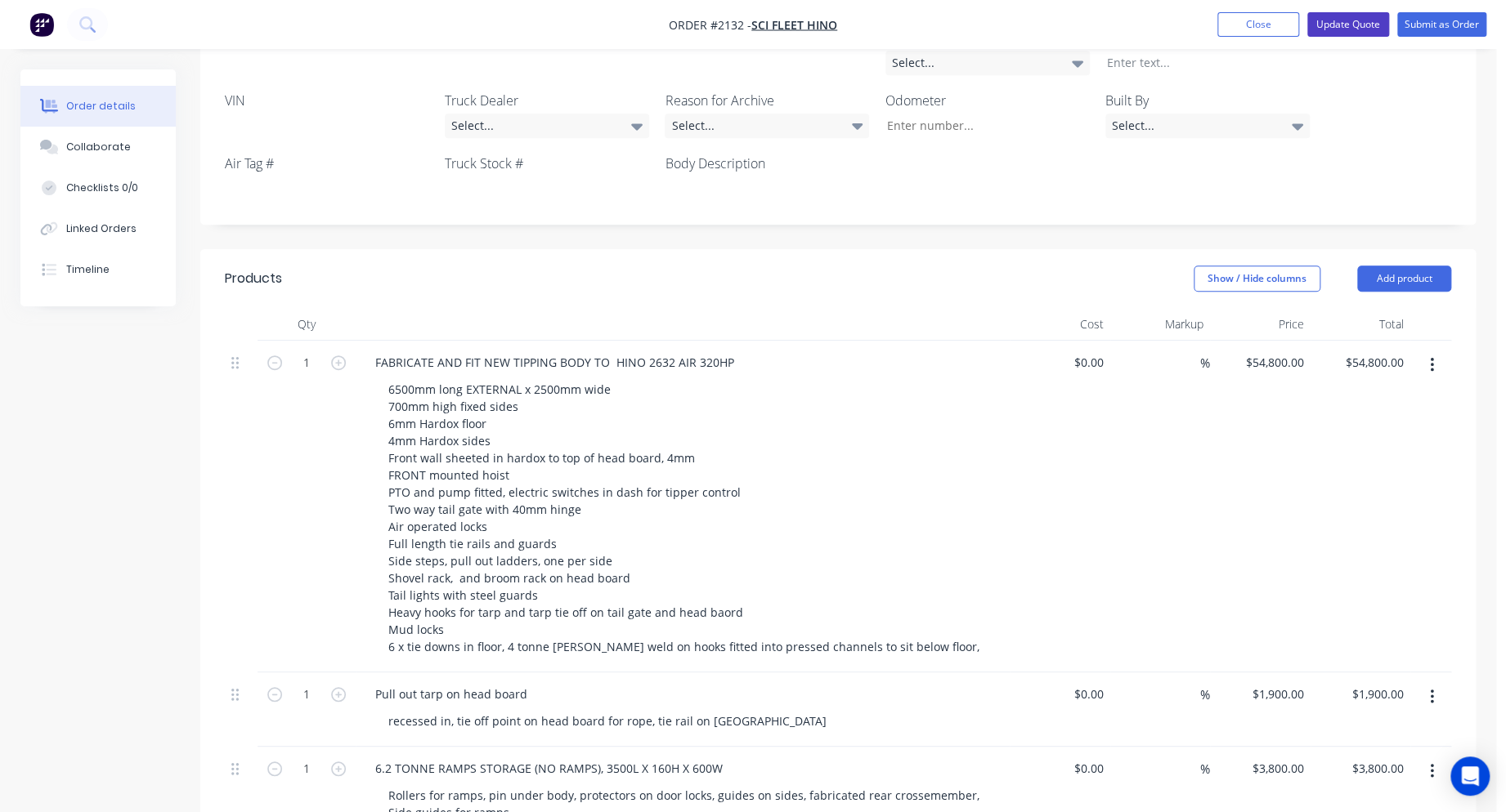
click at [1351, 13] on button "Update Quote" at bounding box center [1348, 24] width 82 height 24
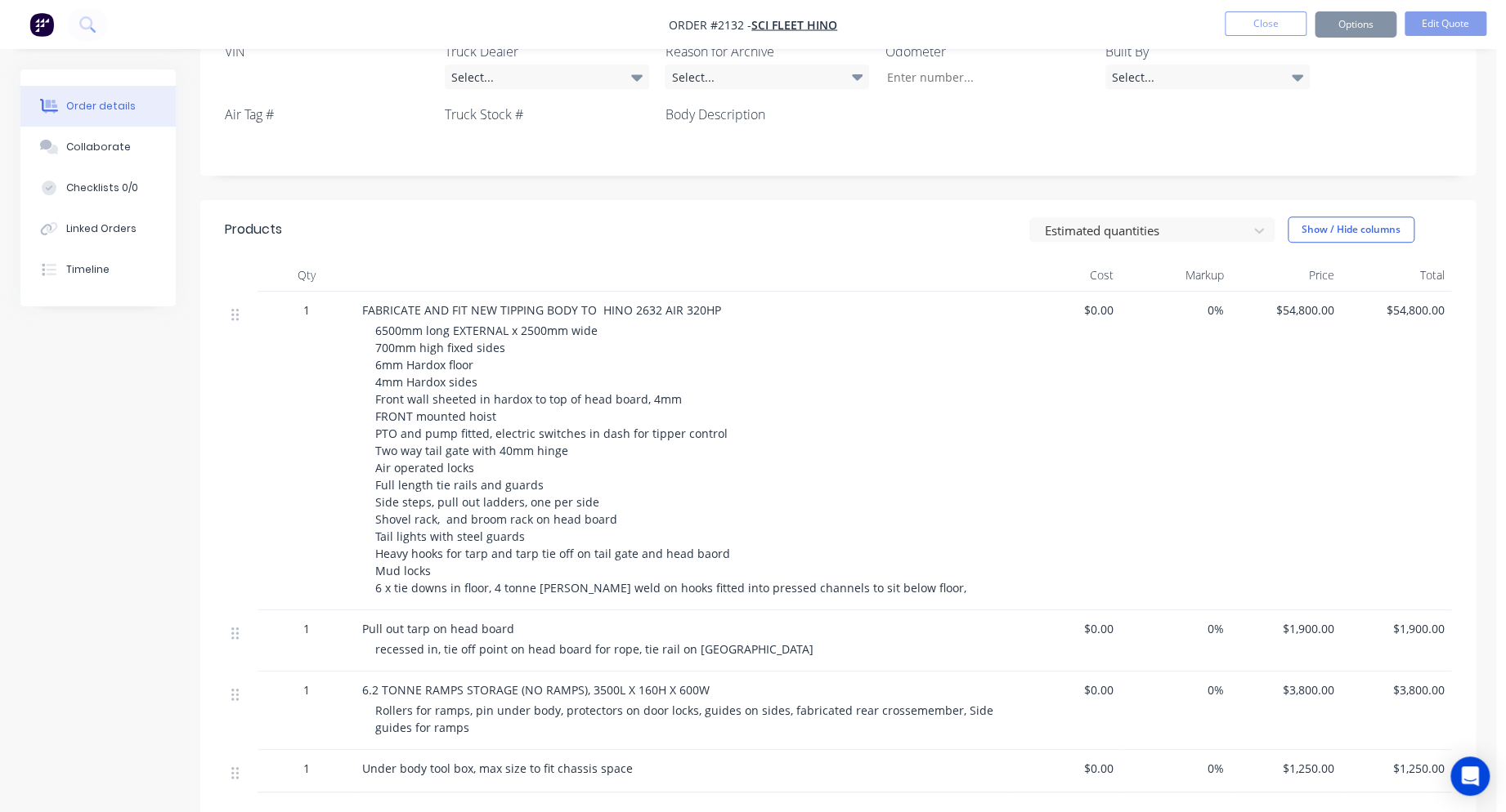
scroll to position [0, 0]
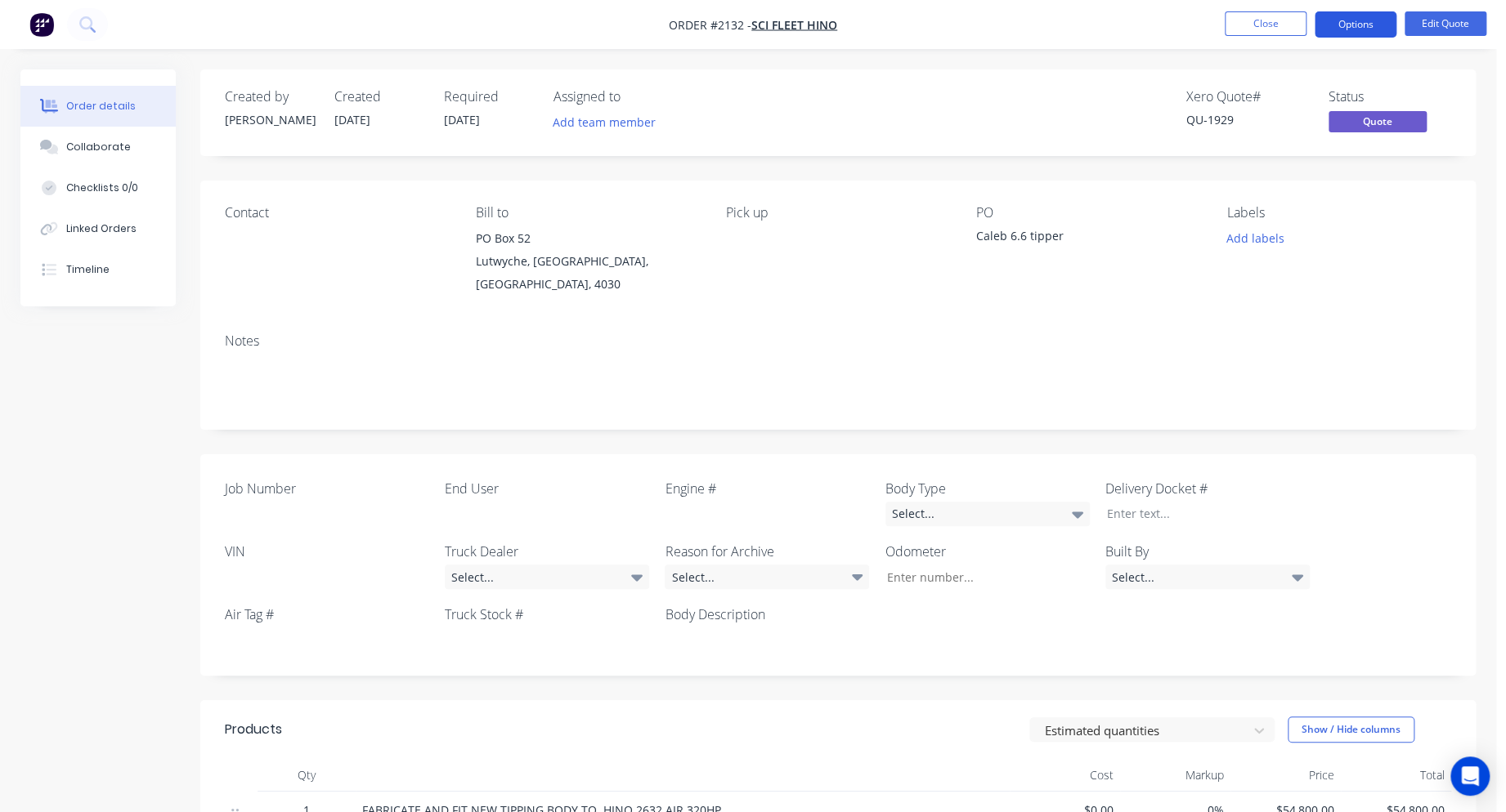
click at [1357, 19] on button "Options" at bounding box center [1355, 24] width 82 height 26
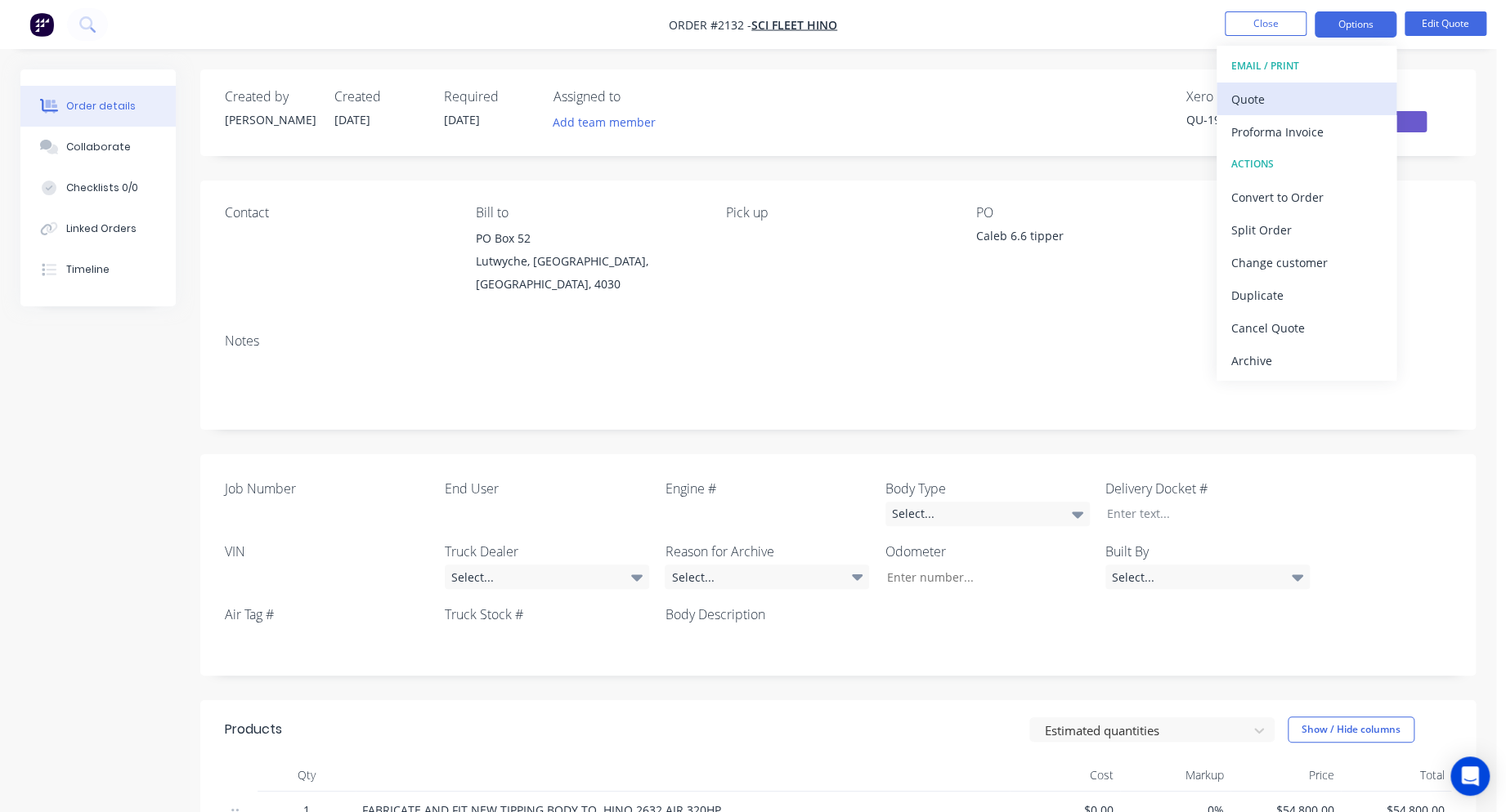
click at [1256, 96] on div "Quote" at bounding box center [1306, 99] width 150 height 23
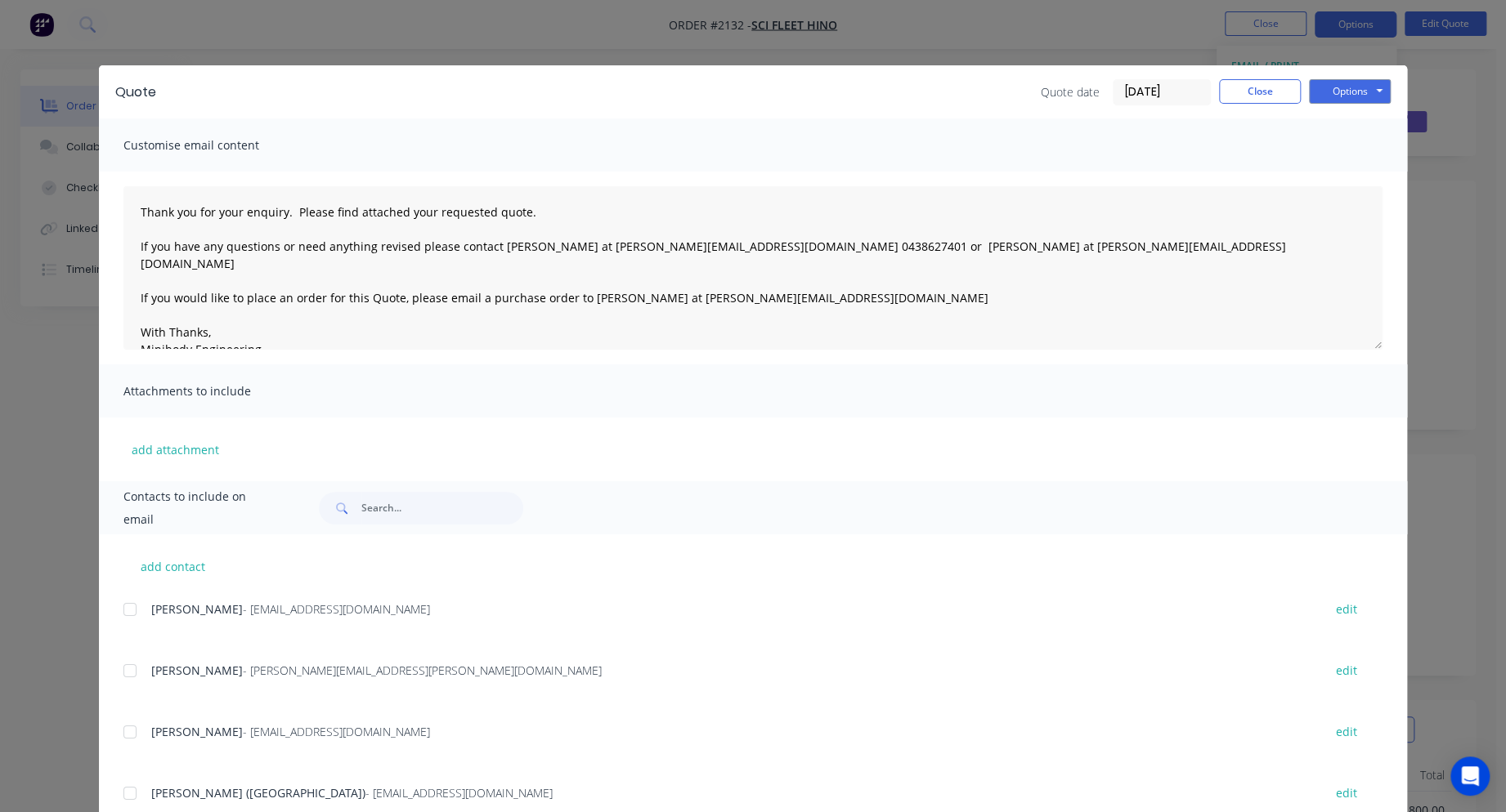
click at [123, 604] on div at bounding box center [129, 610] width 32 height 32
click at [1349, 88] on button "Options" at bounding box center [1350, 91] width 82 height 24
click at [1373, 166] on button "Email" at bounding box center [1361, 174] width 104 height 27
click at [131, 777] on icon "button" at bounding box center [137, 778] width 11 height 14
click at [1266, 88] on button "Close" at bounding box center [1260, 91] width 82 height 24
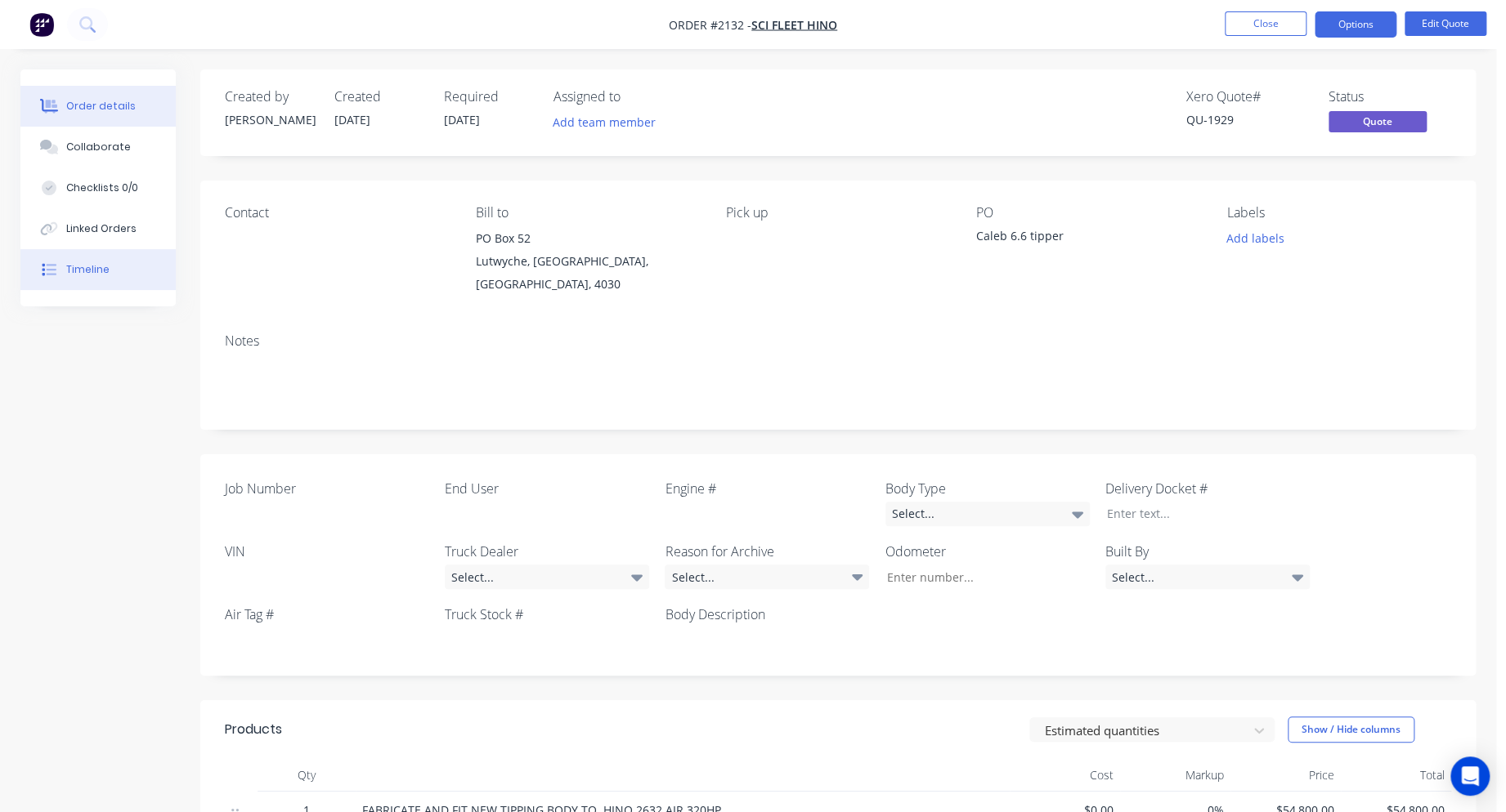
click at [75, 268] on div "Timeline" at bounding box center [88, 269] width 43 height 14
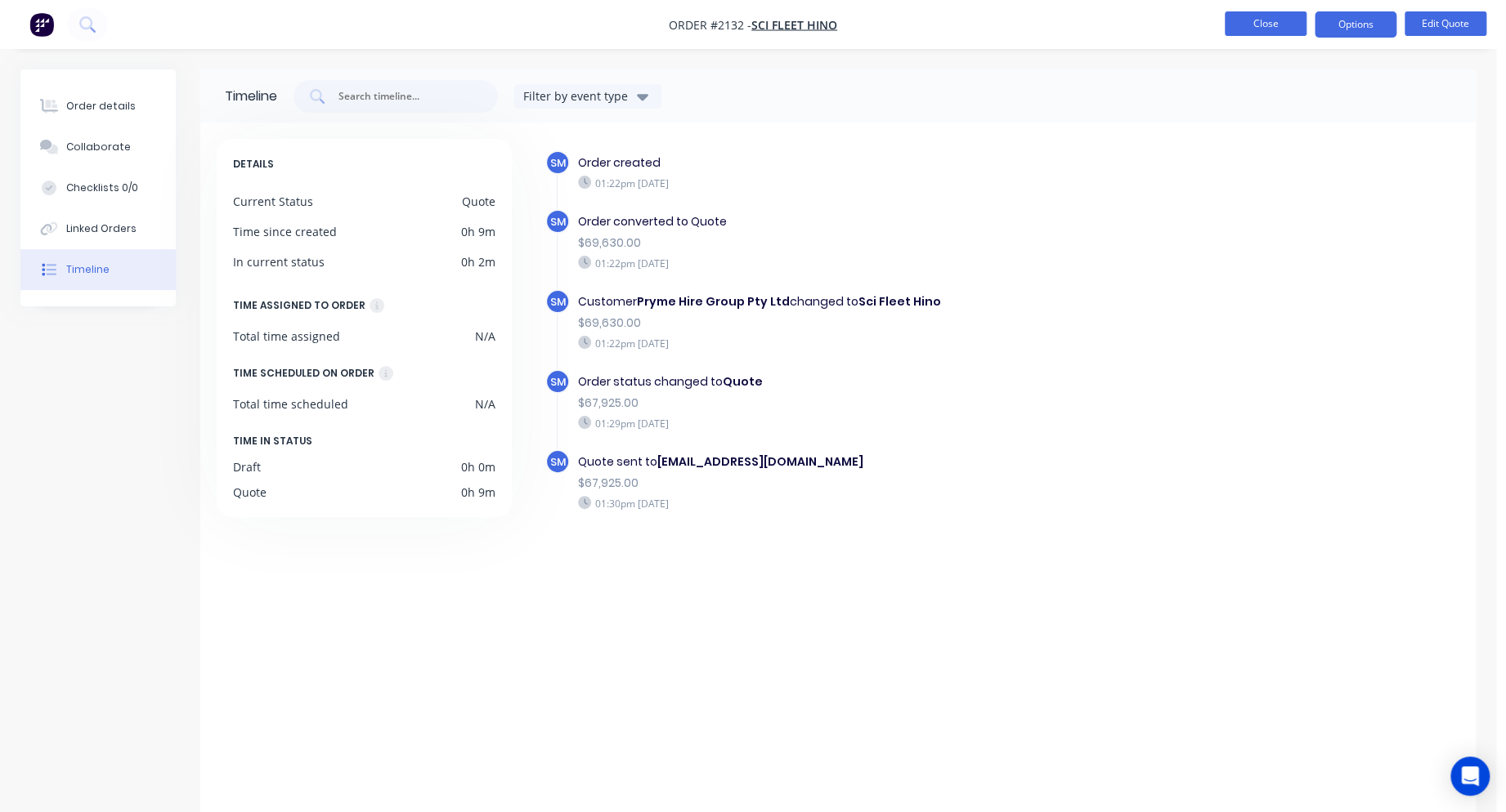
click at [1263, 27] on button "Close" at bounding box center [1265, 23] width 82 height 24
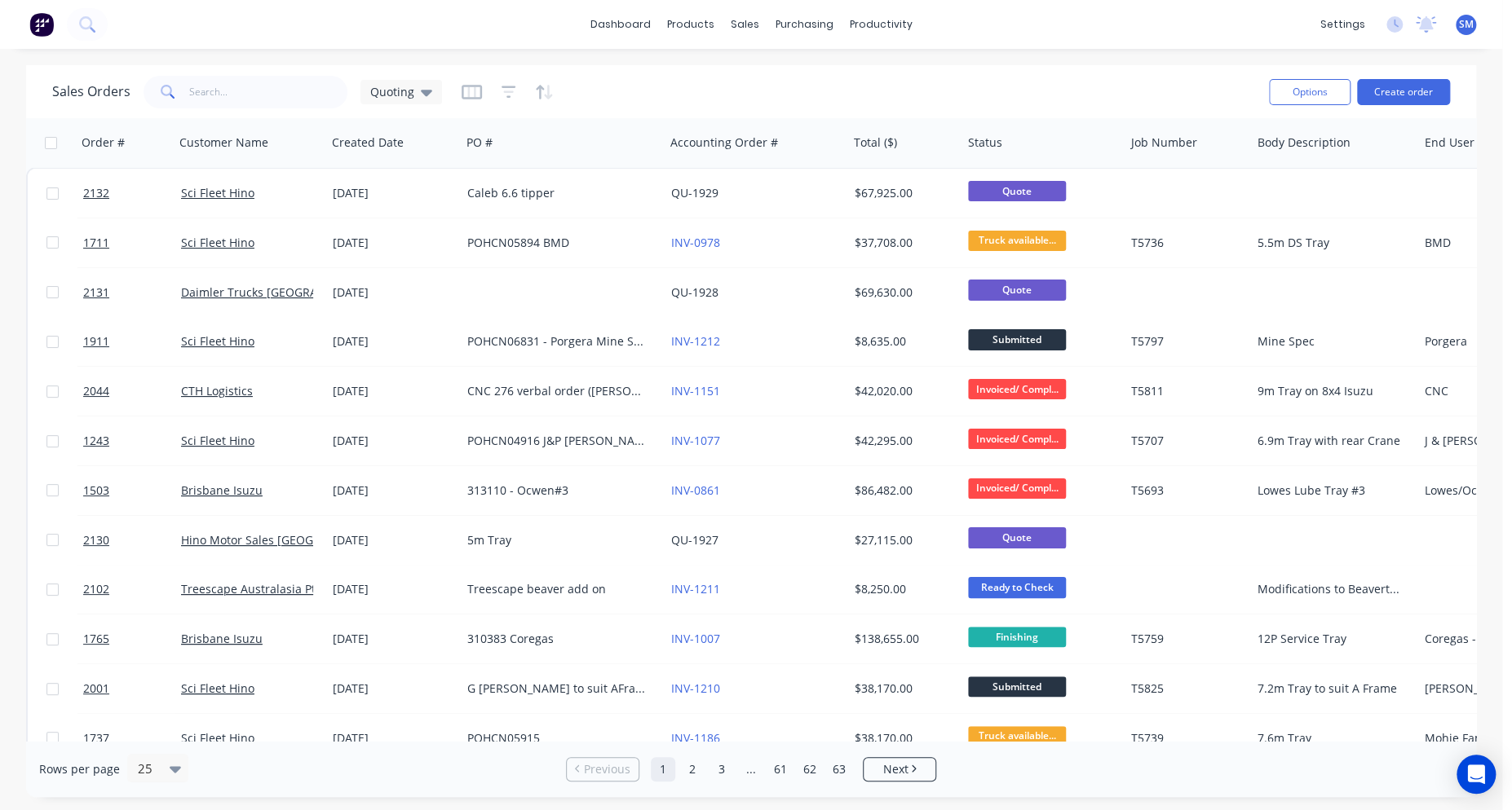
click at [1074, 91] on div "Sales Orders Quoting" at bounding box center [653, 91] width 1204 height 40
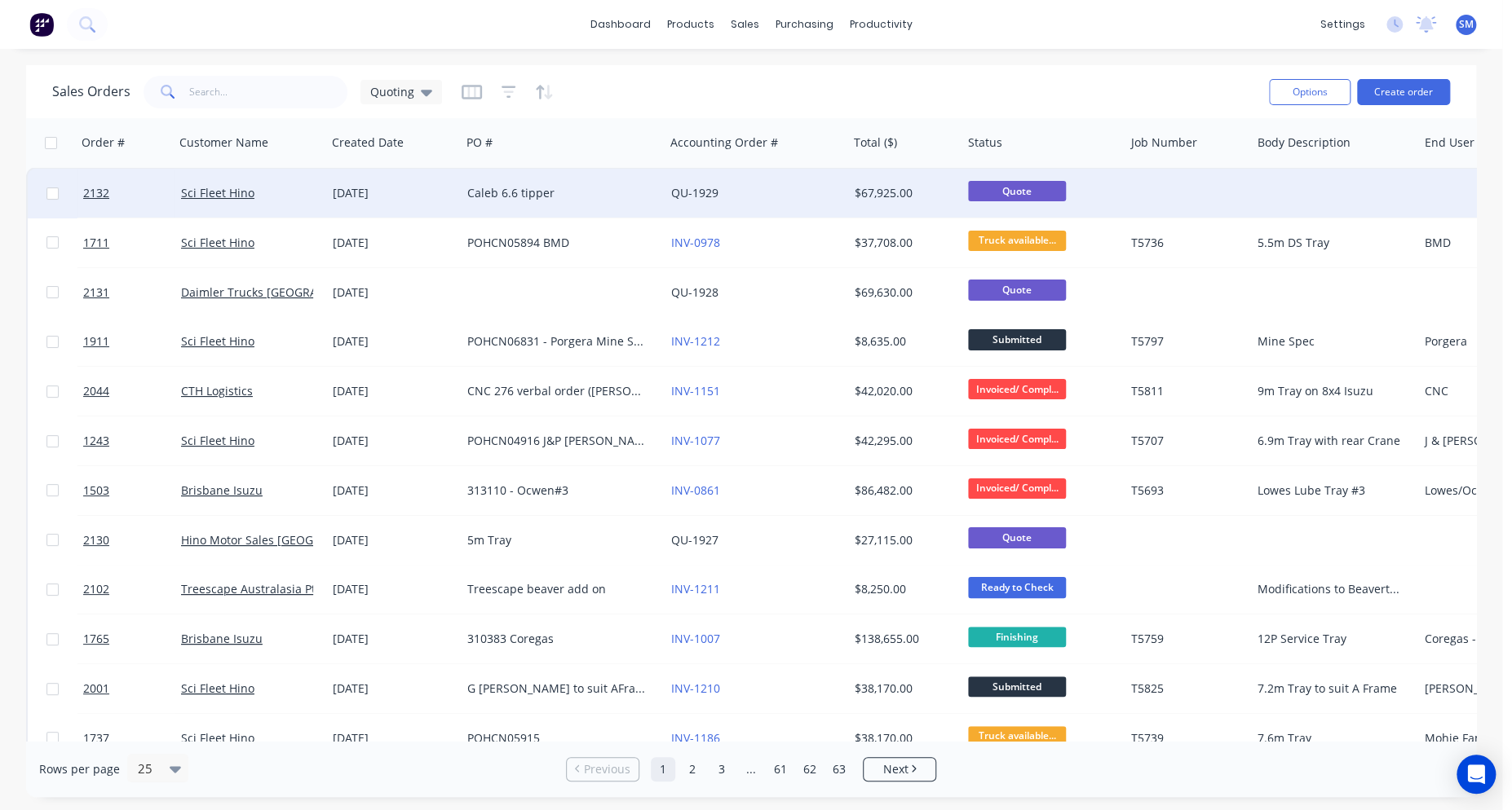
click at [485, 187] on div "Caleb 6.6 tipper" at bounding box center [557, 194] width 181 height 16
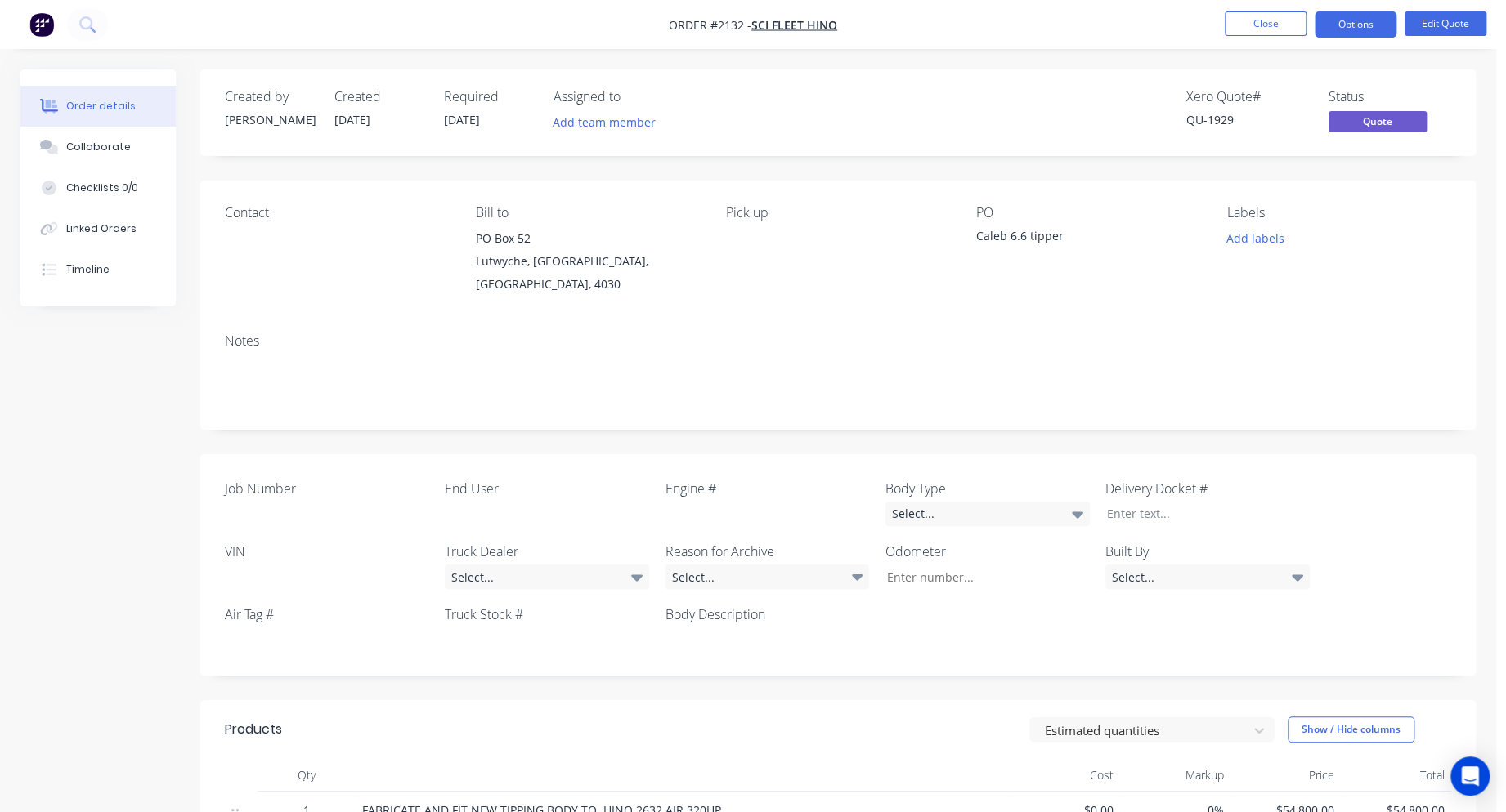
click at [1007, 232] on div "Caleb 6.6 tipper" at bounding box center [1077, 238] width 204 height 22
drag, startPoint x: 1008, startPoint y: 235, endPoint x: 948, endPoint y: 236, distance: 60.0
click at [948, 236] on div "Contact Bill to PO Box 52 Lutwyche, Queensland, Australia, 4030 Pick up PO Cale…" at bounding box center [837, 251] width 1275 height 140
click at [1462, 22] on button "Edit Quote" at bounding box center [1445, 23] width 82 height 24
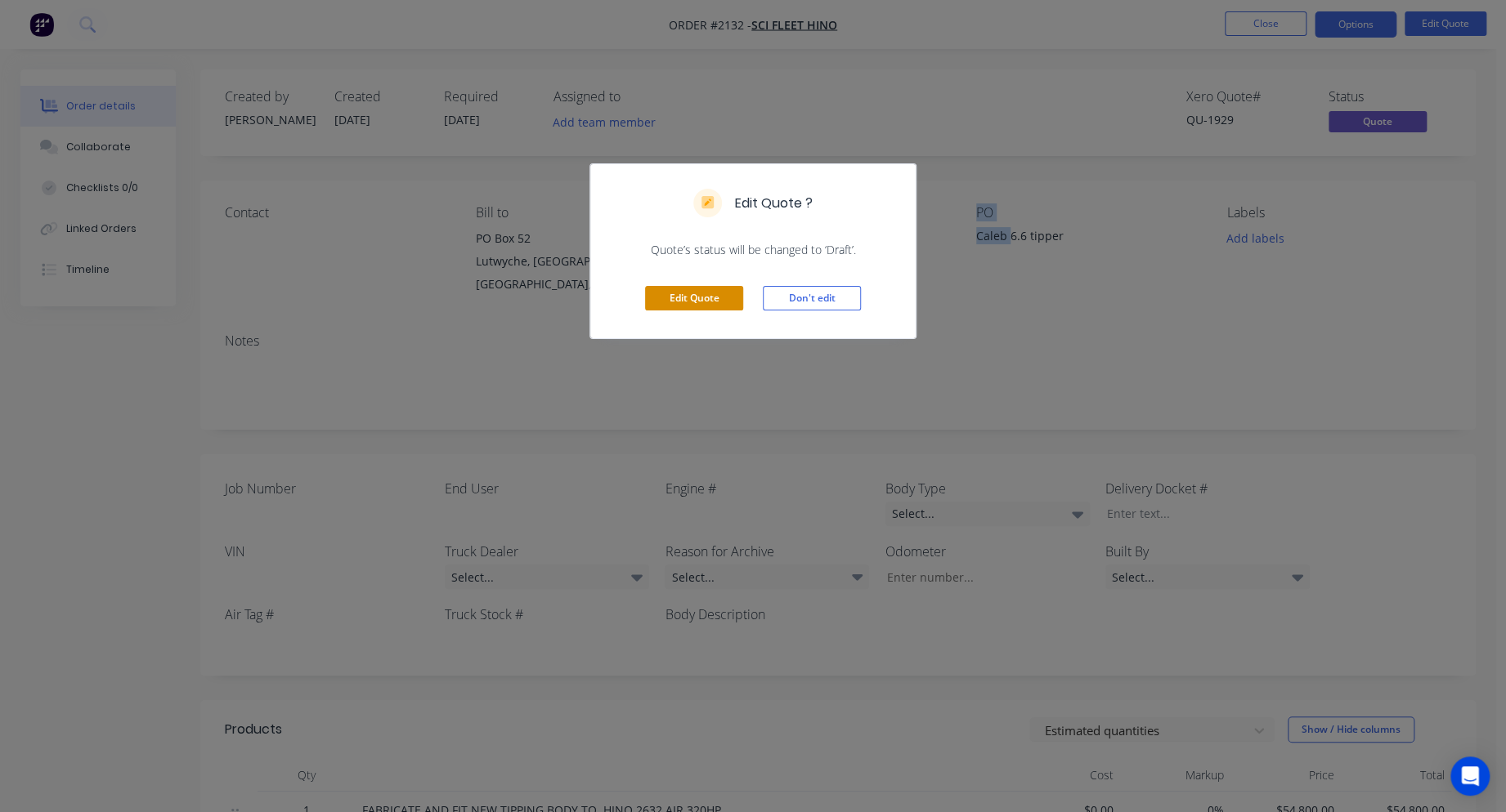
click at [694, 297] on button "Edit Quote" at bounding box center [694, 297] width 98 height 24
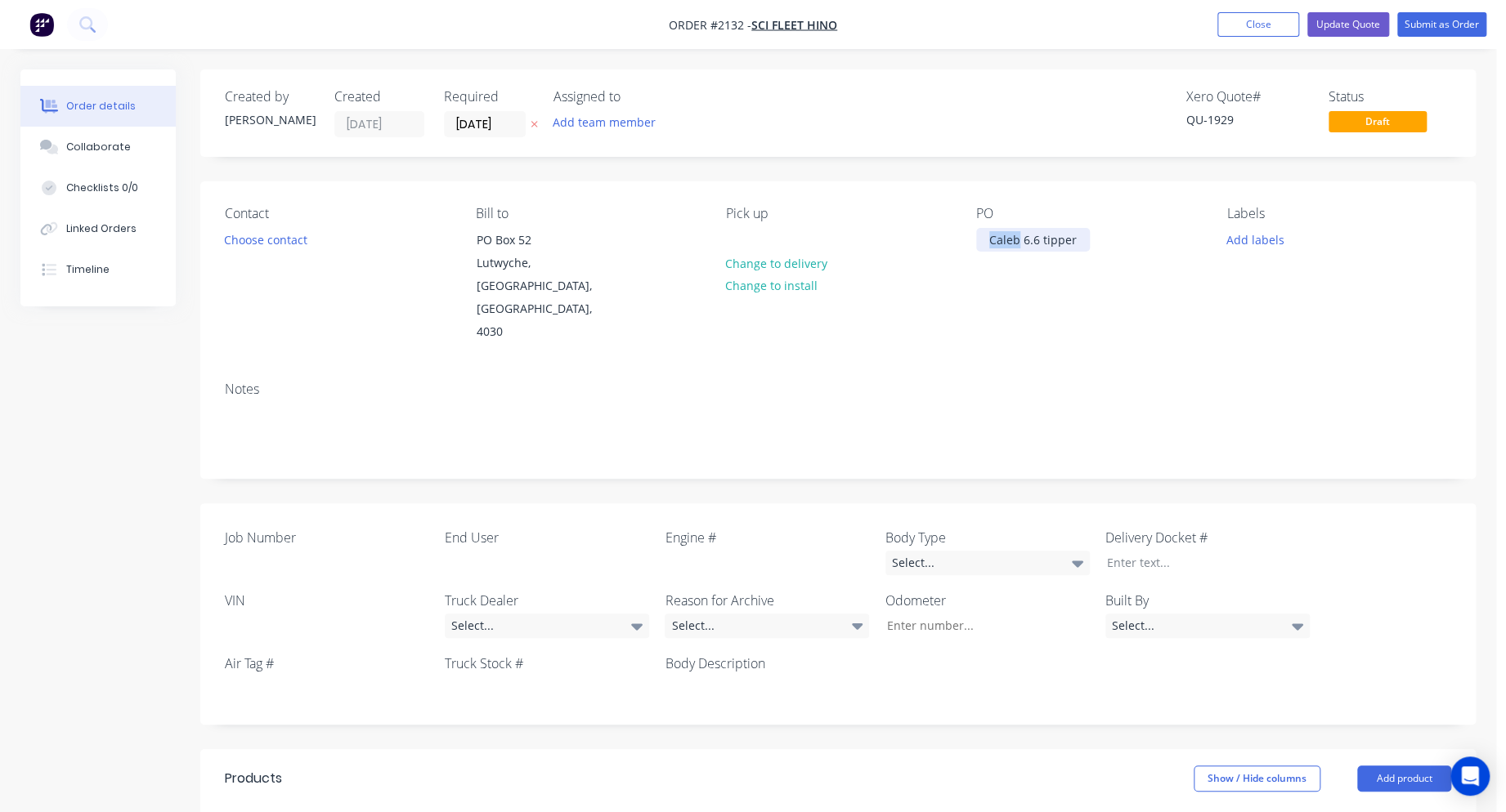
drag, startPoint x: 1020, startPoint y: 239, endPoint x: 968, endPoint y: 247, distance: 52.6
click at [968, 247] on div "Contact Choose contact Bill to PO Box 52 Lutwyche, Queensland, Australia, 4030 …" at bounding box center [837, 275] width 1275 height 187
click at [1024, 241] on div "Joel 6.6 tipper" at bounding box center [1063, 240] width 174 height 23
click at [1345, 20] on button "Update Quote" at bounding box center [1348, 24] width 82 height 24
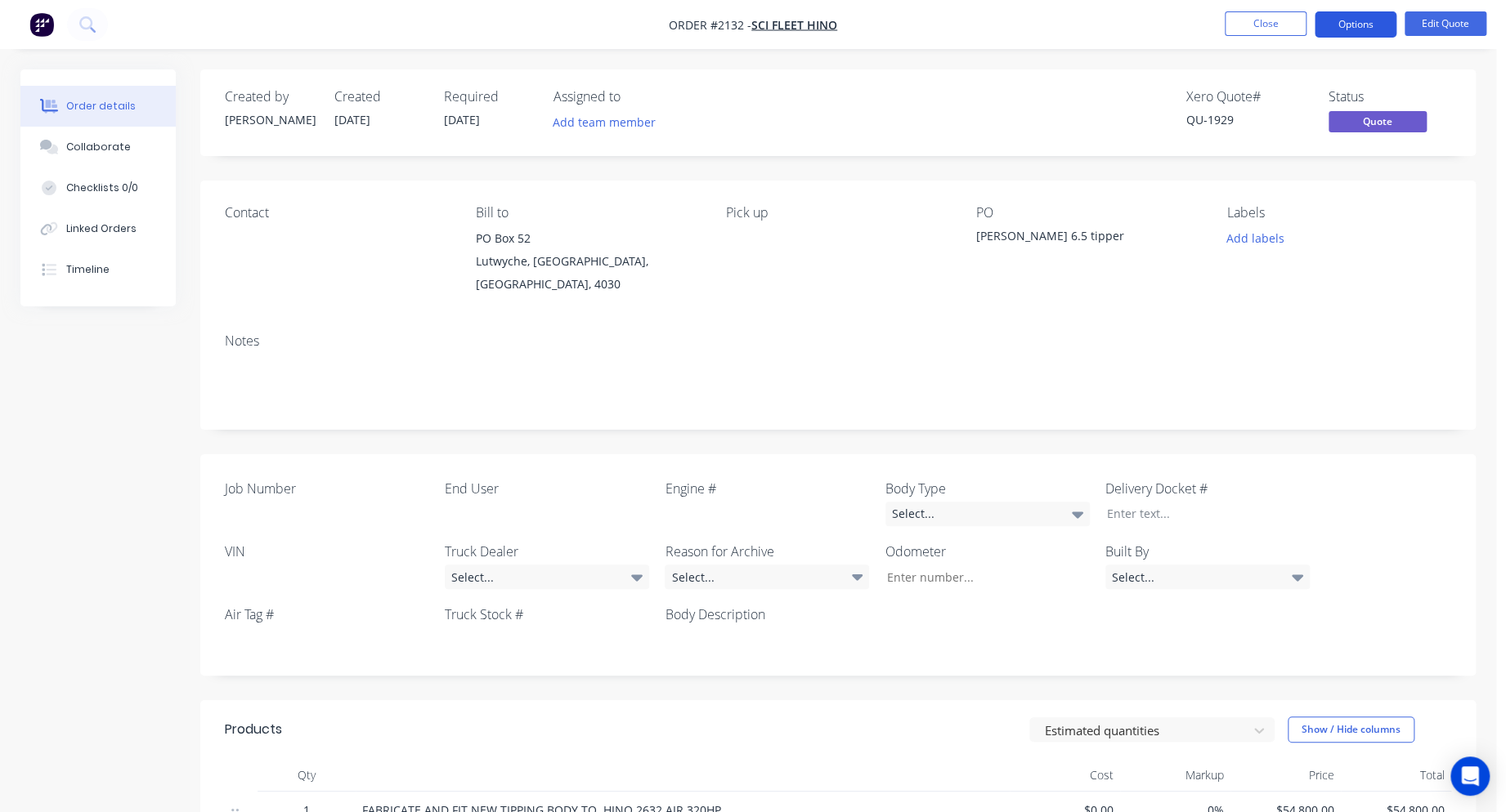
click at [1370, 26] on button "Options" at bounding box center [1355, 24] width 82 height 26
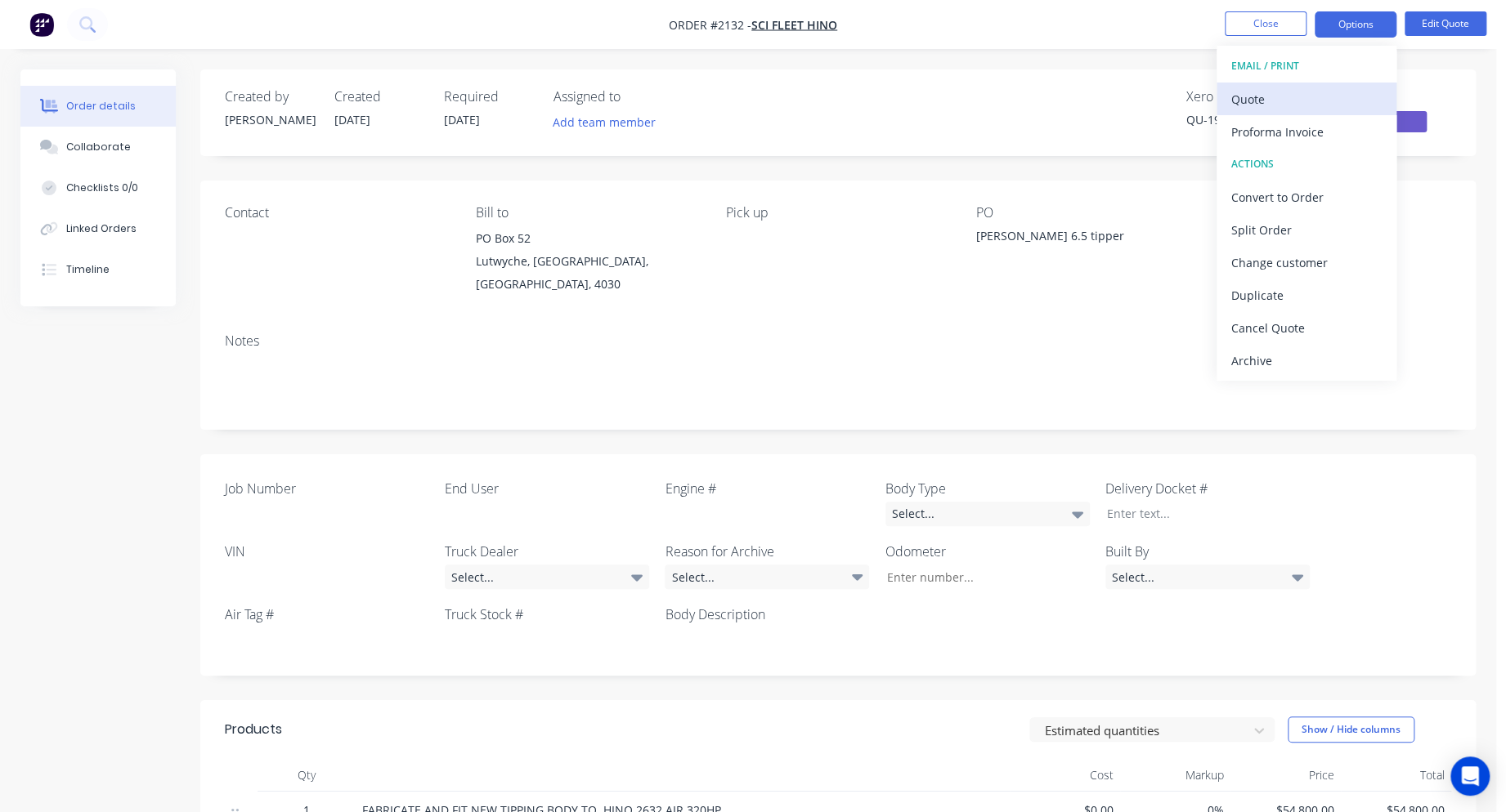
click at [1254, 103] on div "Quote" at bounding box center [1306, 99] width 150 height 23
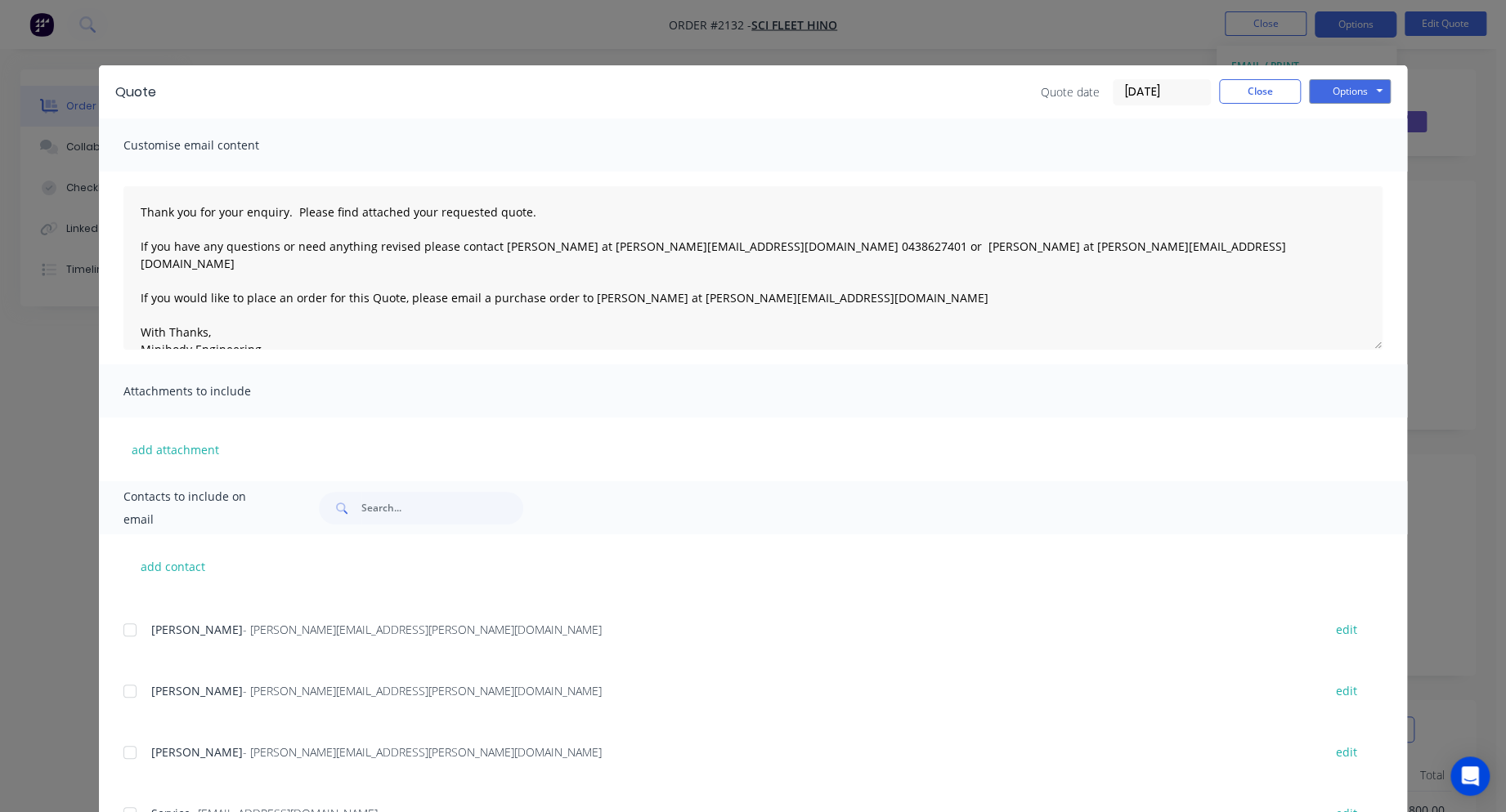
scroll to position [696, 0]
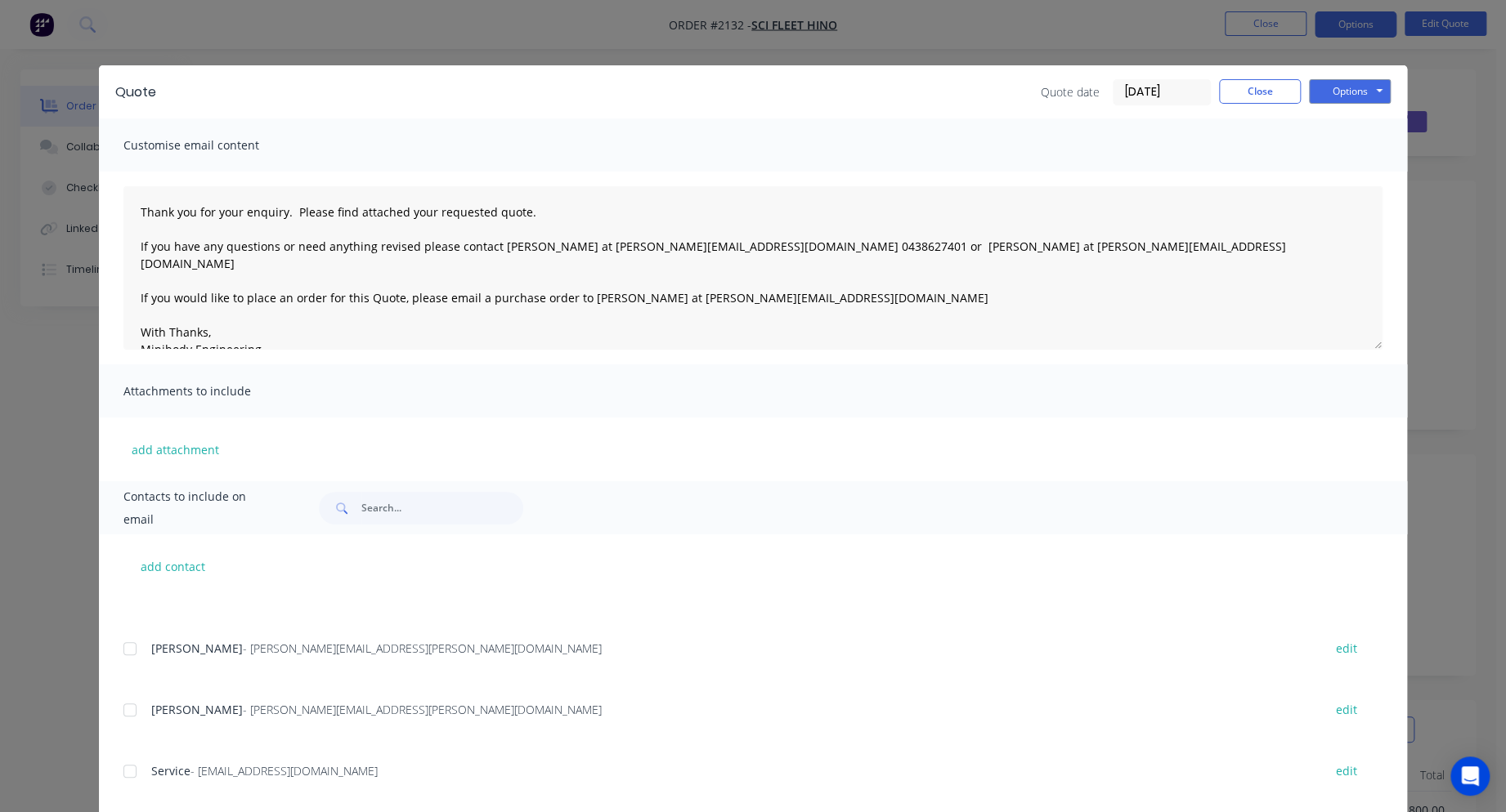
click at [128, 705] on div at bounding box center [129, 710] width 32 height 32
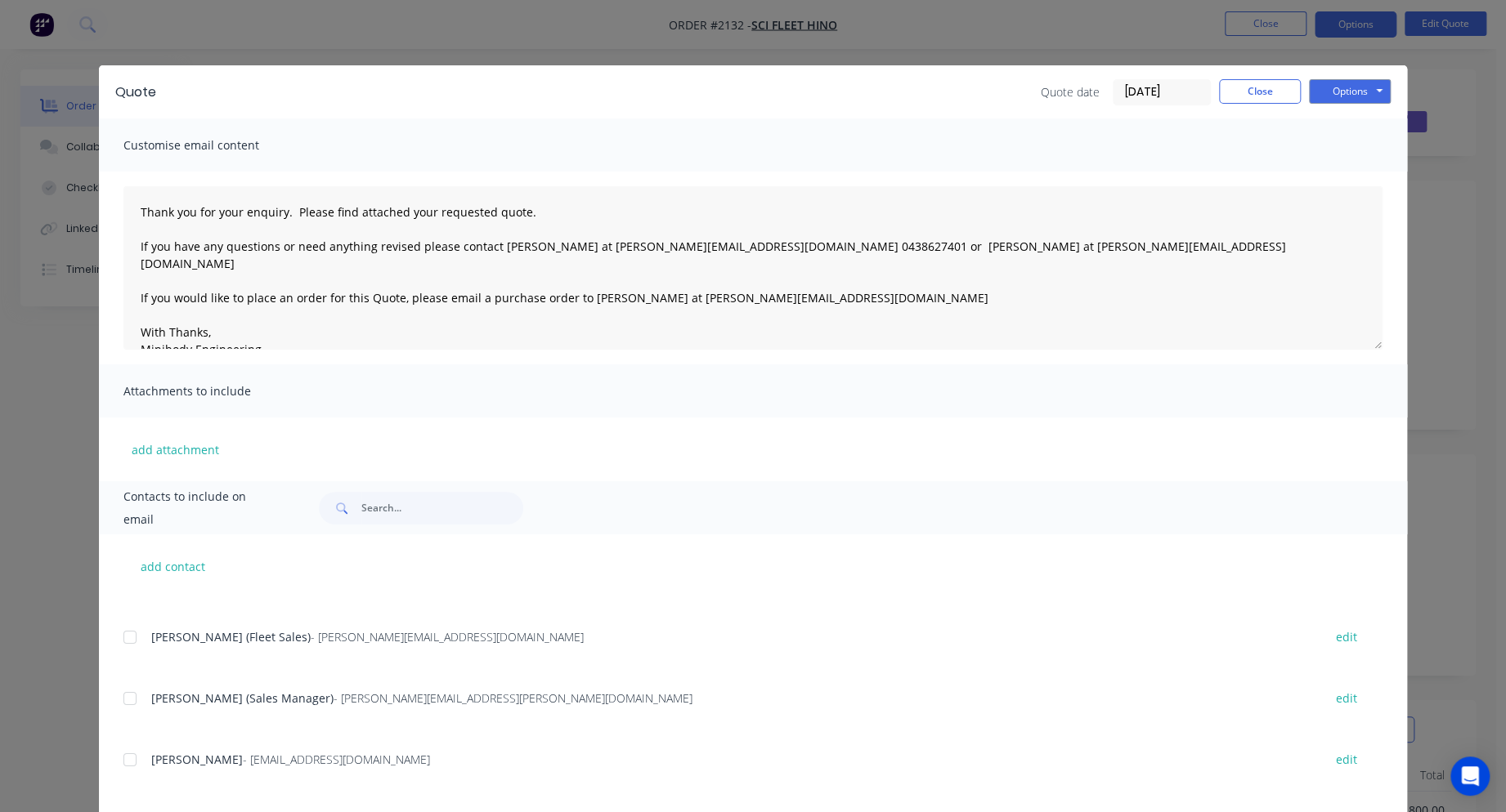
scroll to position [108, 0]
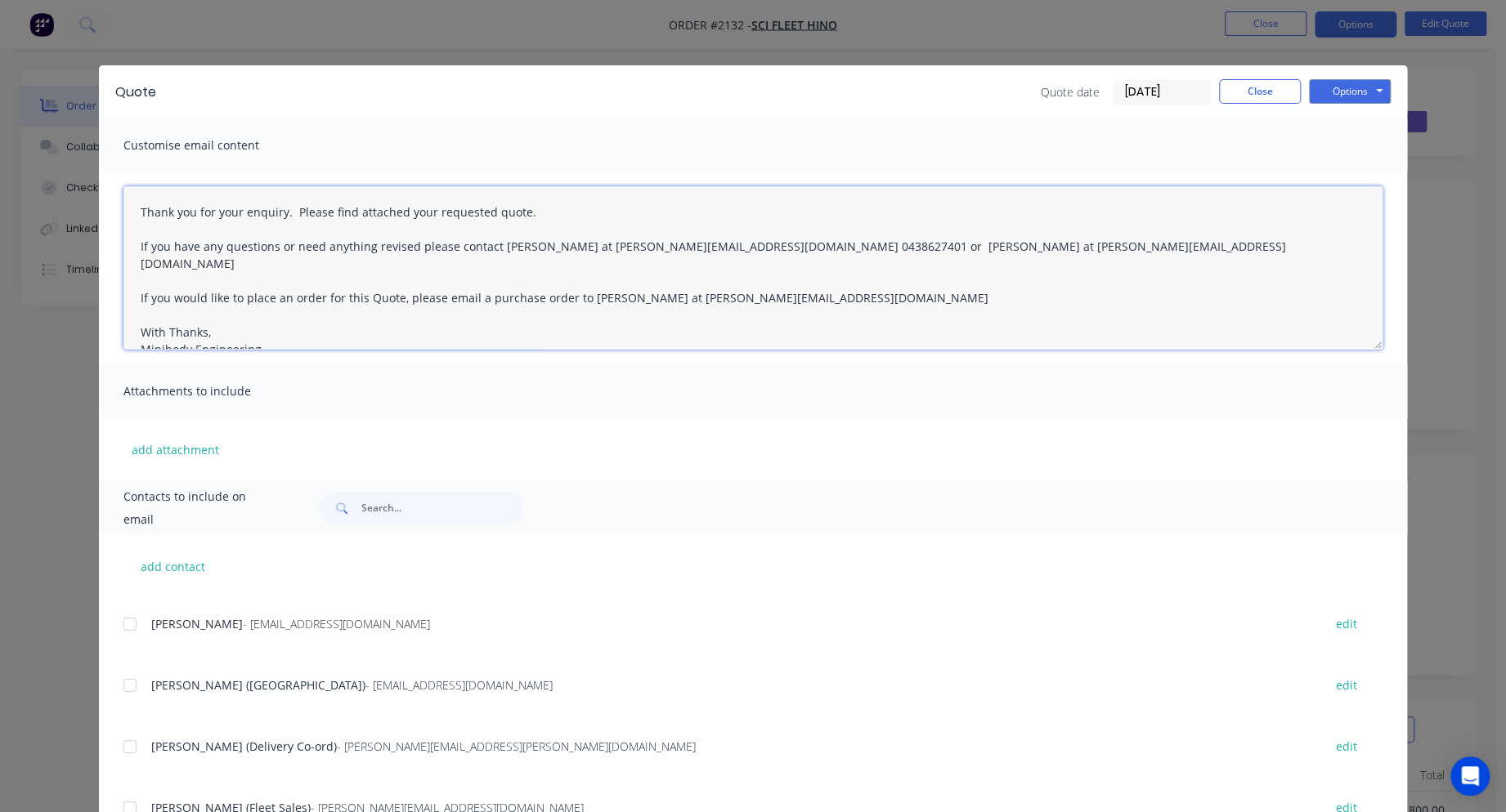
click at [131, 206] on textarea "Thank you for your enquiry. Please find attached your requested quote. If you h…" at bounding box center [752, 268] width 1259 height 163
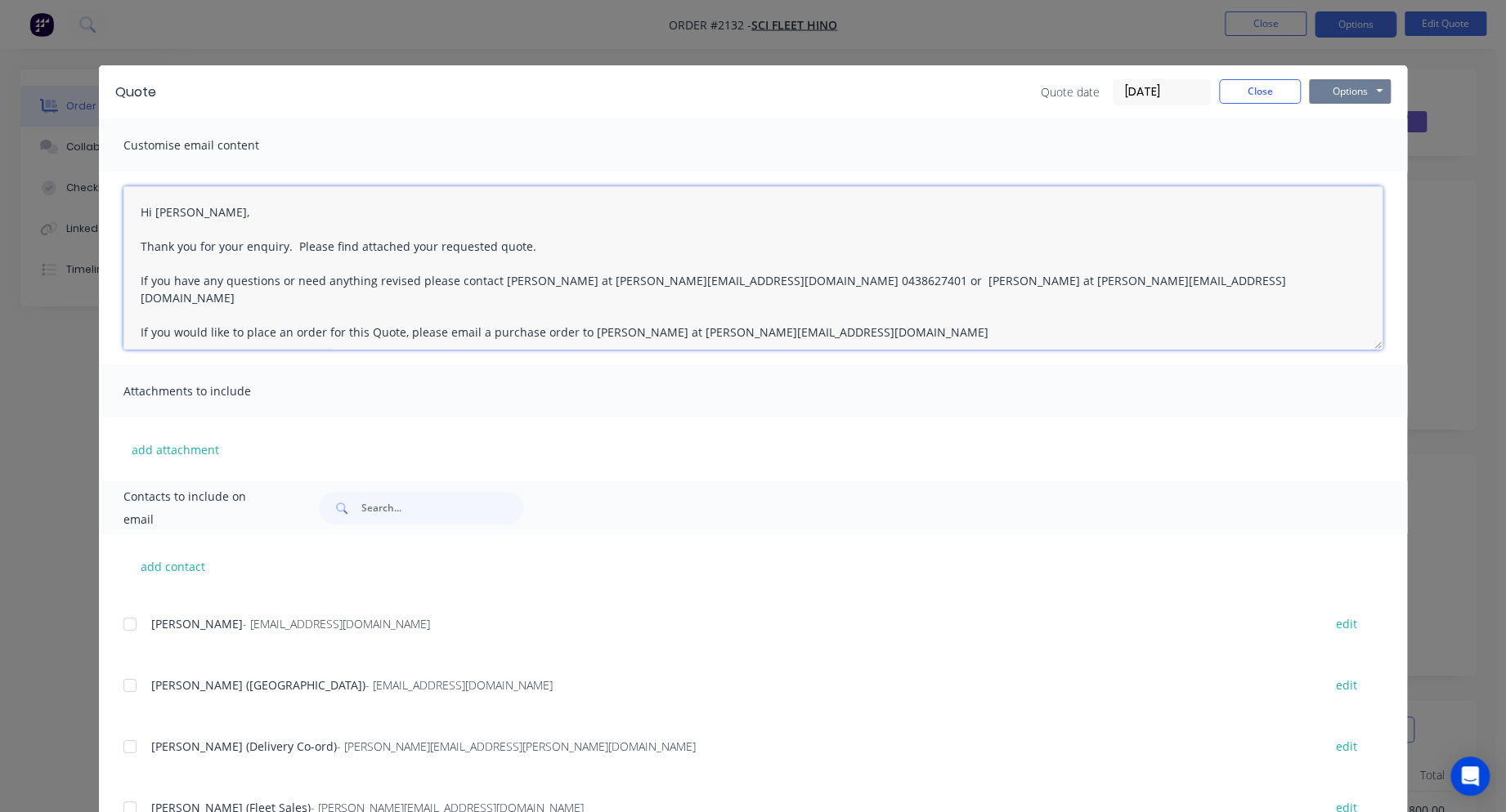
type textarea "Hi Joel, Thank you for your enquiry. Please find attached your requested quote.…"
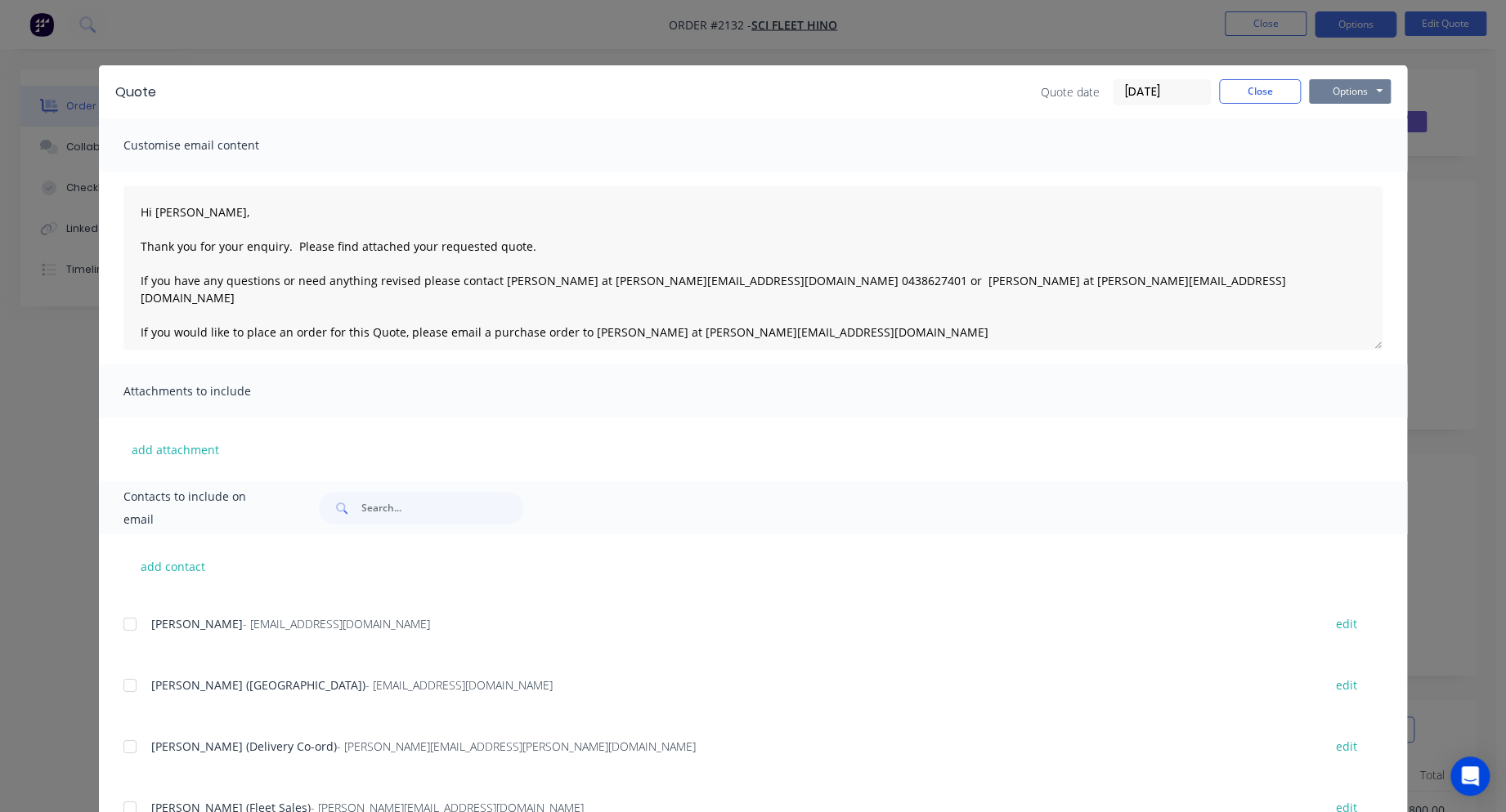
click at [1343, 88] on button "Options" at bounding box center [1350, 91] width 82 height 24
click at [1361, 176] on button "Email" at bounding box center [1361, 174] width 104 height 27
click at [134, 775] on icon "button" at bounding box center [137, 778] width 11 height 14
click at [1268, 87] on button "Close" at bounding box center [1260, 91] width 82 height 24
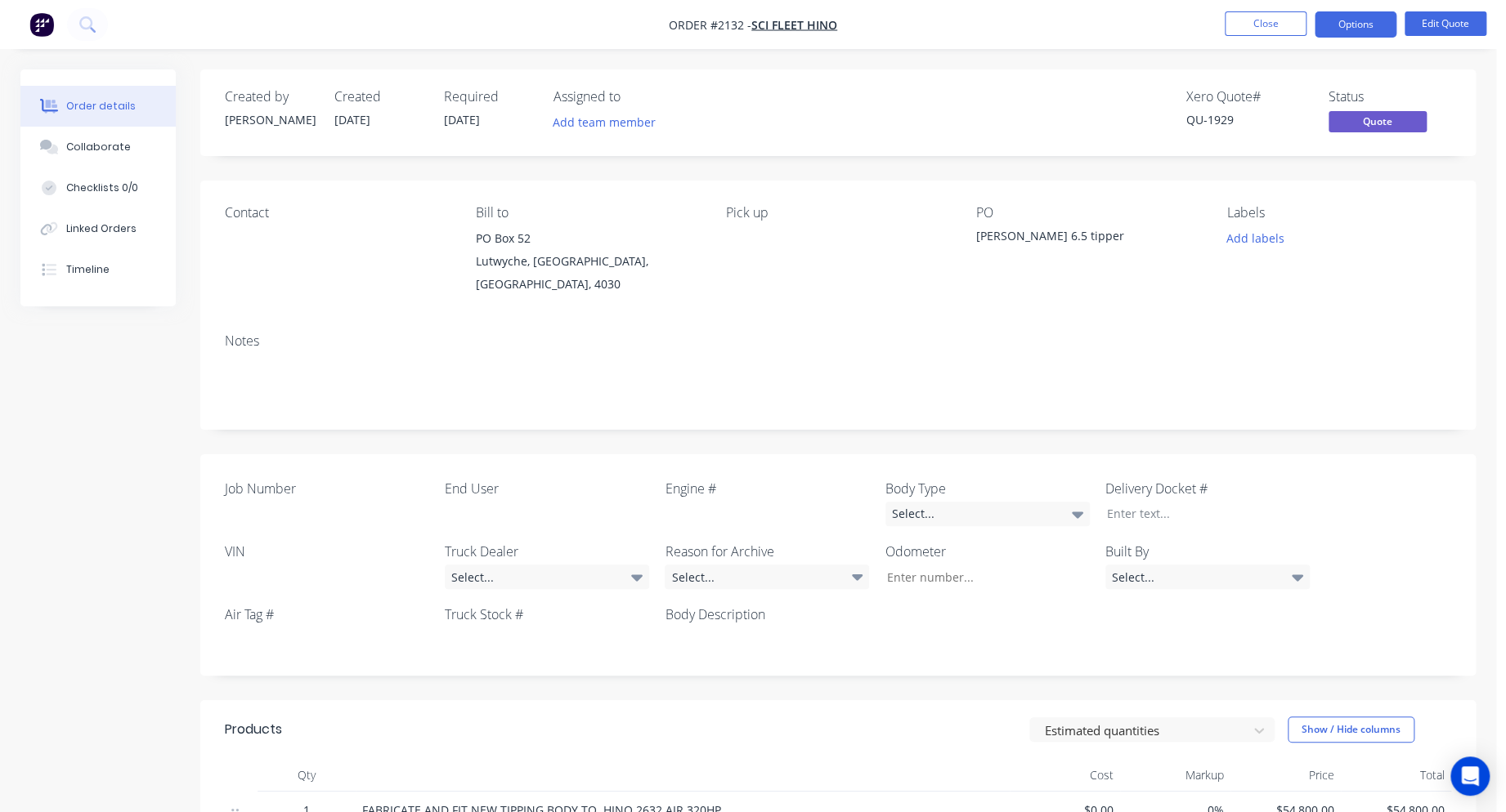
click at [948, 107] on div "Xero Quote # QU-1929 Status Quote" at bounding box center [1084, 112] width 734 height 48
click at [831, 147] on div "Created by Stephen Created 10/10/25 Required 10/10/25 Assigned to Add team memb…" at bounding box center [837, 112] width 1275 height 86
click at [1256, 19] on button "Close" at bounding box center [1265, 23] width 82 height 24
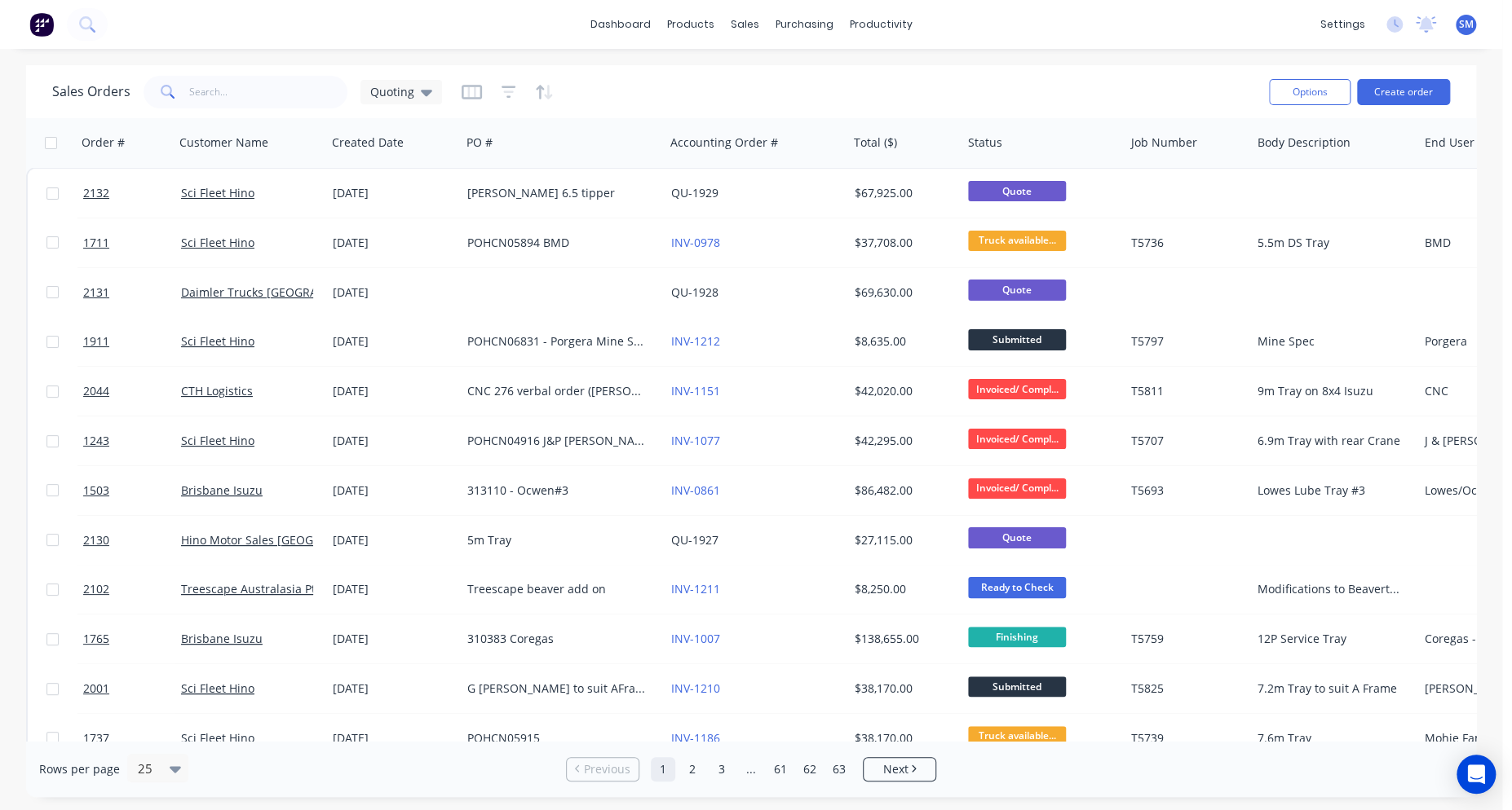
click at [748, 85] on div "Sales Orders Quoting" at bounding box center [653, 91] width 1204 height 40
click at [678, 89] on div "Sales Orders Quoting" at bounding box center [653, 91] width 1204 height 40
click at [230, 86] on input "text" at bounding box center [268, 92] width 159 height 32
type input "star drilling"
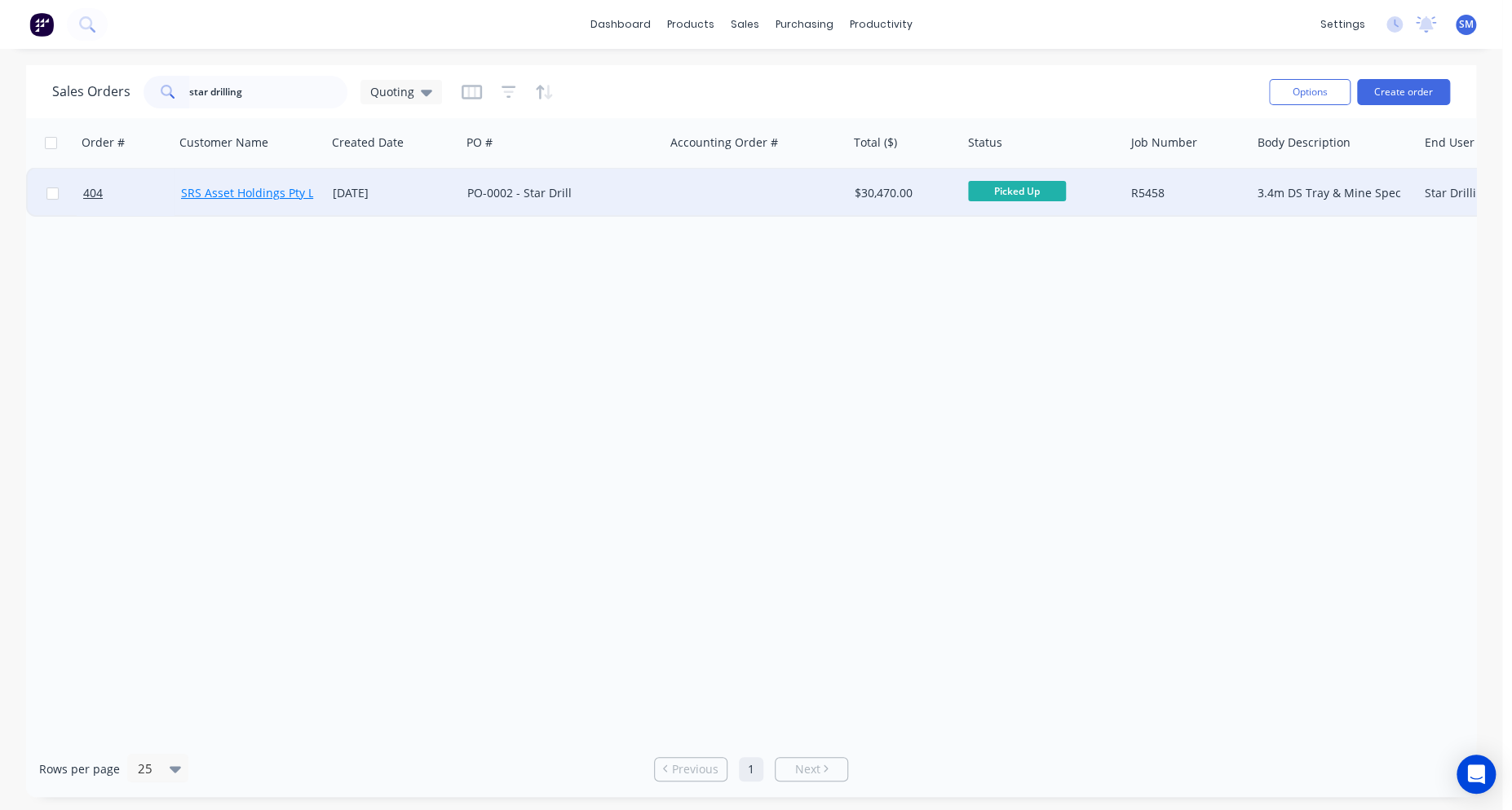
click at [243, 189] on link "SRS Asset Holdings Pty Ltd" at bounding box center [253, 193] width 144 height 15
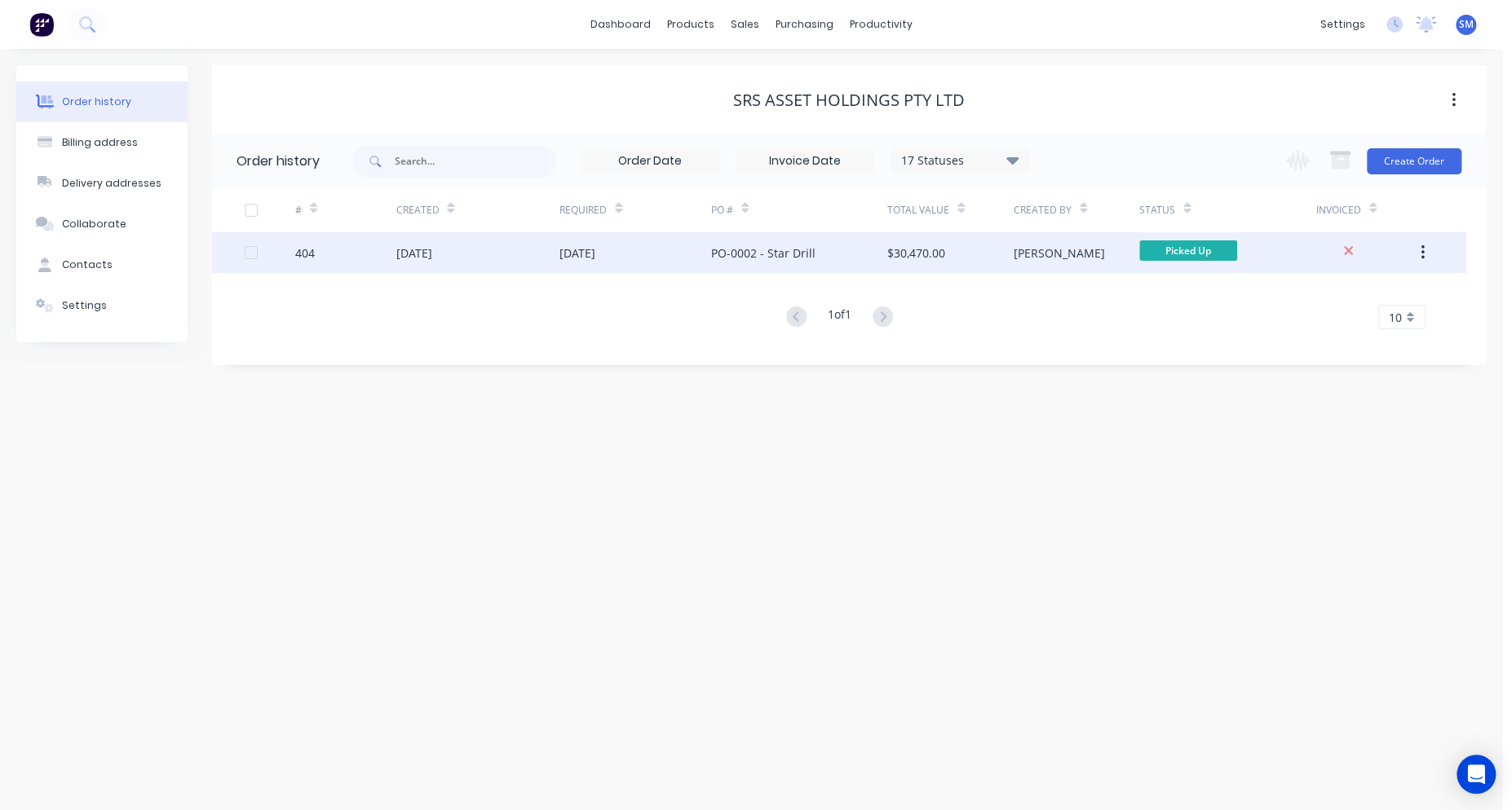
click at [747, 248] on div "PO-0002 - Star Drill" at bounding box center [763, 253] width 104 height 17
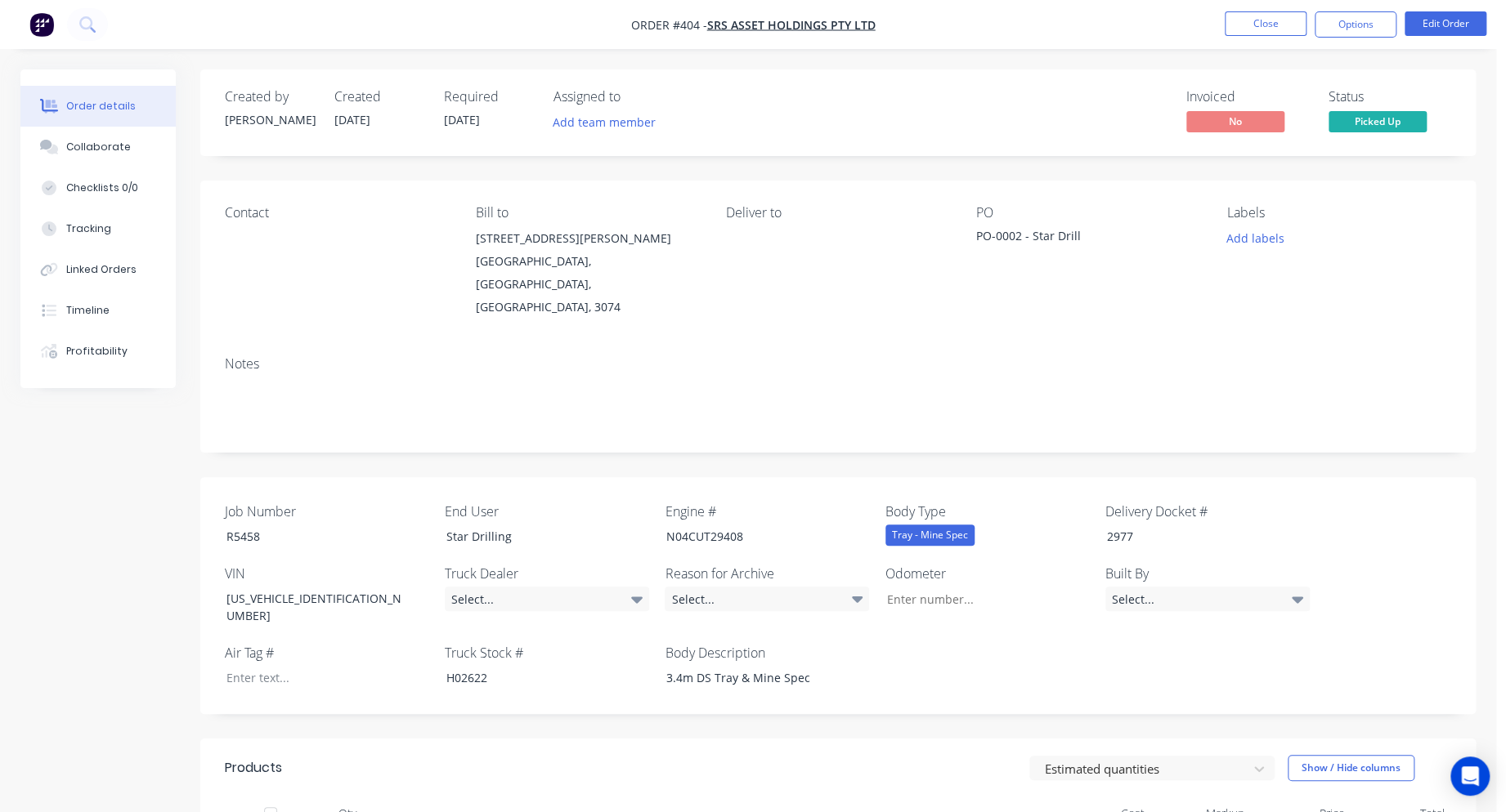
click at [971, 121] on div "Invoiced No Status Picked Up" at bounding box center [1084, 112] width 734 height 48
click at [855, 116] on div "Invoiced No Status Picked Up" at bounding box center [1084, 112] width 734 height 48
click at [961, 99] on div "Invoiced No Status Picked Up" at bounding box center [1084, 112] width 734 height 48
click at [828, 128] on div "Invoiced No Status Picked Up" at bounding box center [1084, 112] width 734 height 48
